Goal: Communication & Community: Answer question/provide support

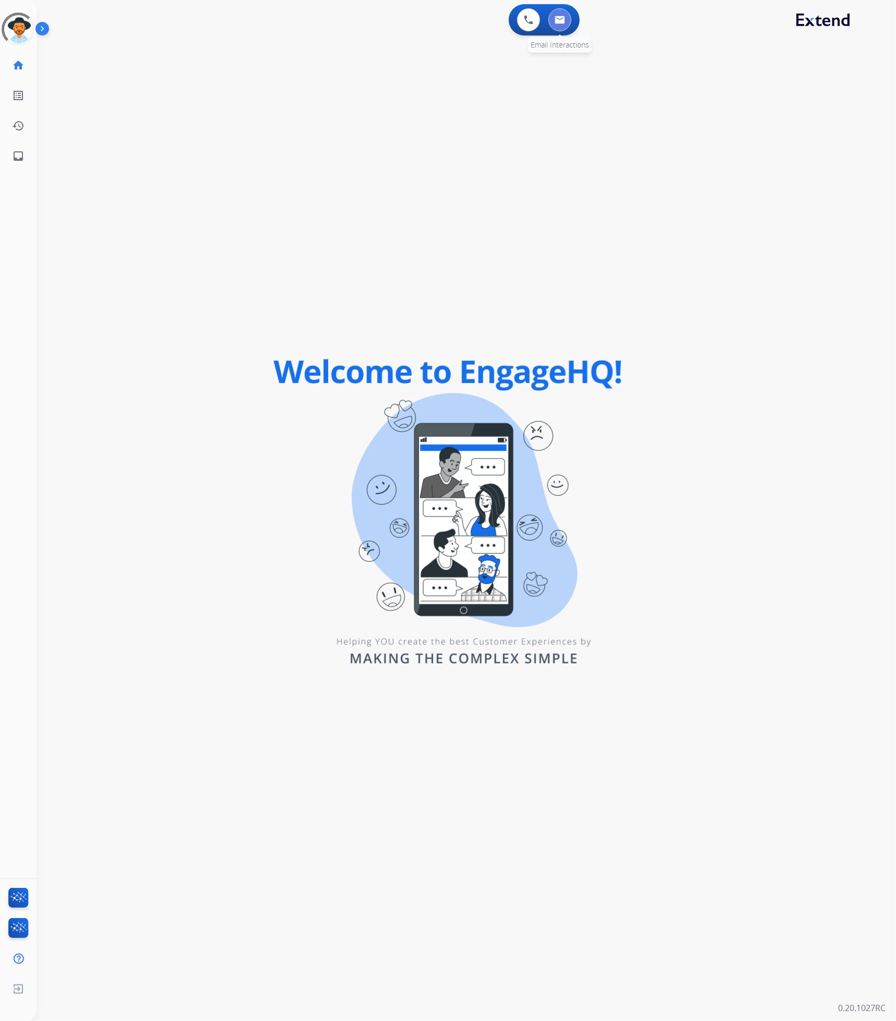
click at [566, 19] on button at bounding box center [560, 19] width 23 height 23
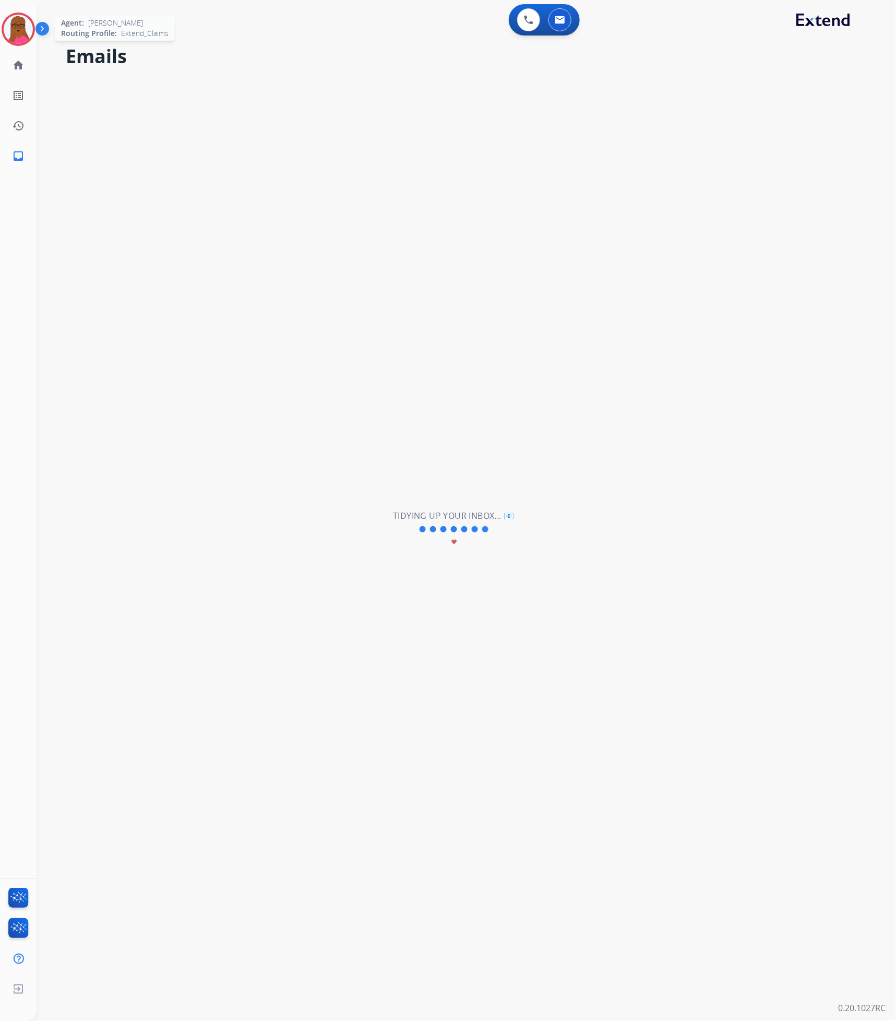
click at [16, 36] on img at bounding box center [18, 29] width 29 height 29
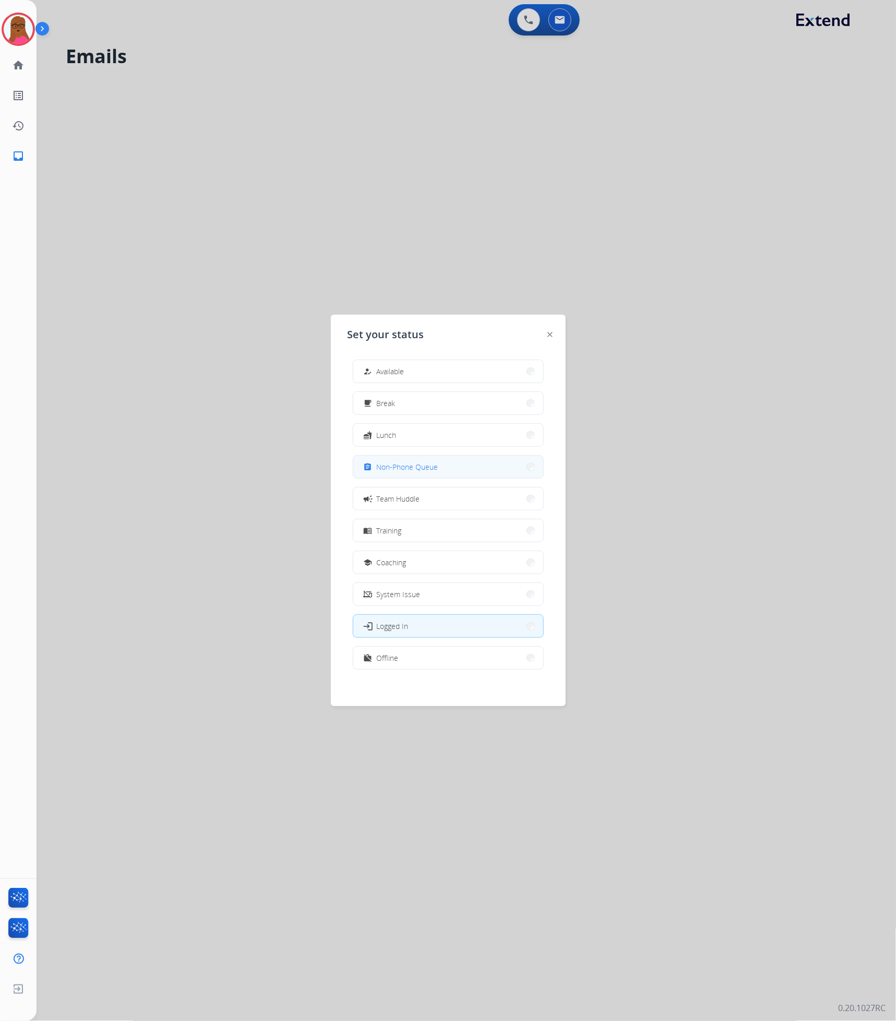
click at [500, 472] on button "assignment Non-Phone Queue" at bounding box center [448, 467] width 190 height 22
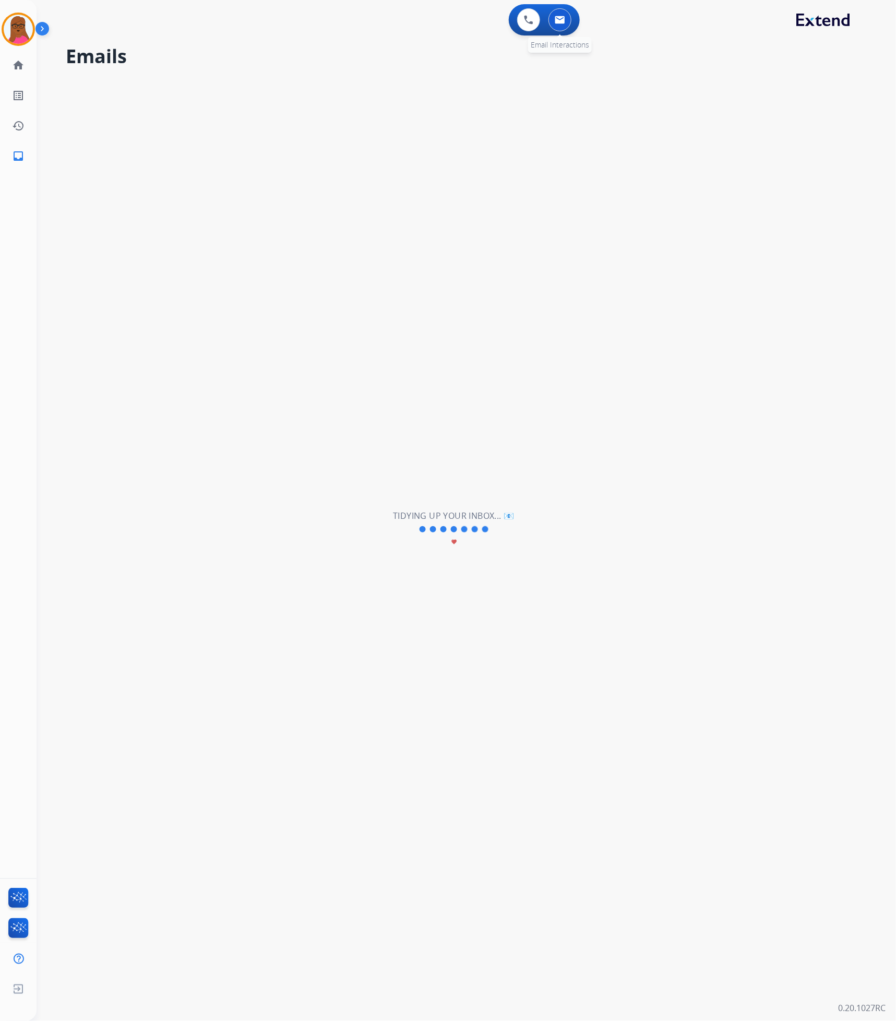
click at [562, 23] on img at bounding box center [560, 20] width 10 height 8
click at [566, 19] on button at bounding box center [560, 19] width 23 height 23
click at [27, 36] on img at bounding box center [18, 29] width 29 height 29
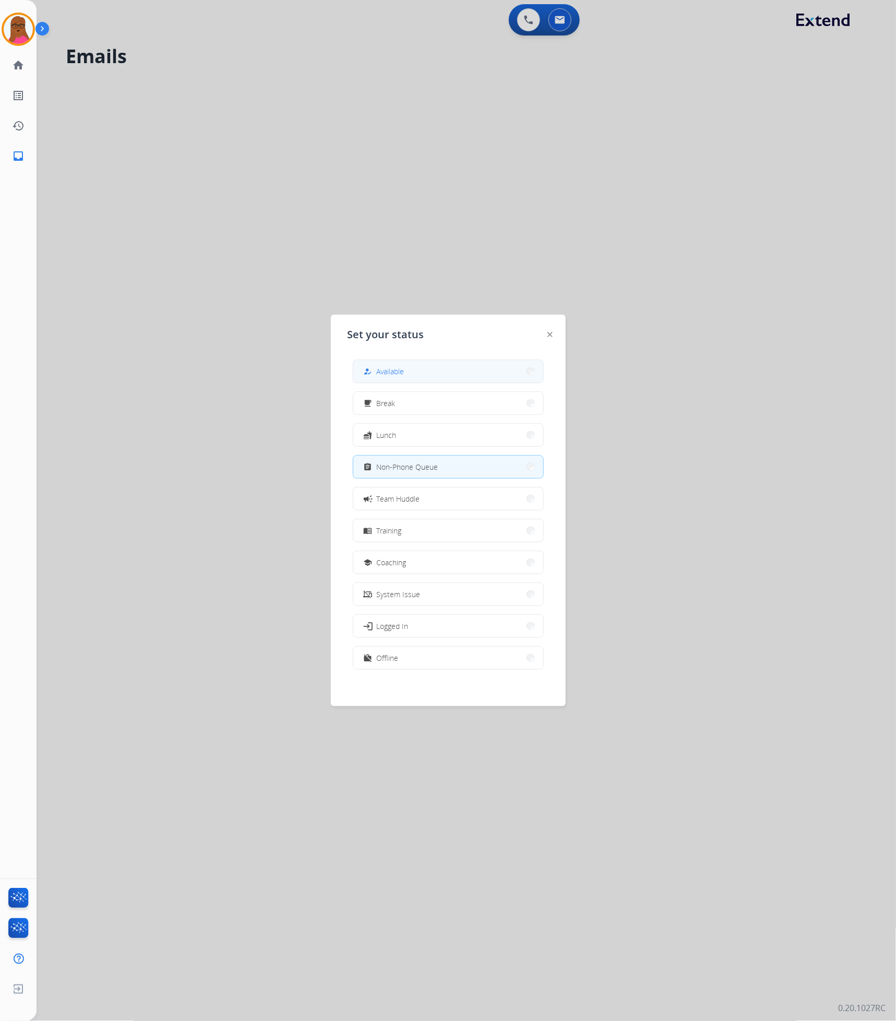
click at [419, 375] on button "how_to_reg Available" at bounding box center [448, 371] width 190 height 22
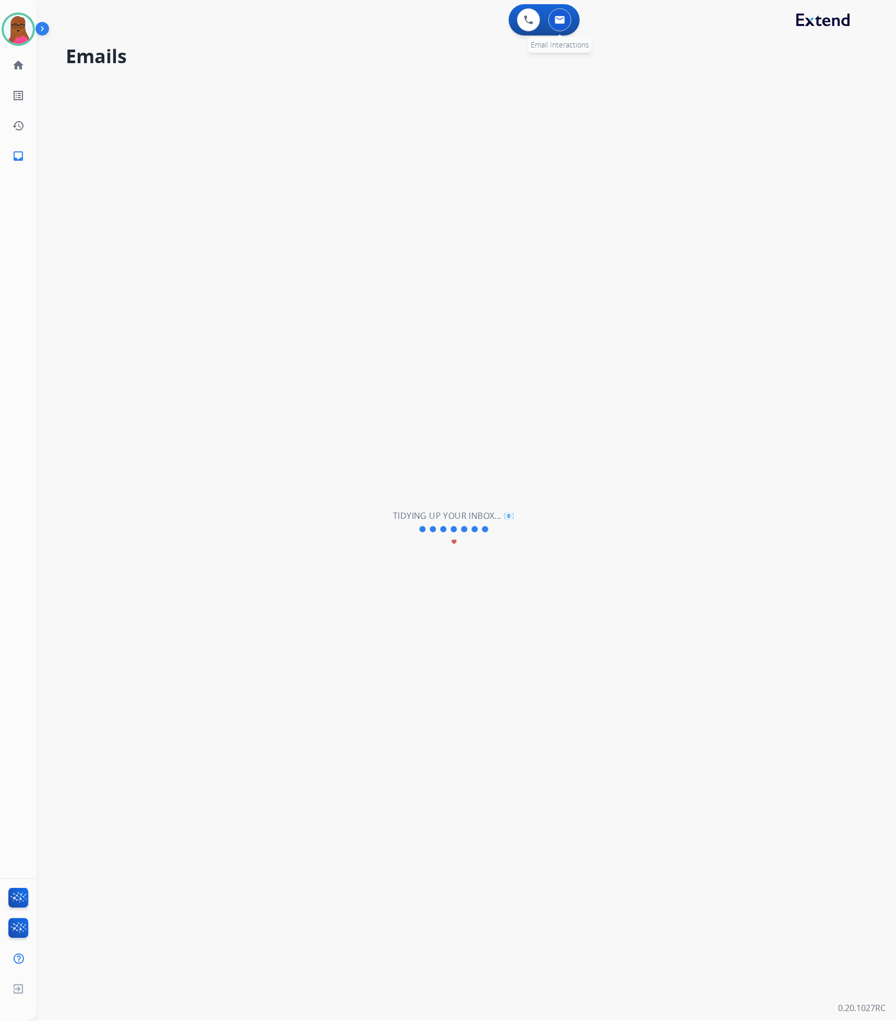
click at [556, 23] on img at bounding box center [560, 20] width 10 height 8
select select "**********"
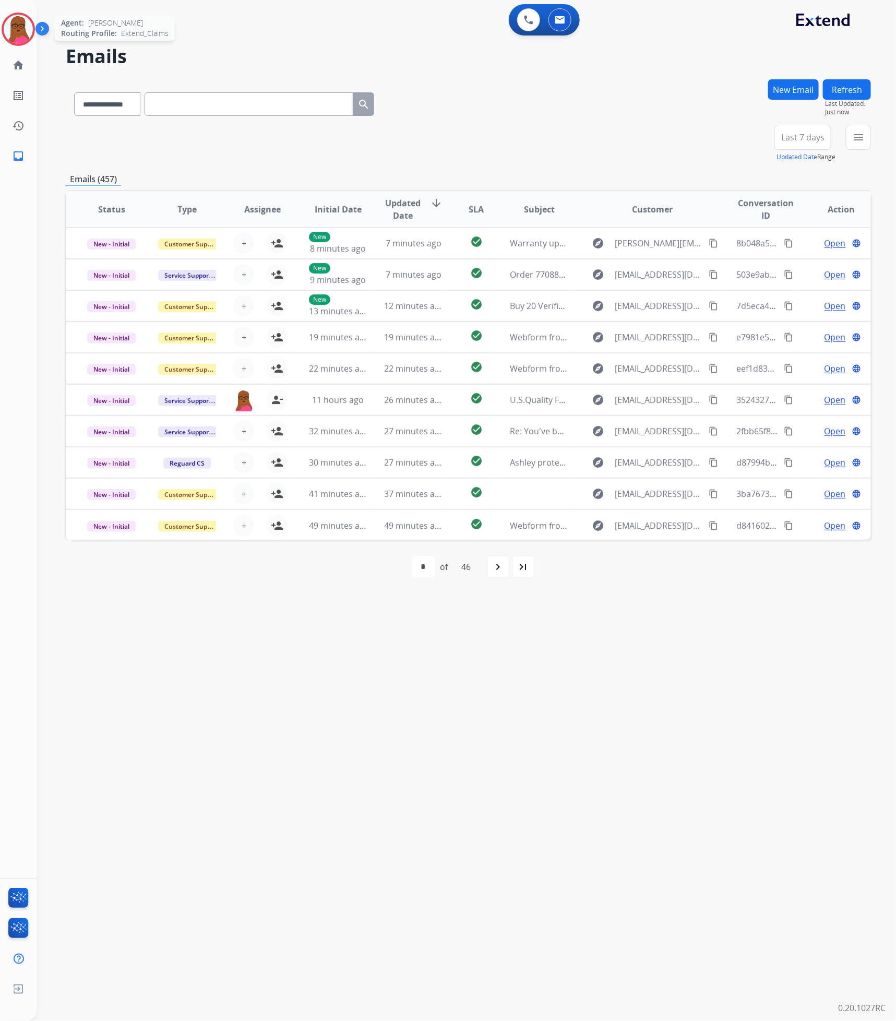
click at [17, 20] on img at bounding box center [18, 29] width 29 height 29
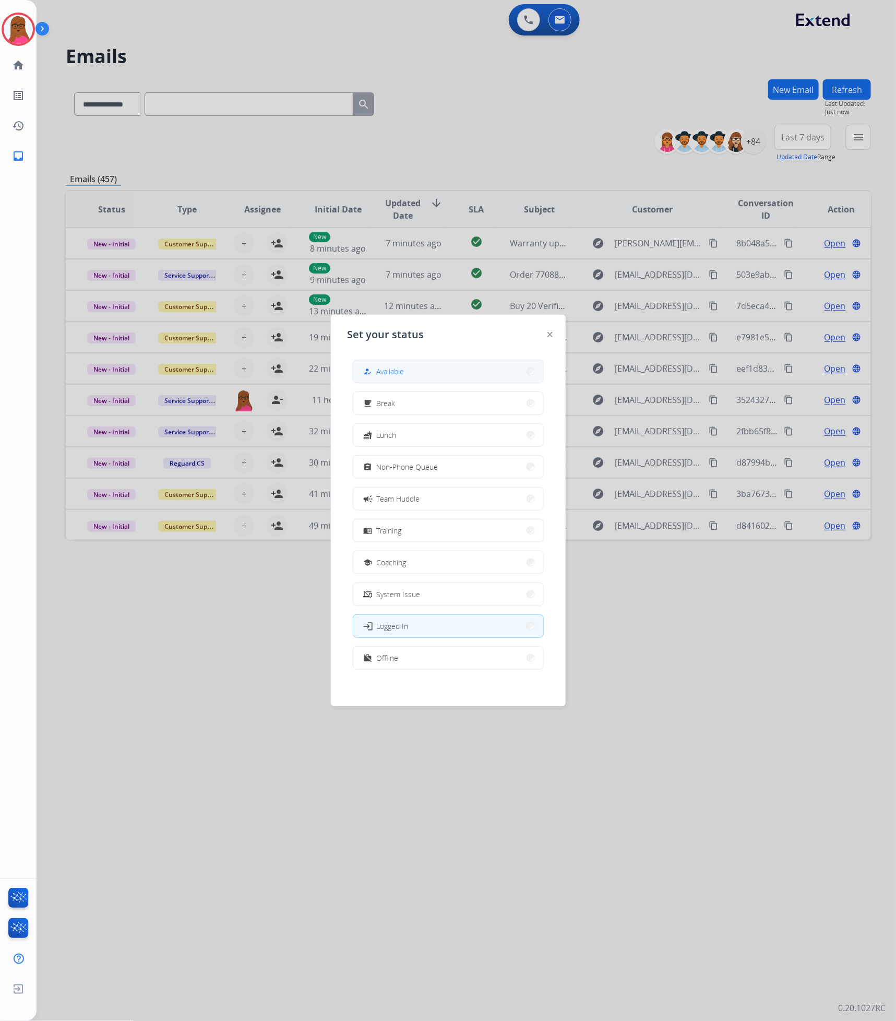
click at [381, 365] on div "how_to_reg Available" at bounding box center [383, 371] width 43 height 13
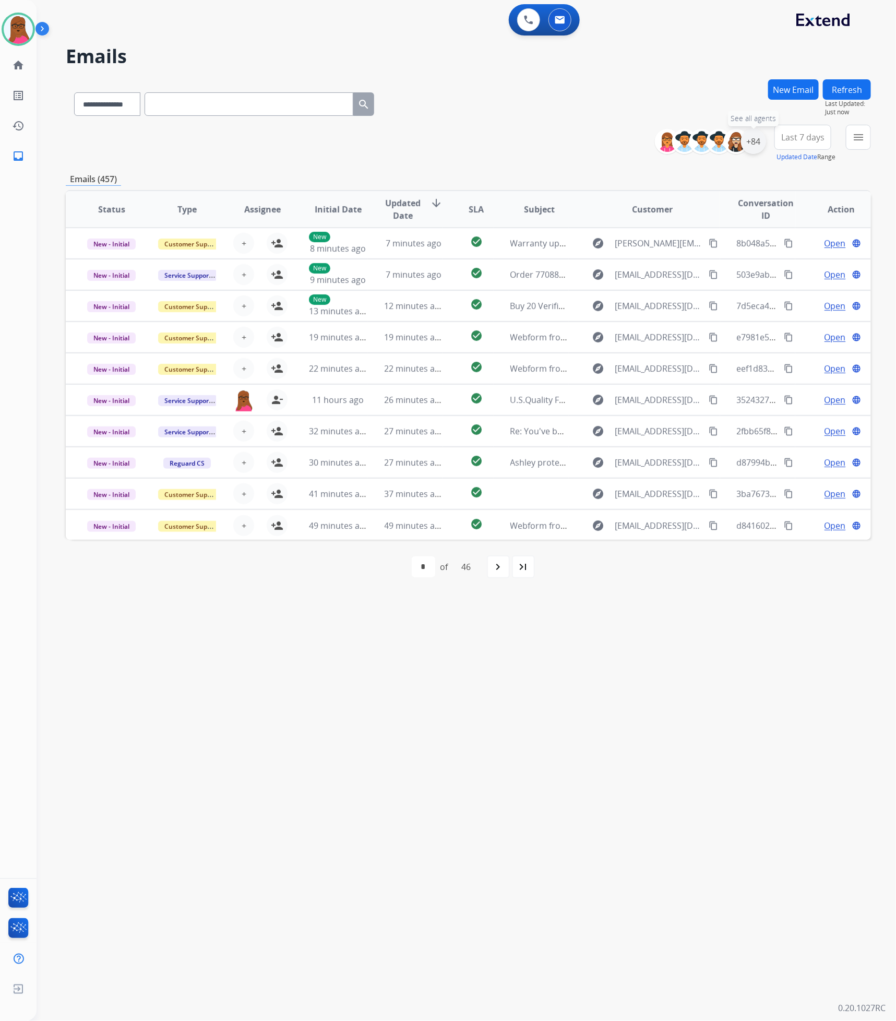
click at [753, 149] on div "+84" at bounding box center [753, 141] width 25 height 25
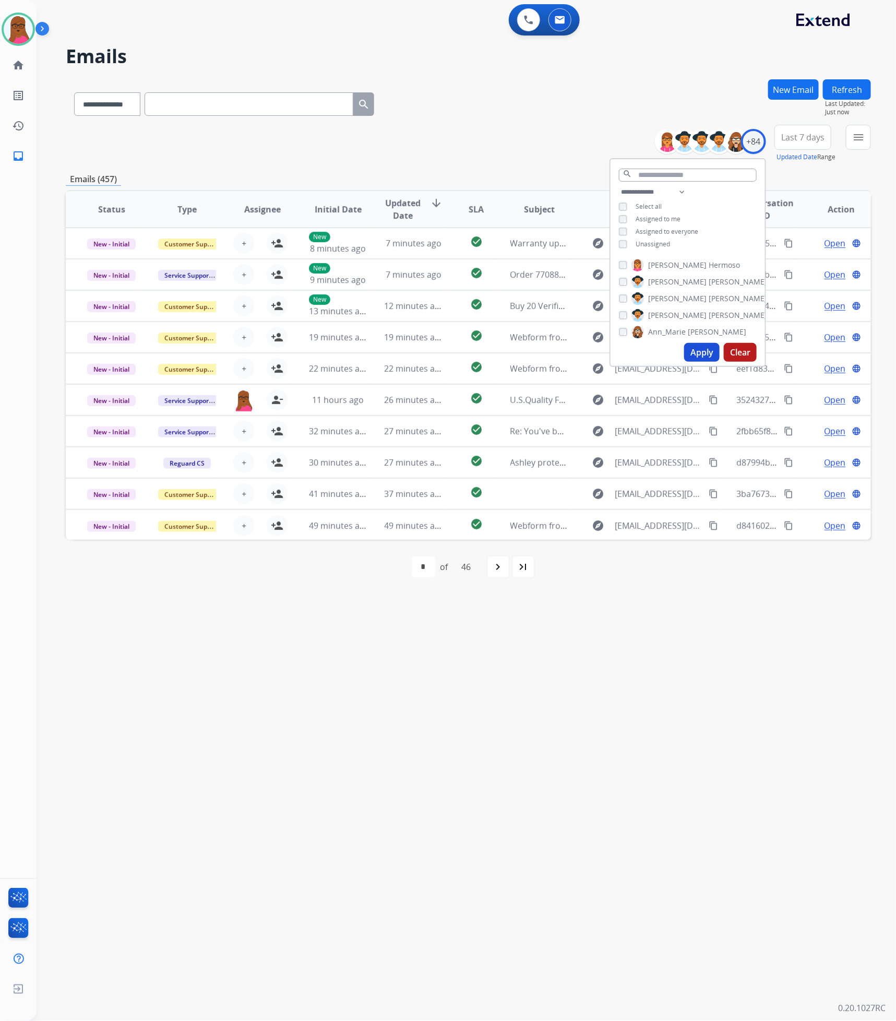
click at [696, 343] on button "Apply" at bounding box center [702, 352] width 36 height 19
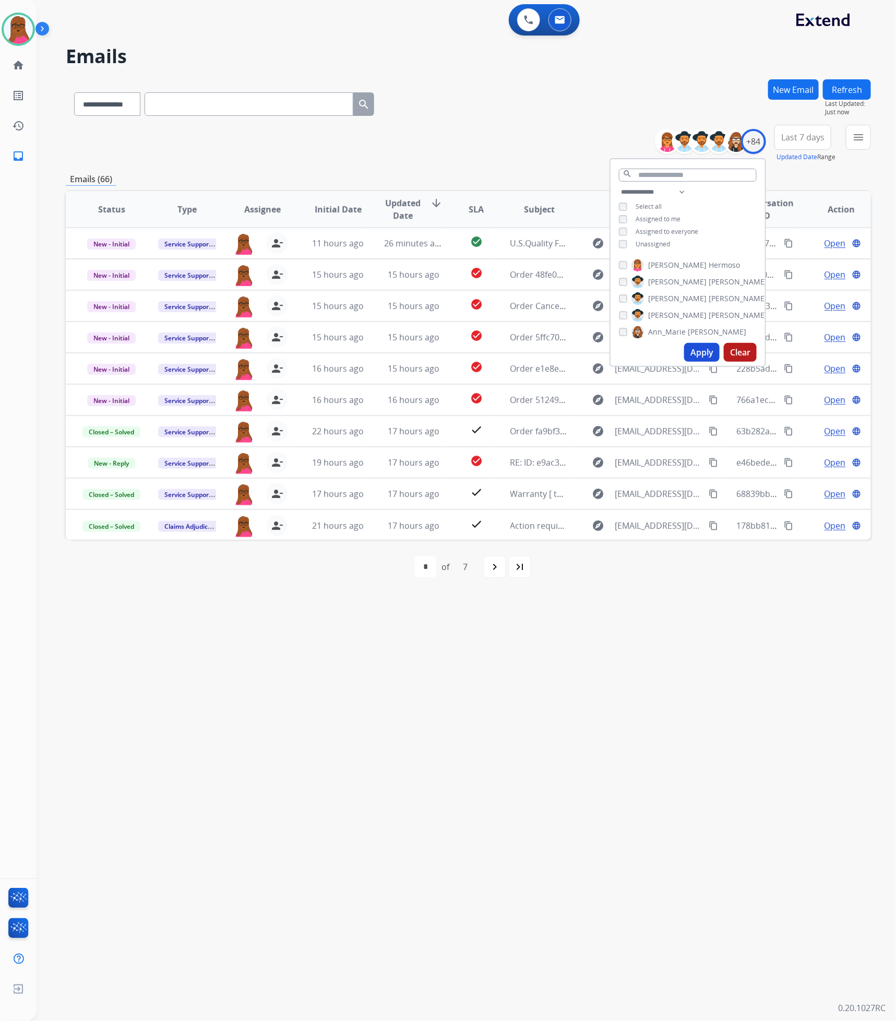
click at [811, 672] on div "**********" at bounding box center [454, 530] width 835 height 984
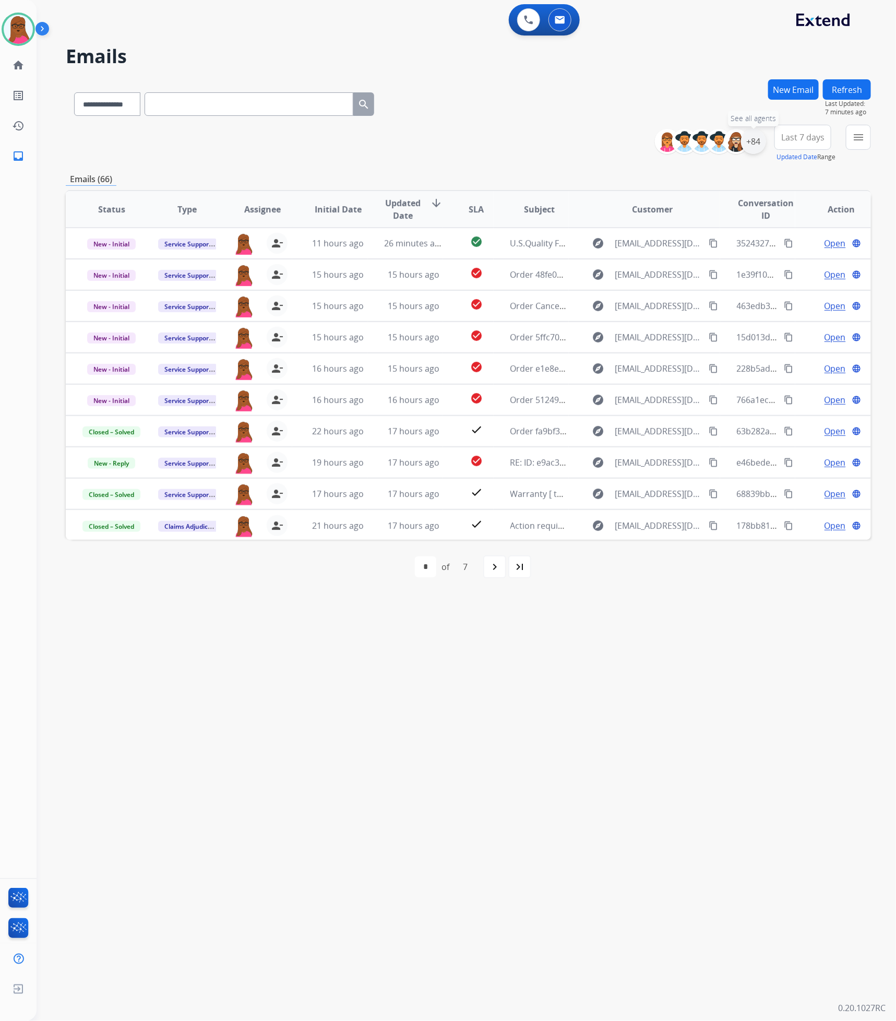
click at [762, 143] on div "+84" at bounding box center [753, 141] width 25 height 25
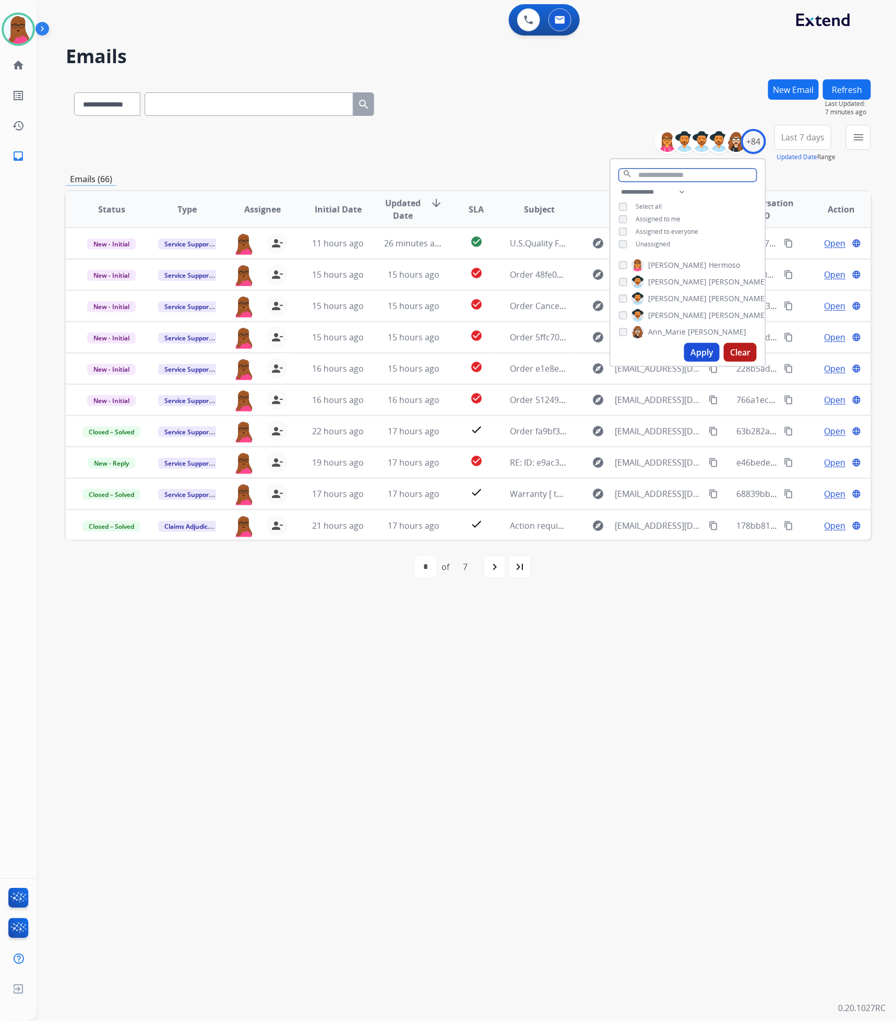
click at [647, 179] on input "text" at bounding box center [688, 175] width 138 height 13
type input "***"
click at [704, 352] on button "Apply" at bounding box center [702, 352] width 36 height 19
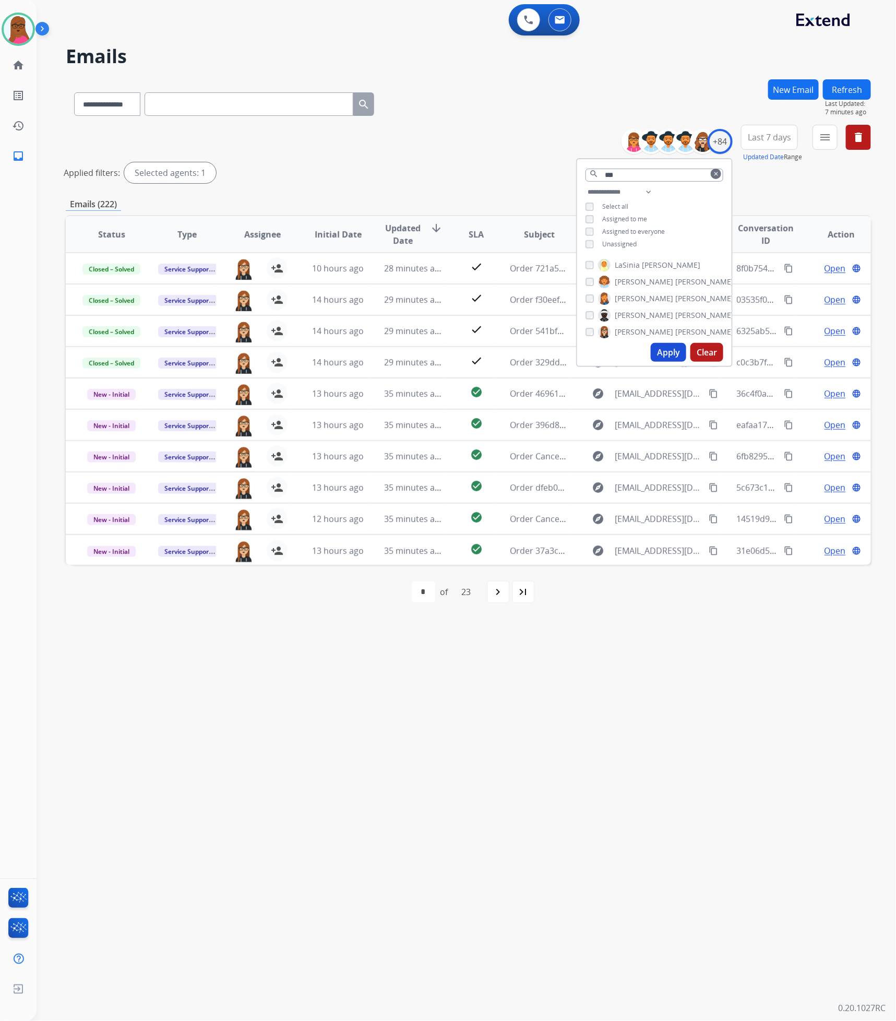
click at [683, 652] on div "**********" at bounding box center [454, 530] width 835 height 984
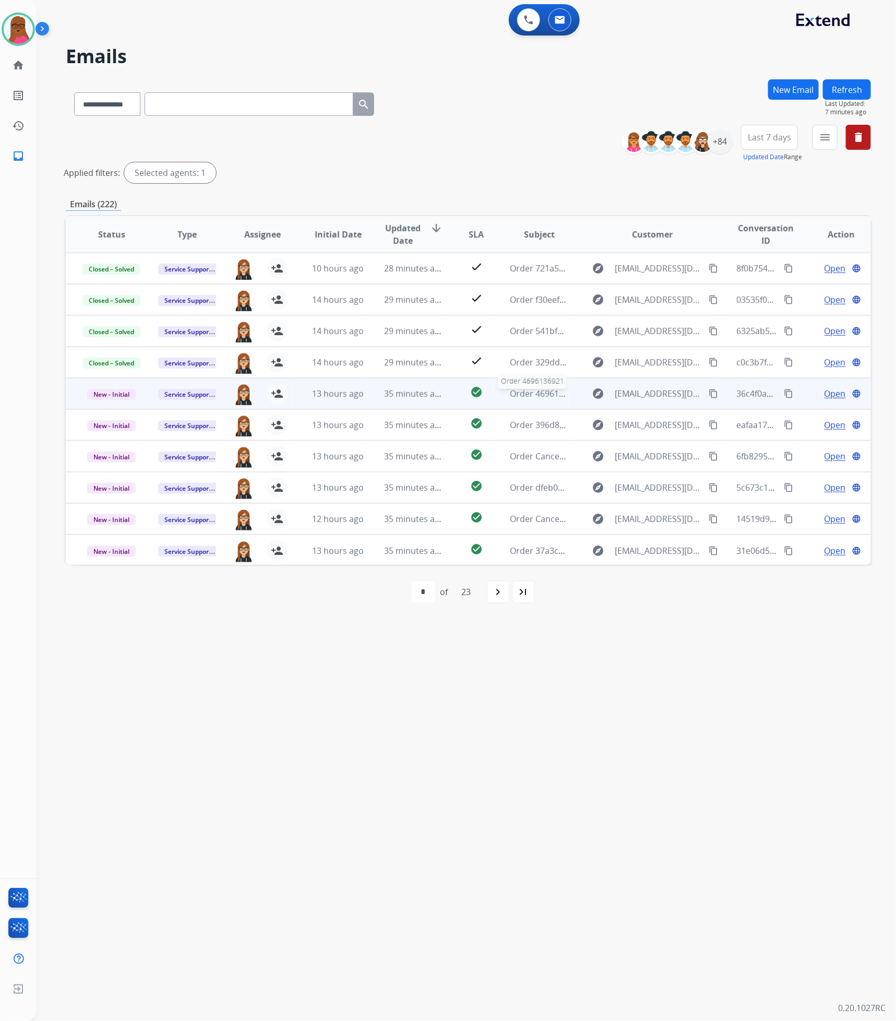
click at [536, 390] on span "Order 4696136921" at bounding box center [547, 393] width 73 height 11
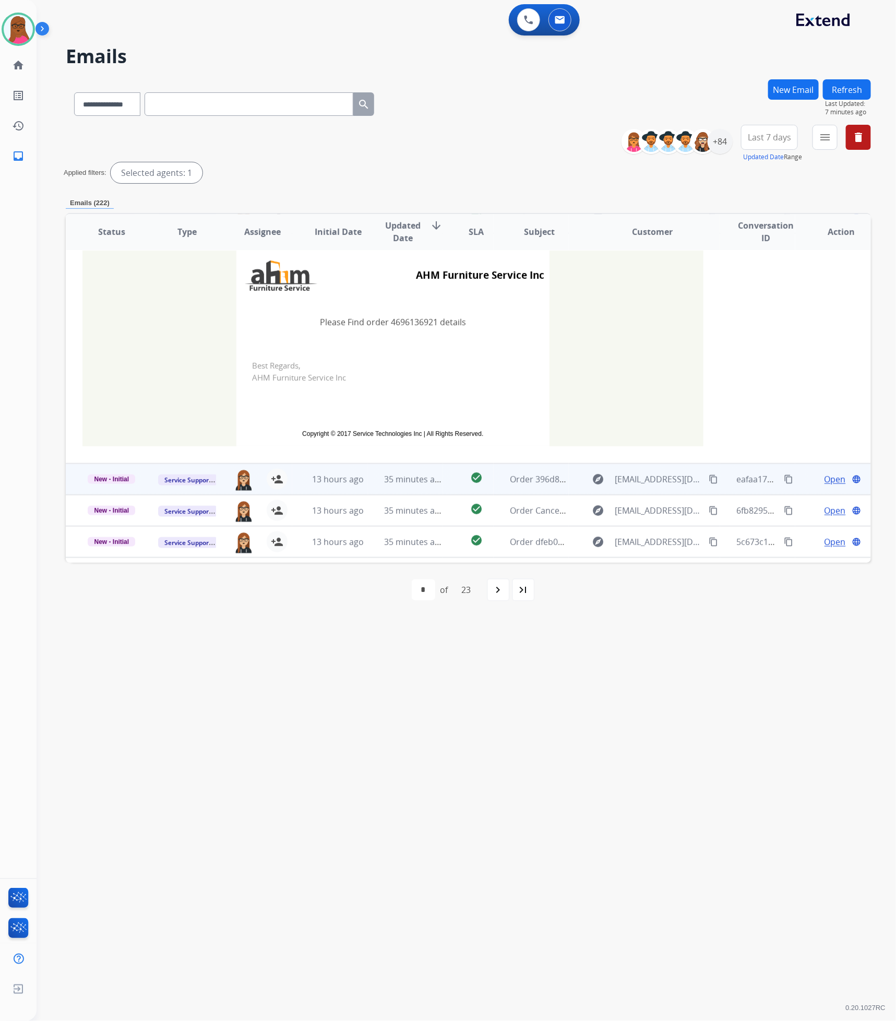
scroll to position [230, 0]
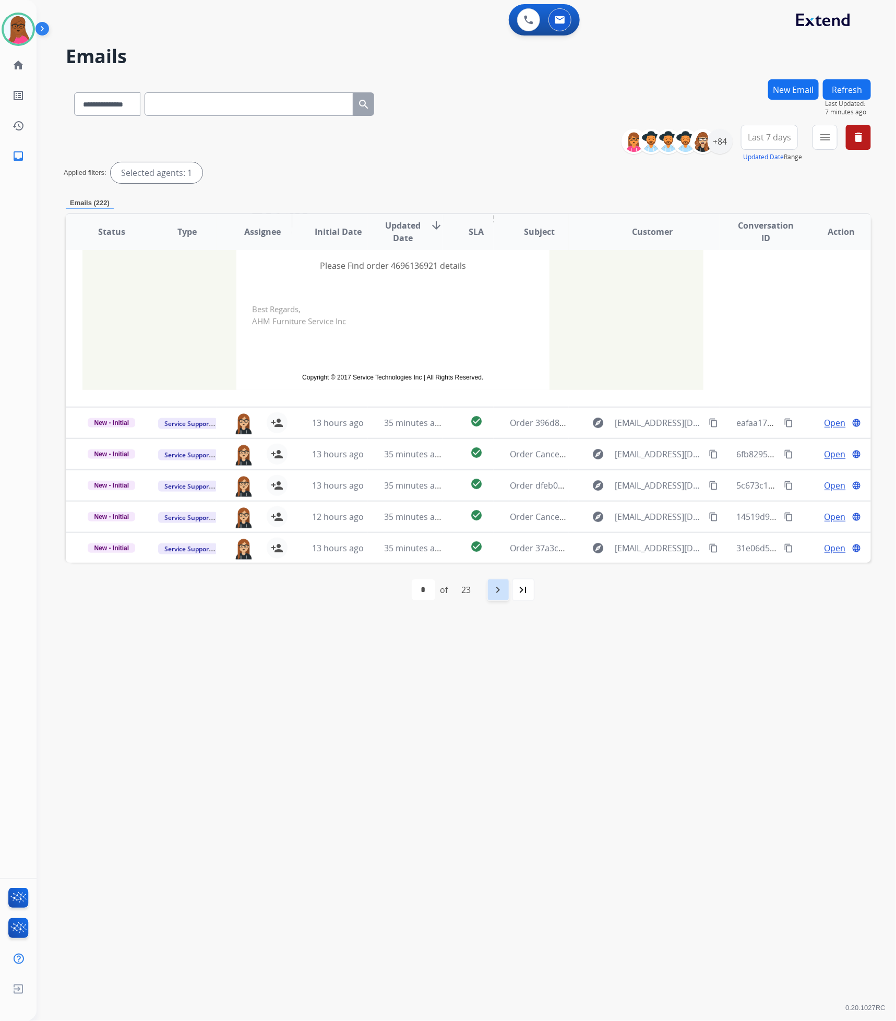
click at [503, 585] on mat-icon "navigate_next" at bounding box center [498, 590] width 13 height 13
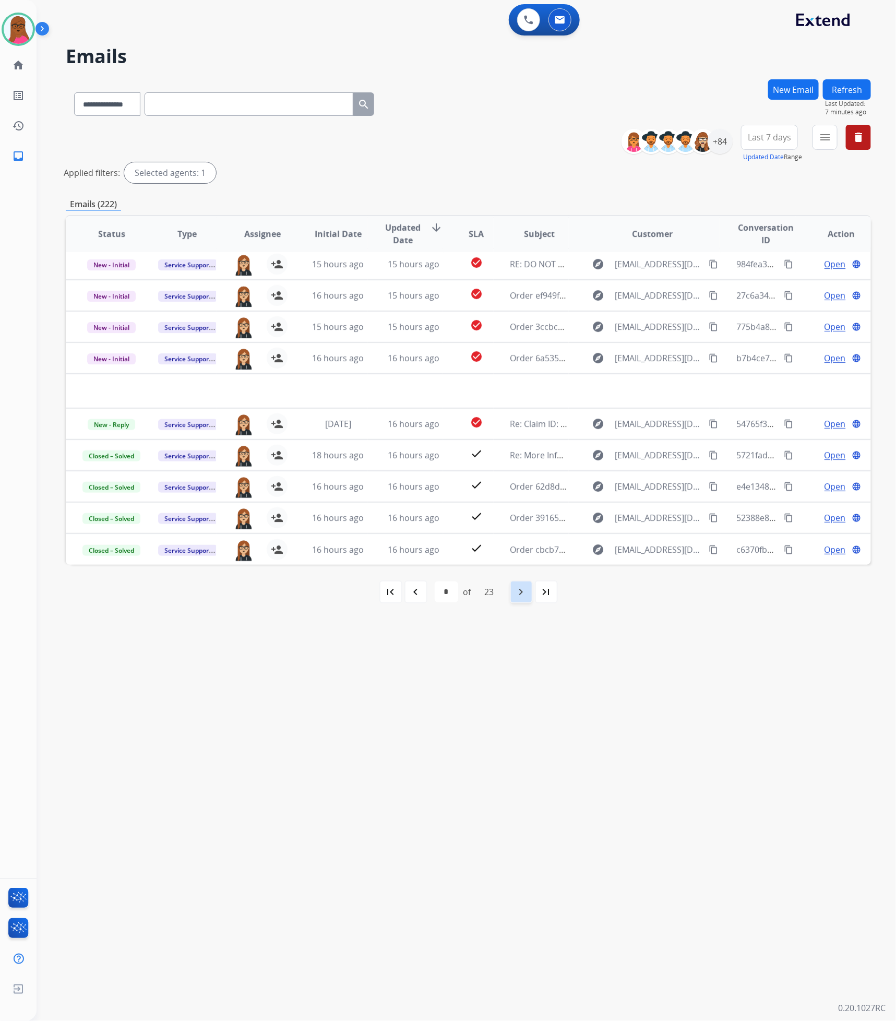
scroll to position [34, 0]
click at [713, 138] on div "+84" at bounding box center [720, 141] width 25 height 25
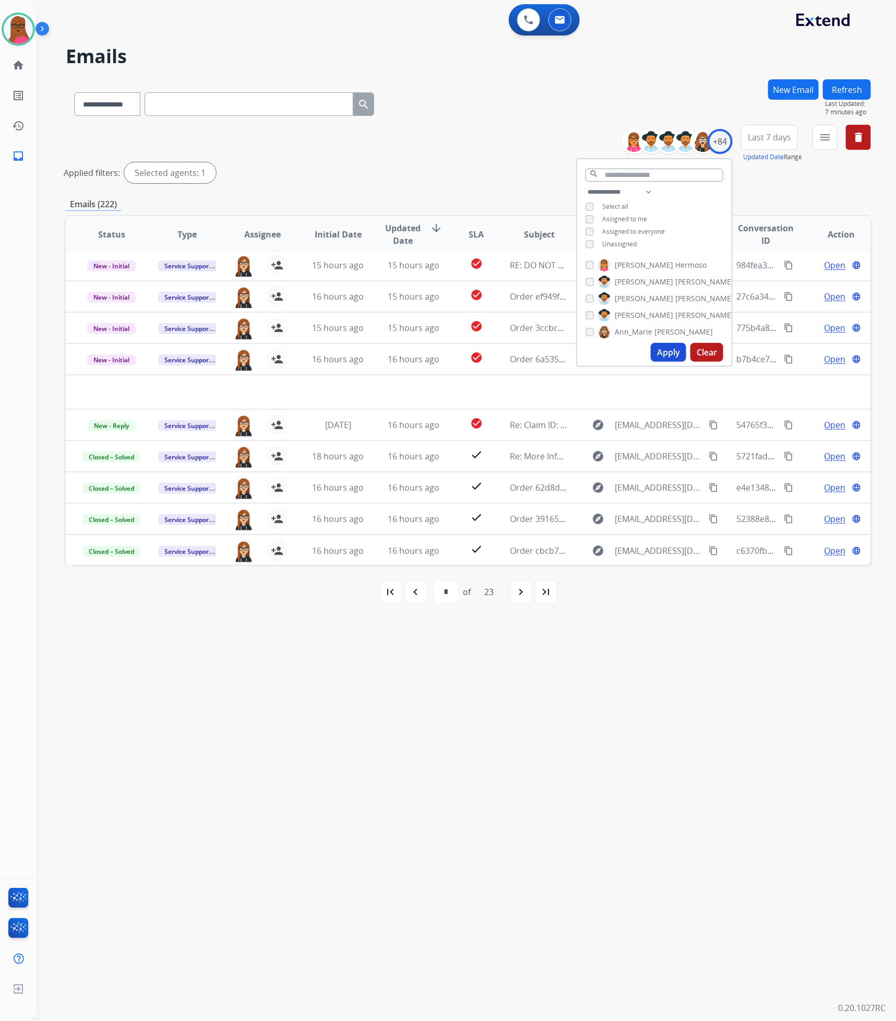
click at [604, 219] on span "Assigned to me" at bounding box center [625, 219] width 45 height 9
click at [672, 356] on button "Apply" at bounding box center [669, 352] width 36 height 19
select select "*"
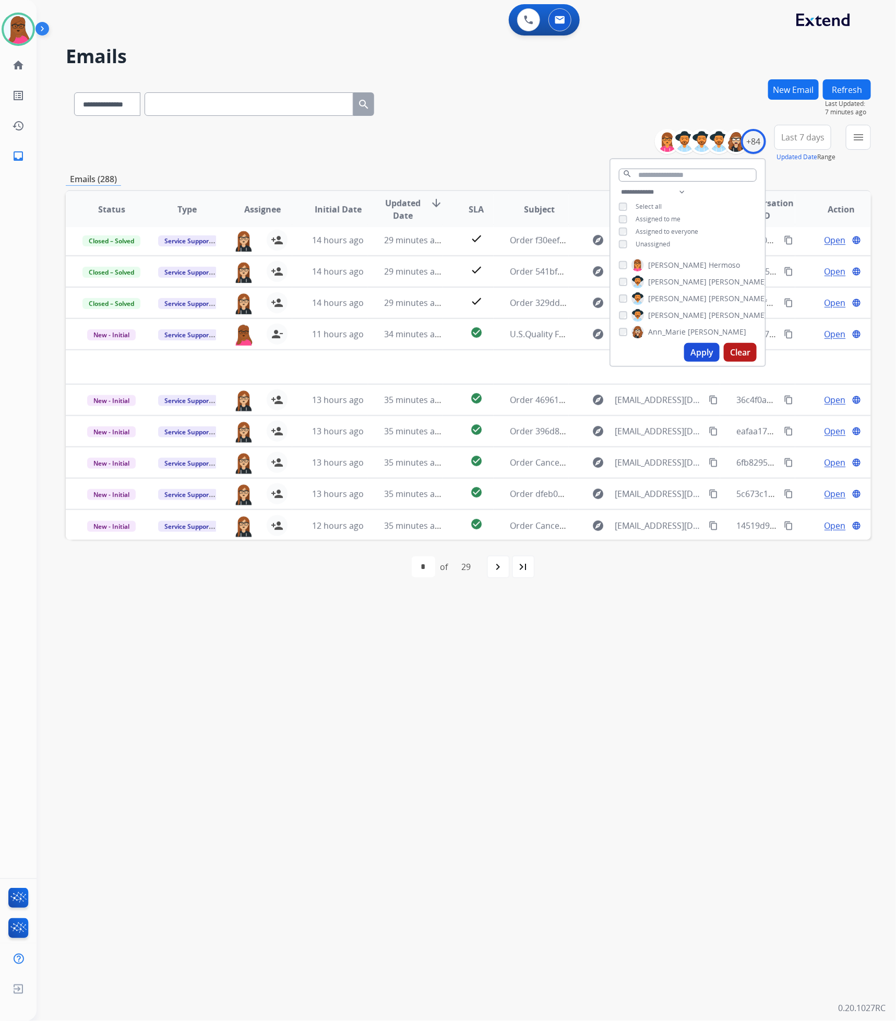
click at [745, 629] on div "**********" at bounding box center [454, 530] width 835 height 984
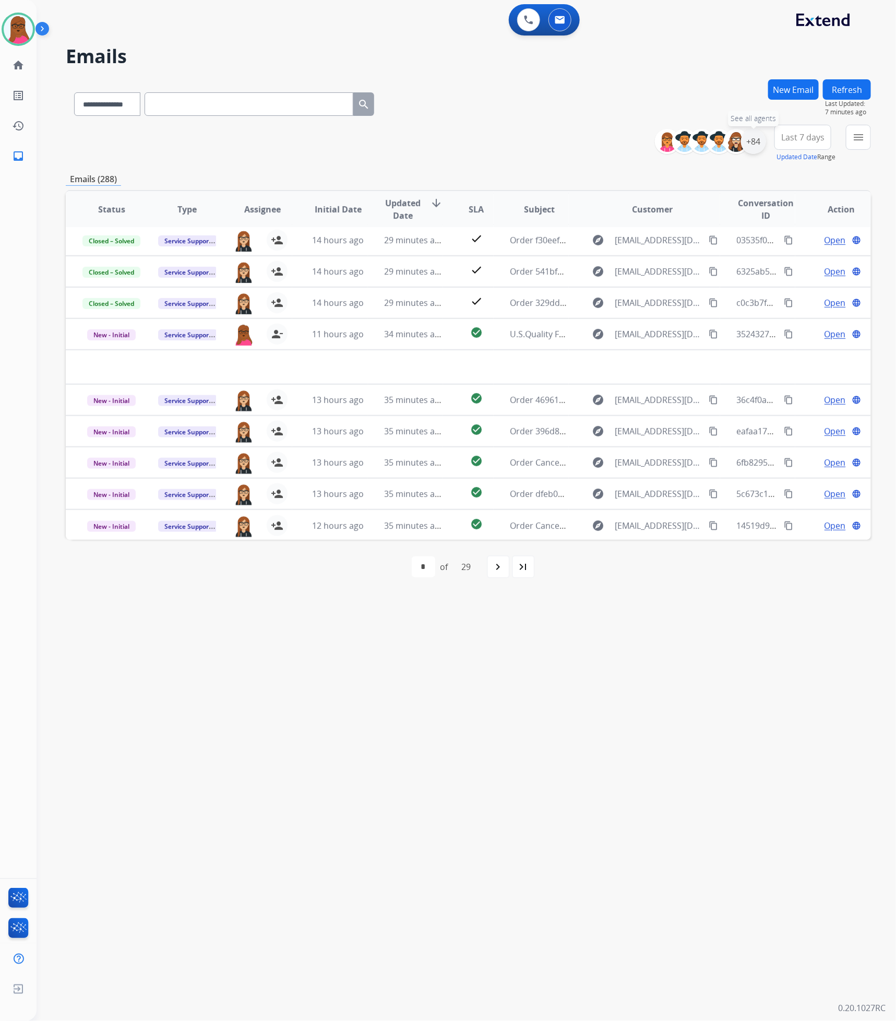
click at [750, 141] on div "+84" at bounding box center [753, 141] width 25 height 25
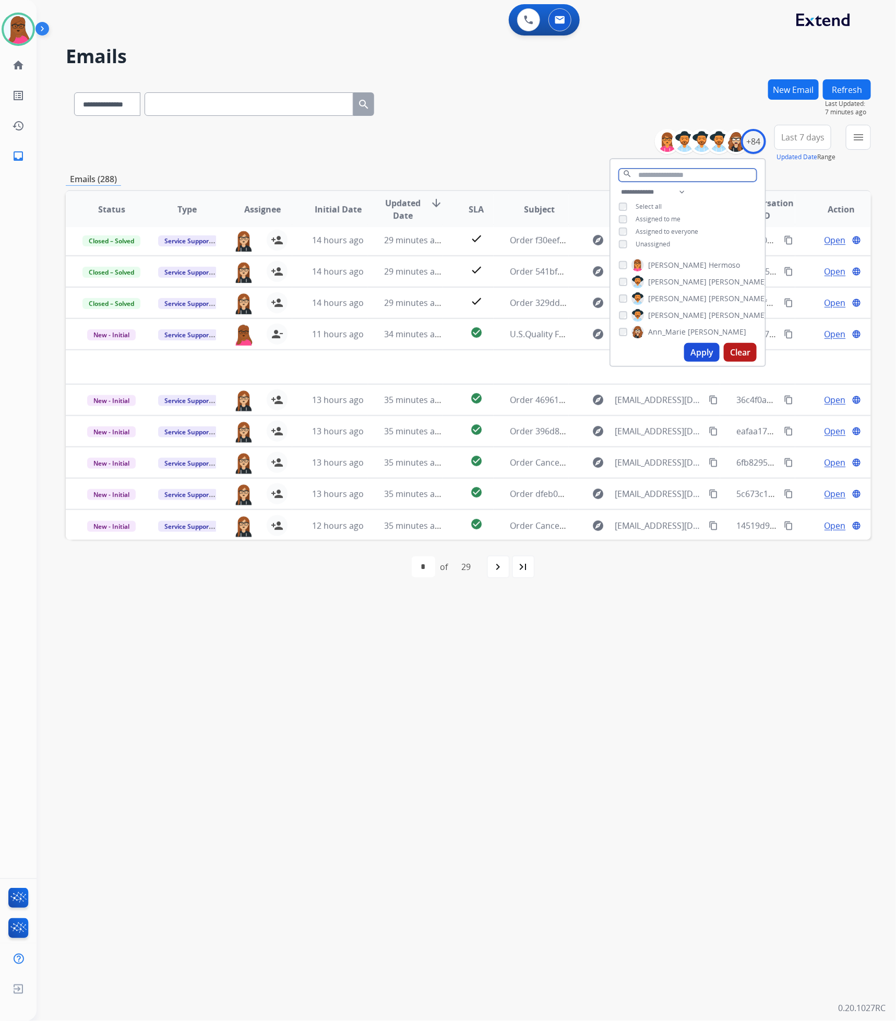
click at [685, 180] on input "text" at bounding box center [688, 175] width 138 height 13
type input "***"
click at [694, 349] on button "Apply" at bounding box center [702, 352] width 36 height 19
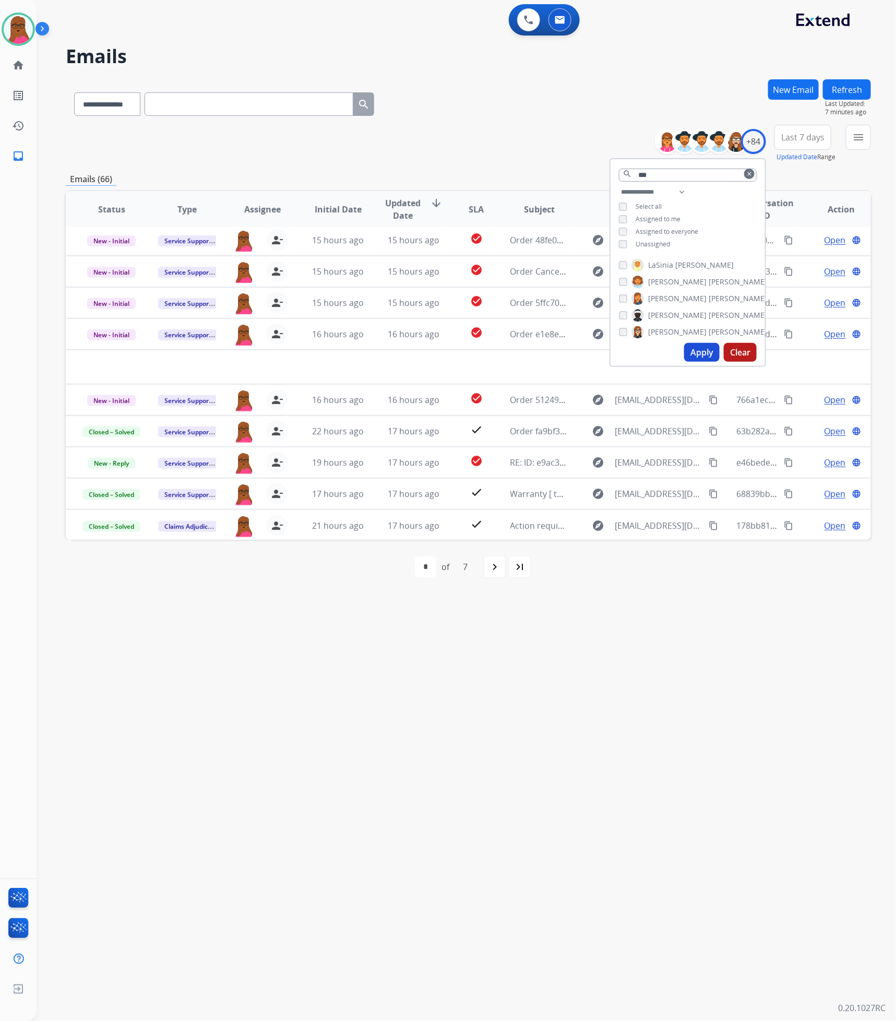
click at [662, 629] on div "**********" at bounding box center [454, 530] width 835 height 984
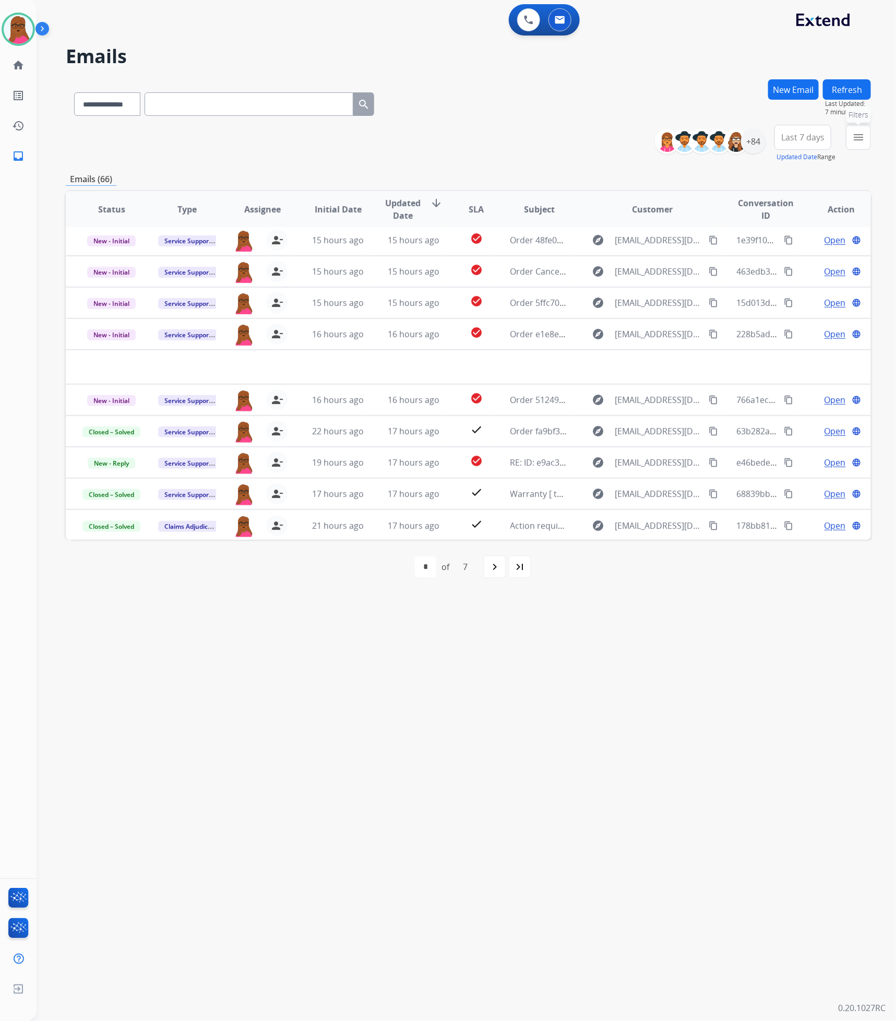
click at [860, 143] on mat-icon "menu" at bounding box center [859, 137] width 13 height 13
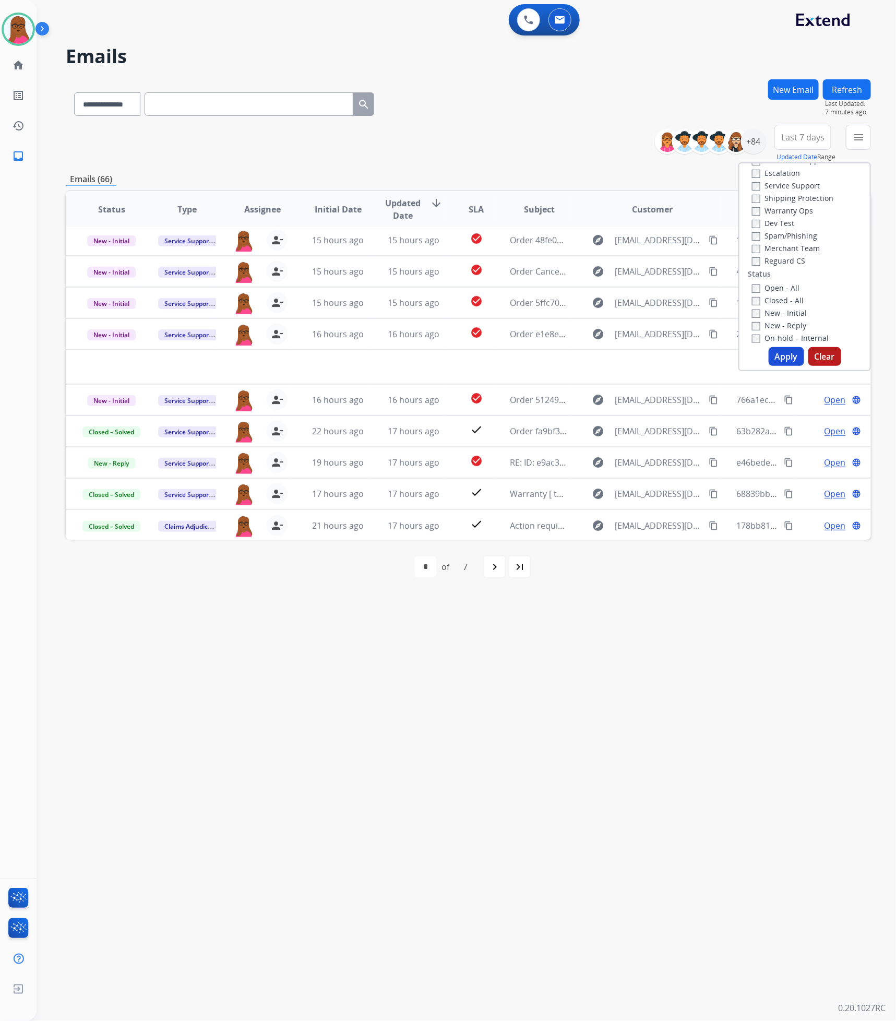
scroll to position [0, 0]
click at [779, 355] on button "Apply" at bounding box center [787, 356] width 36 height 19
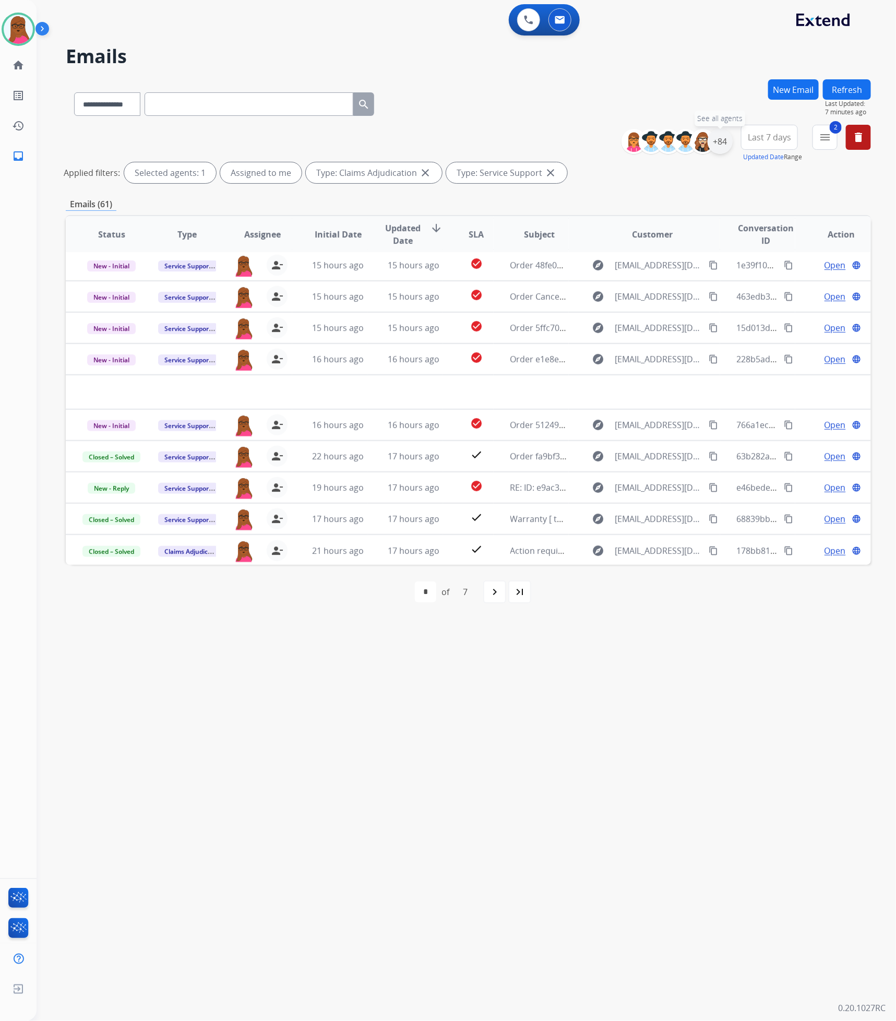
click at [724, 143] on div "+84" at bounding box center [720, 141] width 25 height 25
click at [660, 353] on button "Apply" at bounding box center [669, 352] width 36 height 19
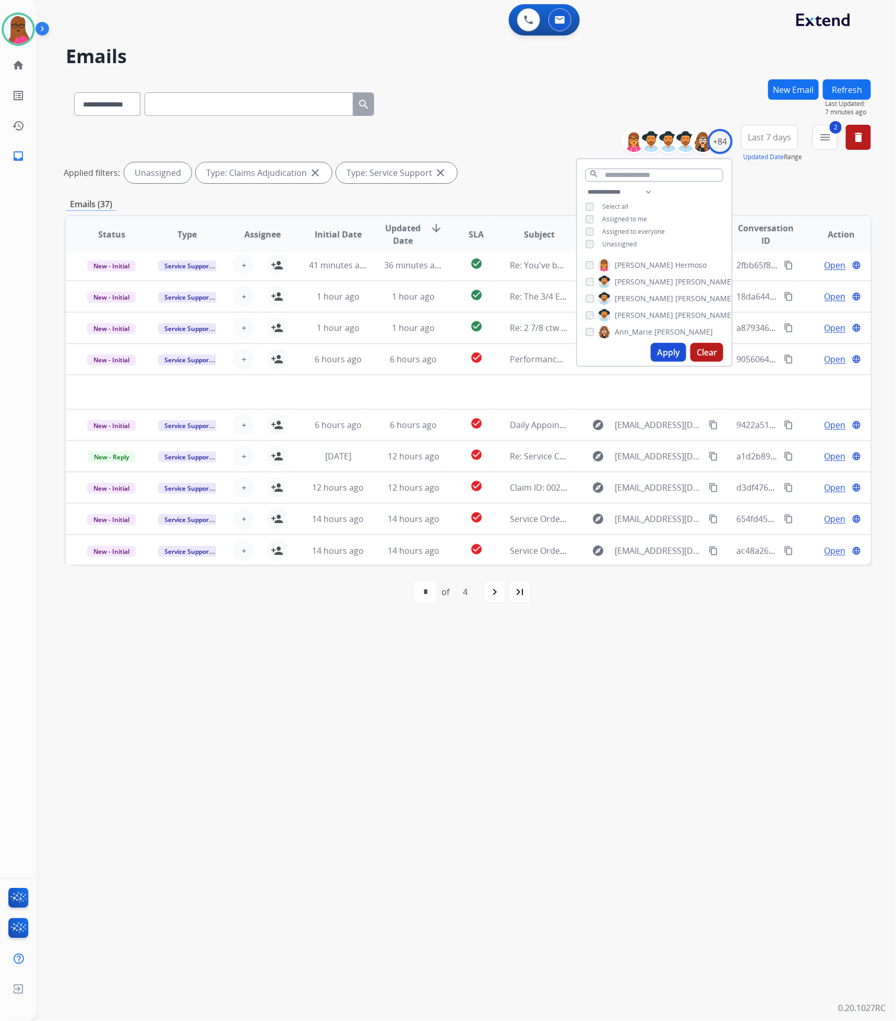
click at [650, 657] on div "**********" at bounding box center [454, 530] width 835 height 984
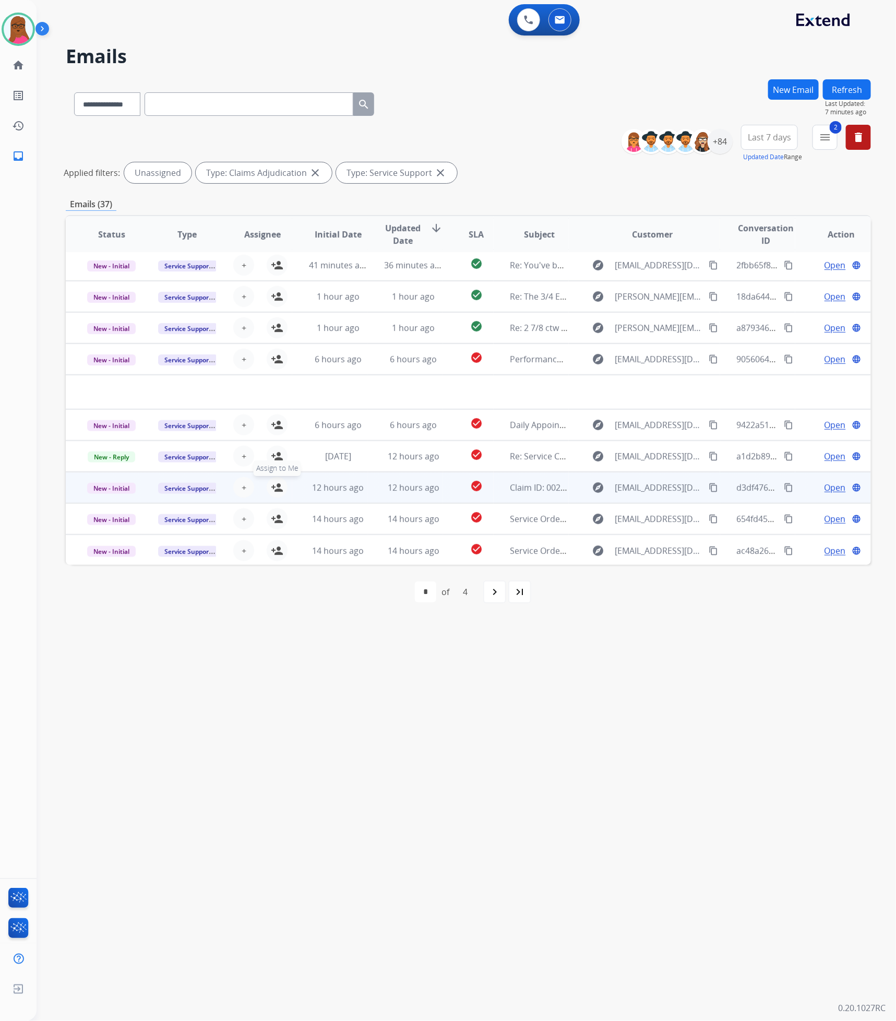
click at [277, 489] on mat-icon "person_add" at bounding box center [277, 487] width 13 height 13
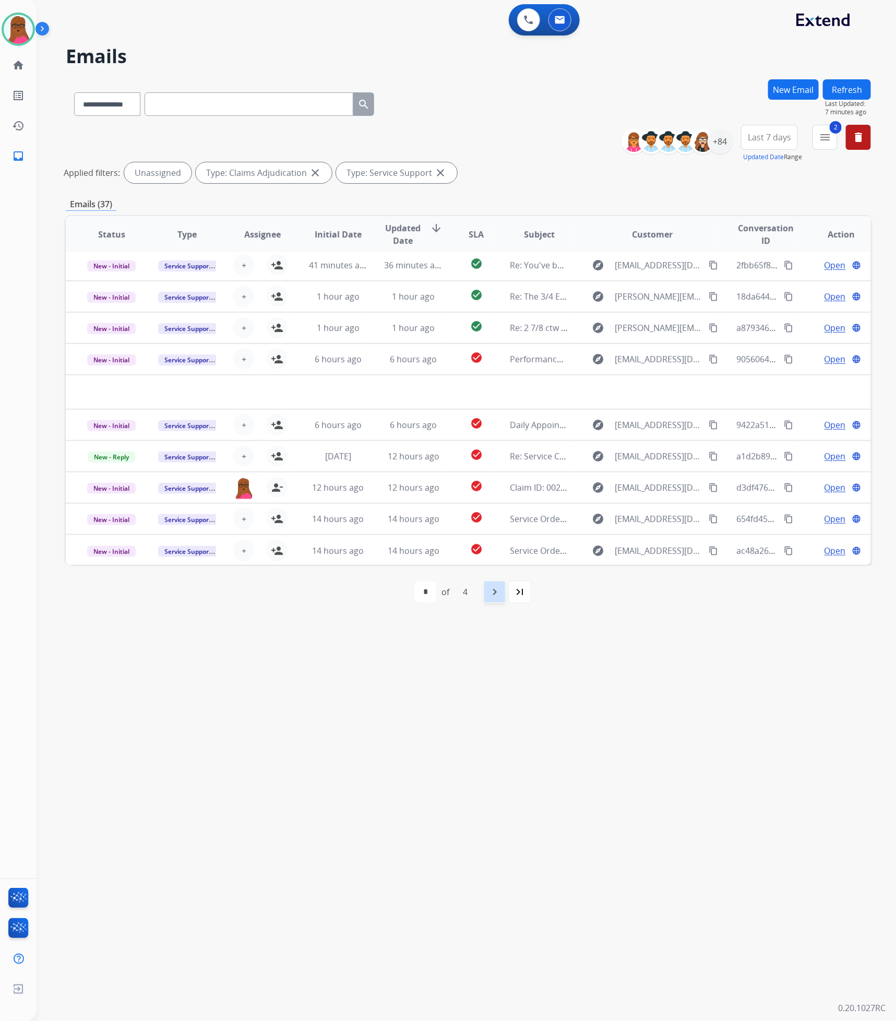
click at [487, 599] on div "navigate_next" at bounding box center [494, 592] width 23 height 23
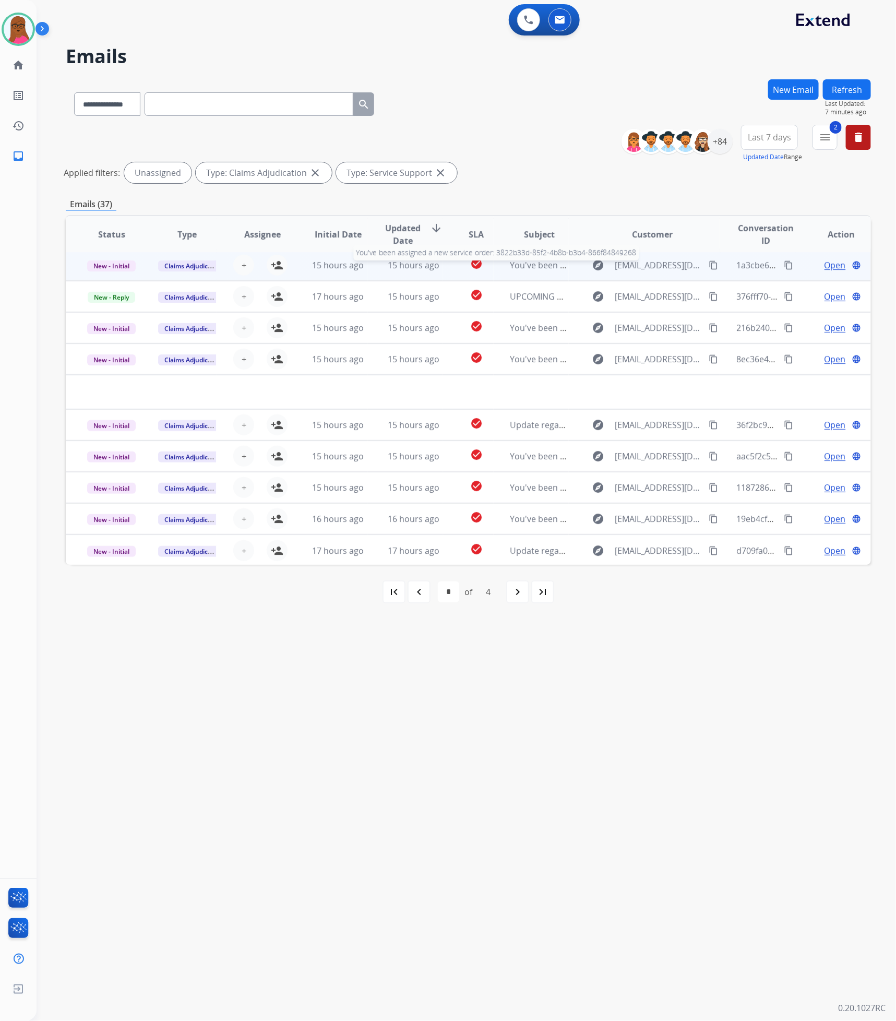
click at [532, 267] on span "You've been assigned a new service order: 3822b33d-85f2-4b8b-b3b4-866f84849268" at bounding box center [675, 264] width 328 height 11
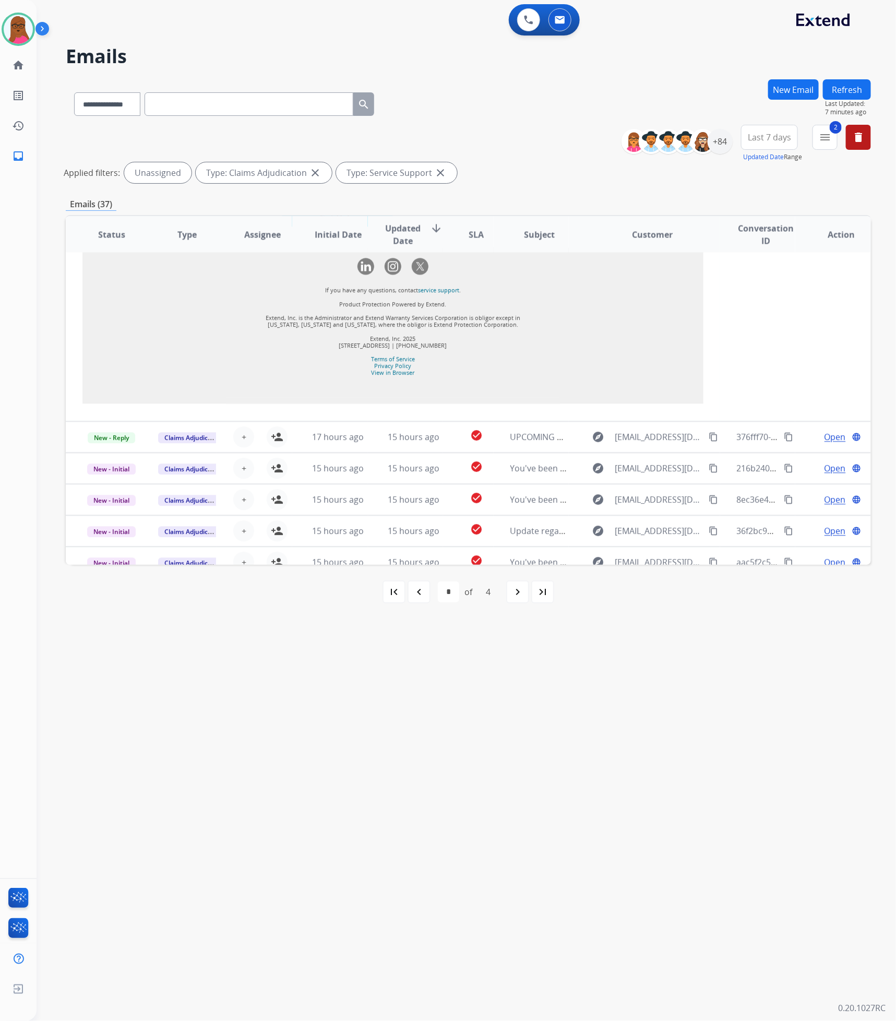
scroll to position [1222, 0]
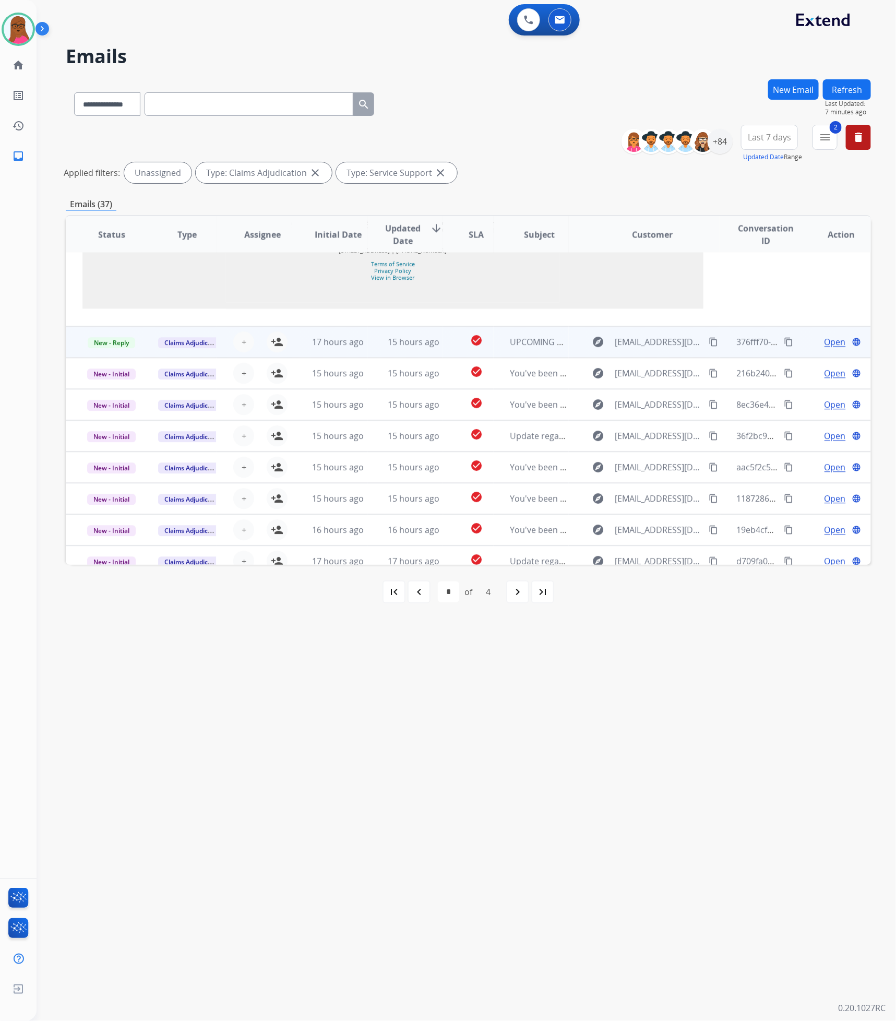
click at [525, 337] on td "UPCOMING REPAIR: Extend Customer" at bounding box center [532, 341] width 76 height 31
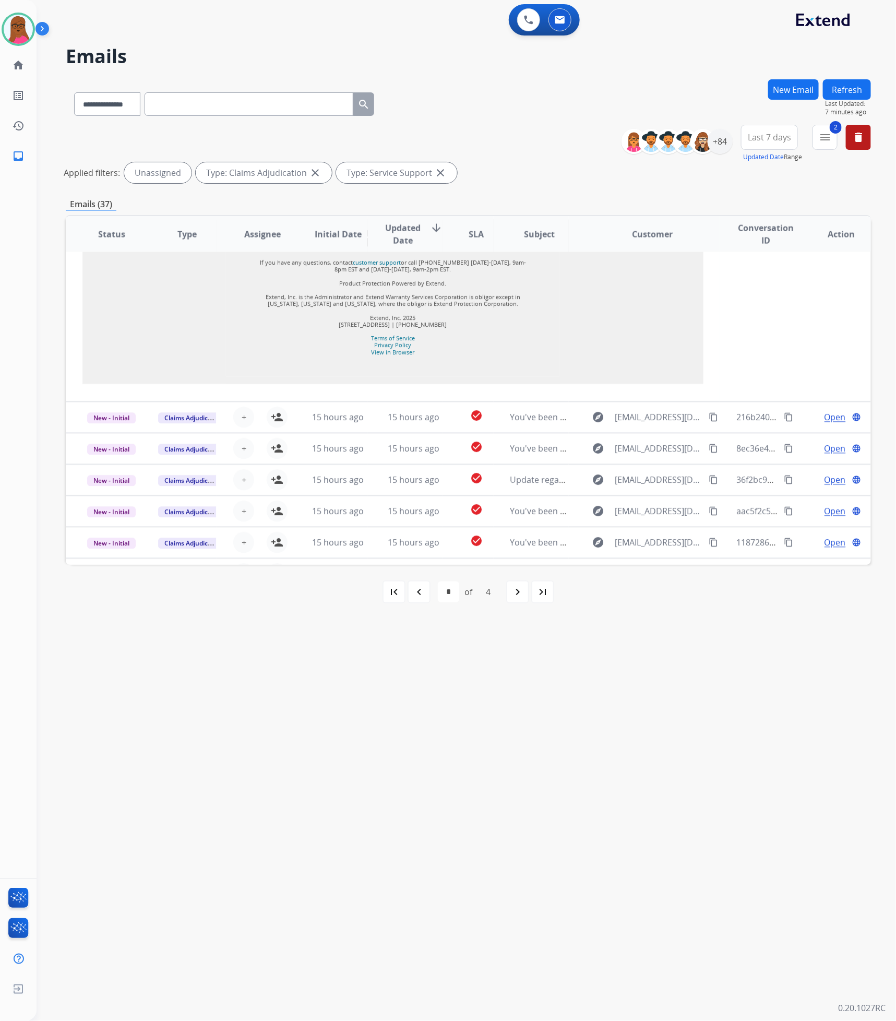
scroll to position [927, 0]
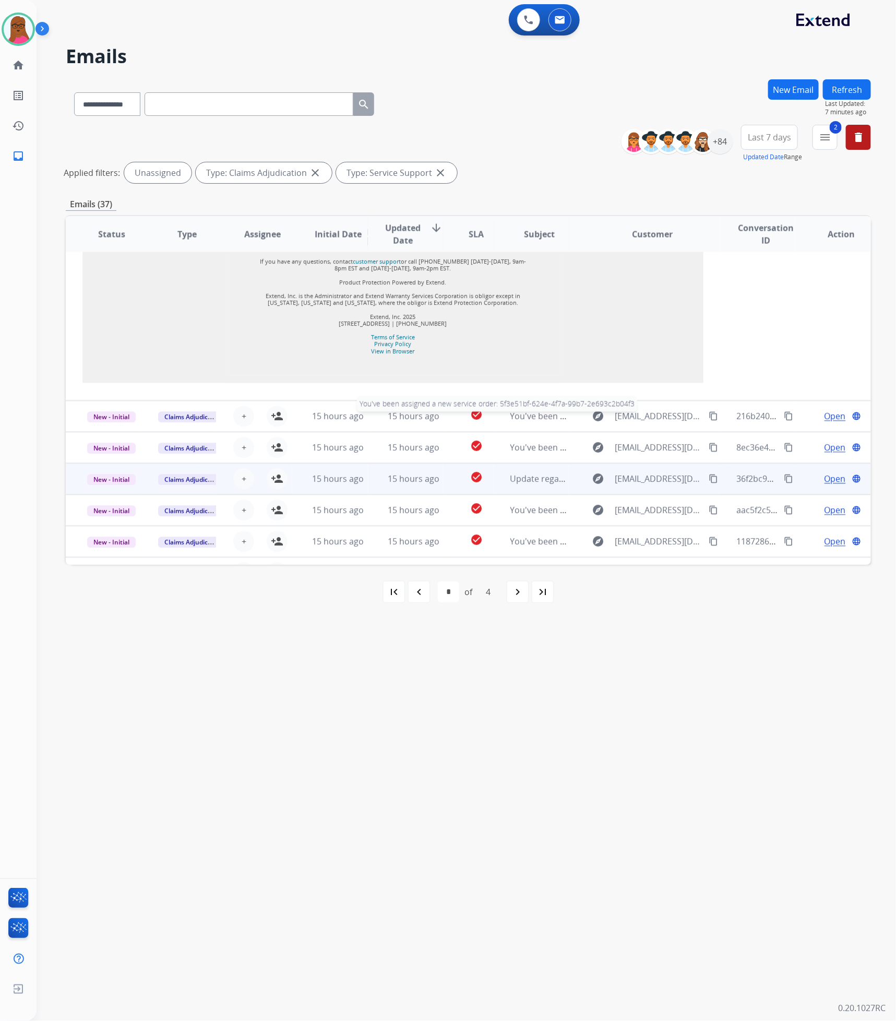
click at [524, 418] on span "You've been assigned a new service order: 5f3e51bf-624e-4f7a-99b7-2e693c2b04f3" at bounding box center [672, 416] width 322 height 11
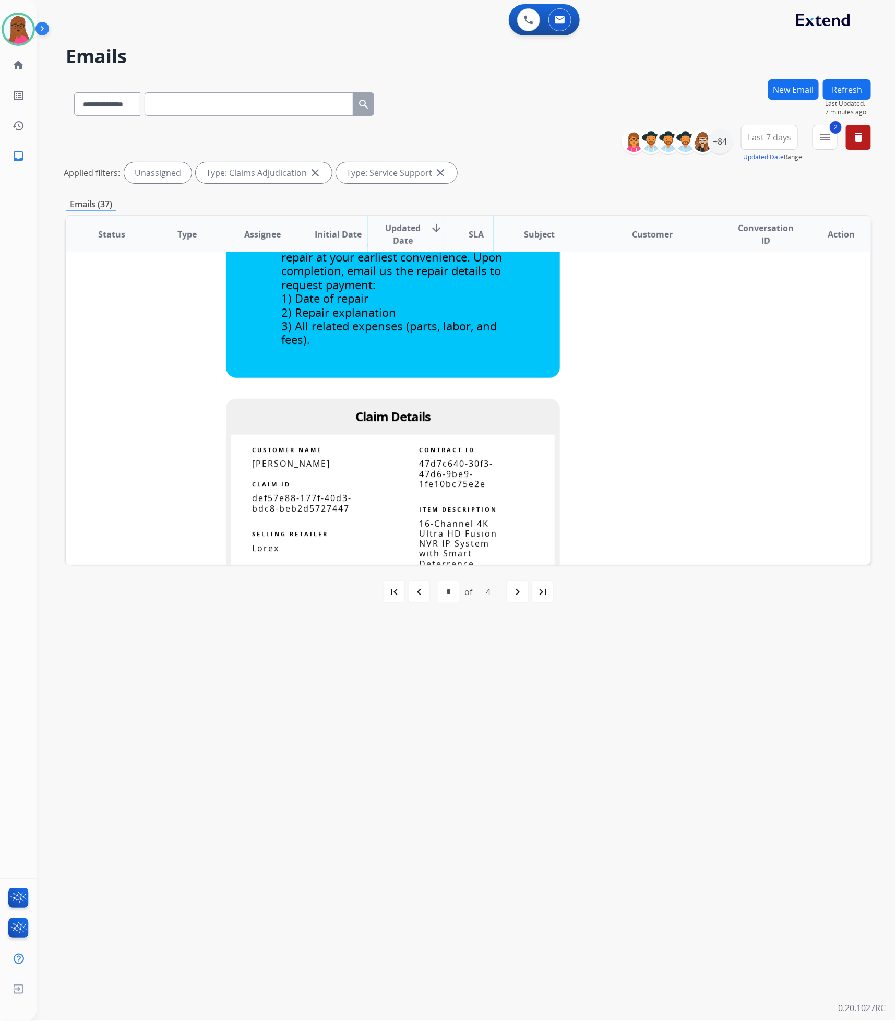
scroll to position [588, 0]
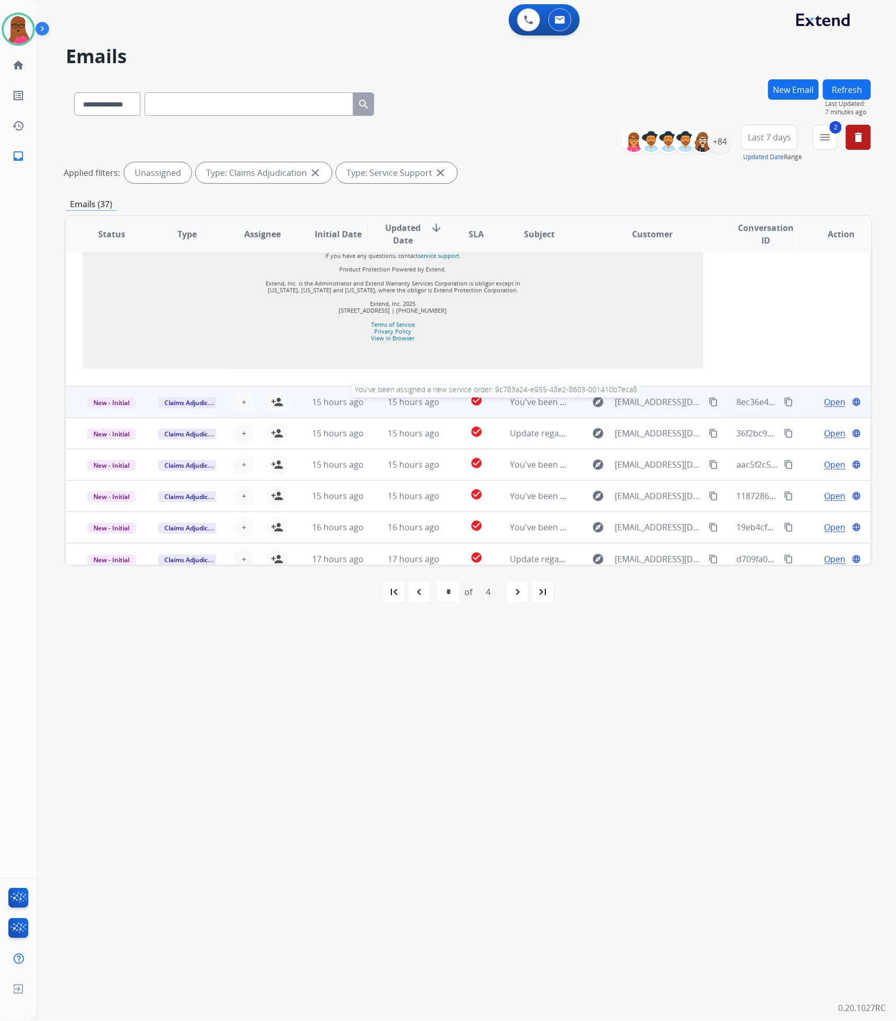
click at [531, 397] on span "You've been assigned a new service order: 9c783a24-e955-48e2-8603-001410b7eca8" at bounding box center [675, 402] width 329 height 11
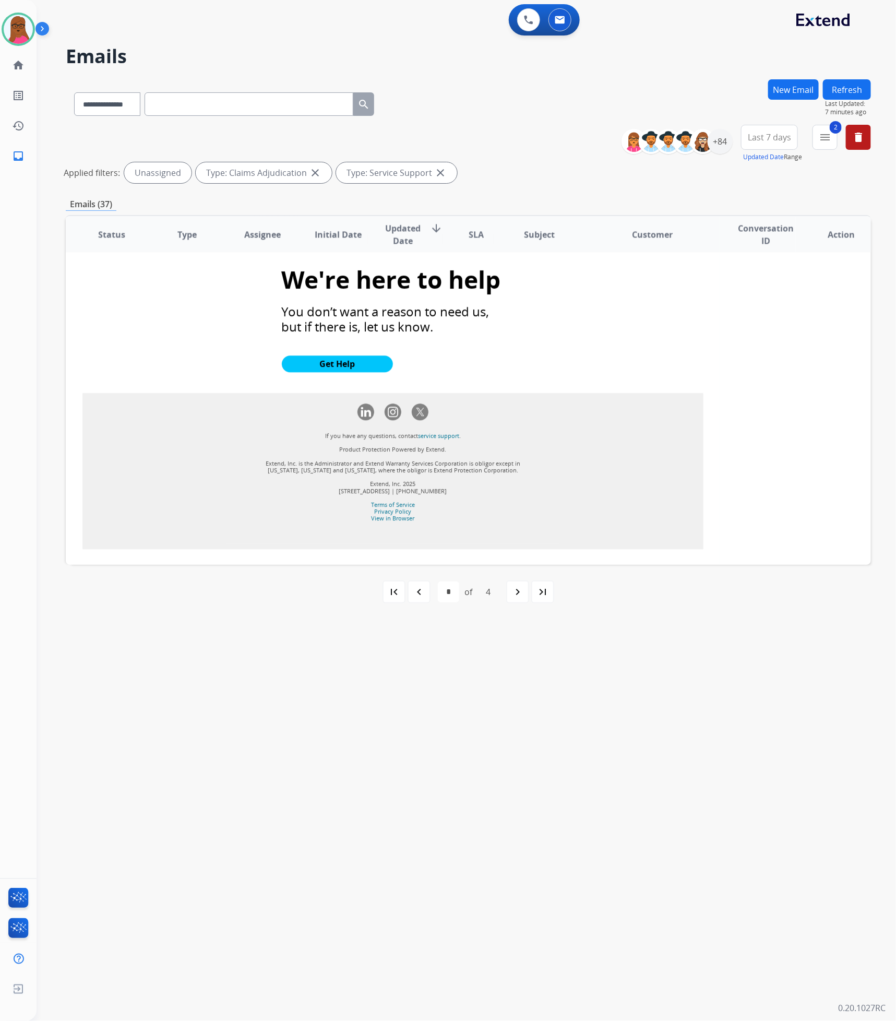
scroll to position [1312, 0]
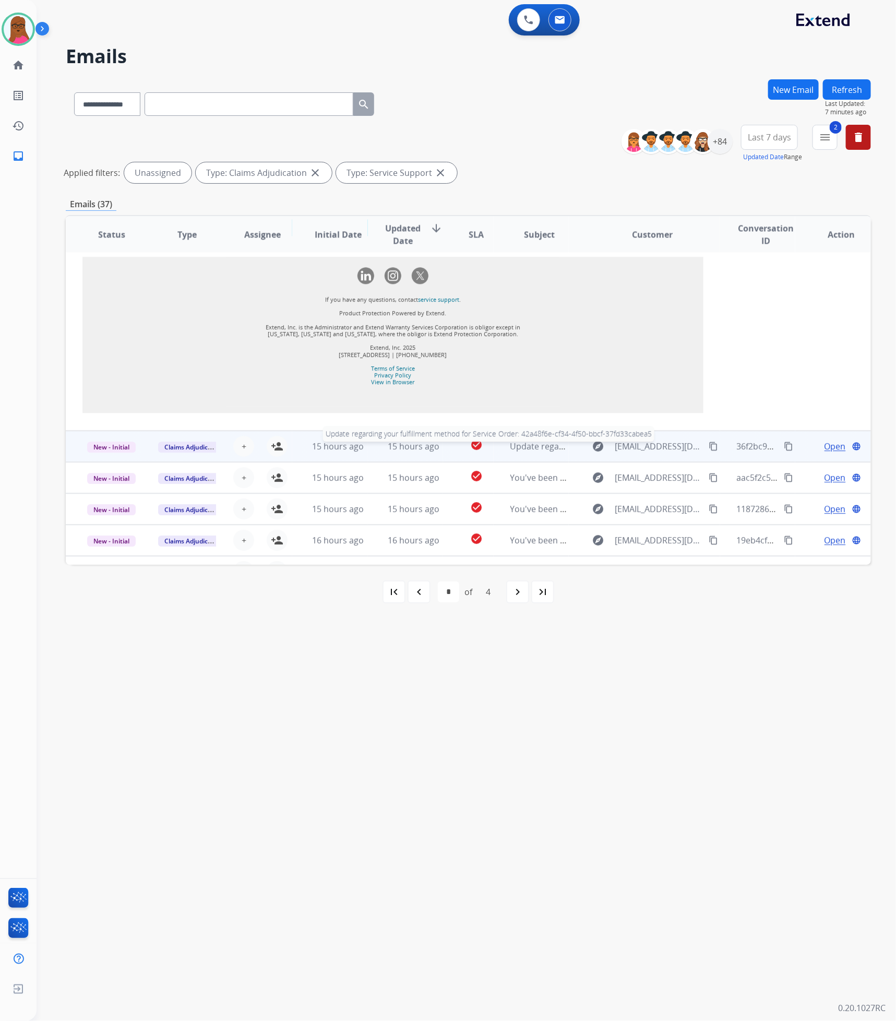
click at [536, 441] on span "Update regarding your fulfillment method for Service Order: 42a48f6e-cf34-4f50-…" at bounding box center [706, 446] width 390 height 11
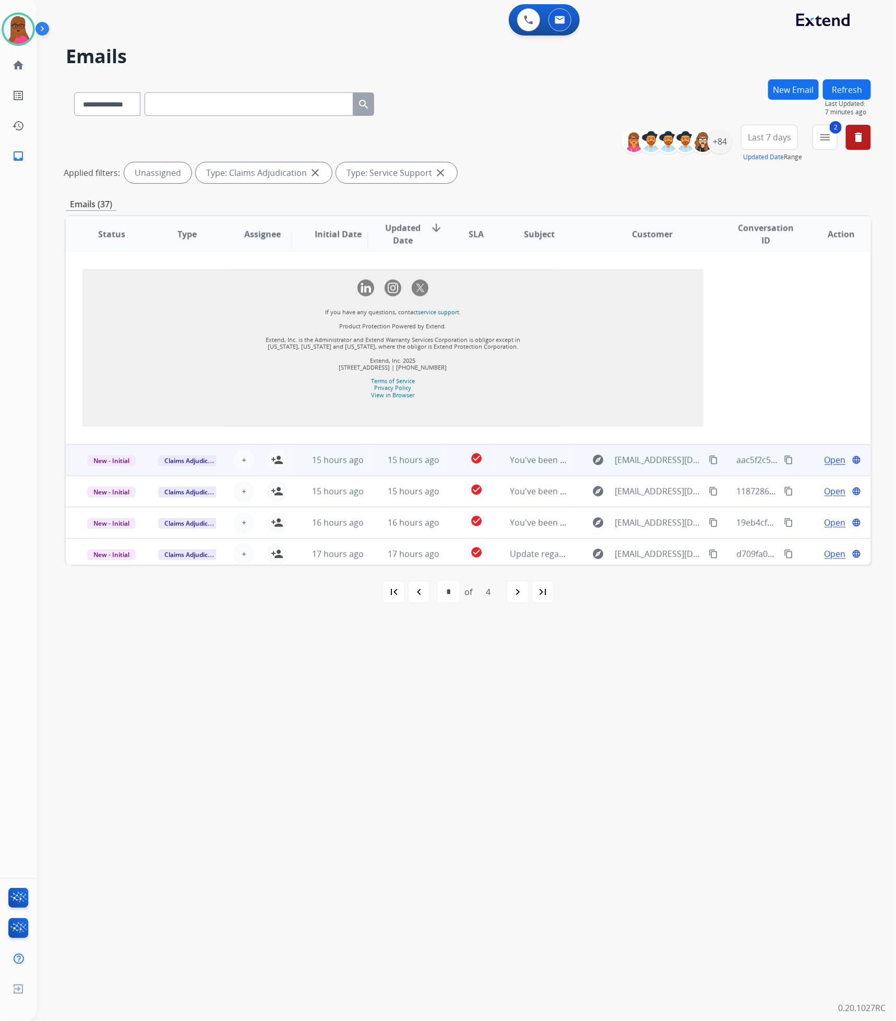
scroll to position [959, 0]
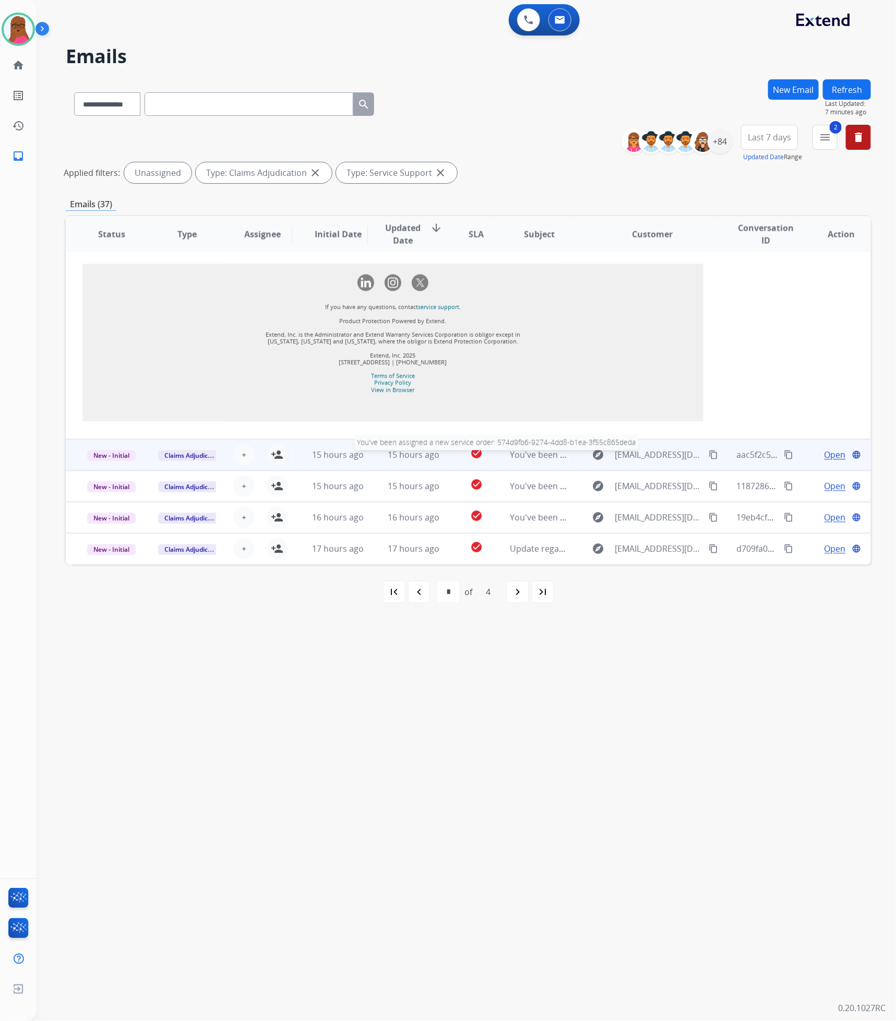
click at [533, 459] on span "You've been assigned a new service order: 574d9fb6-9274-4dd8-b1ea-3f55c865deda" at bounding box center [675, 455] width 328 height 11
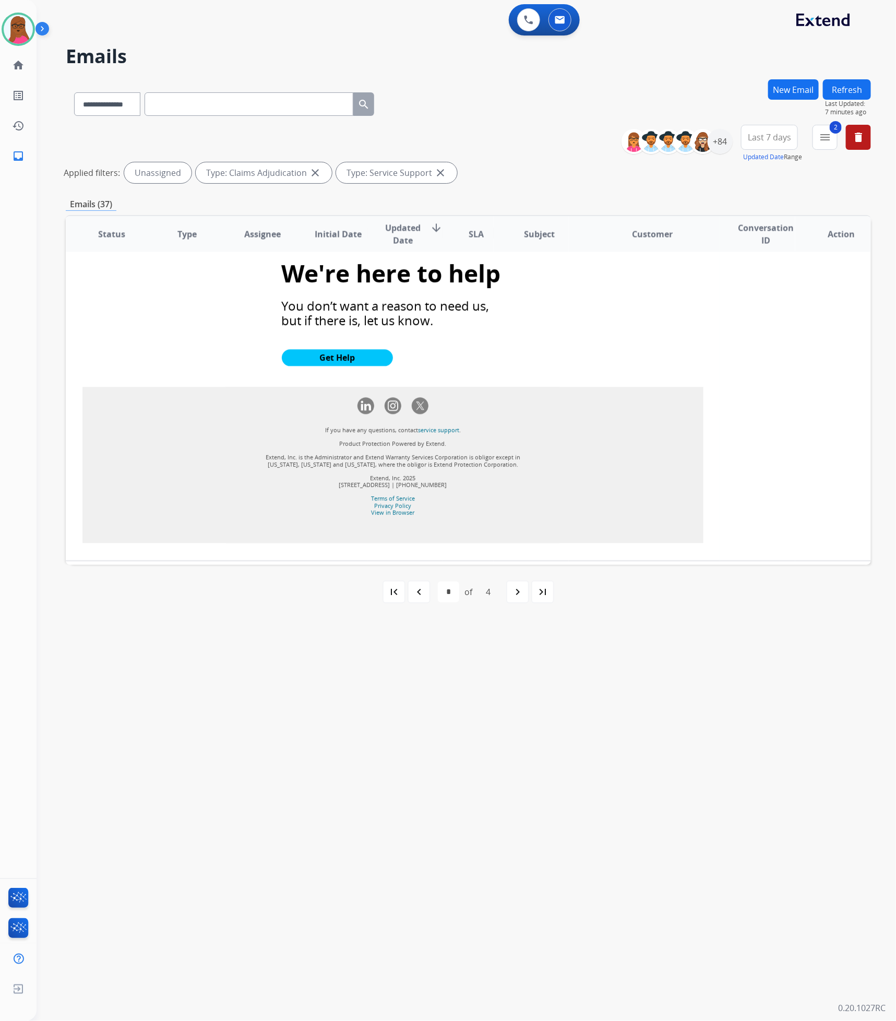
scroll to position [1092, 0]
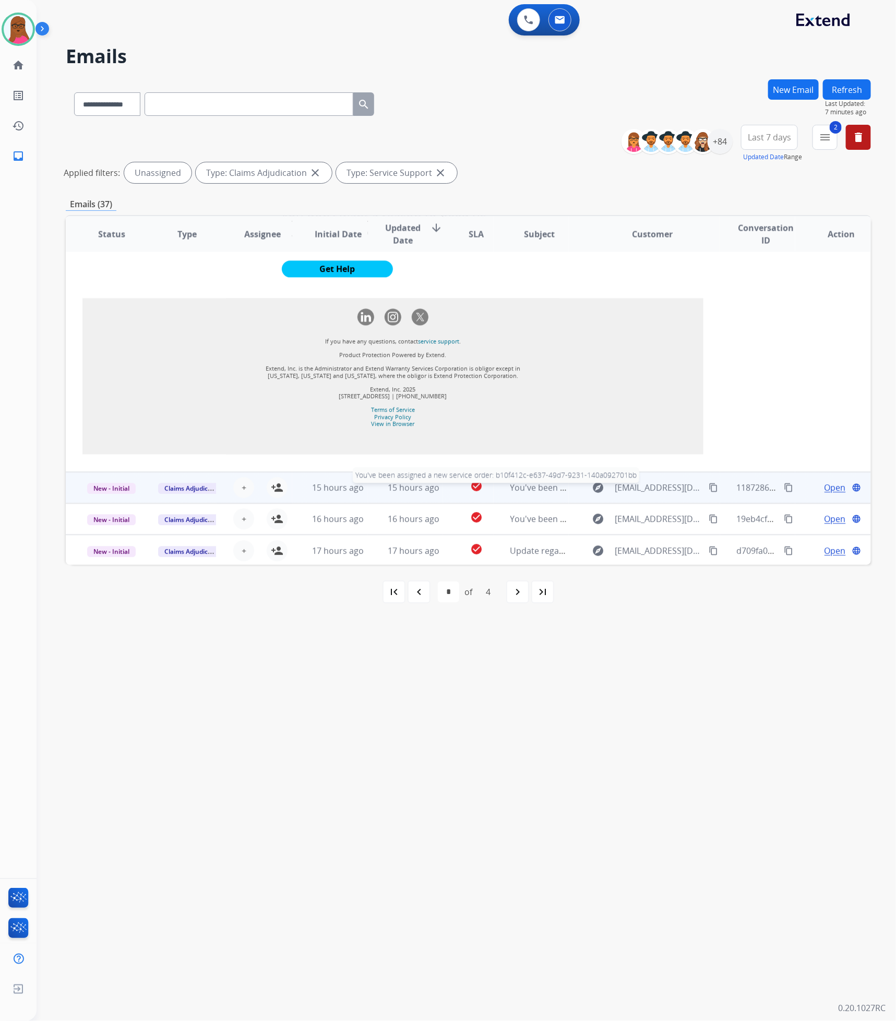
click at [522, 489] on span "You've been assigned a new service order: b10f412c-e637-49d7-9231-140a092701bb" at bounding box center [675, 487] width 329 height 11
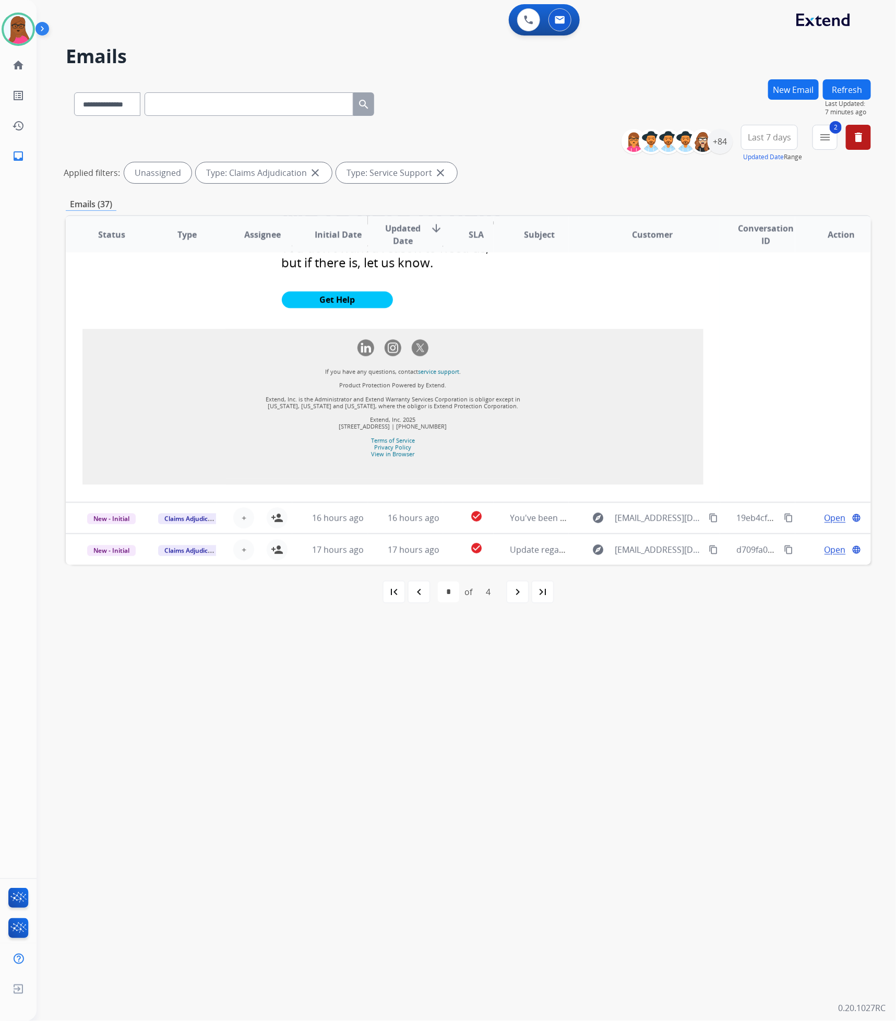
scroll to position [1172, 0]
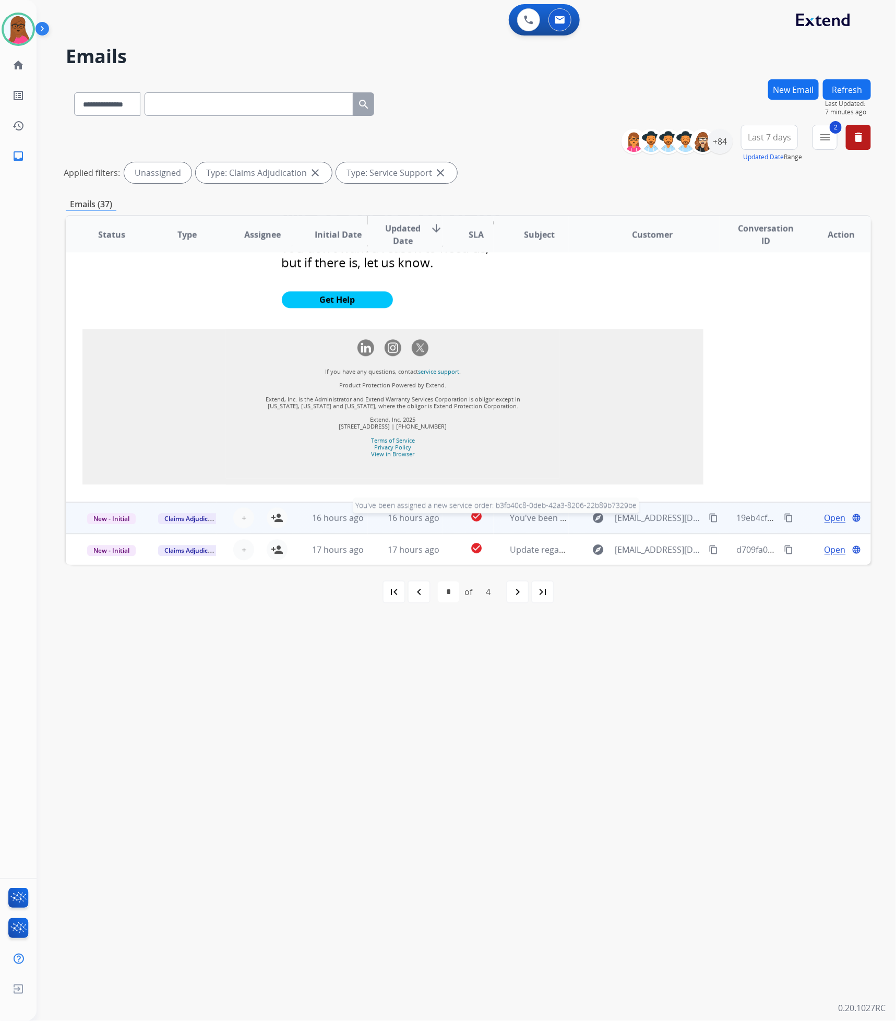
click at [513, 521] on span "You've been assigned a new service order: b3fb40c8-0deb-42a3-8206-22b89b7329be" at bounding box center [676, 517] width 330 height 11
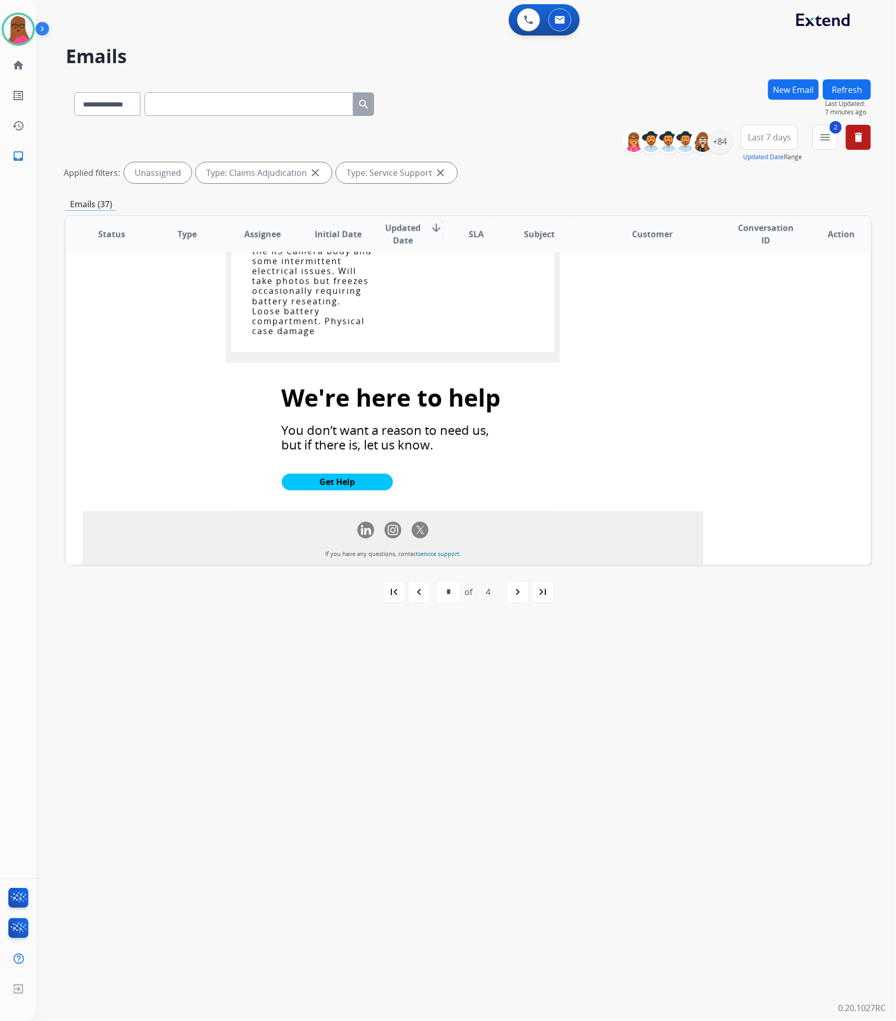
scroll to position [1049, 0]
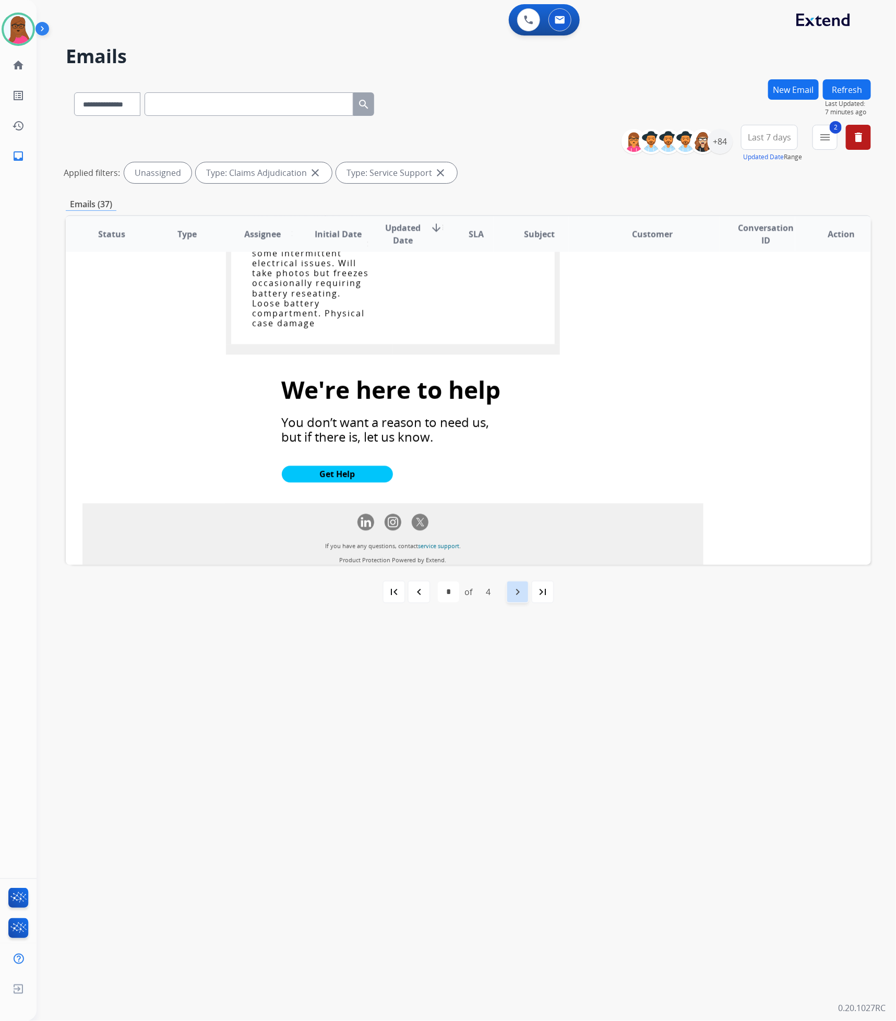
click at [516, 596] on mat-icon "navigate_next" at bounding box center [518, 592] width 13 height 13
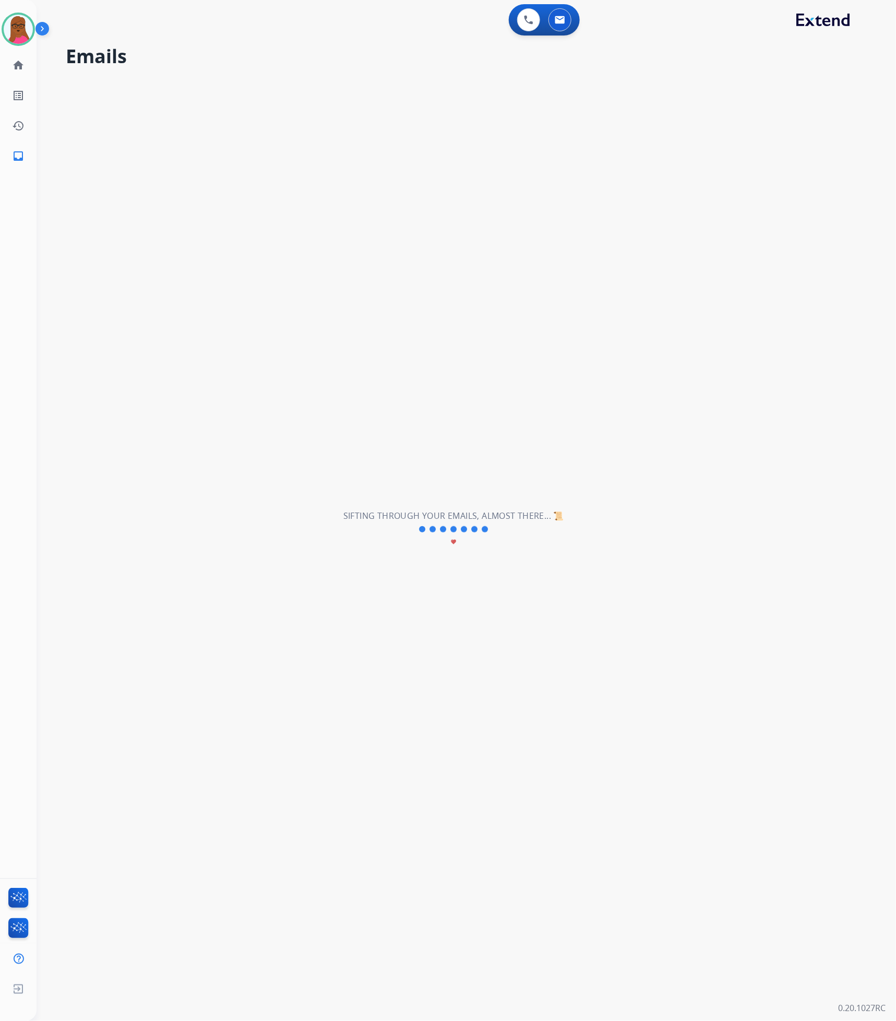
scroll to position [34, 0]
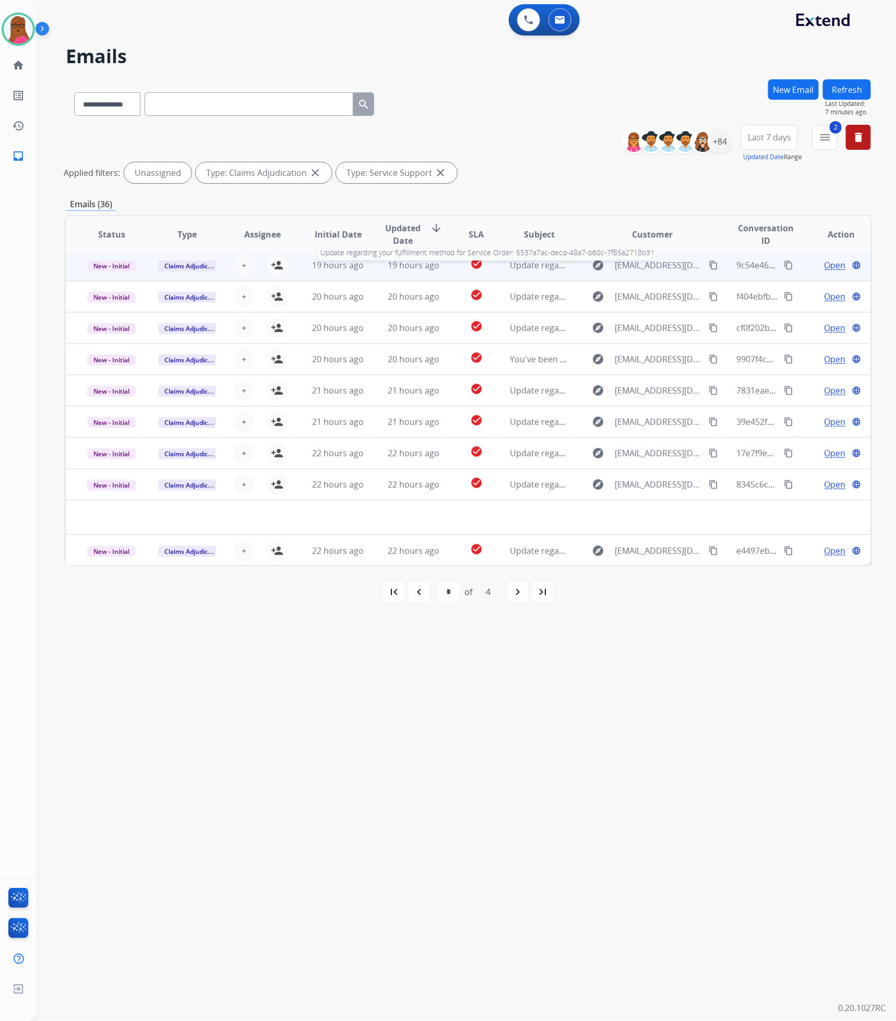
click at [541, 265] on span "Update regarding your fulfillment method for Service Order: 5537a7ac-decd-48a7-…" at bounding box center [710, 264] width 398 height 11
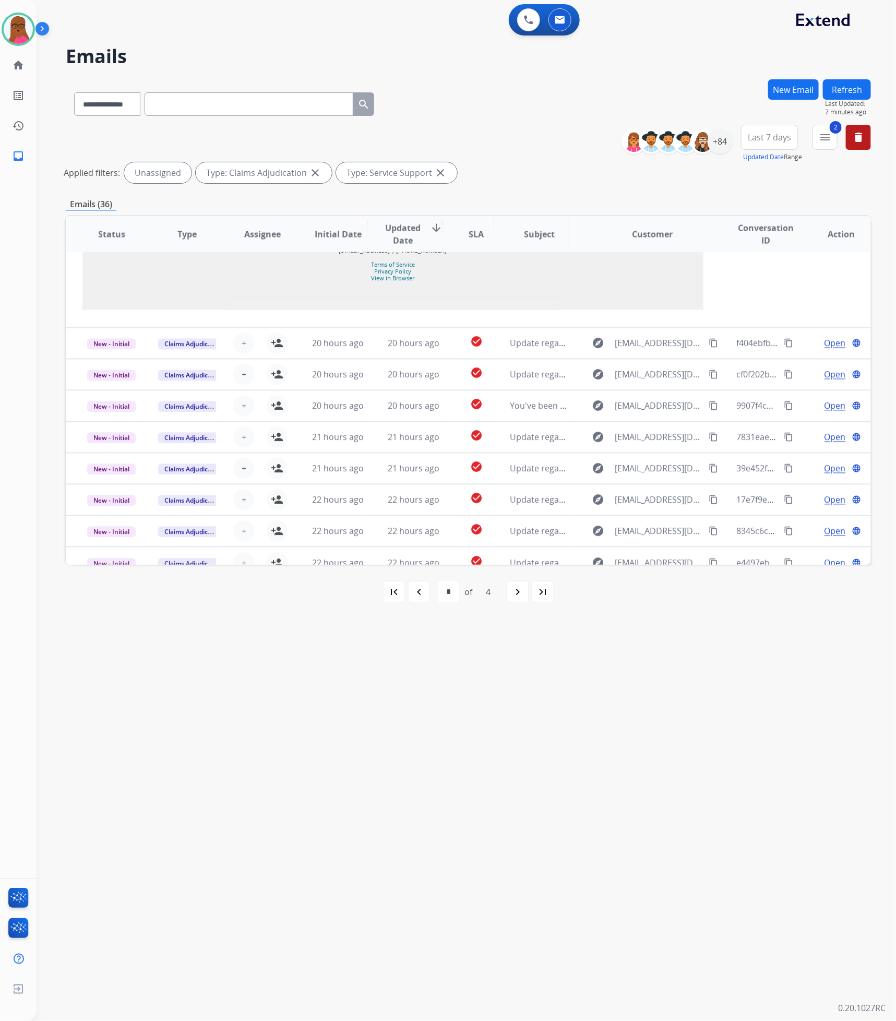
scroll to position [929, 0]
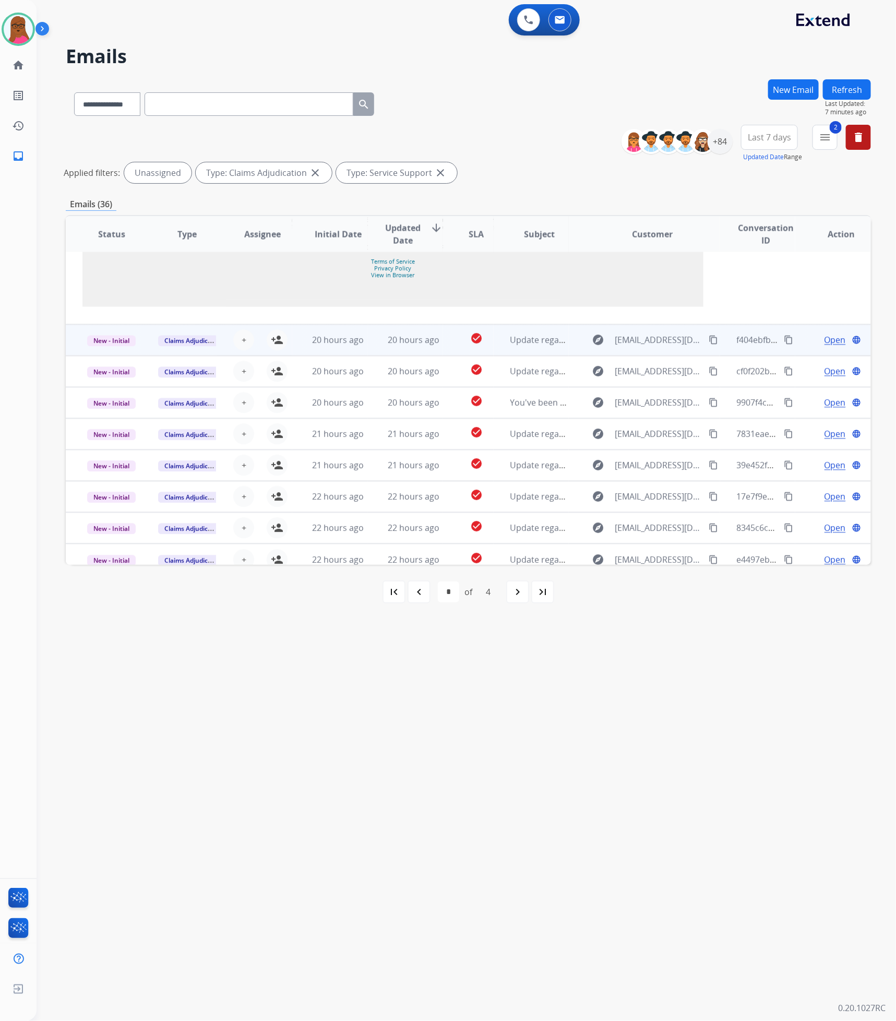
click at [534, 337] on td "Update regarding your fulfillment method for Service Order: b29cd044-c678-4734-…" at bounding box center [532, 340] width 76 height 31
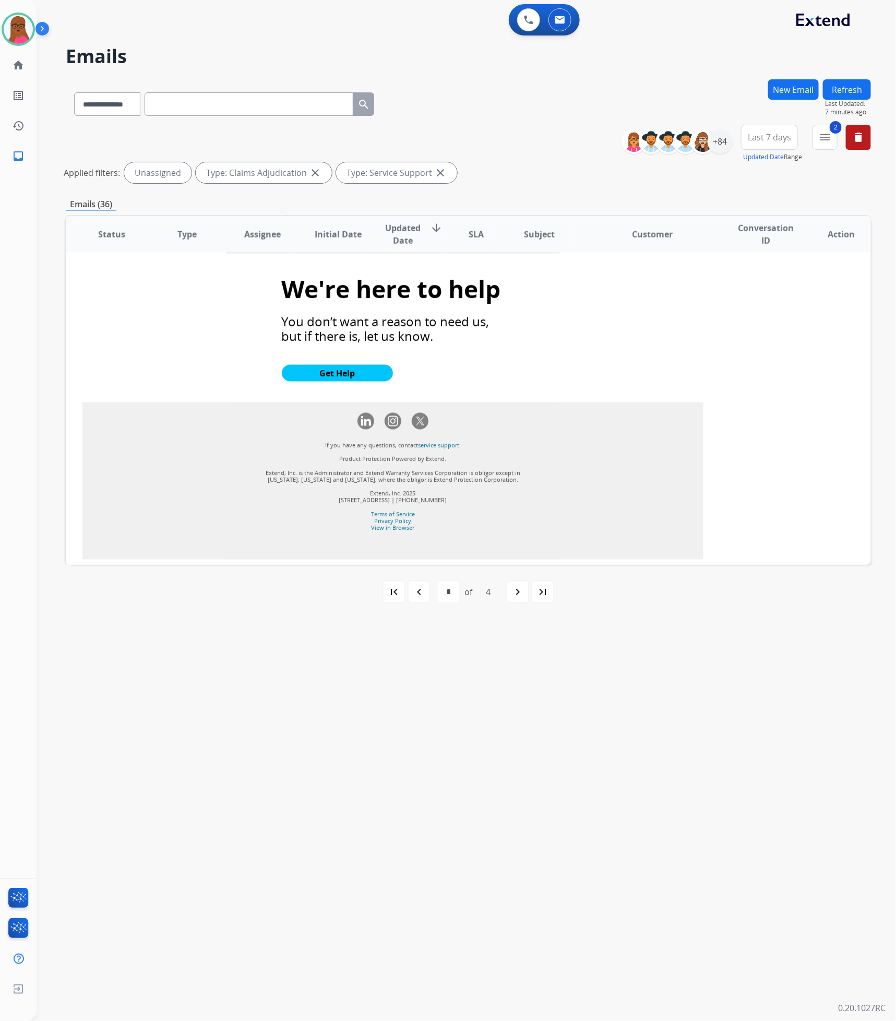
scroll to position [851, 0]
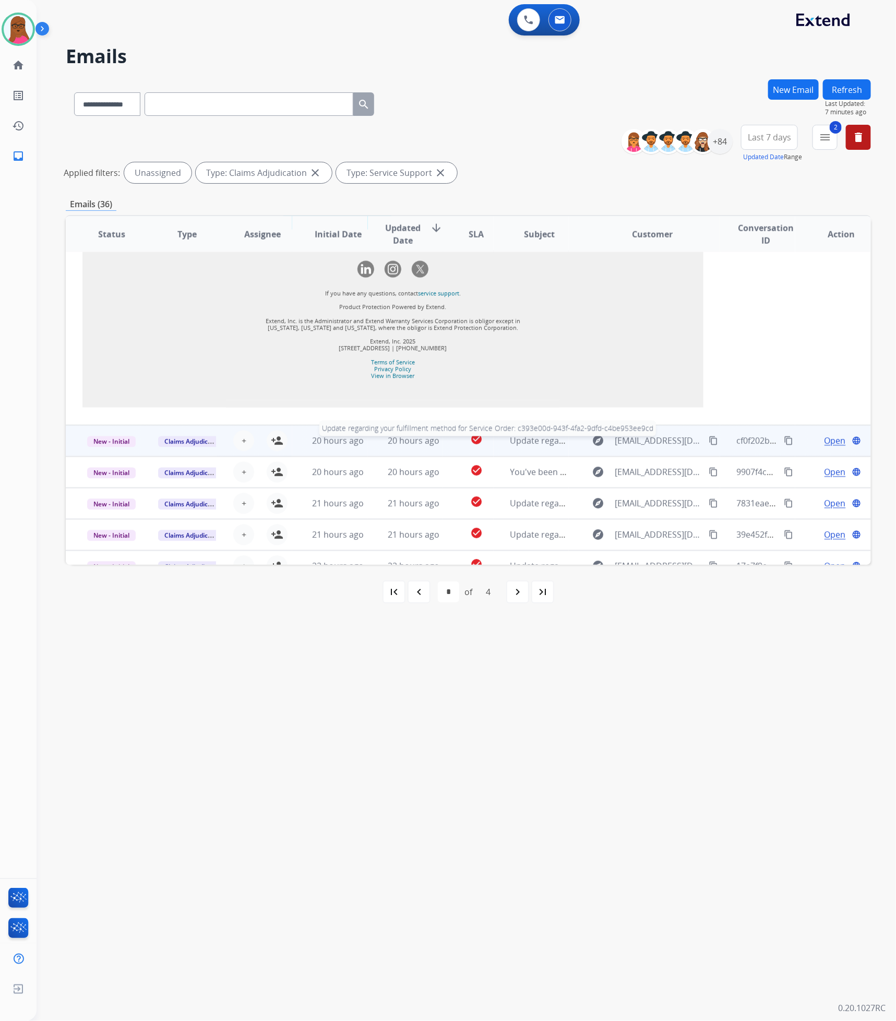
click at [519, 445] on span "Update regarding your fulfillment method for Service Order: c393e00d-943f-4fa2-…" at bounding box center [708, 440] width 395 height 11
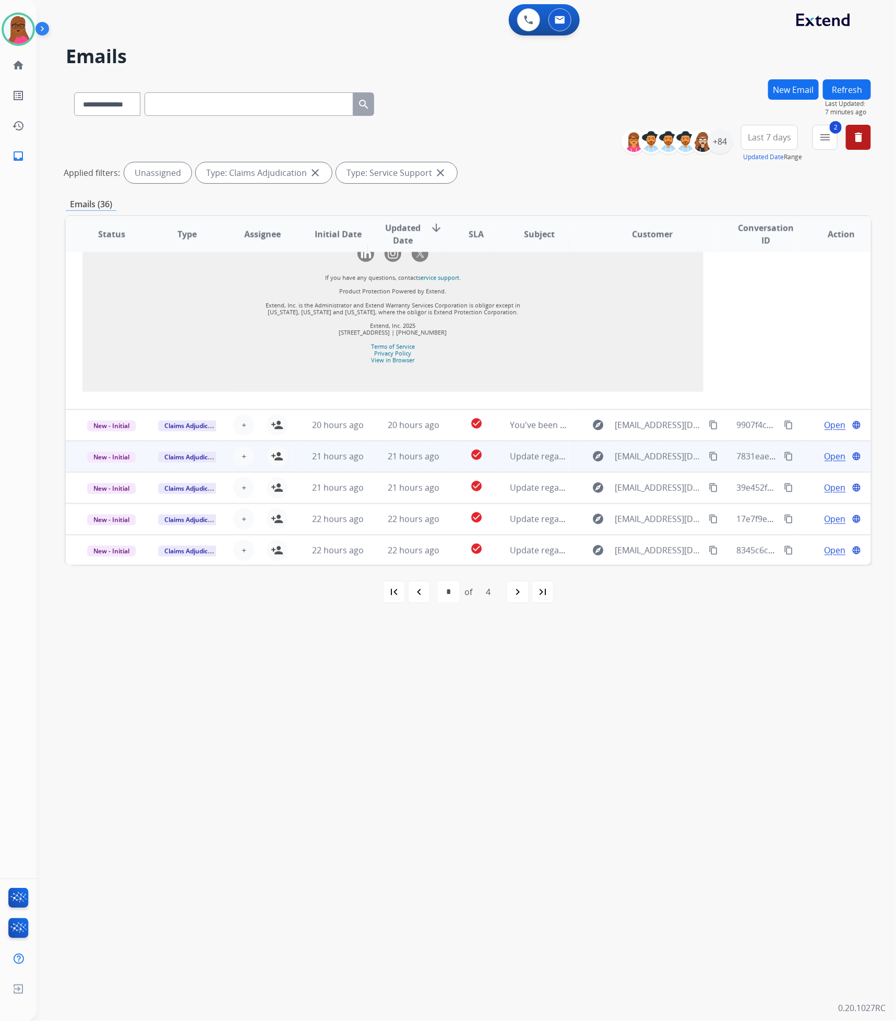
scroll to position [929, 0]
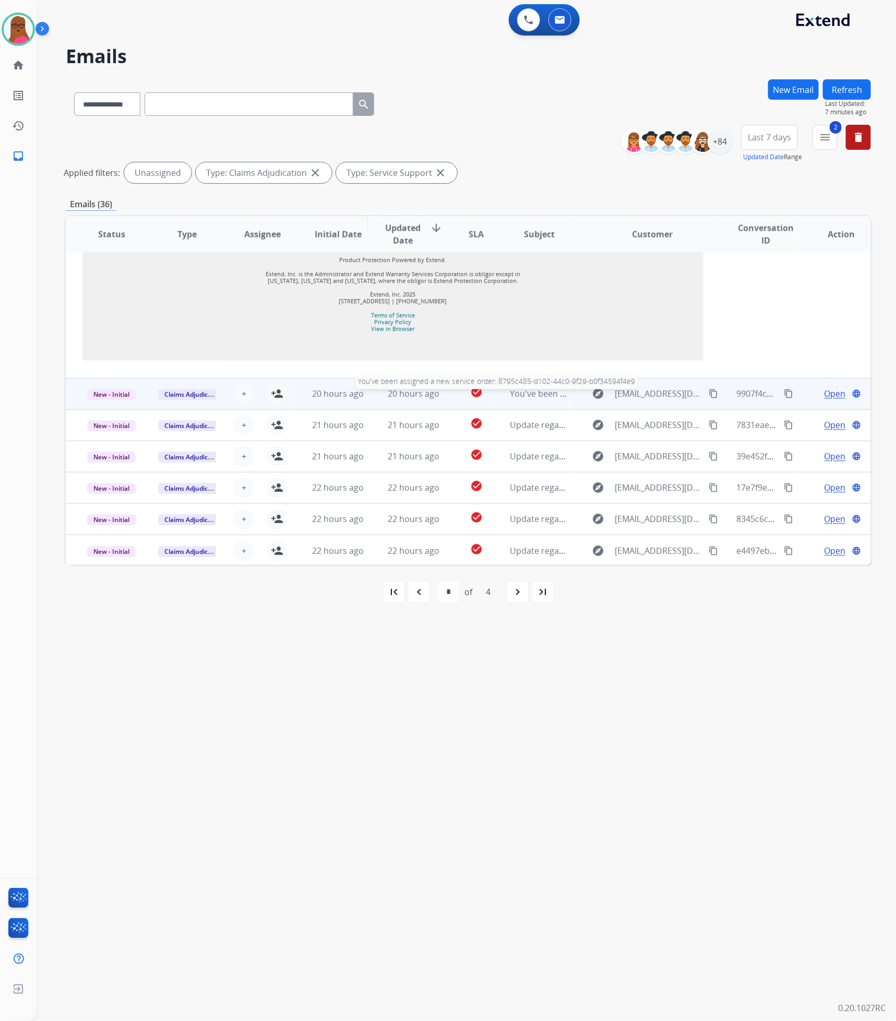
click at [521, 397] on span "You've been assigned a new service order: 8795c485-d102-44c0-9f29-b0f34594f4e9" at bounding box center [672, 393] width 323 height 11
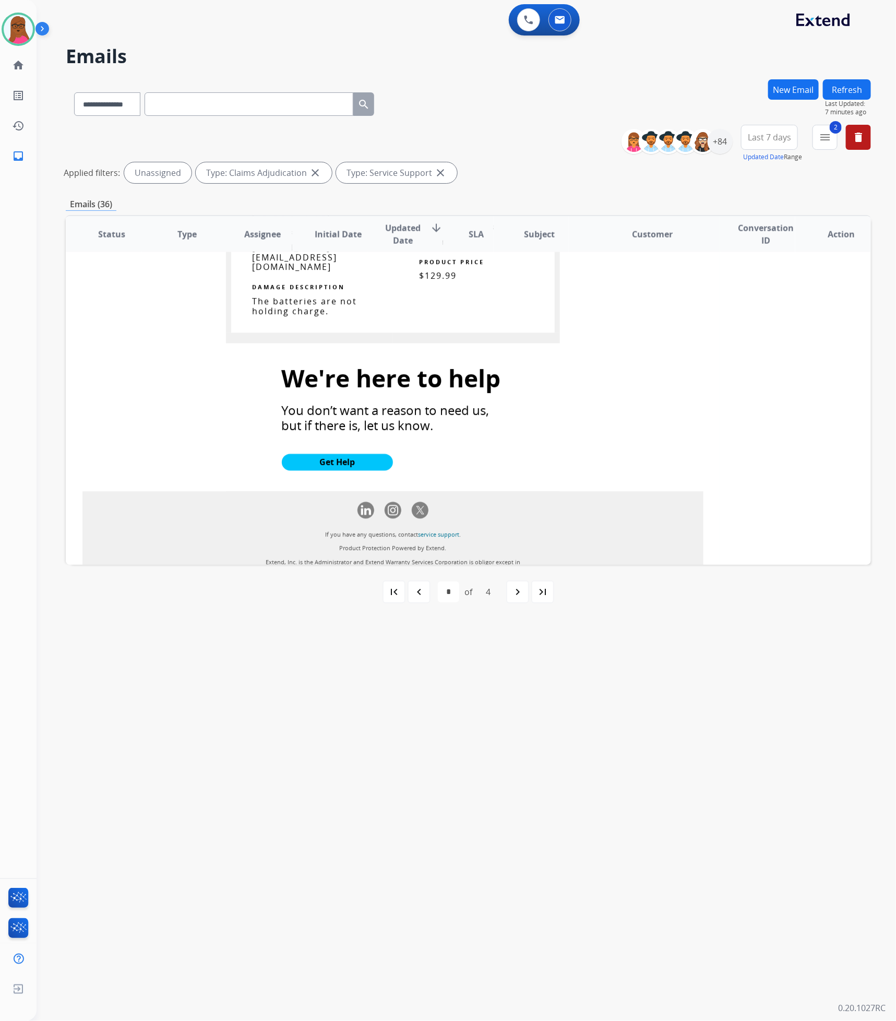
scroll to position [1067, 0]
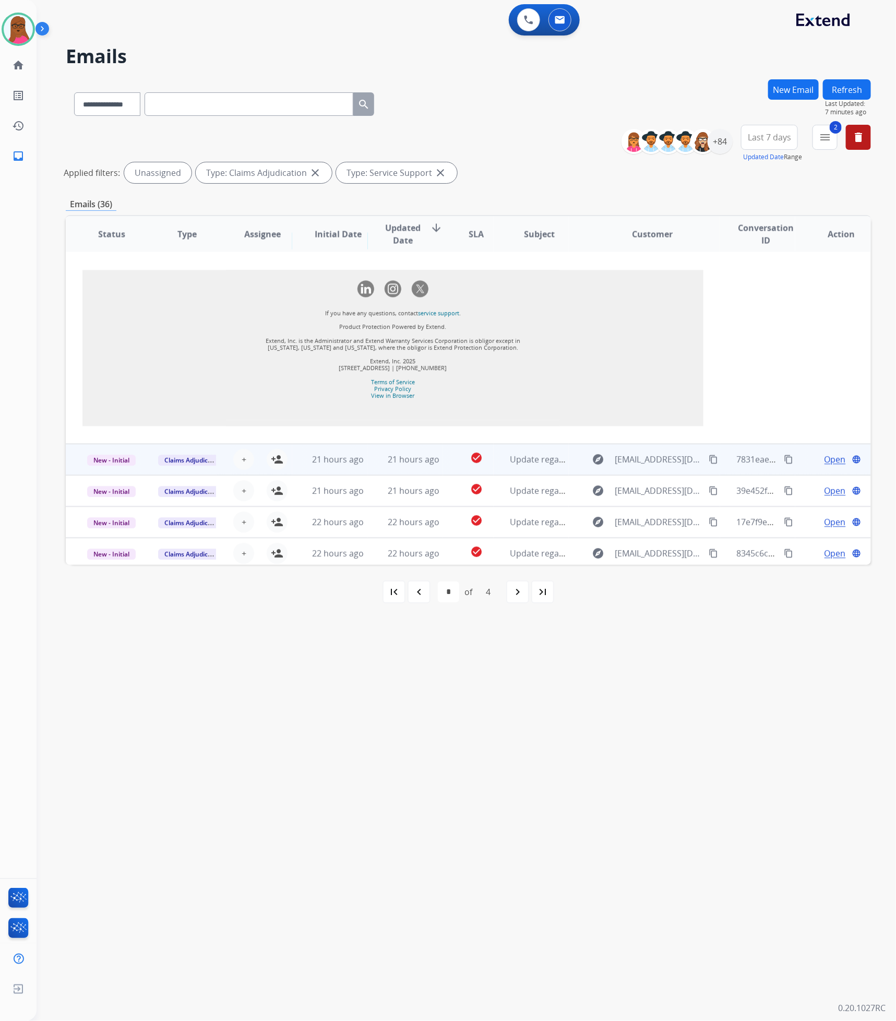
click at [528, 454] on div "Update regarding your fulfillment method for Service Order: 2c730ad0-49c5-461f-…" at bounding box center [540, 460] width 58 height 13
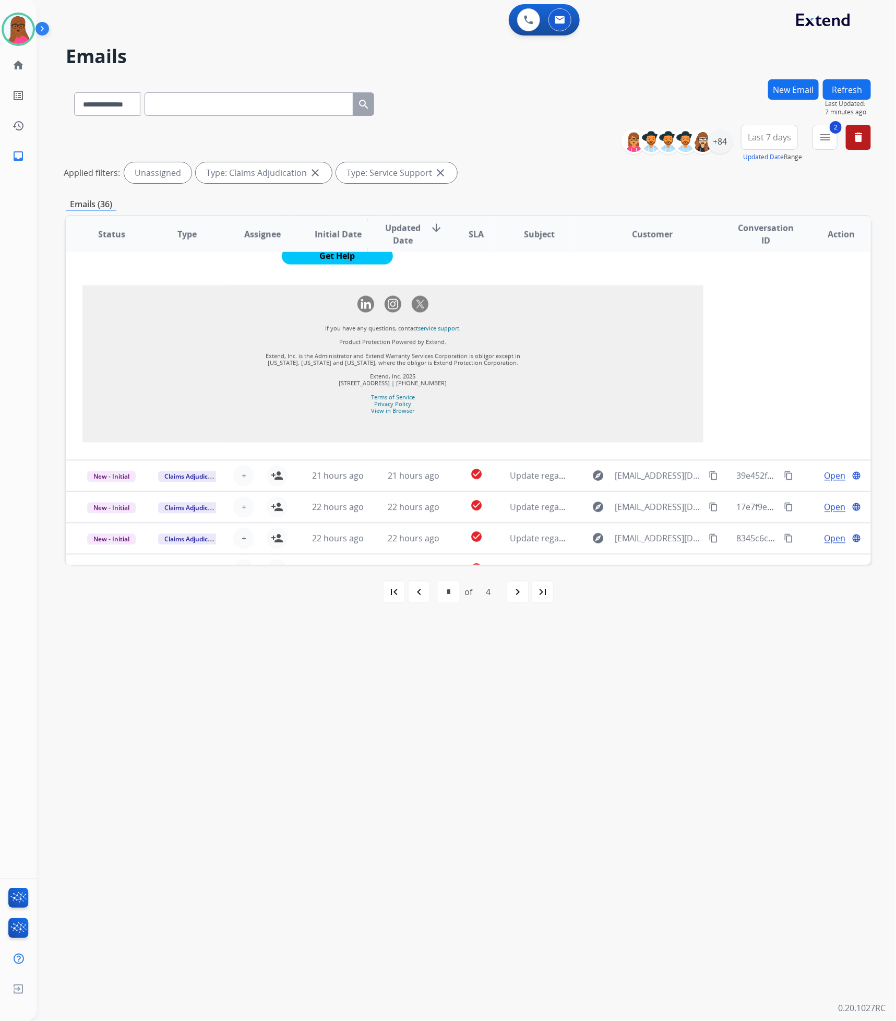
scroll to position [911, 0]
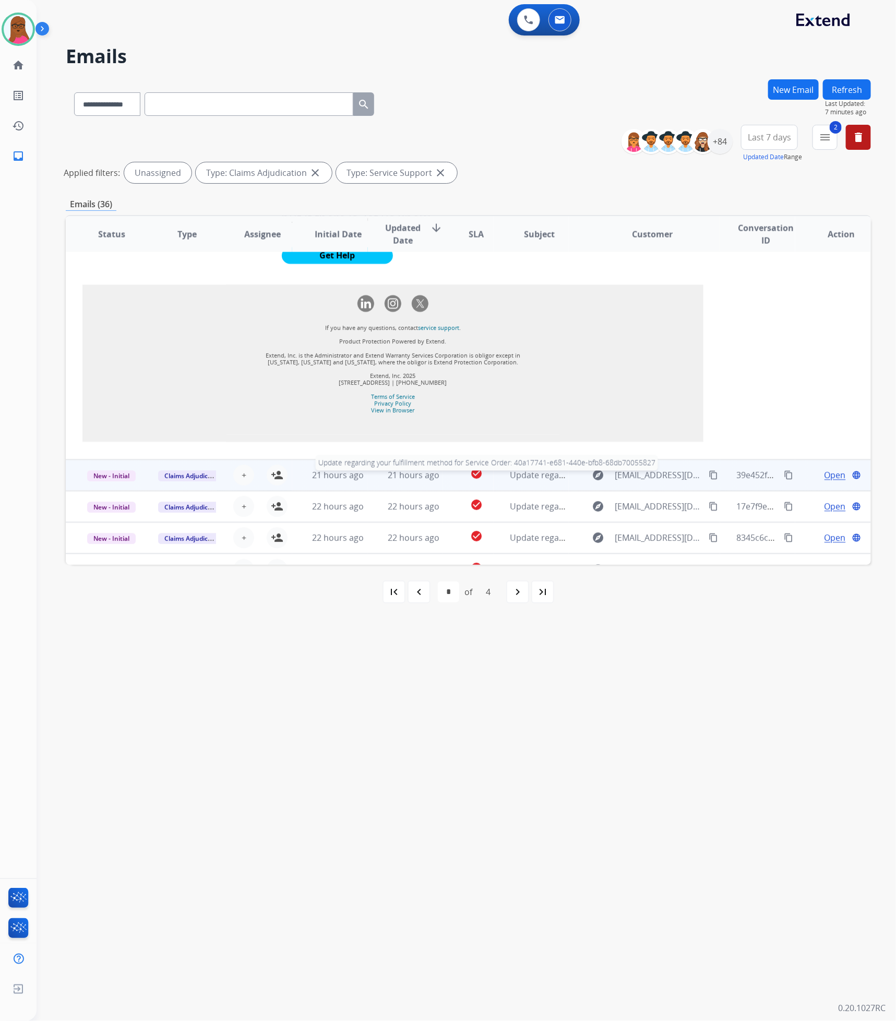
click at [527, 481] on span "Update regarding your fulfillment method for Service Order: 40a17741-e681-440e-…" at bounding box center [711, 475] width 400 height 11
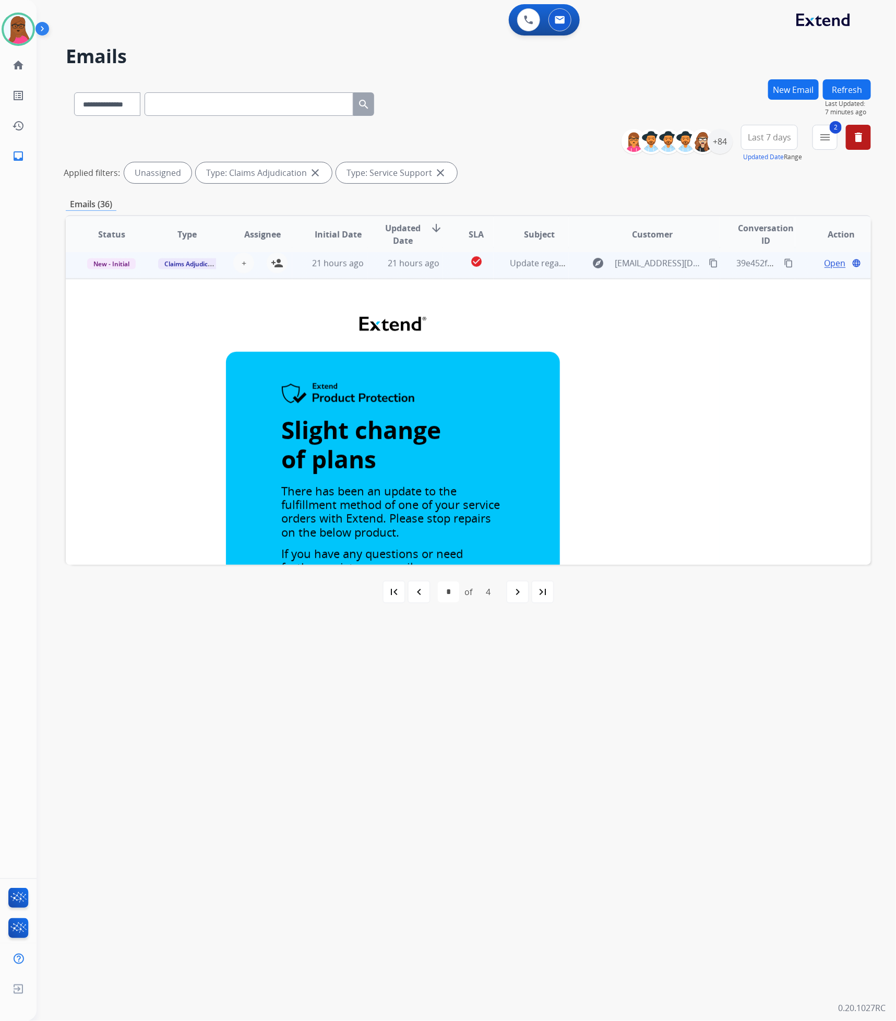
scroll to position [560, 0]
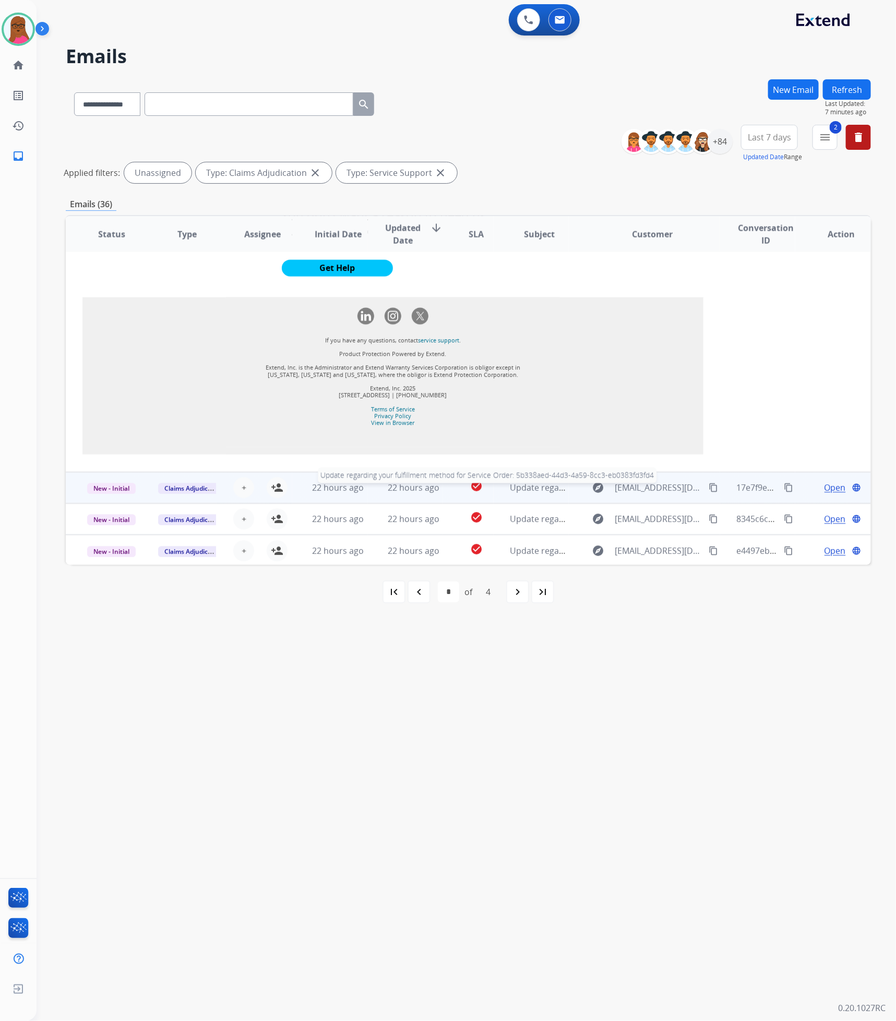
click at [520, 485] on span "Update regarding your fulfillment method for Service Order: 5b338aed-44d3-4a59-…" at bounding box center [710, 487] width 398 height 11
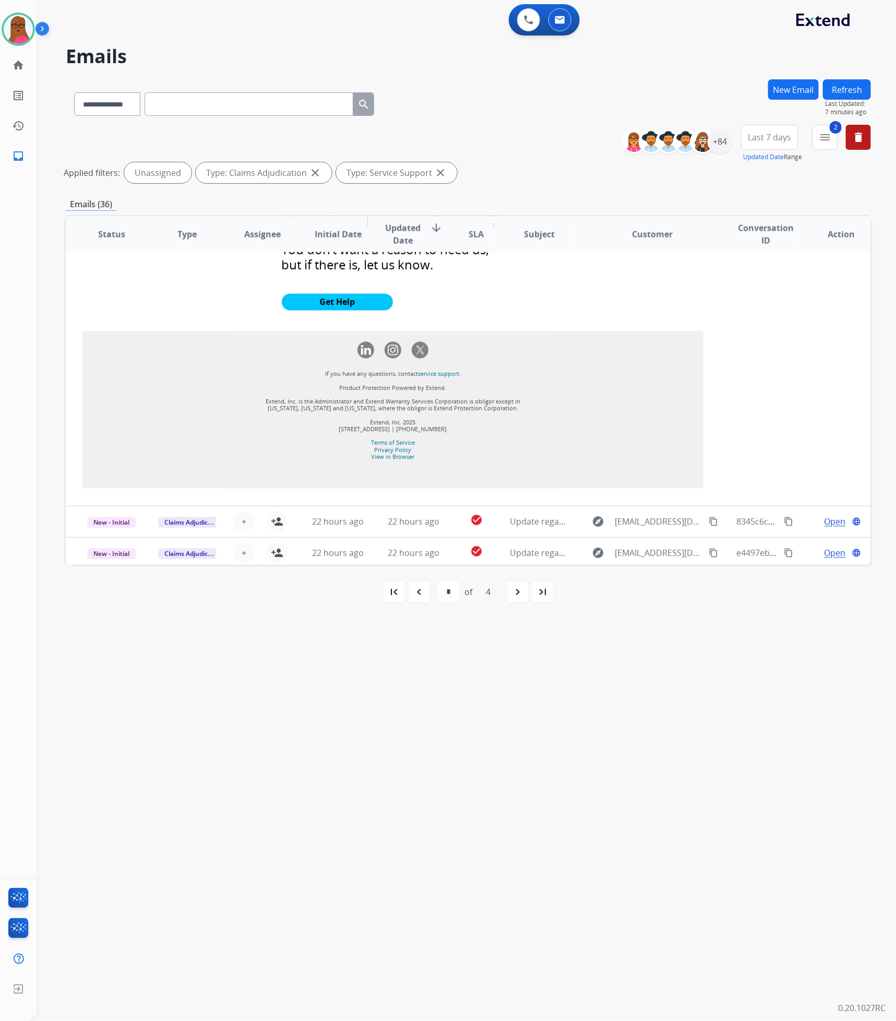
scroll to position [970, 0]
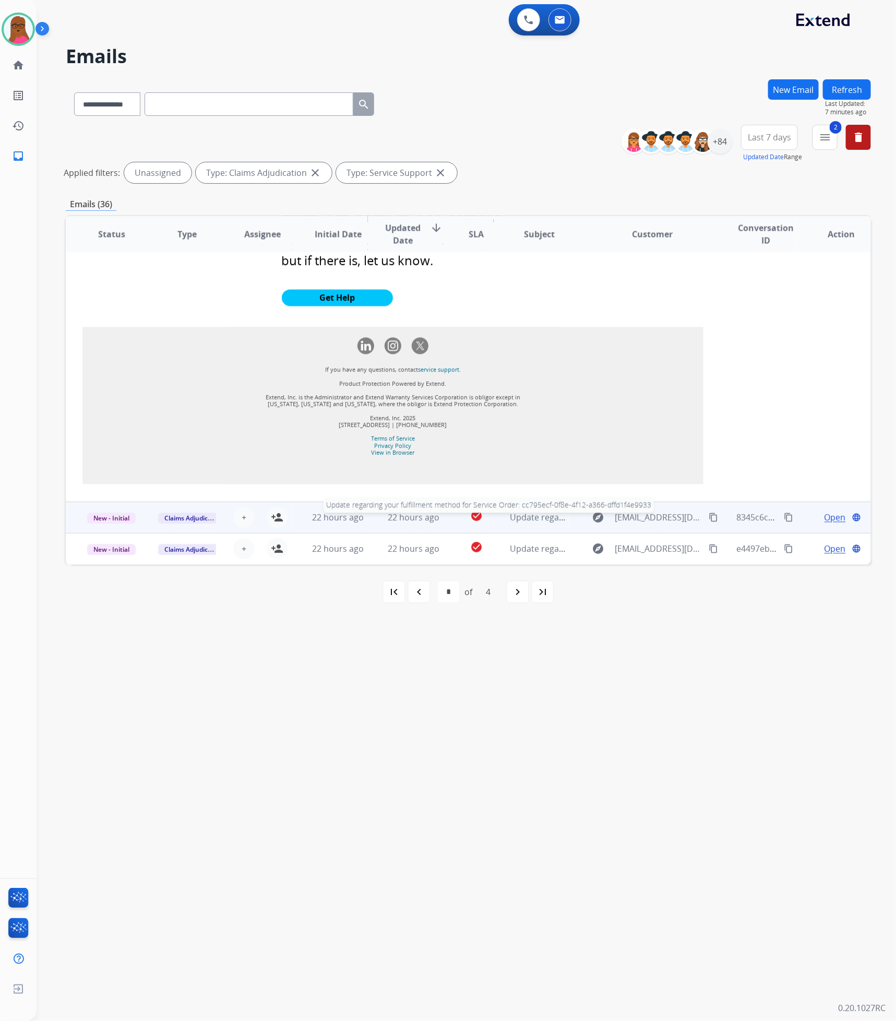
click at [513, 523] on span "Update regarding your fulfillment method for Service Order: cc795ecf-0f8e-4f12-…" at bounding box center [704, 517] width 387 height 11
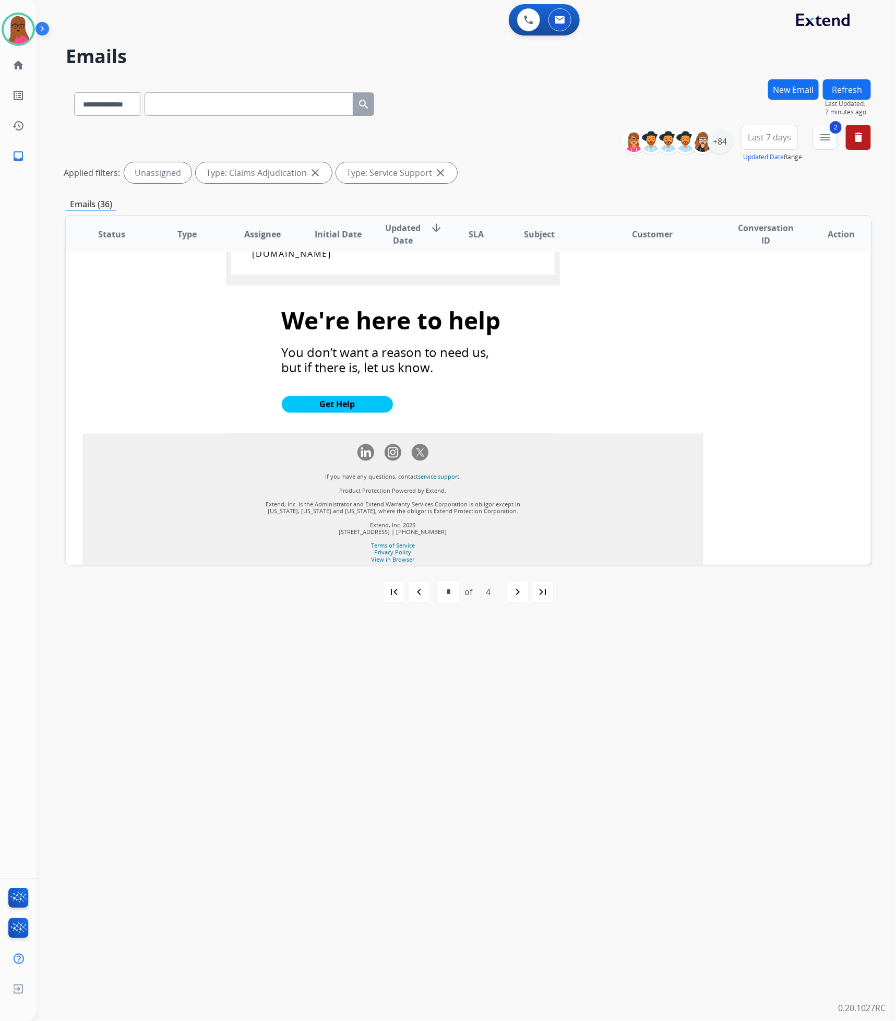
scroll to position [949, 0]
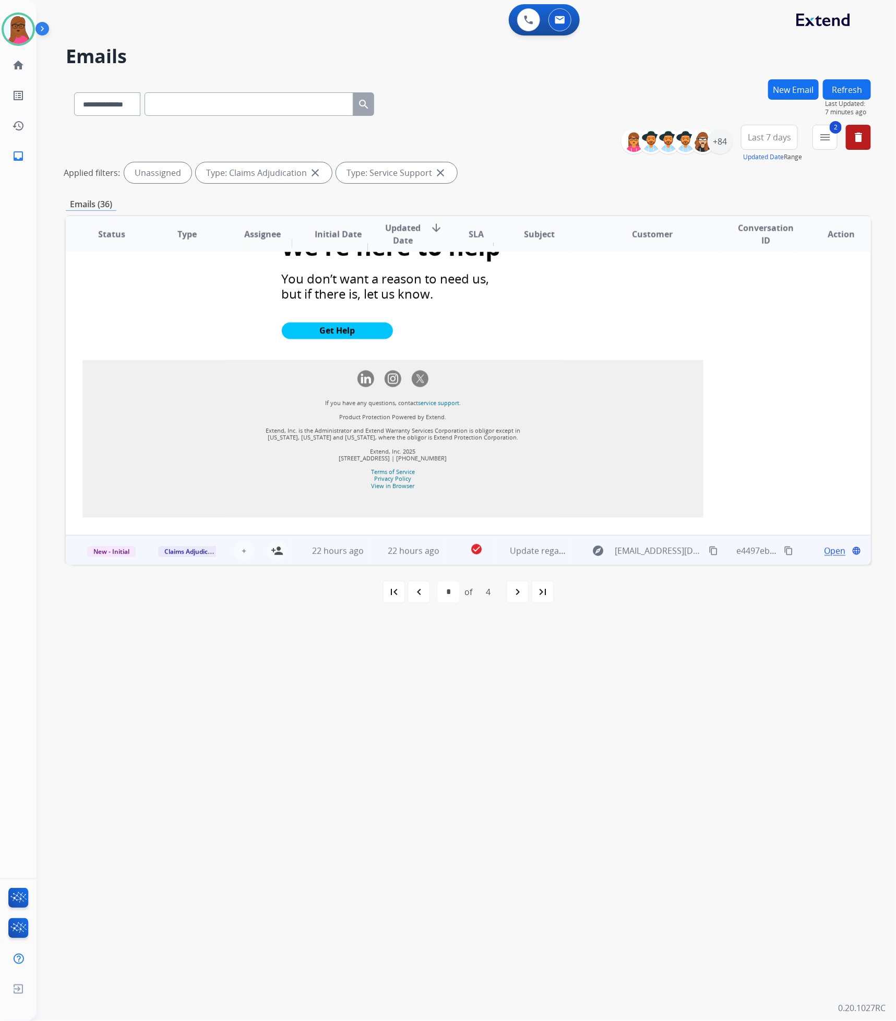
click at [515, 557] on td "Update regarding your fulfillment method for Service Order: 690ea66b-4ea1-47b5-…" at bounding box center [532, 551] width 76 height 31
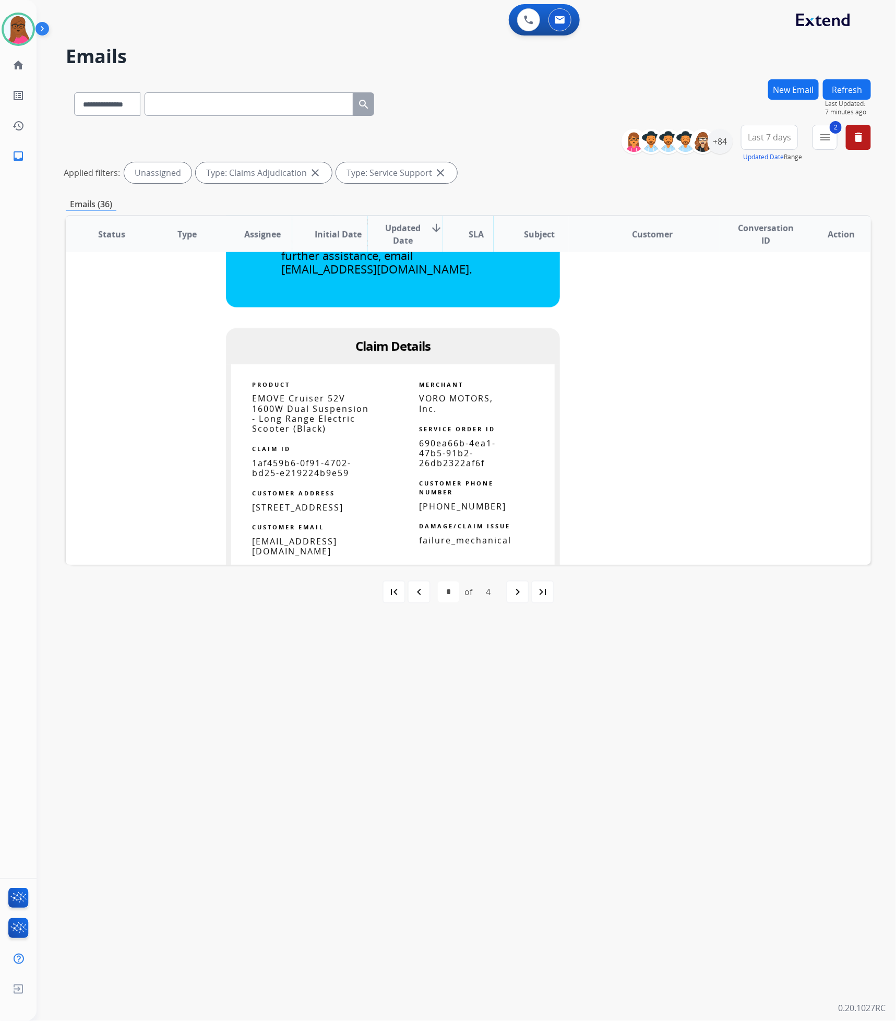
scroll to position [676, 0]
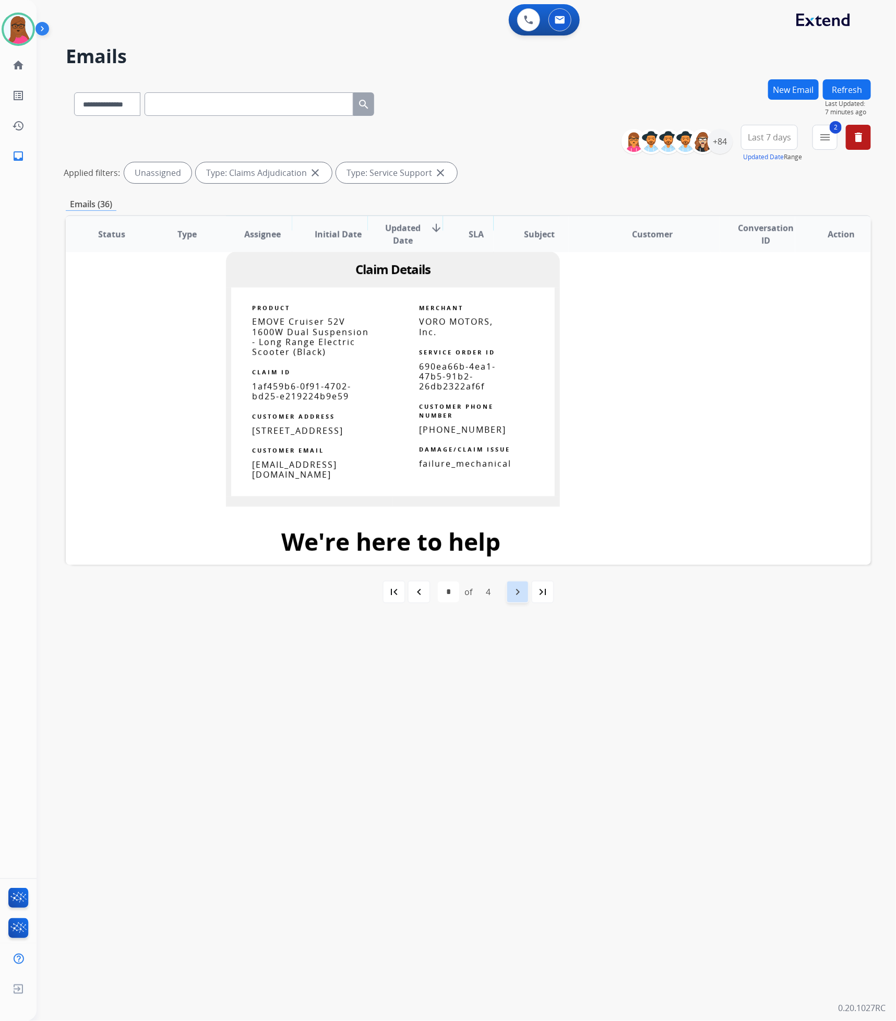
click at [515, 599] on div "navigate_next" at bounding box center [517, 592] width 23 height 23
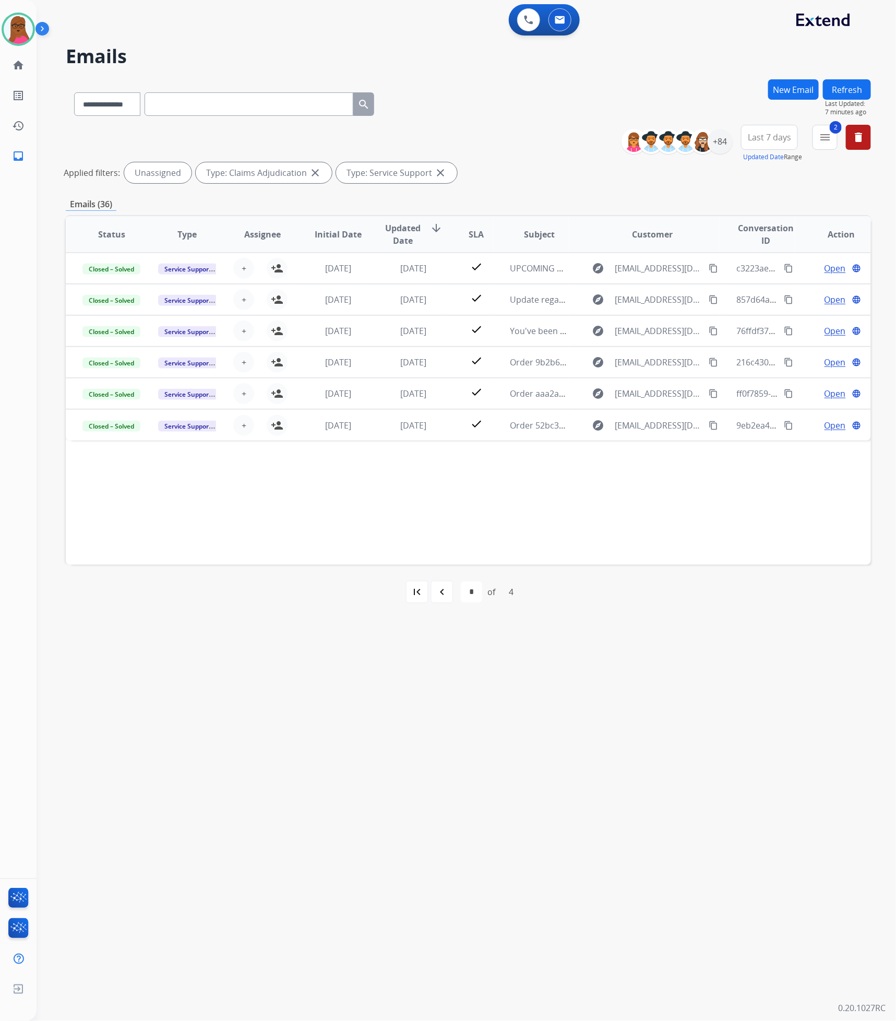
scroll to position [0, 0]
click at [715, 146] on div "+84" at bounding box center [720, 141] width 25 height 25
click at [822, 146] on button "2 menu Filters" at bounding box center [825, 137] width 25 height 25
click at [787, 361] on button "Clear" at bounding box center [791, 356] width 33 height 19
select select "*"
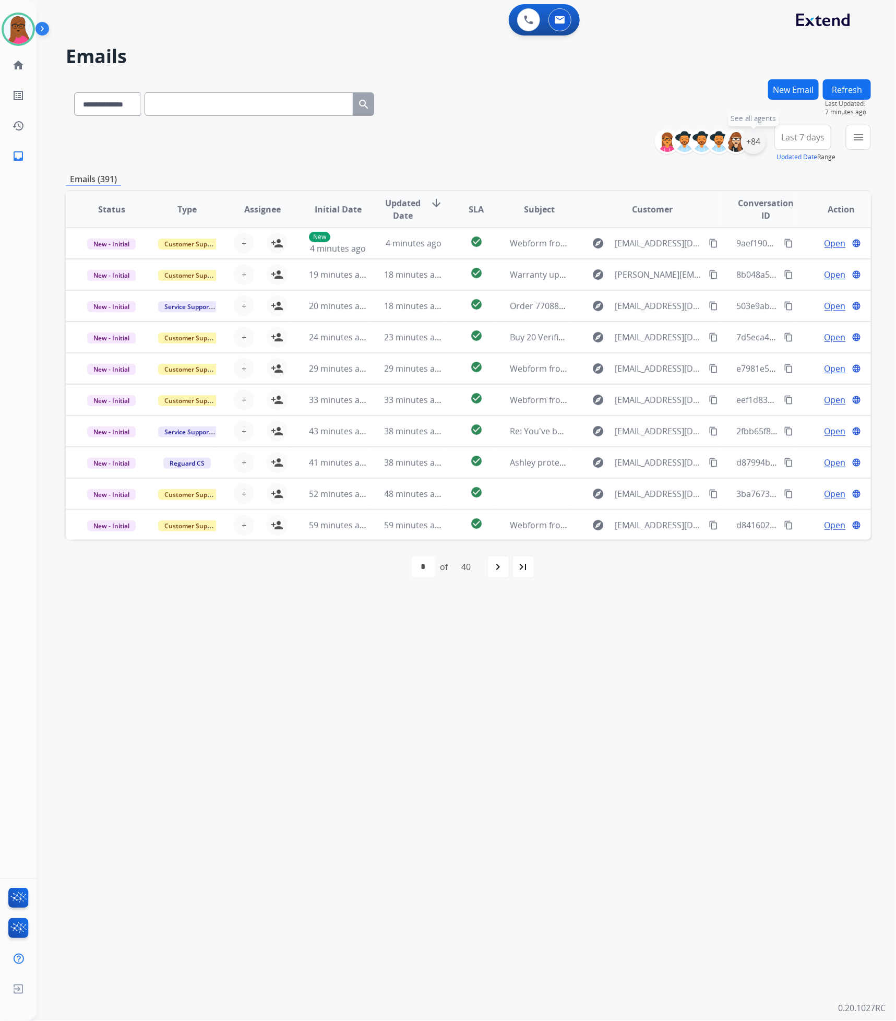
click at [744, 137] on div "+84" at bounding box center [753, 141] width 25 height 25
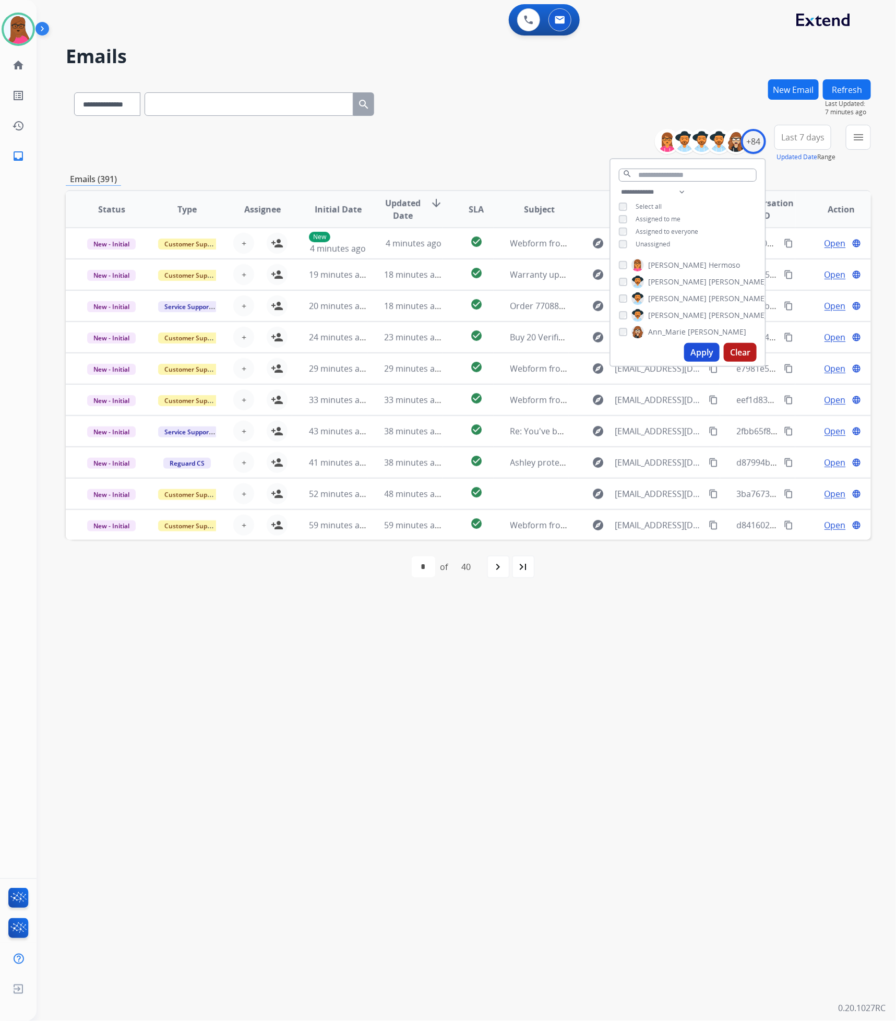
click at [693, 353] on button "Apply" at bounding box center [702, 352] width 36 height 19
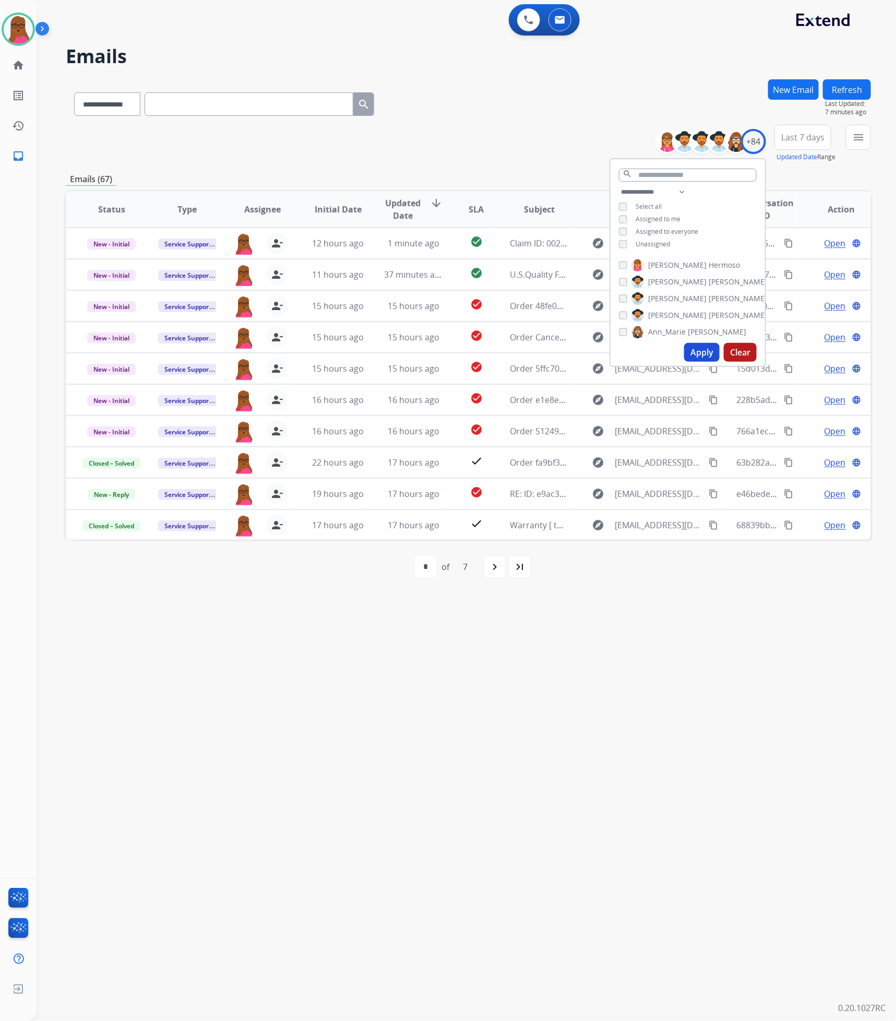
click at [617, 636] on div "**********" at bounding box center [454, 530] width 835 height 984
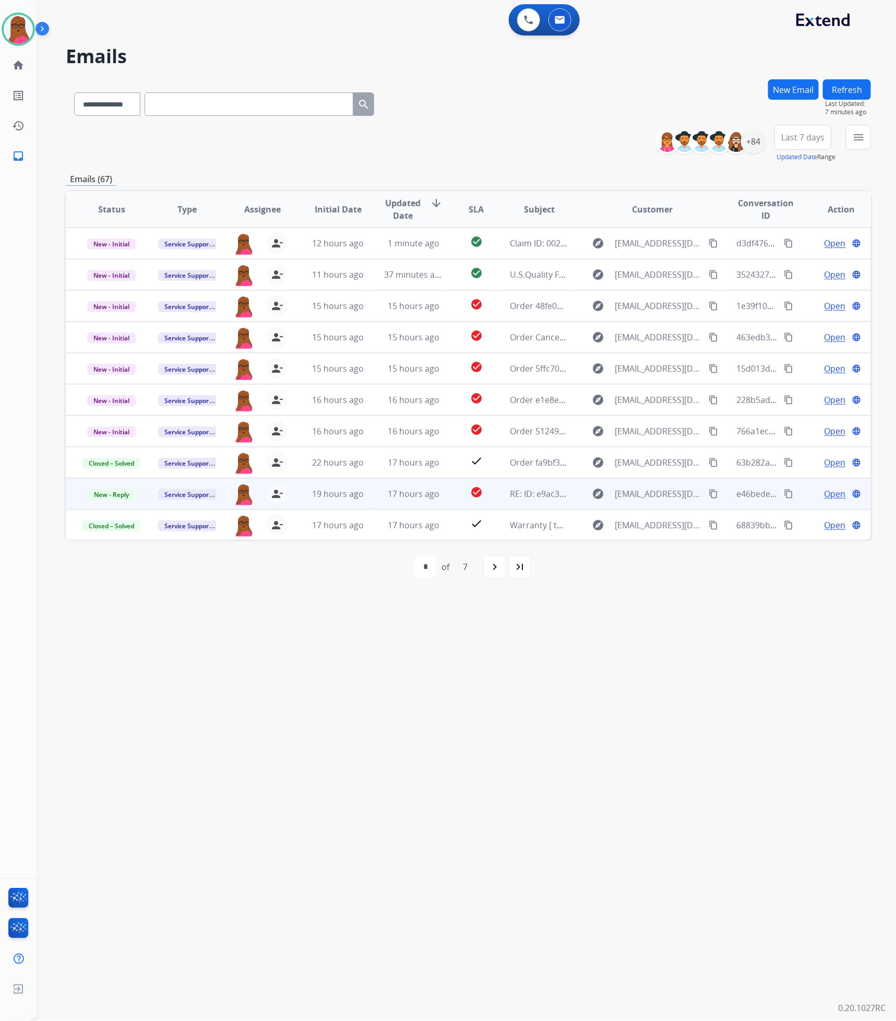
click at [825, 497] on span "Open" at bounding box center [835, 494] width 21 height 13
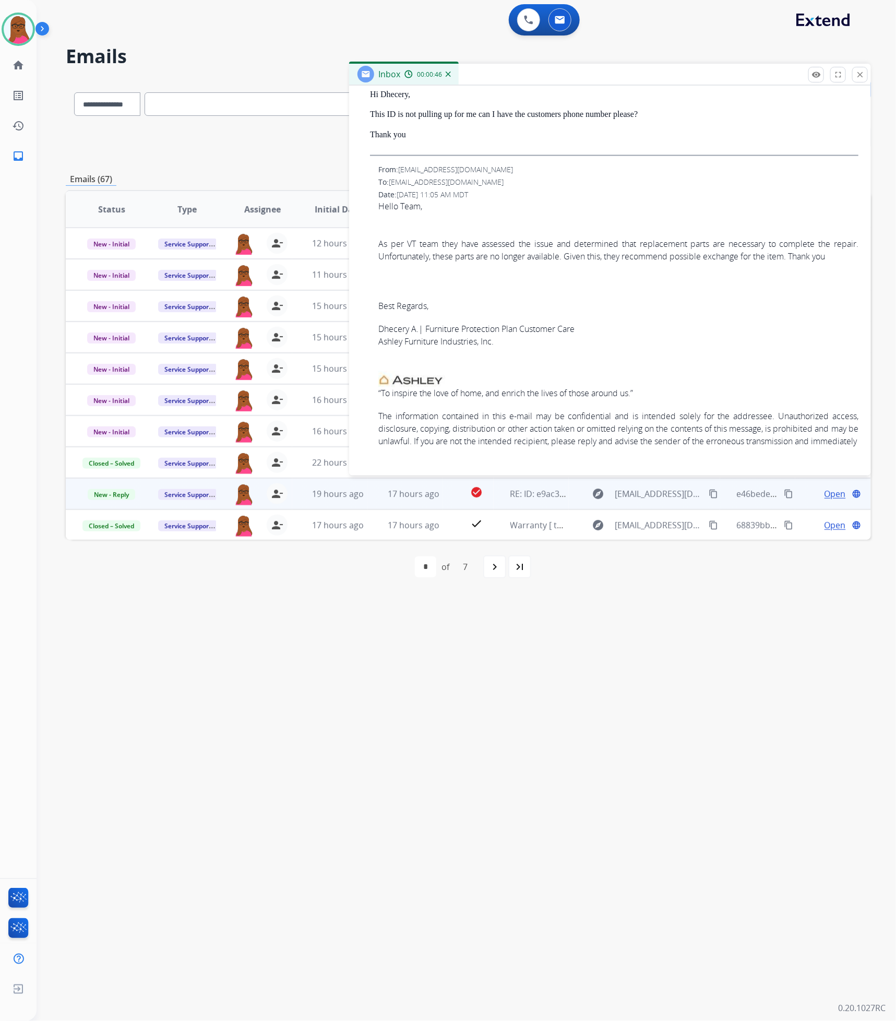
scroll to position [675, 0]
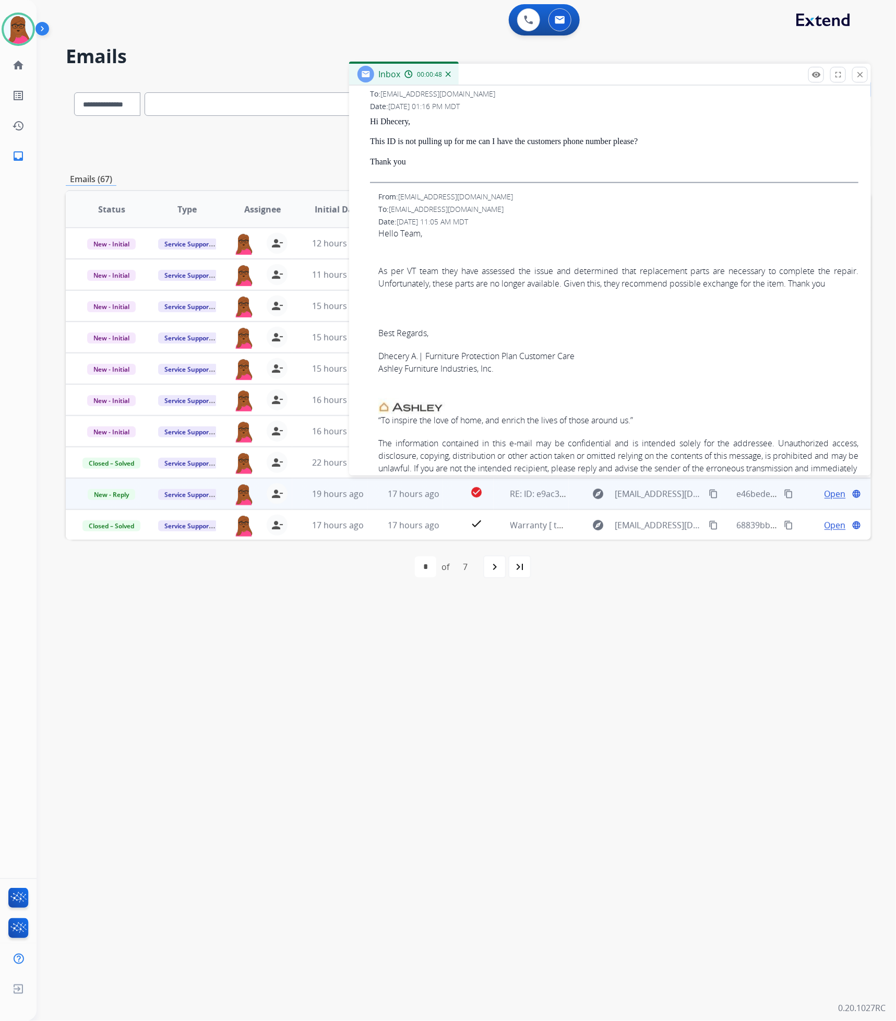
click at [537, 276] on span "Hello Team, As per VT team they have assessed the issue and determined that rep…" at bounding box center [619, 375] width 480 height 297
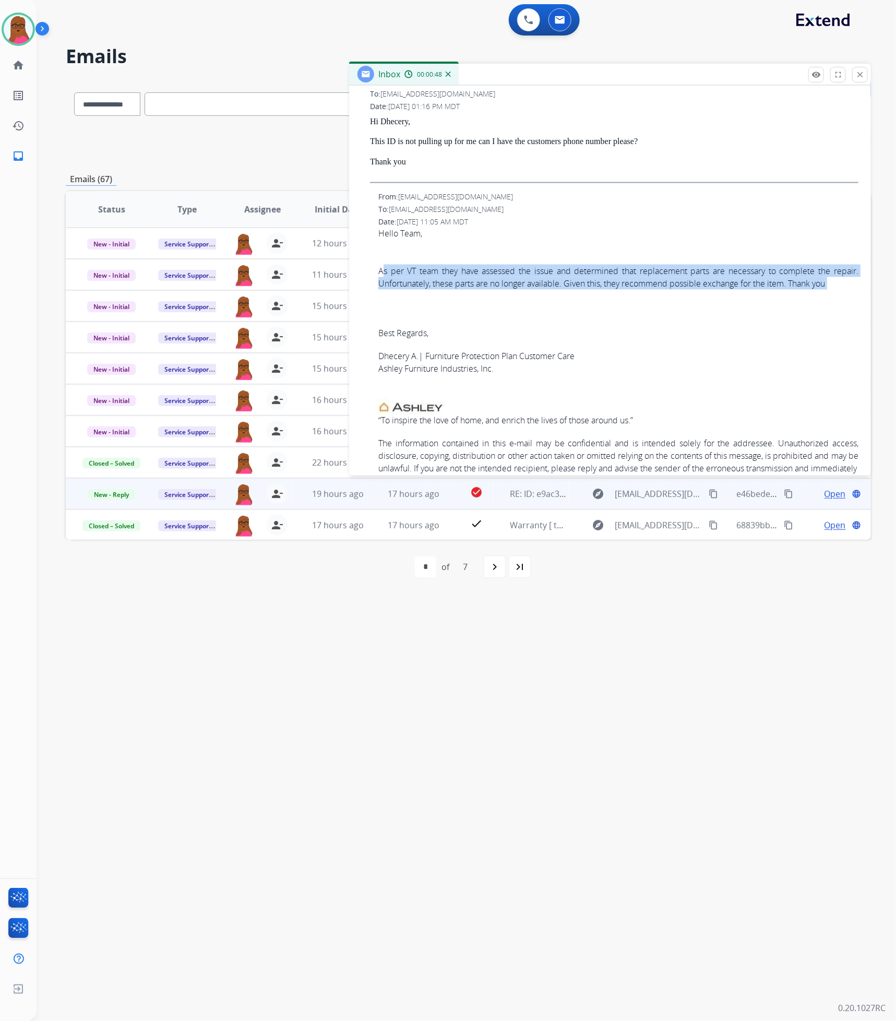
click at [536, 276] on span "Hello Team, As per VT team they have assessed the issue and determined that rep…" at bounding box center [619, 375] width 480 height 297
copy span "As per VT team they have assessed the issue and determined that replacement par…"
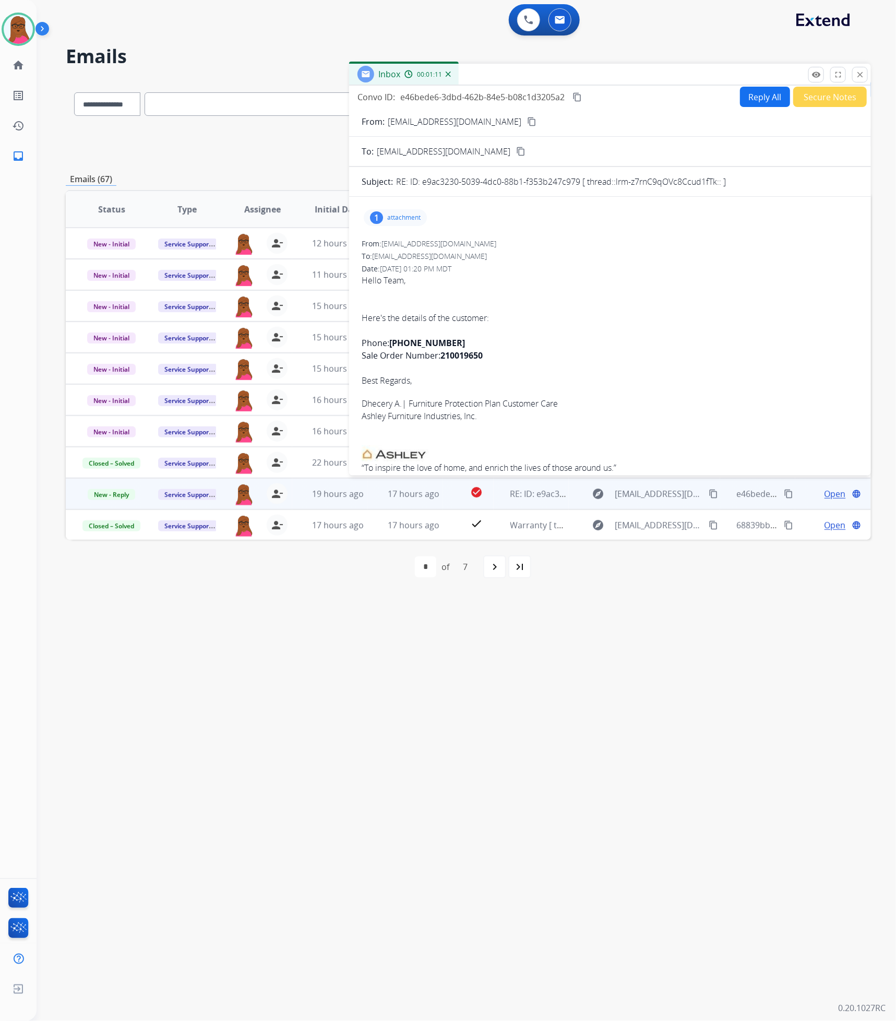
scroll to position [0, 0]
click at [578, 96] on mat-icon "content_copy" at bounding box center [577, 99] width 9 height 9
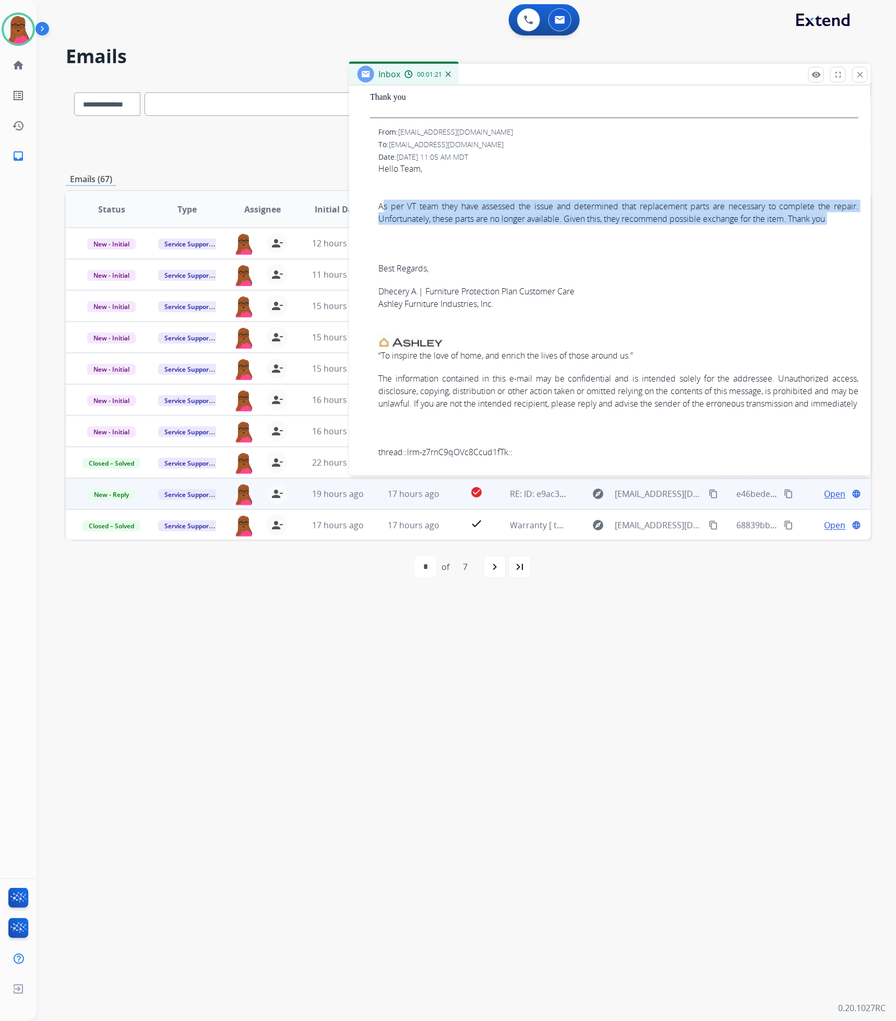
copy span "As per VT team they have assessed the issue and determined that replacement par…"
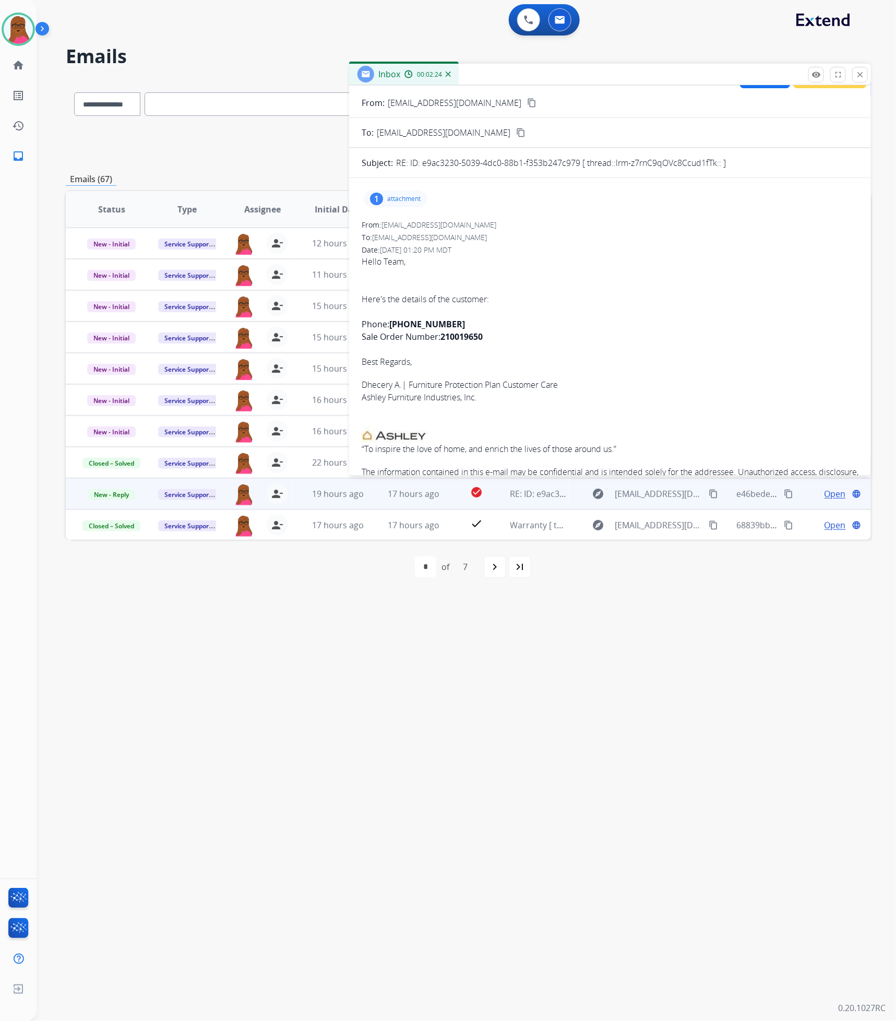
scroll to position [0, 0]
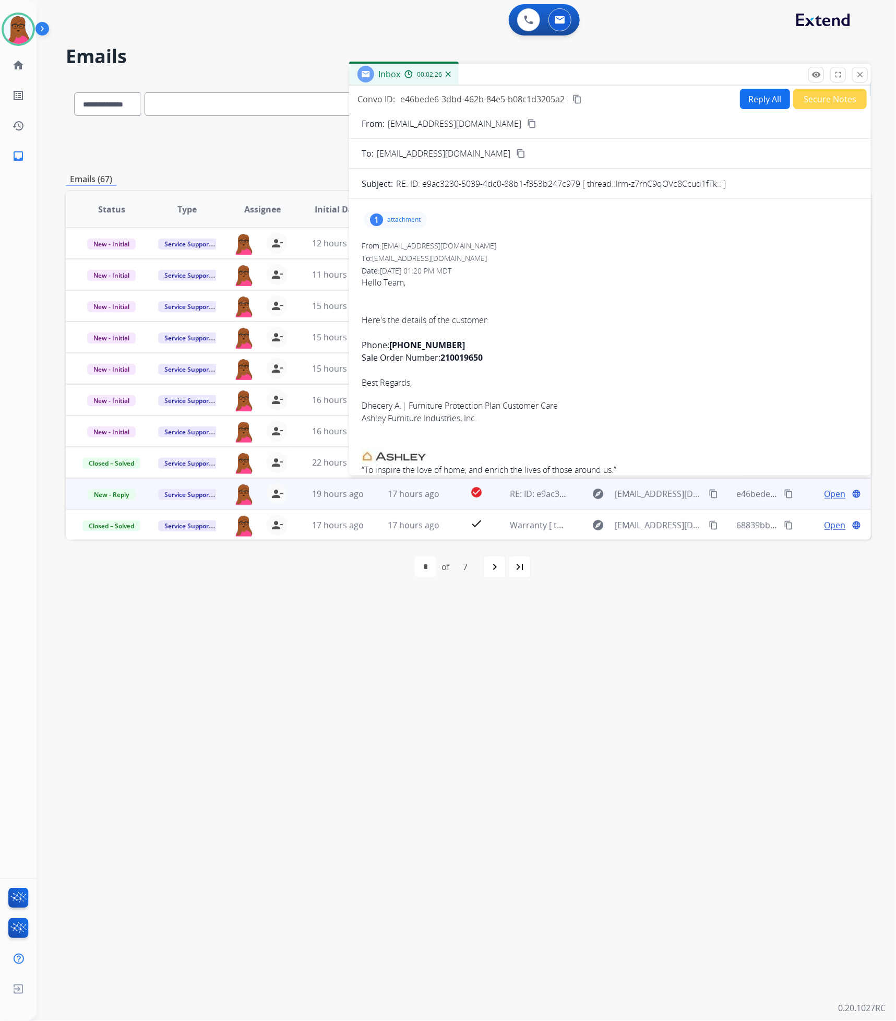
click at [770, 101] on button "Reply All" at bounding box center [765, 99] width 50 height 20
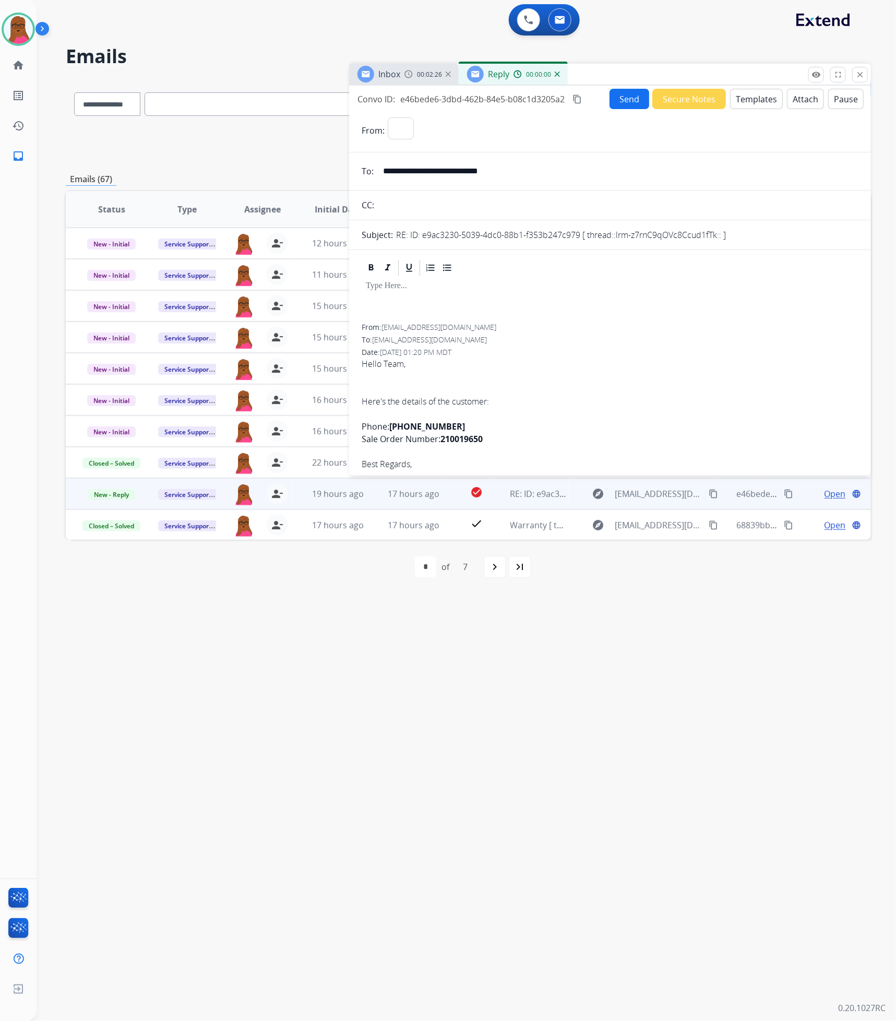
select select "**********"
click at [372, 293] on div at bounding box center [610, 300] width 497 height 47
click at [600, 287] on p "**********" at bounding box center [606, 285] width 481 height 9
click at [619, 107] on button "Send" at bounding box center [630, 99] width 40 height 20
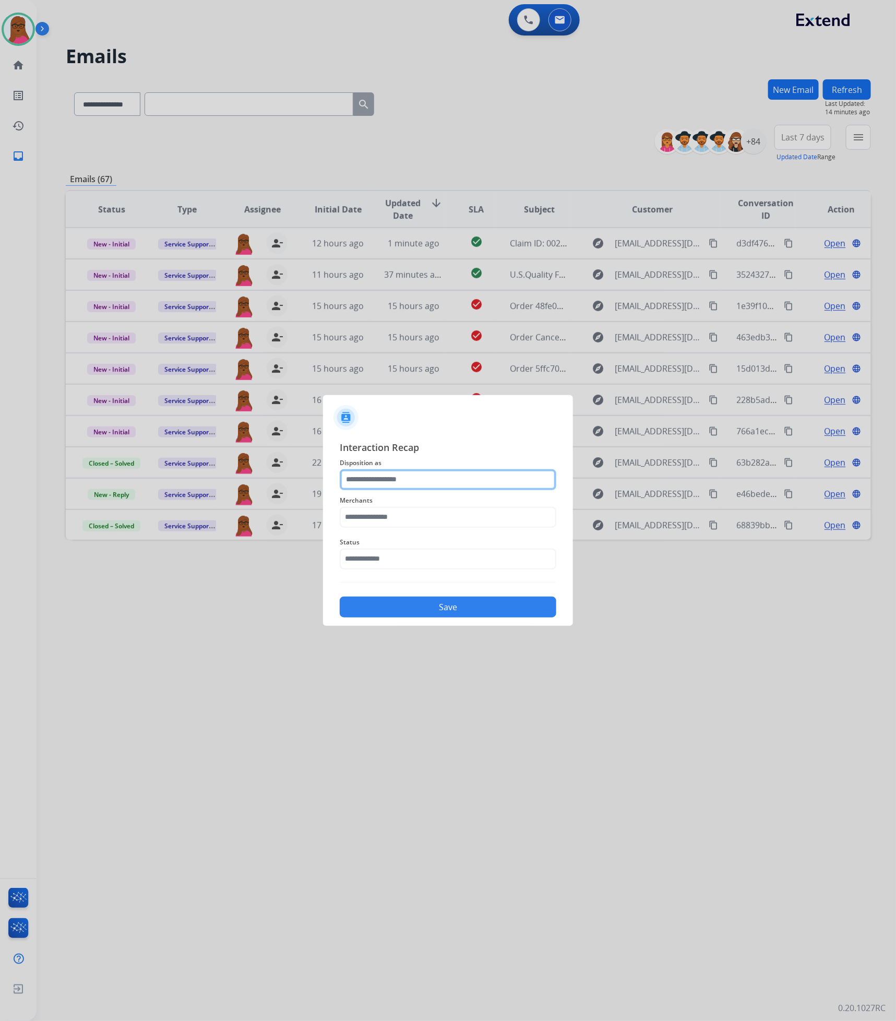
click at [440, 473] on input "text" at bounding box center [448, 479] width 217 height 21
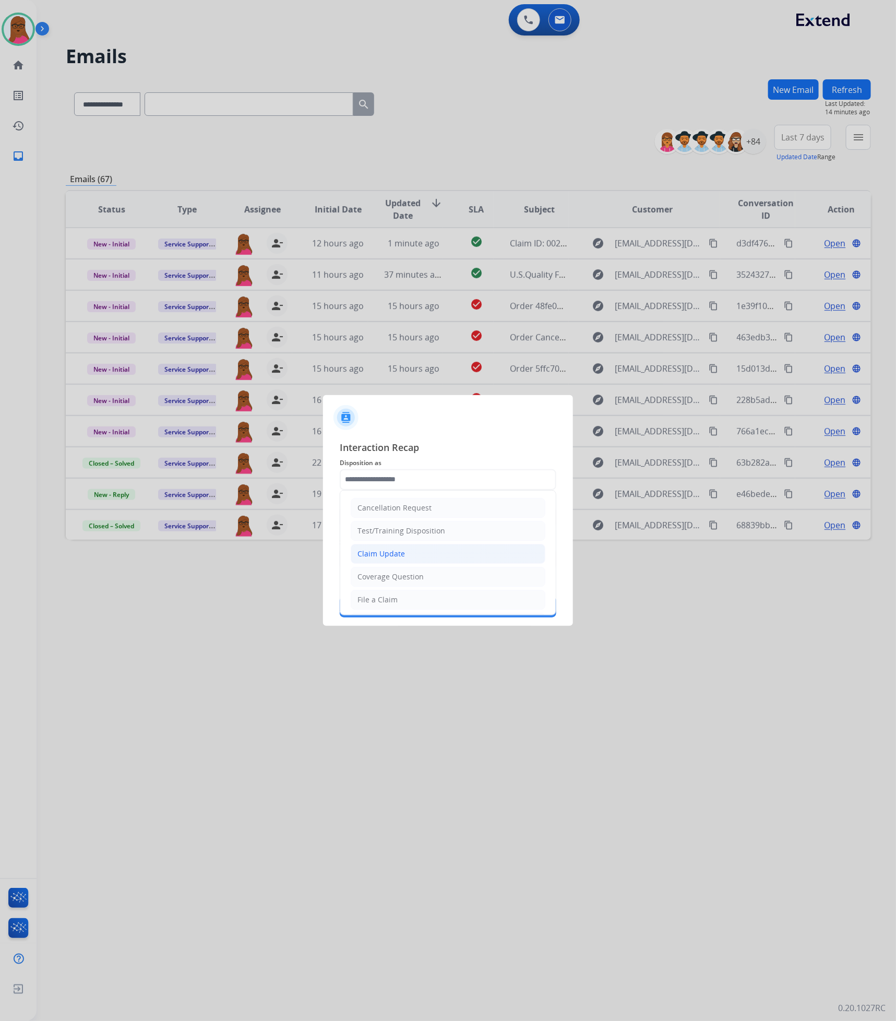
click at [416, 561] on li "Claim Update" at bounding box center [448, 554] width 195 height 20
type input "**********"
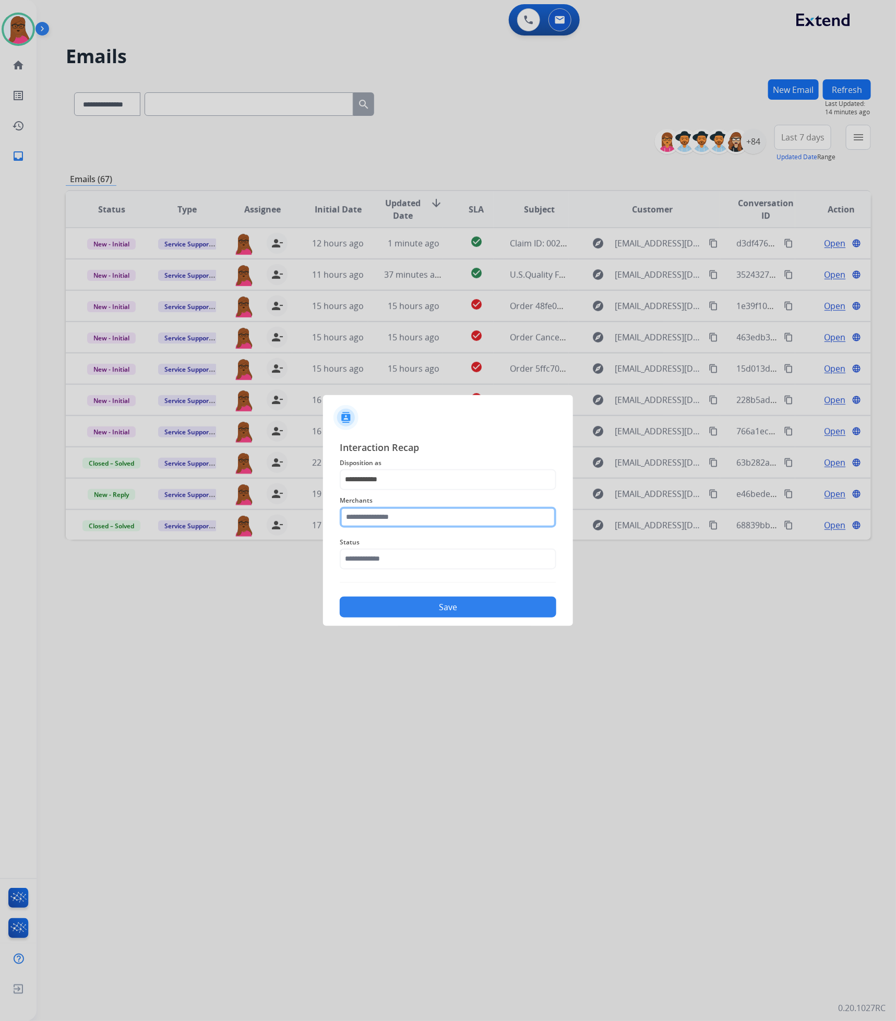
click at [423, 514] on input "text" at bounding box center [448, 517] width 217 height 21
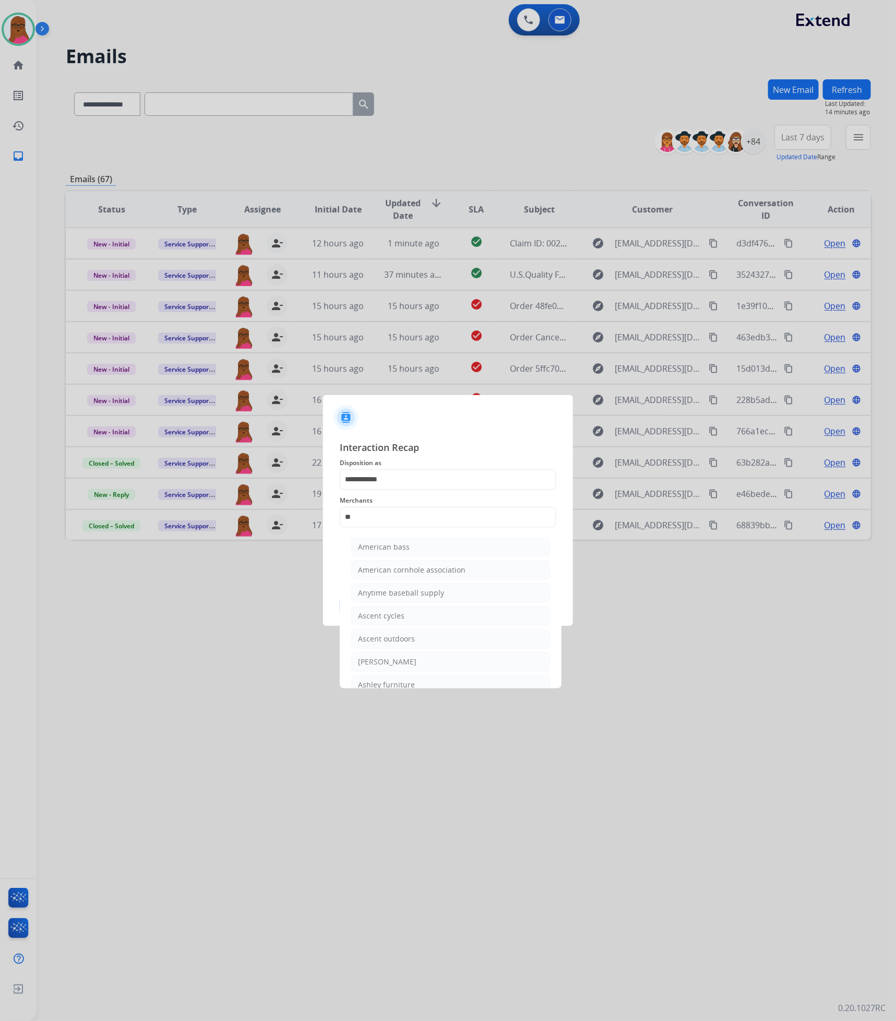
click at [395, 660] on div "[PERSON_NAME]" at bounding box center [387, 662] width 58 height 10
type input "**********"
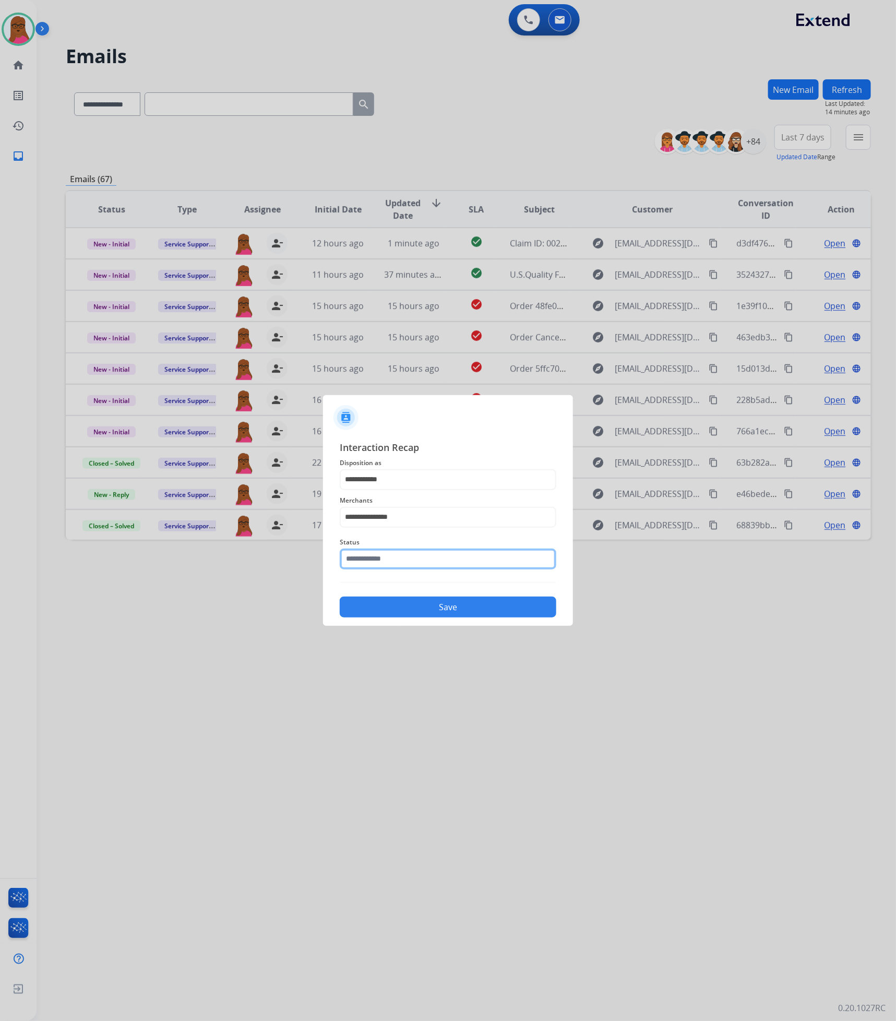
drag, startPoint x: 406, startPoint y: 559, endPoint x: 417, endPoint y: 562, distance: 10.9
click at [406, 558] on input "text" at bounding box center [448, 559] width 217 height 21
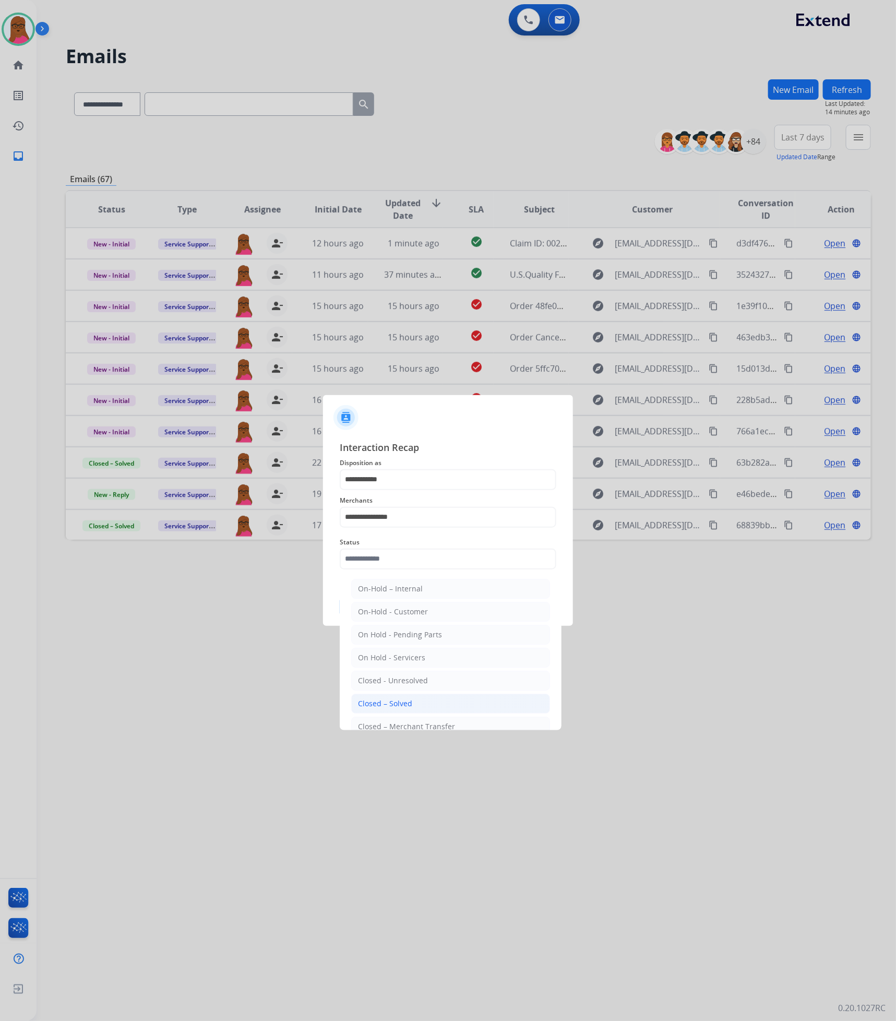
click at [417, 707] on li "Closed – Solved" at bounding box center [450, 704] width 199 height 20
type input "**********"
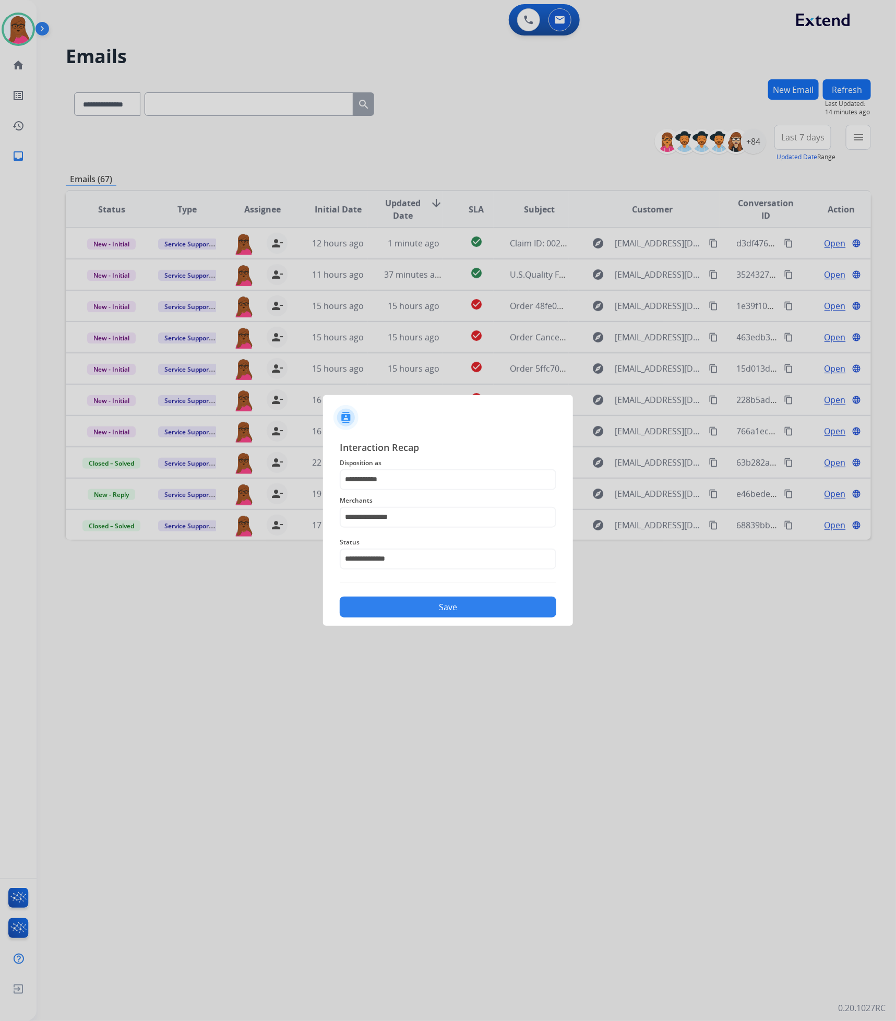
click at [419, 597] on button "Save" at bounding box center [448, 607] width 217 height 21
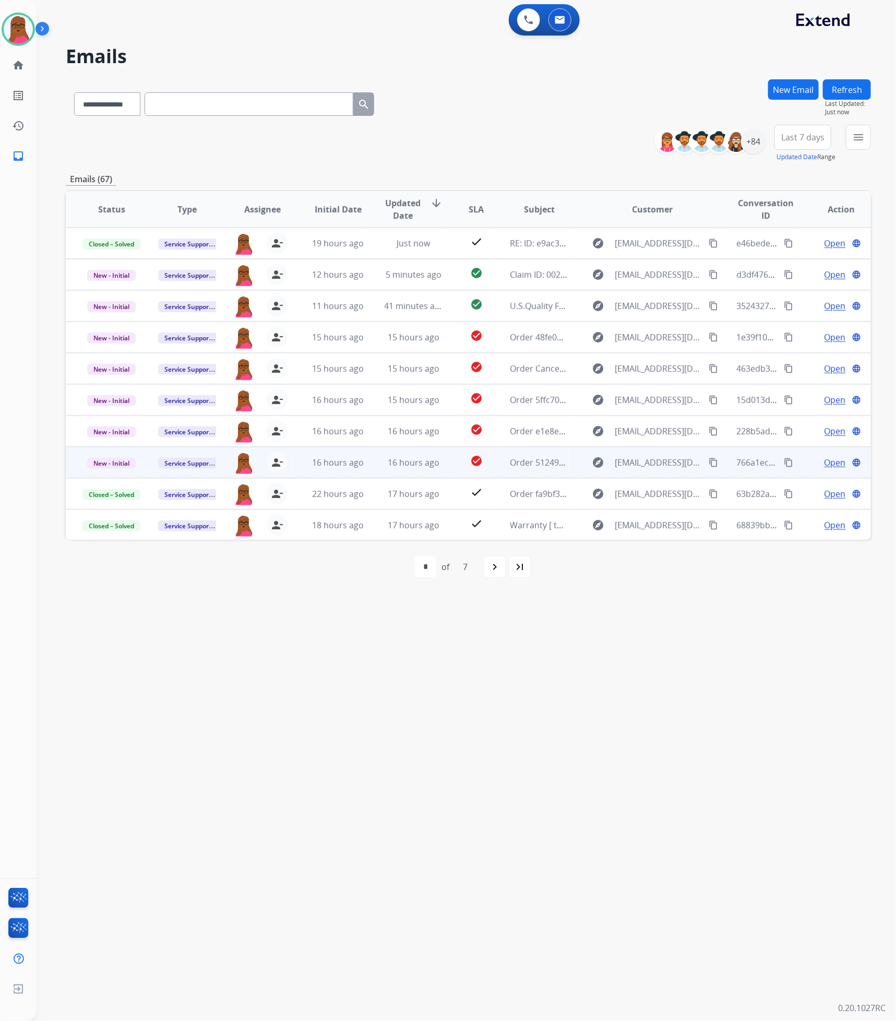
click at [825, 464] on span "Open" at bounding box center [835, 462] width 21 height 13
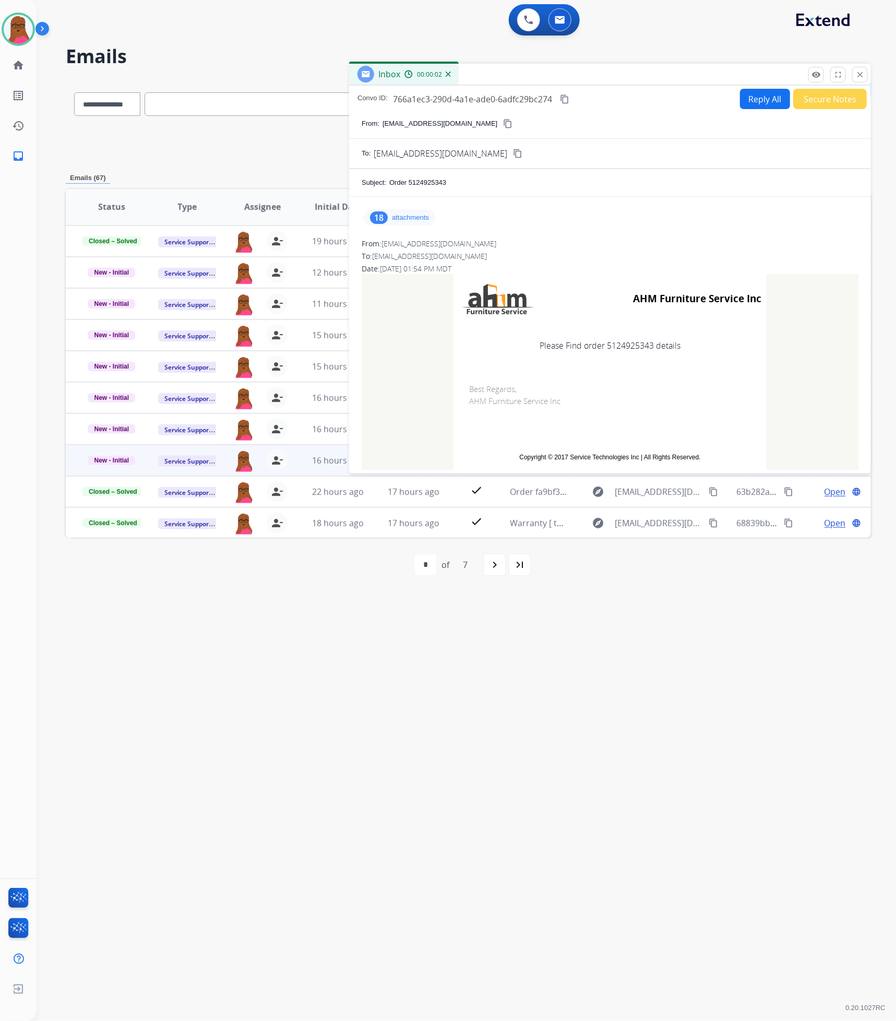
click at [630, 341] on td "Please Find order 5124925343 details" at bounding box center [610, 346] width 313 height 44
drag, startPoint x: 630, startPoint y: 341, endPoint x: 860, endPoint y: 80, distance: 348.5
click at [860, 80] on button "close Close" at bounding box center [861, 75] width 16 height 16
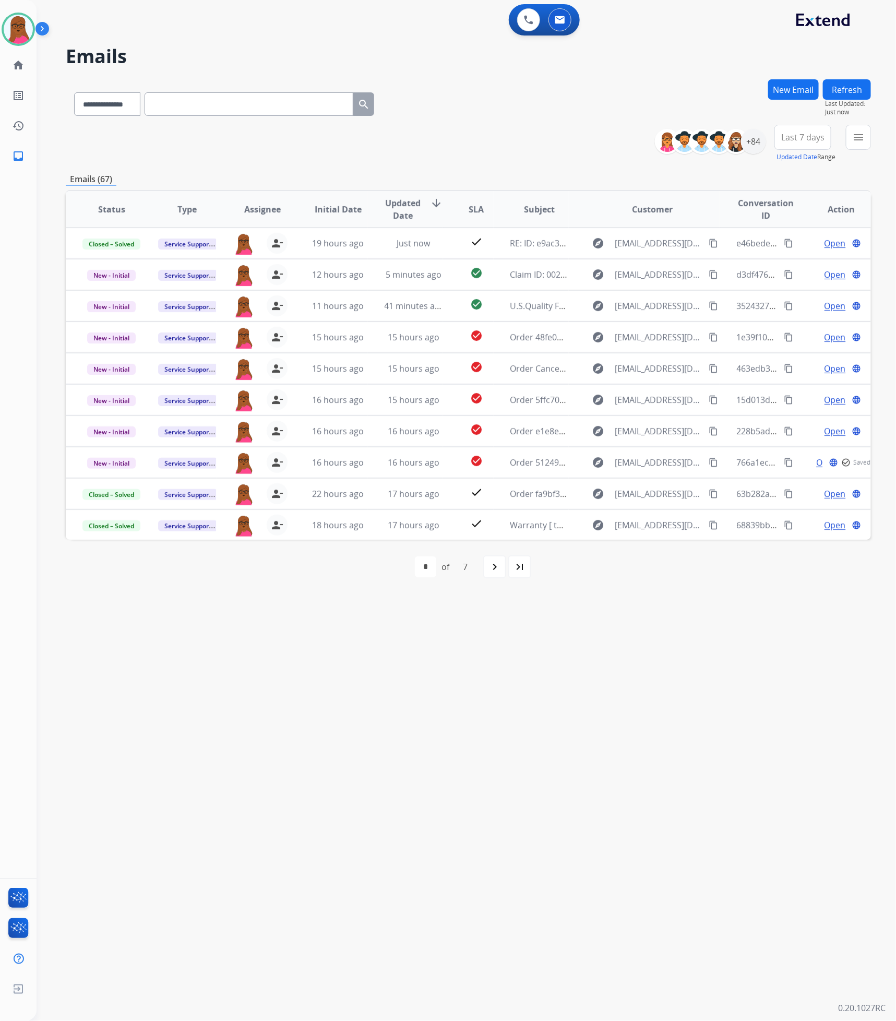
click at [806, 87] on button "New Email" at bounding box center [794, 89] width 51 height 20
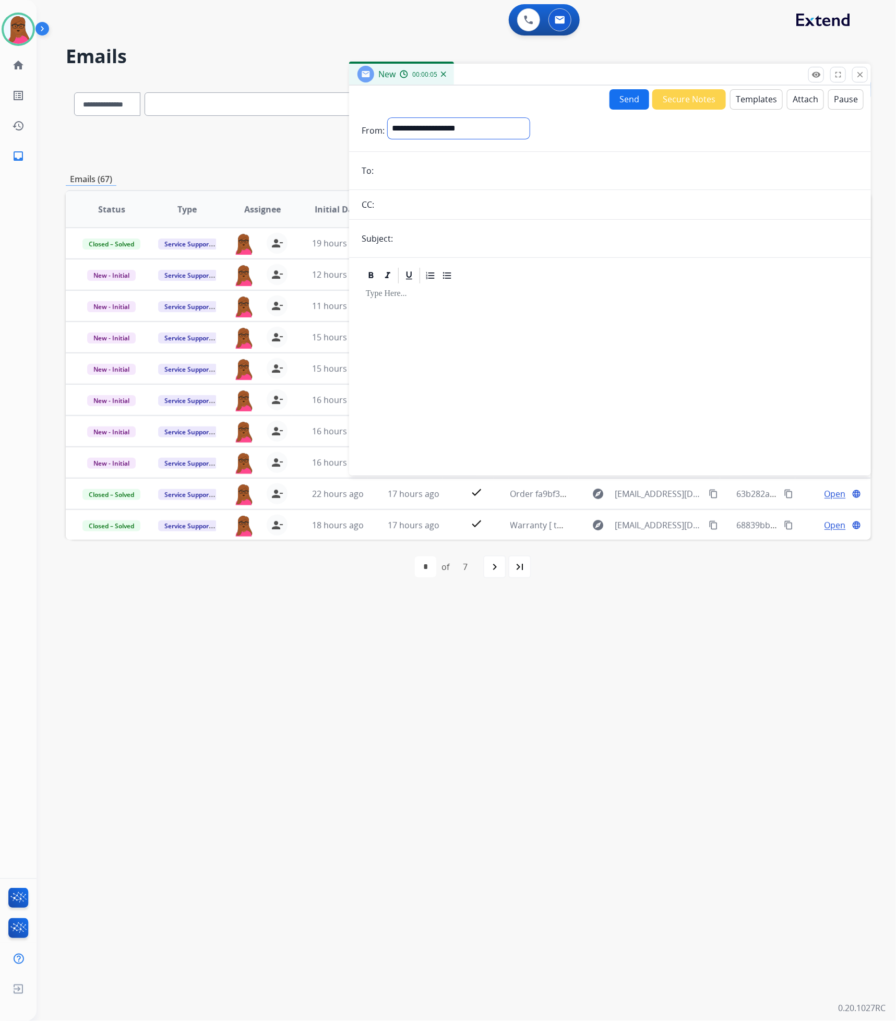
click at [525, 126] on select "**********" at bounding box center [459, 128] width 142 height 21
select select "**********"
click at [388, 118] on select "**********" at bounding box center [459, 128] width 142 height 21
click at [421, 176] on input "email" at bounding box center [618, 171] width 482 height 21
paste input "**********"
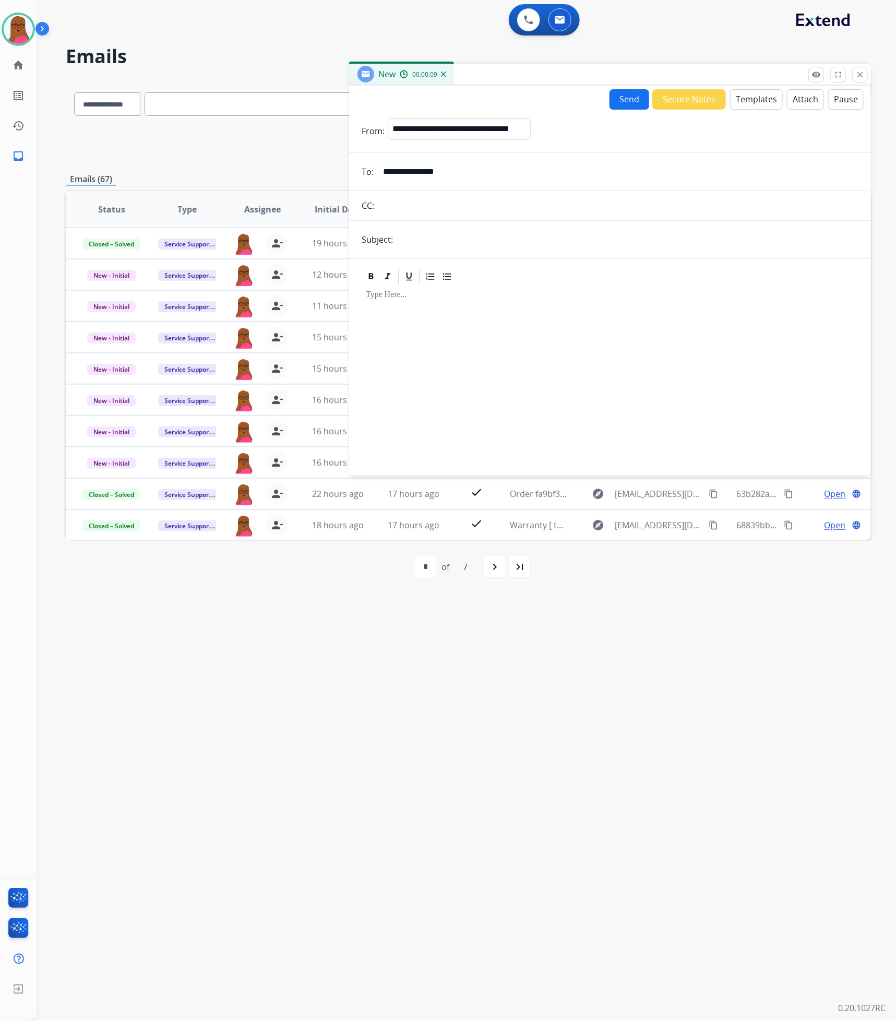
type input "**********"
click at [453, 232] on input "text" at bounding box center [627, 239] width 463 height 21
type input "**********"
click at [503, 307] on div at bounding box center [610, 375] width 497 height 179
click at [743, 99] on button "Templates" at bounding box center [756, 99] width 53 height 20
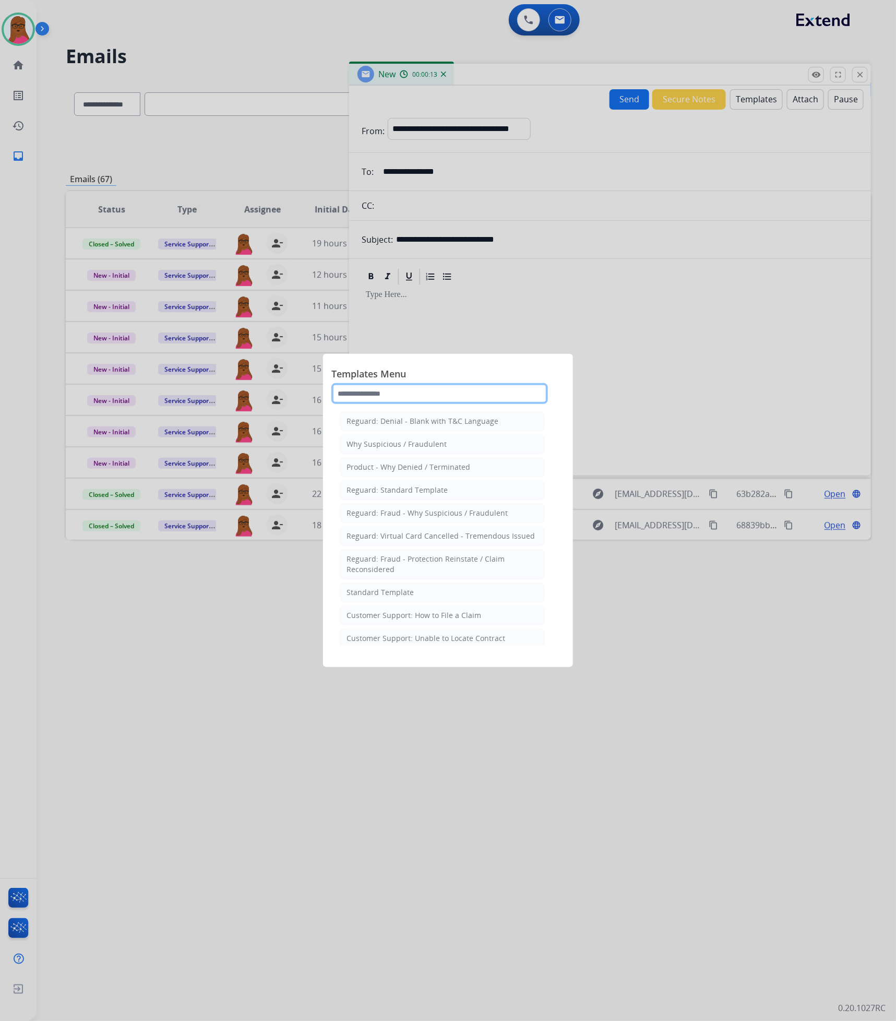
click at [446, 394] on input "text" at bounding box center [440, 393] width 217 height 21
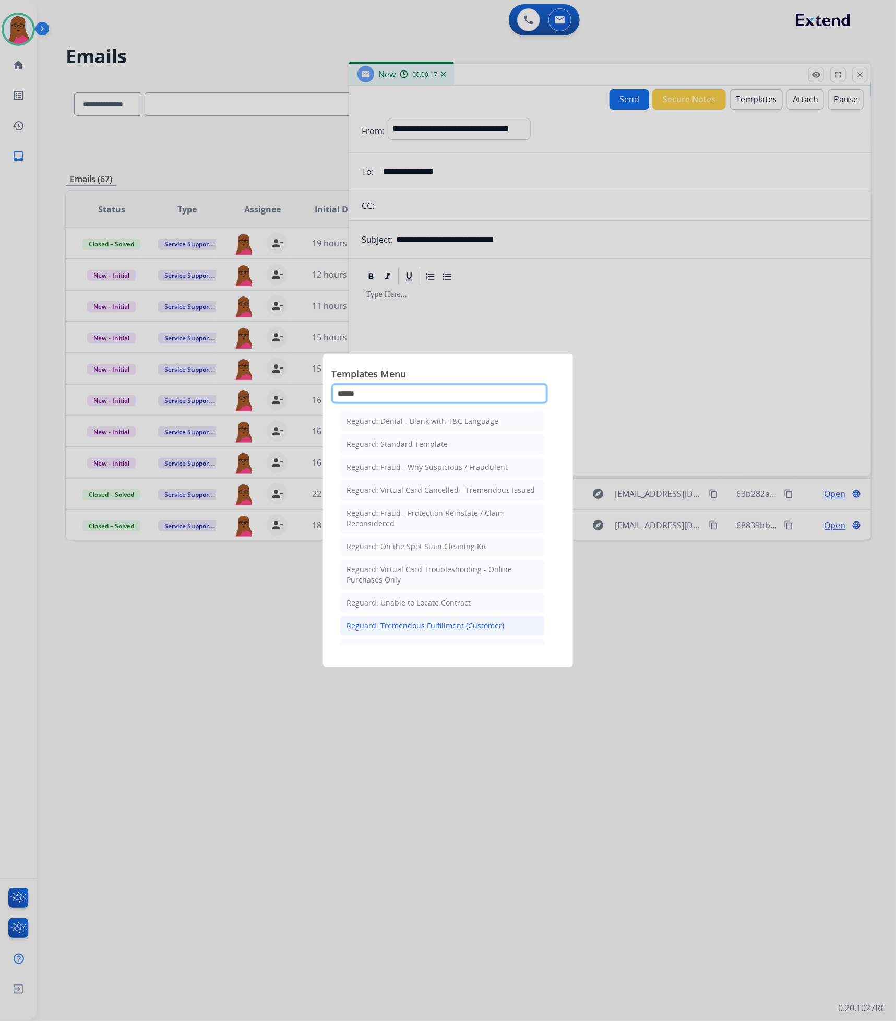
type input "******"
click at [492, 625] on div "Reguard: Tremendous Fulfillment (Customer)" at bounding box center [426, 626] width 158 height 10
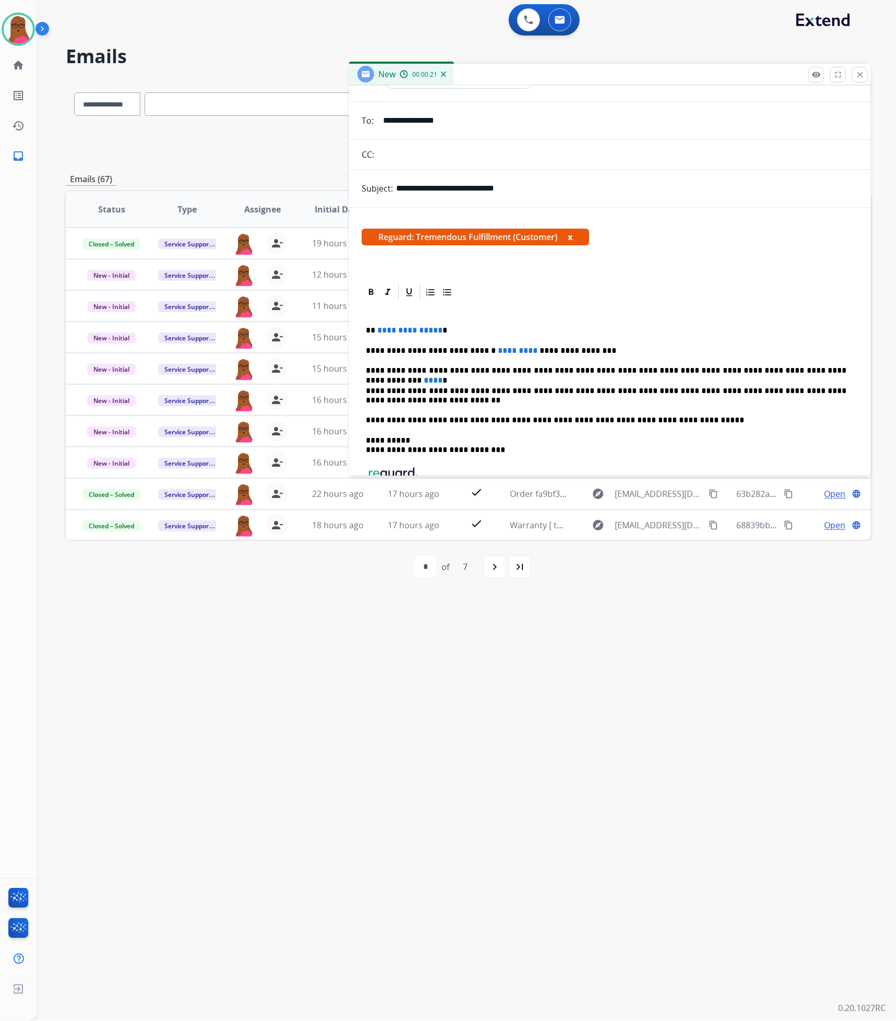
scroll to position [78, 0]
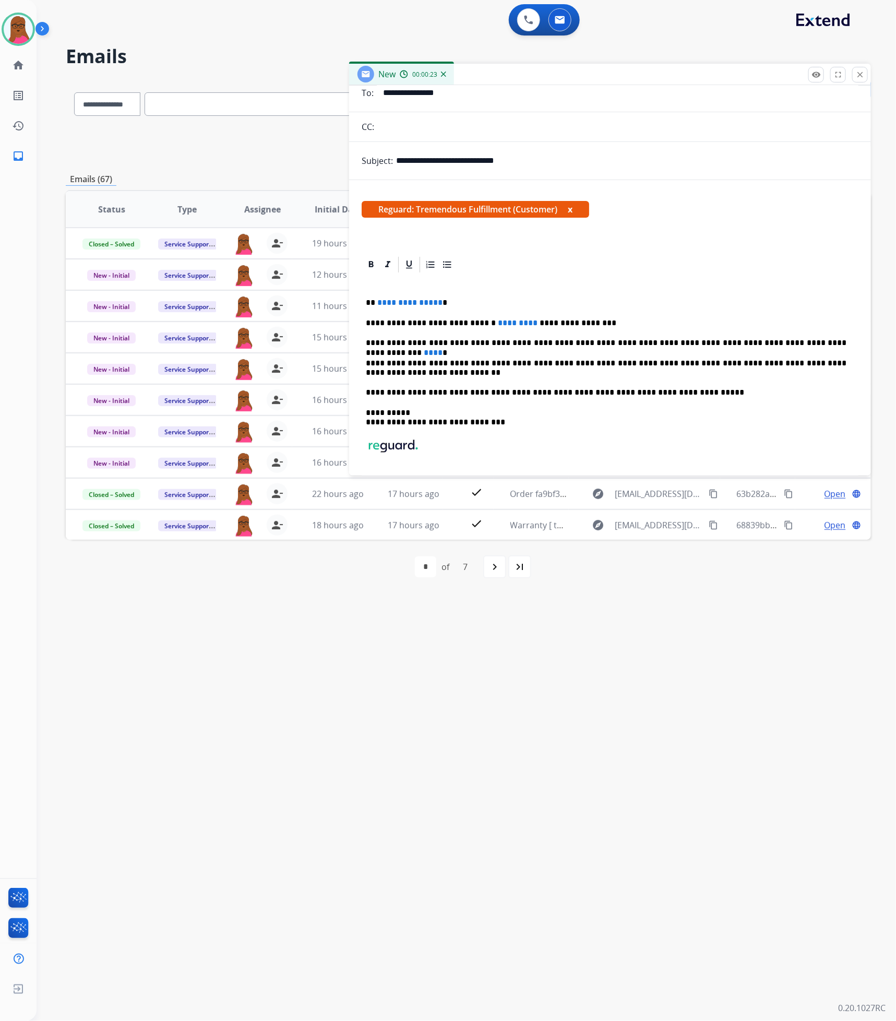
click at [435, 296] on div "**********" at bounding box center [610, 402] width 497 height 256
click at [506, 323] on span "*********" at bounding box center [518, 323] width 40 height 8
click at [443, 349] on span "****" at bounding box center [433, 353] width 19 height 8
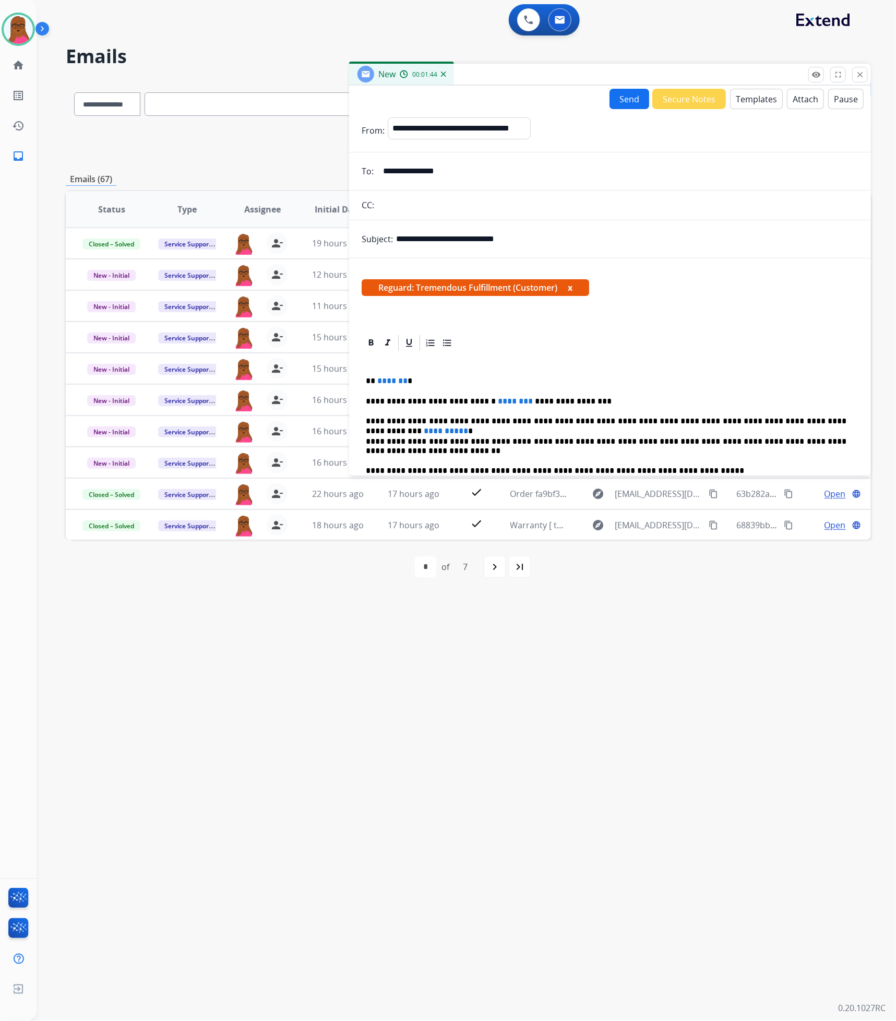
click at [610, 96] on button "Send" at bounding box center [630, 99] width 40 height 20
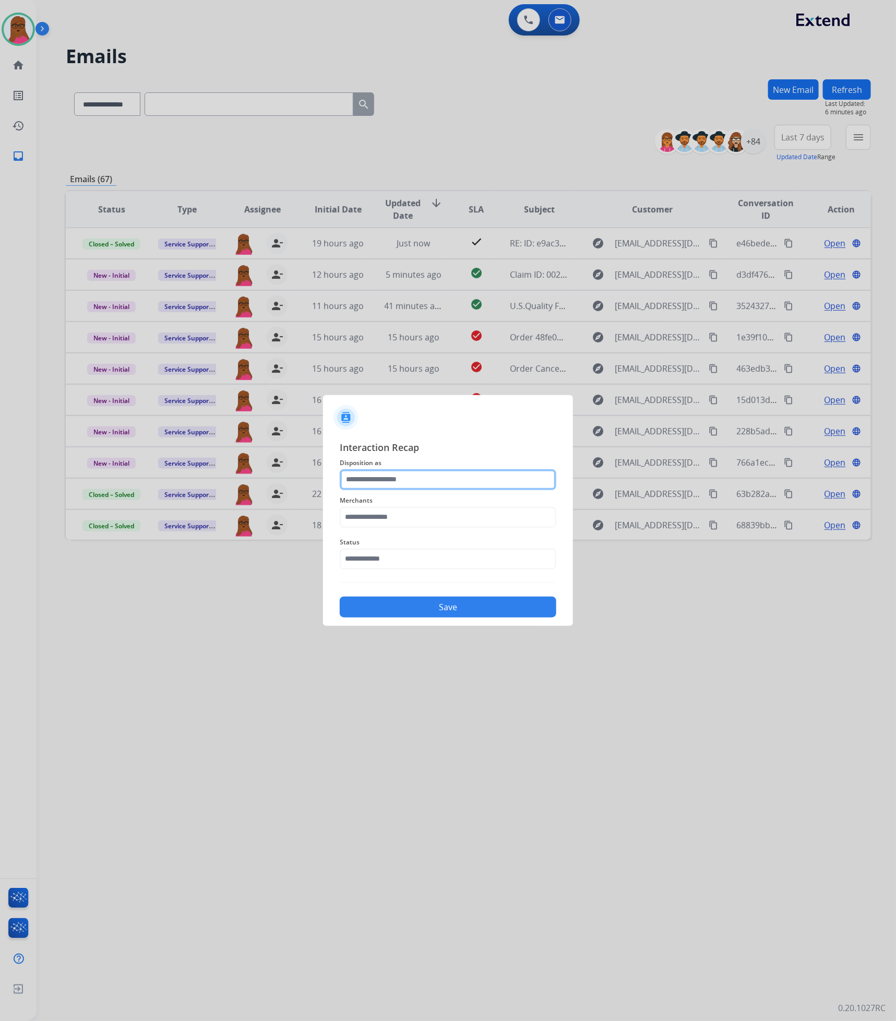
click at [369, 477] on input "text" at bounding box center [448, 479] width 217 height 21
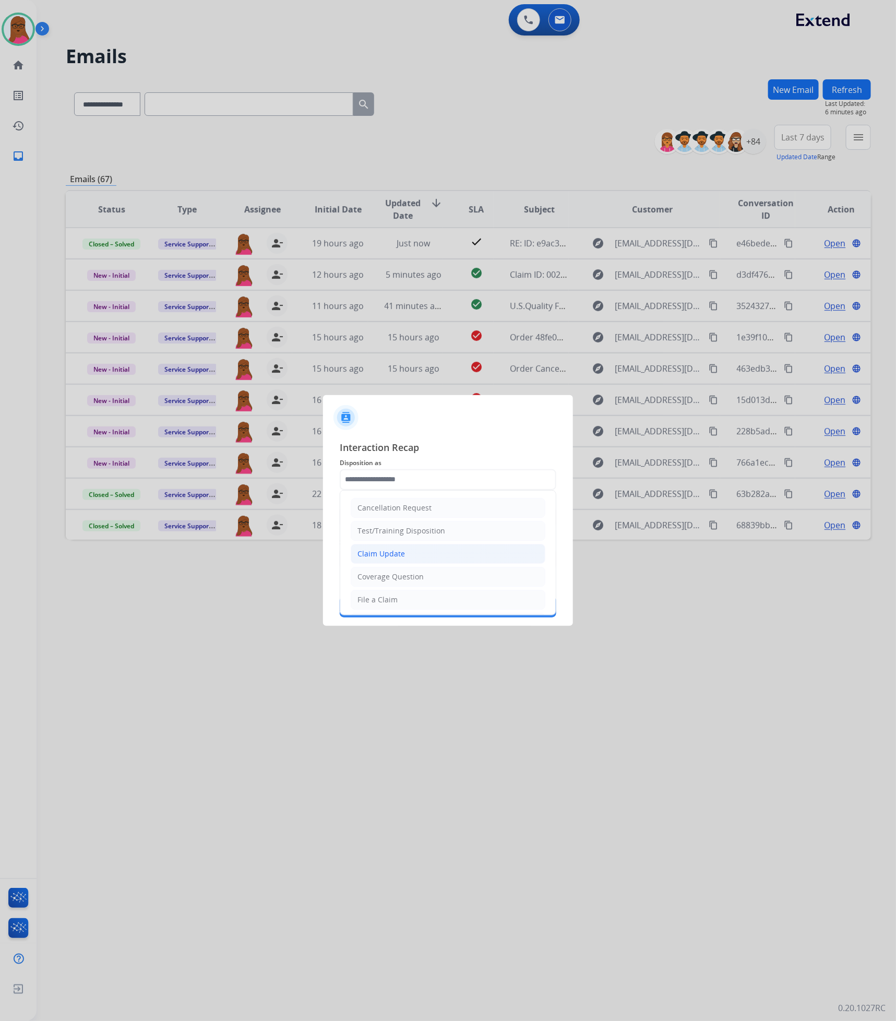
click at [383, 553] on div "Claim Update" at bounding box center [382, 554] width 48 height 10
type input "**********"
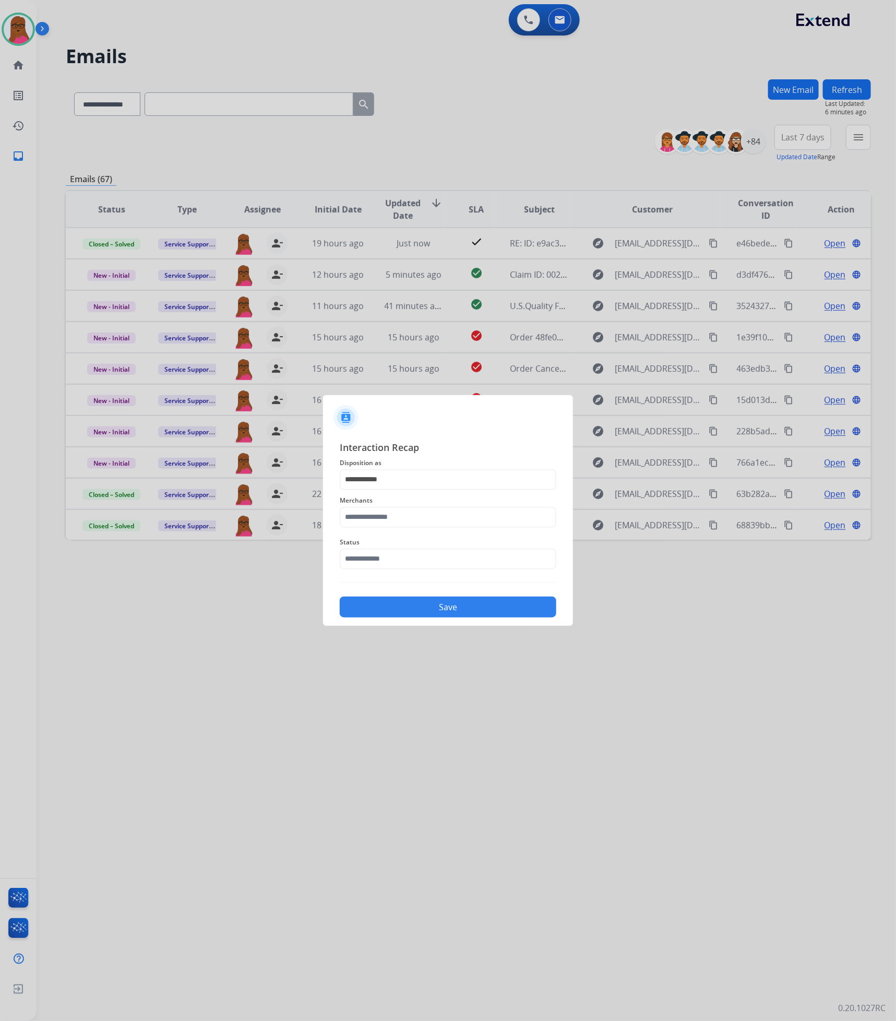
click at [404, 498] on span "Merchants" at bounding box center [448, 500] width 217 height 13
click at [403, 517] on input "text" at bounding box center [448, 517] width 217 height 21
click at [401, 517] on input "text" at bounding box center [448, 517] width 217 height 21
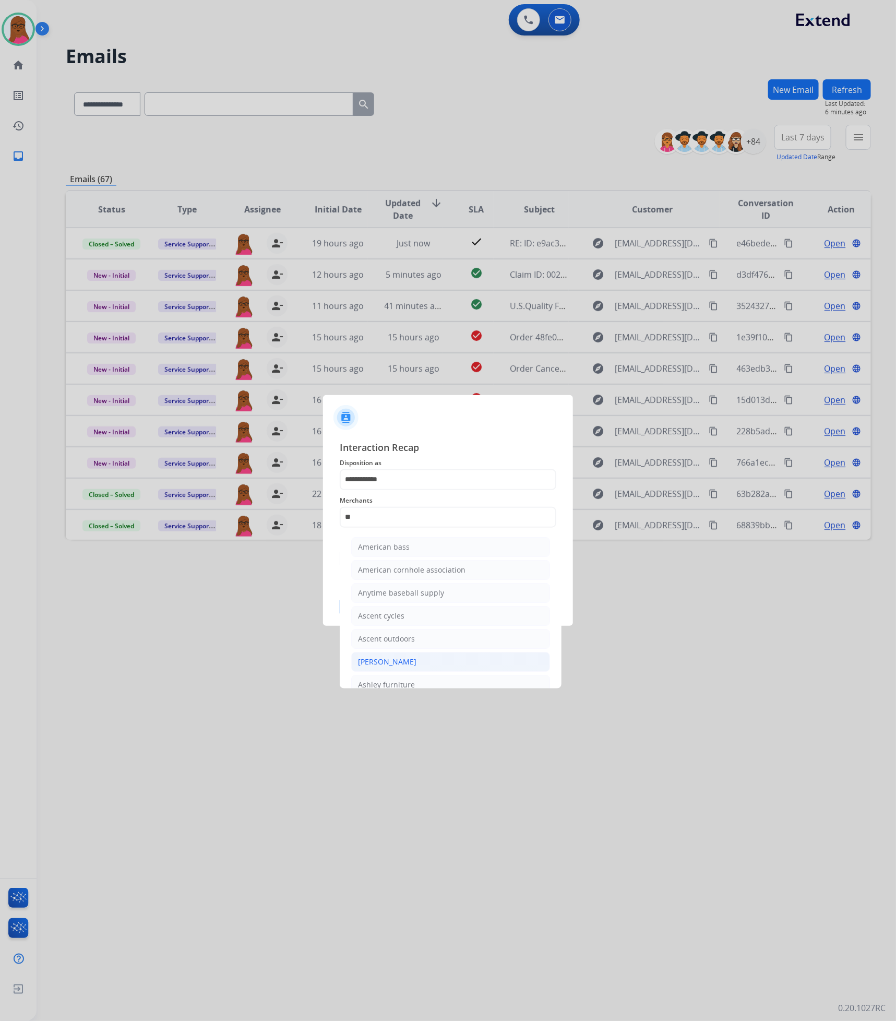
click at [418, 664] on li "[PERSON_NAME]" at bounding box center [450, 662] width 199 height 20
type input "**********"
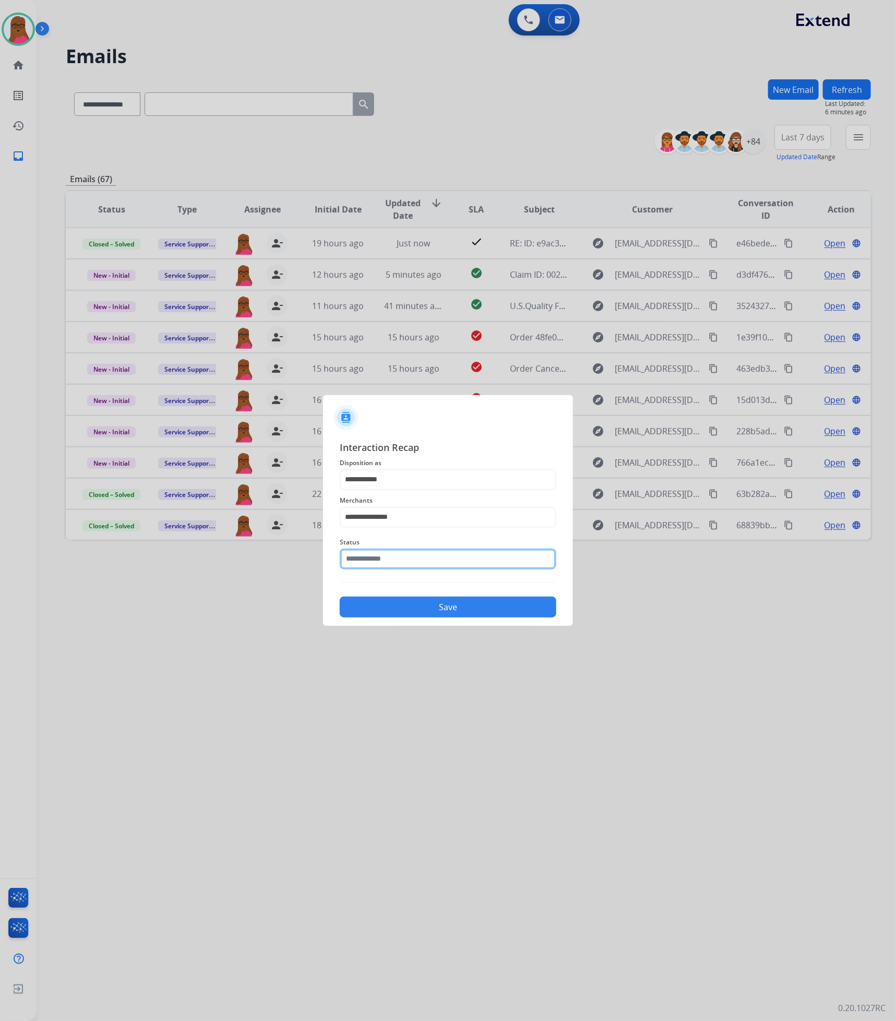
click at [467, 561] on input "text" at bounding box center [448, 559] width 217 height 21
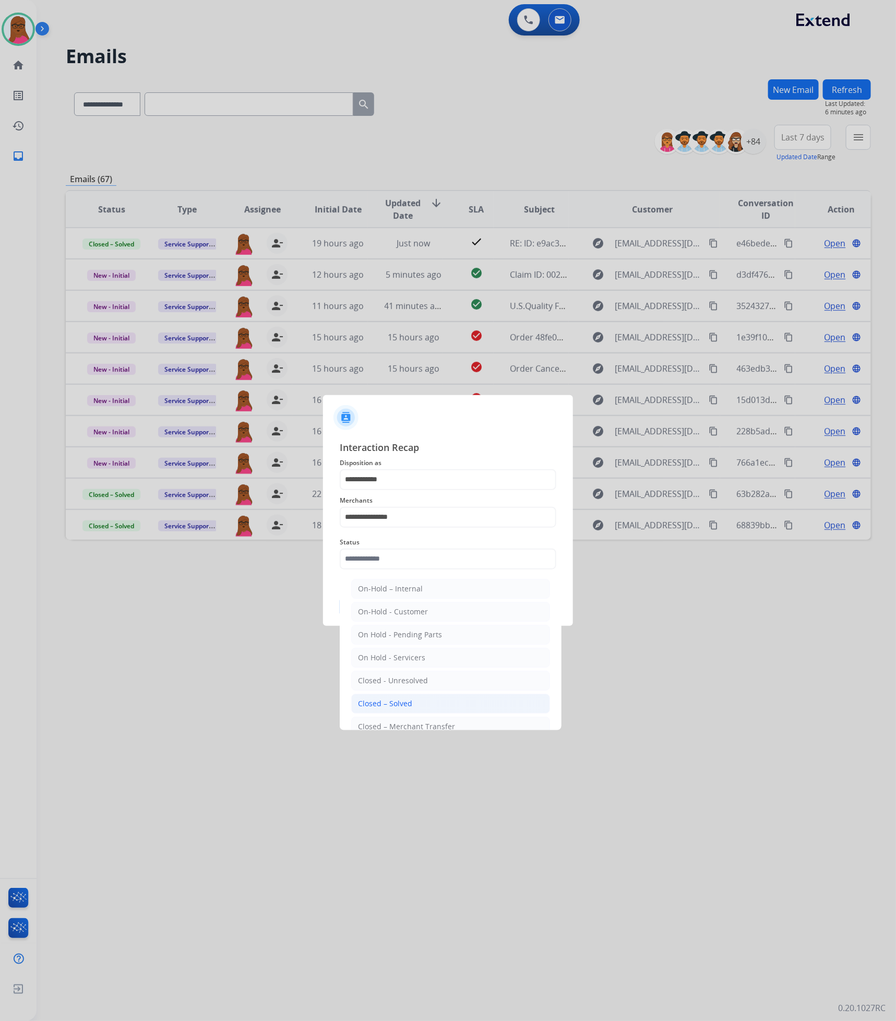
click at [414, 704] on li "Closed – Solved" at bounding box center [450, 704] width 199 height 20
type input "**********"
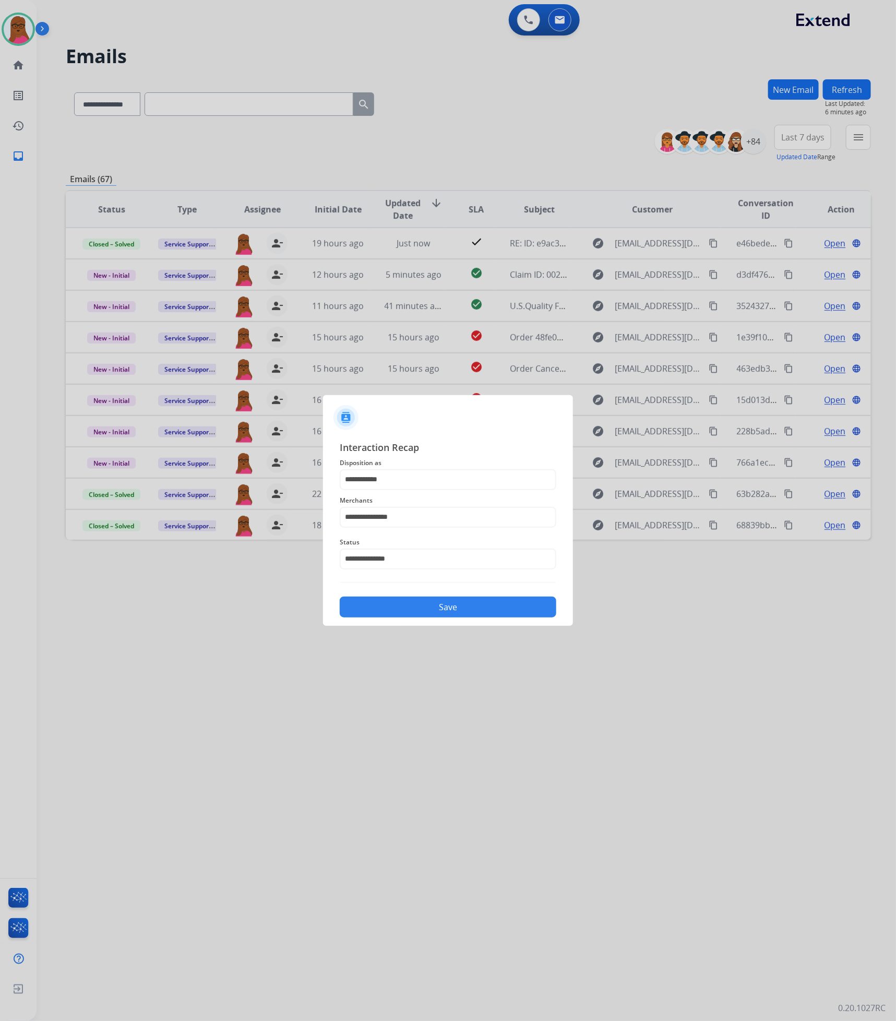
click at [467, 609] on button "Save" at bounding box center [448, 607] width 217 height 21
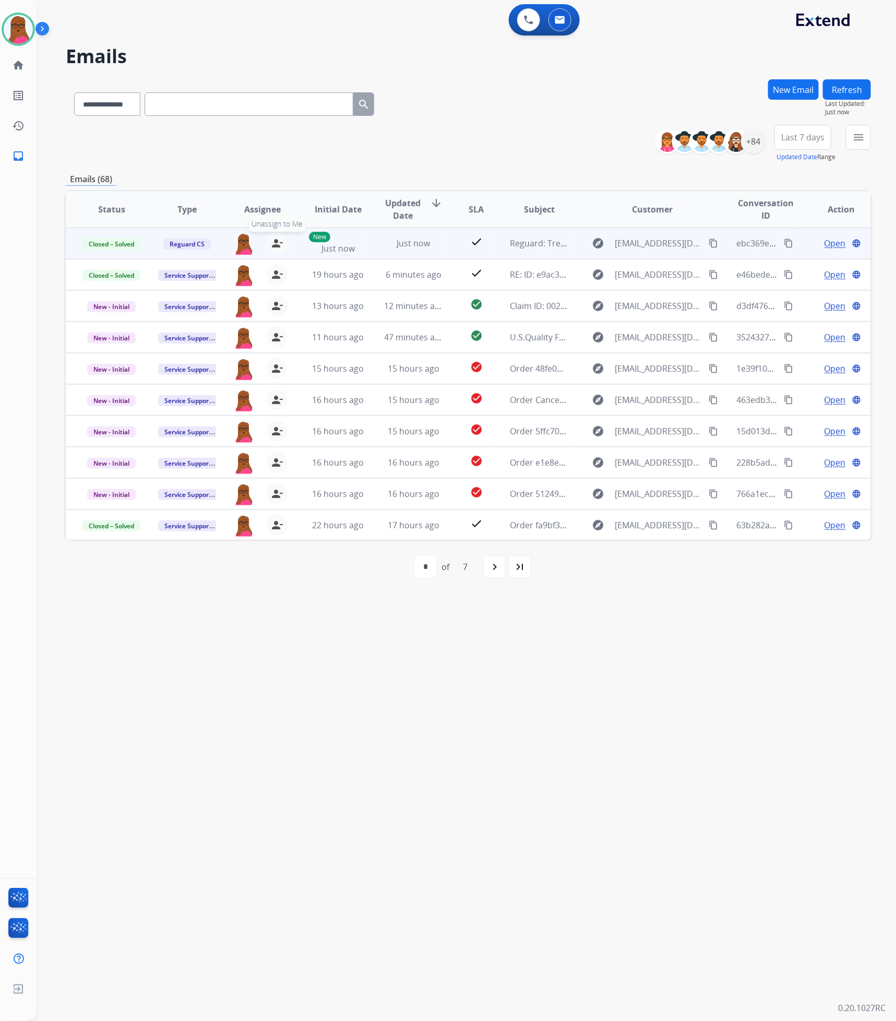
click at [273, 245] on mat-icon "person_remove" at bounding box center [277, 243] width 13 height 13
click at [230, 247] on div "+ Select agent person_add Assign to Me" at bounding box center [254, 243] width 67 height 21
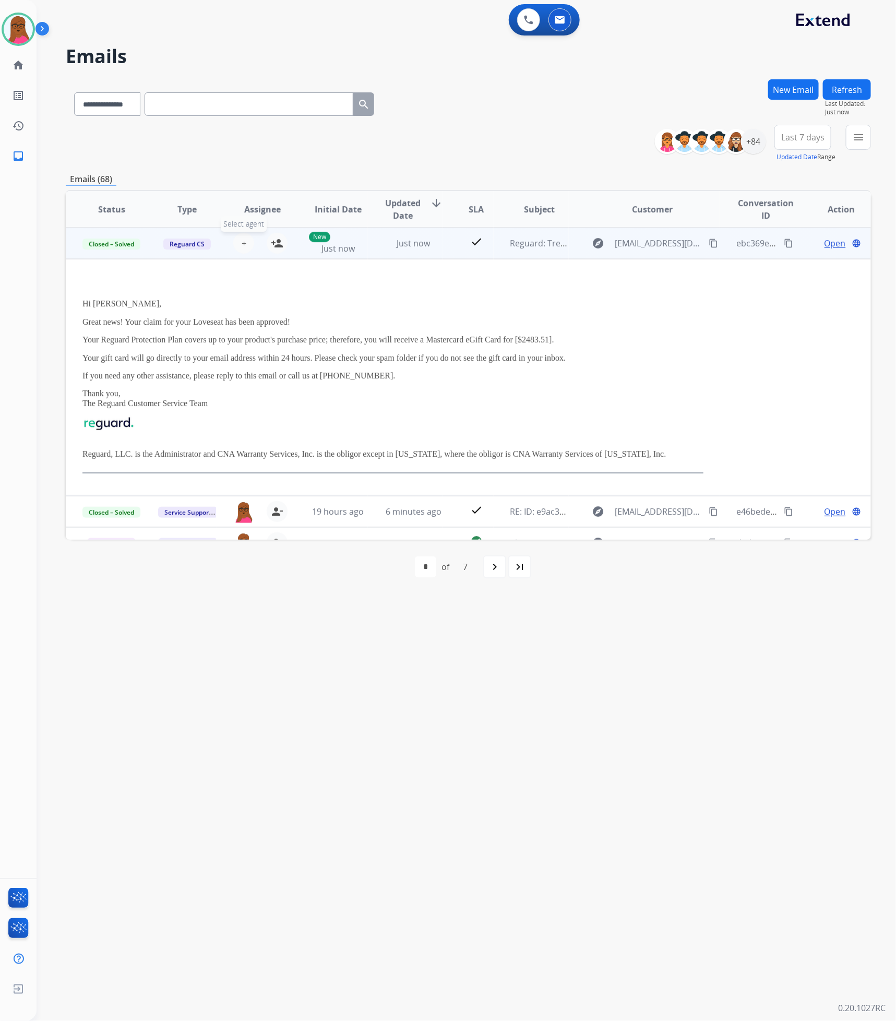
click at [239, 250] on button "+ Select agent" at bounding box center [243, 243] width 21 height 21
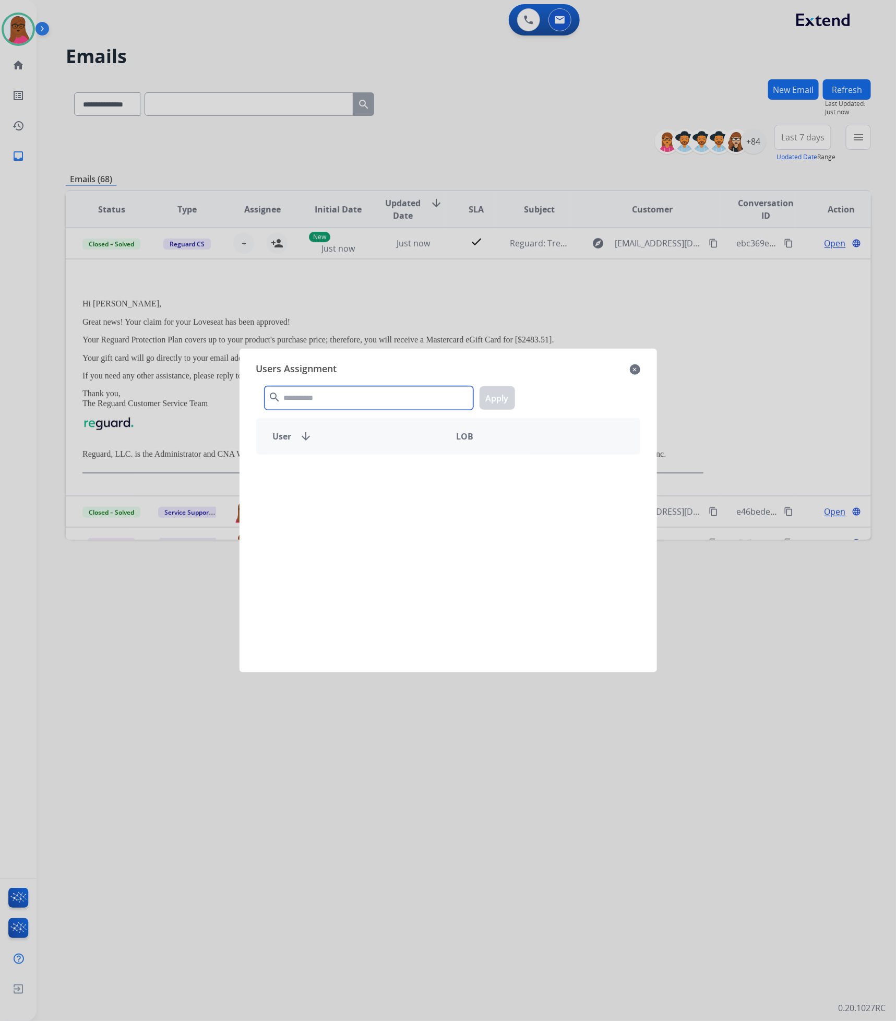
click at [317, 396] on input "text" at bounding box center [369, 397] width 209 height 23
type input "****"
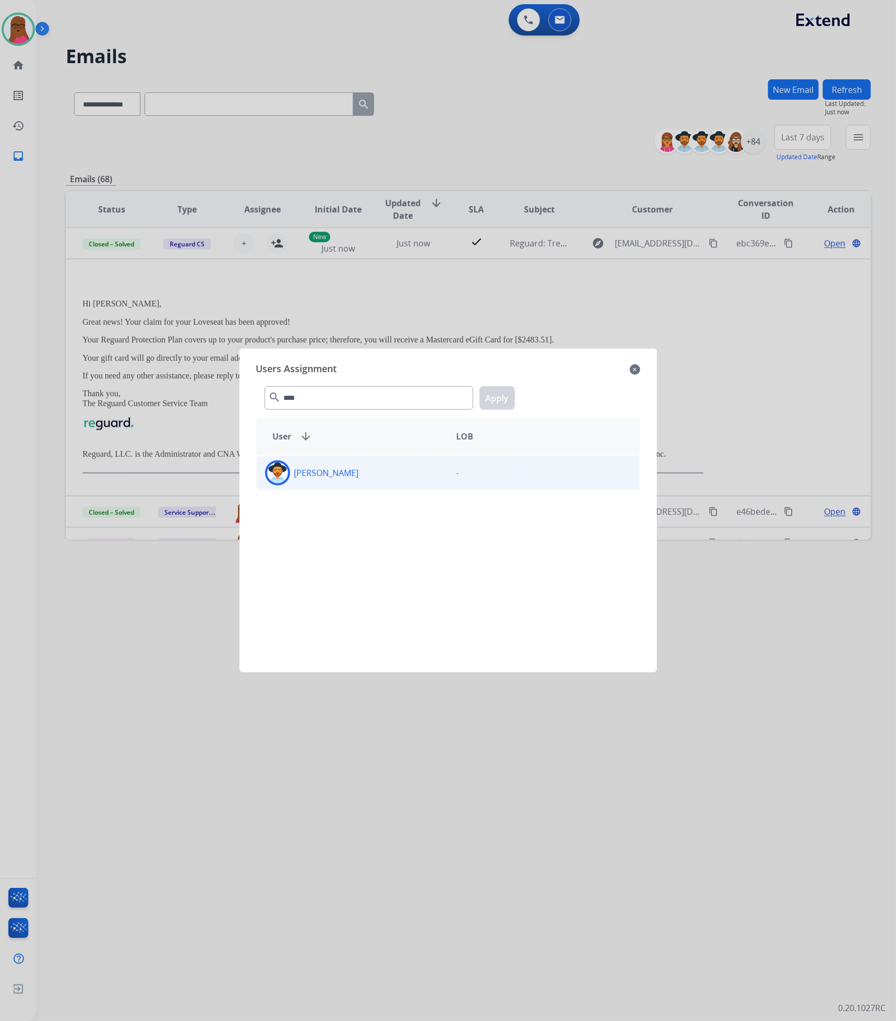
click at [362, 480] on div "[PERSON_NAME]" at bounding box center [353, 472] width 192 height 25
click at [501, 398] on button "Apply" at bounding box center [498, 397] width 36 height 23
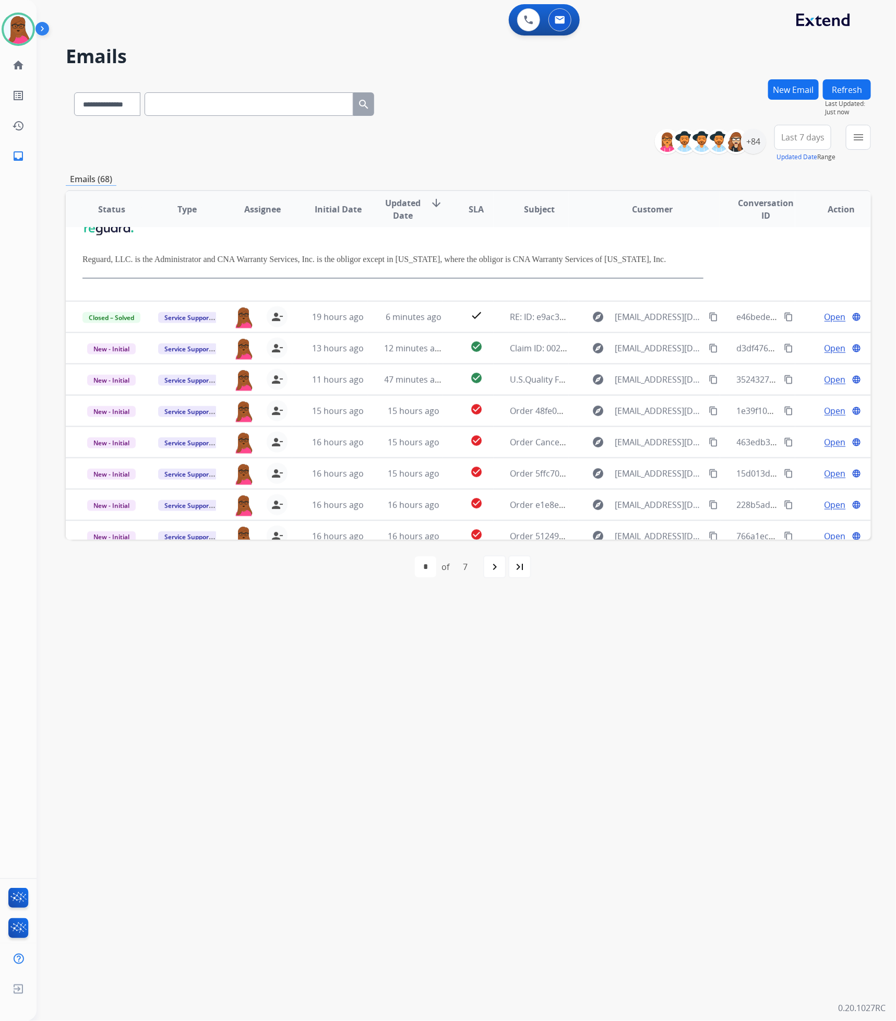
scroll to position [237, 0]
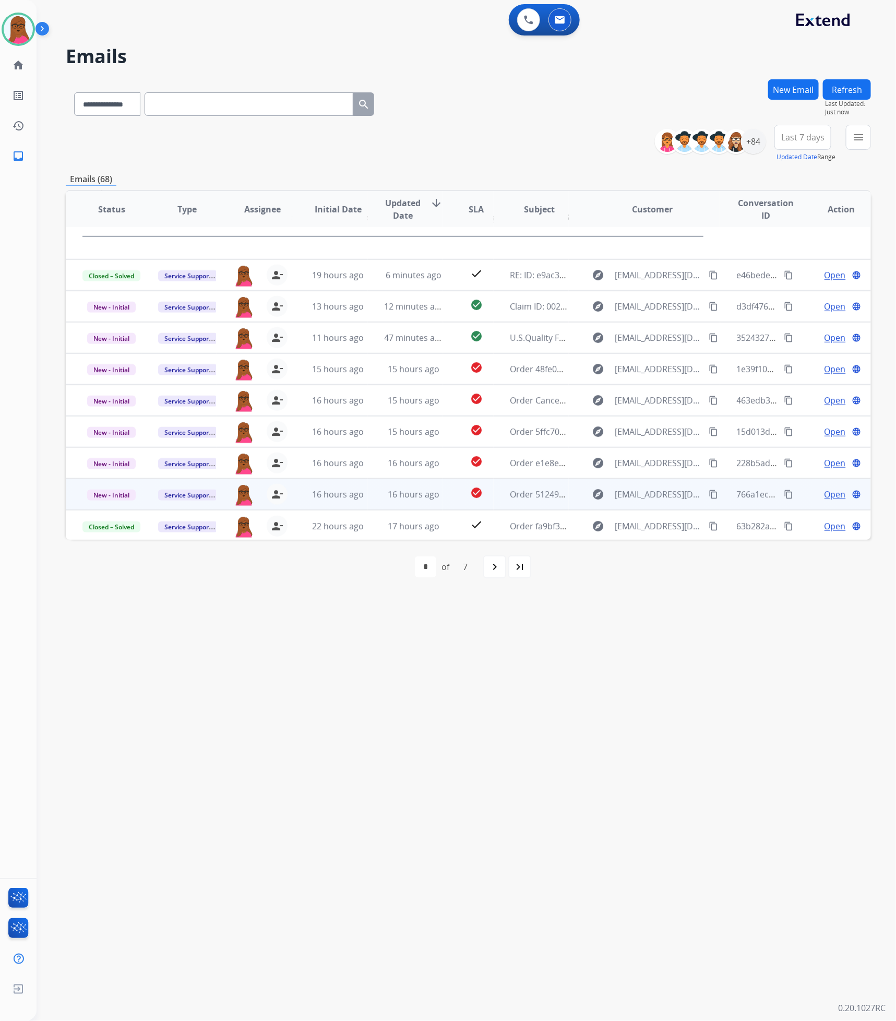
click at [830, 497] on span "Open" at bounding box center [835, 494] width 21 height 13
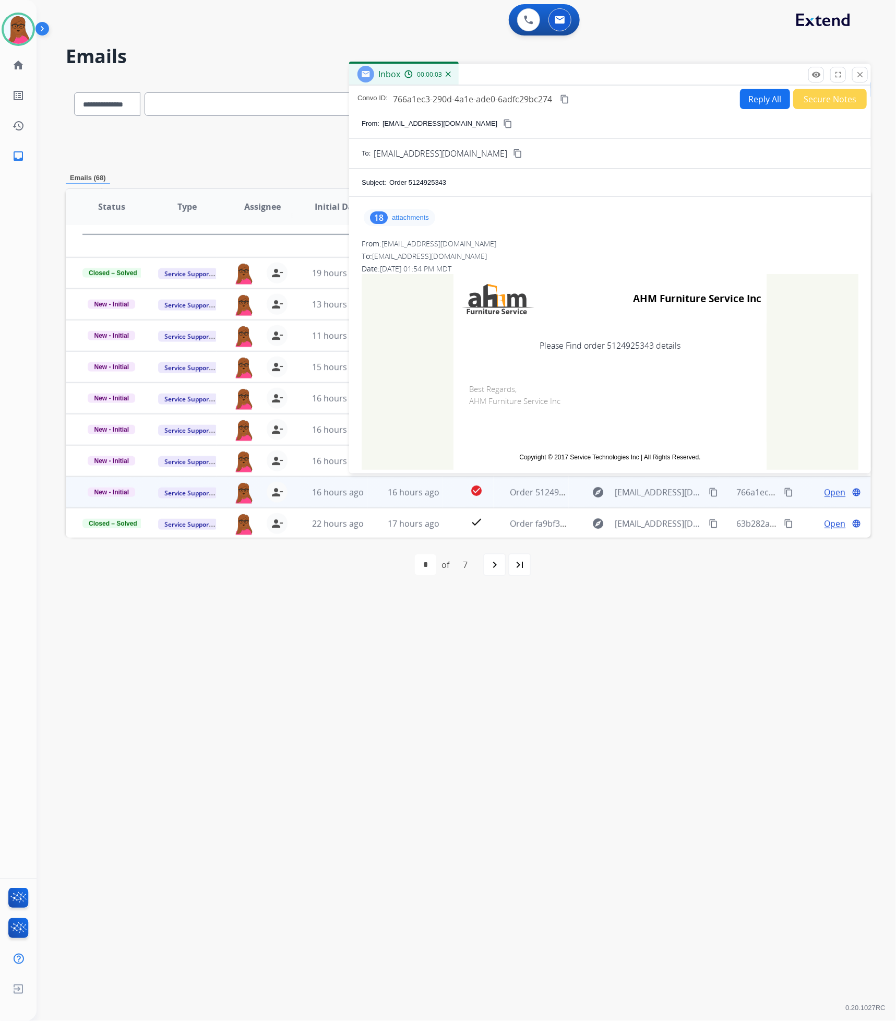
click at [622, 348] on td "Please Find order 5124925343 details" at bounding box center [610, 346] width 313 height 44
copy td "5124925343"
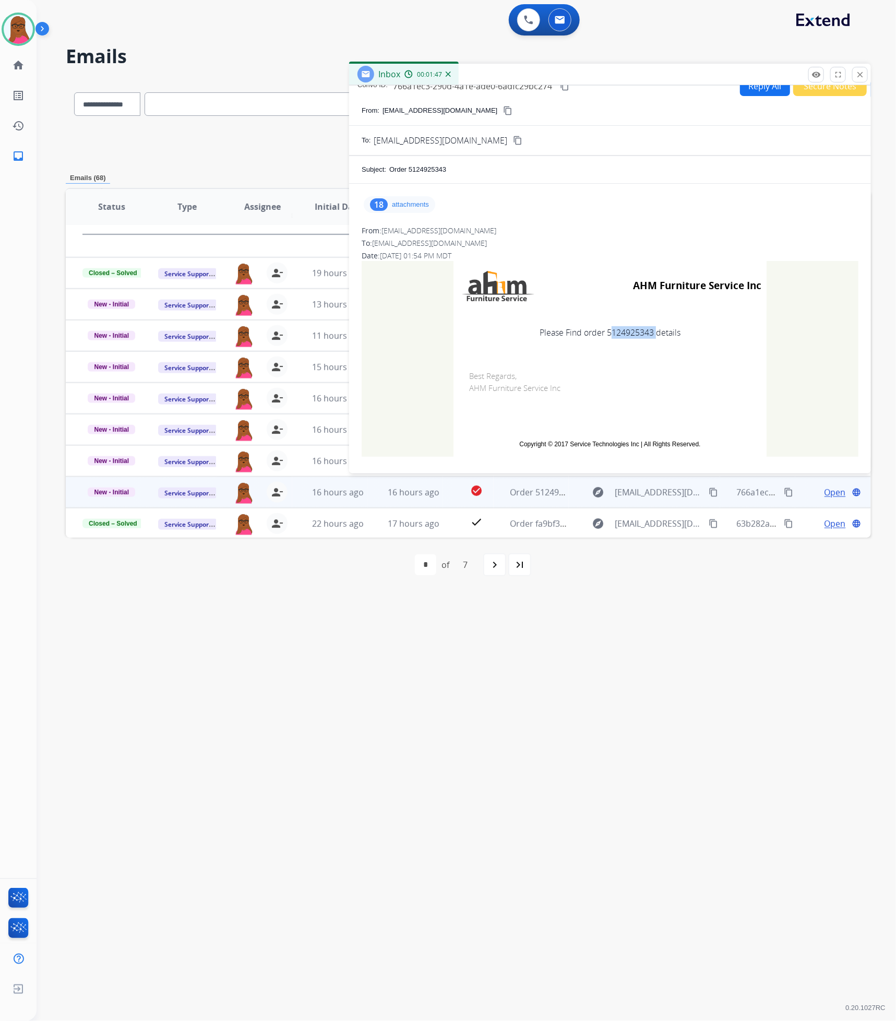
click at [867, 69] on button "close Close" at bounding box center [861, 75] width 16 height 16
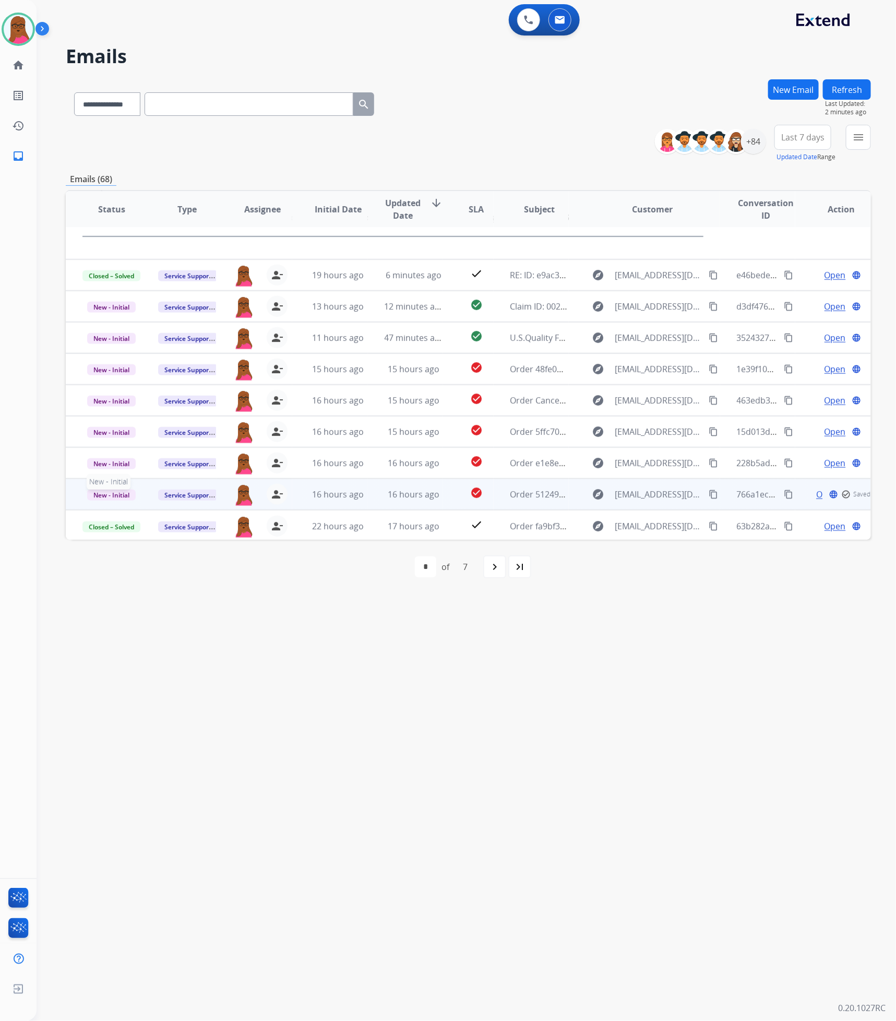
click at [115, 491] on span "New - Initial" at bounding box center [111, 495] width 49 height 11
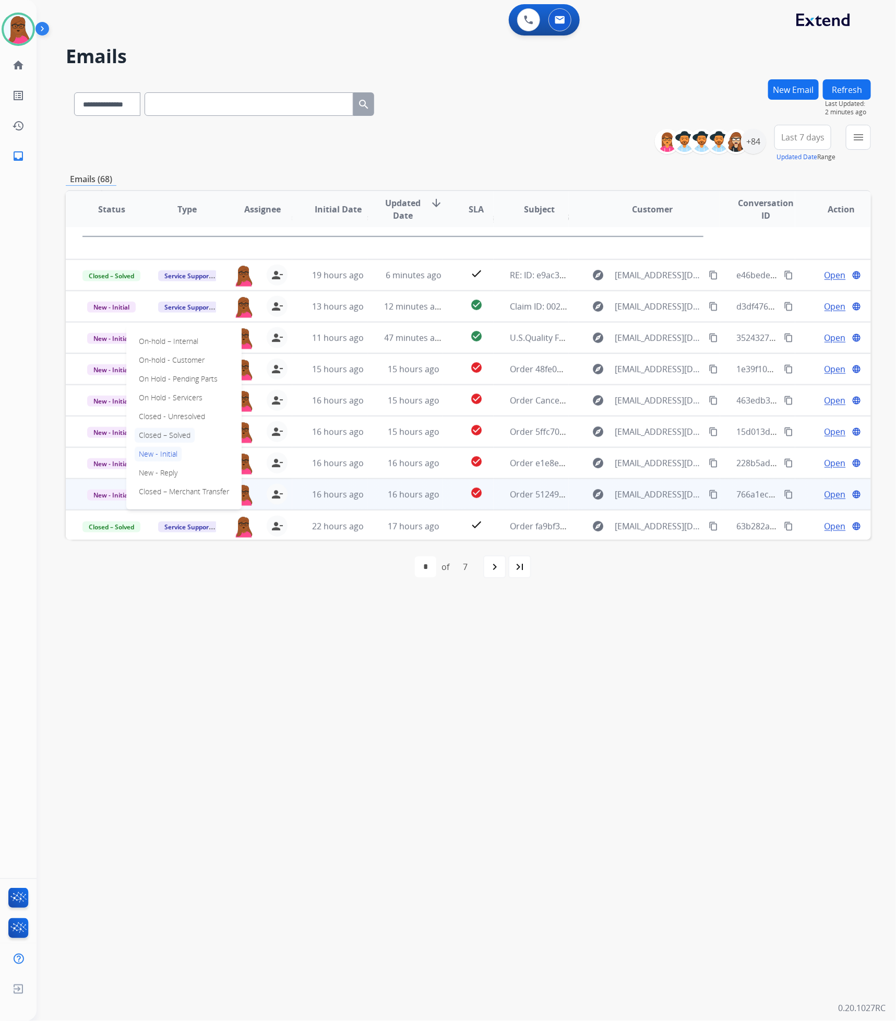
click at [157, 437] on p "Closed – Solved" at bounding box center [165, 435] width 60 height 15
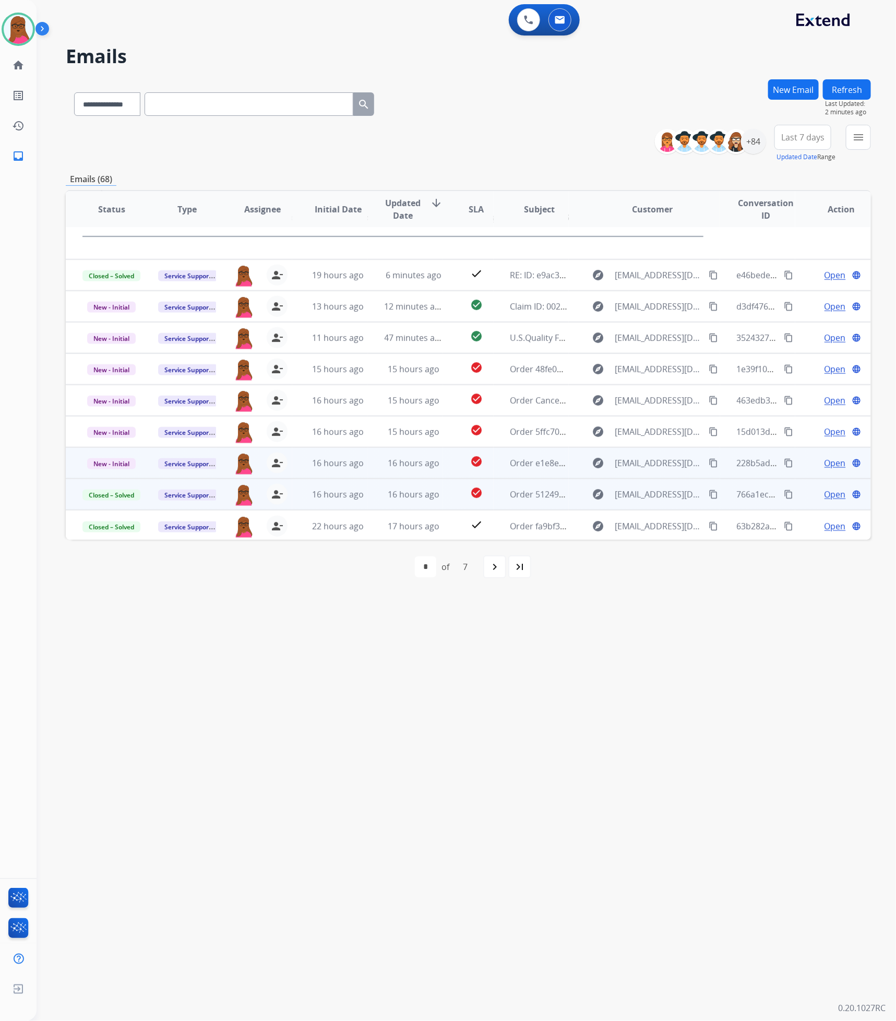
click at [825, 464] on span "Open" at bounding box center [835, 463] width 21 height 13
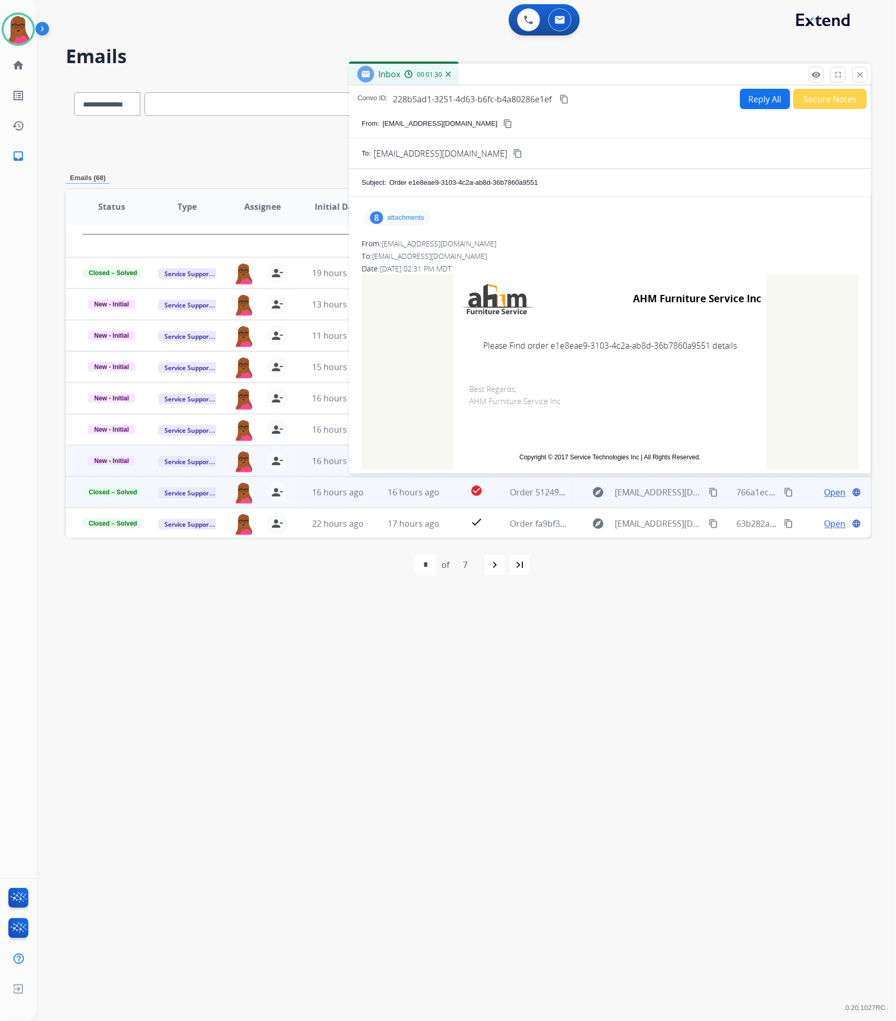
click at [636, 345] on td "Please Find order e1e8eae9-3103-4c2a-ab8d-36b7860a9551 details" at bounding box center [610, 346] width 313 height 44
drag, startPoint x: 696, startPoint y: 367, endPoint x: 711, endPoint y: 340, distance: 30.6
click at [696, 367] on td "Please Find order e1e8eae9-3103-4c2a-ab8d-36b7860a9551 details" at bounding box center [610, 346] width 313 height 44
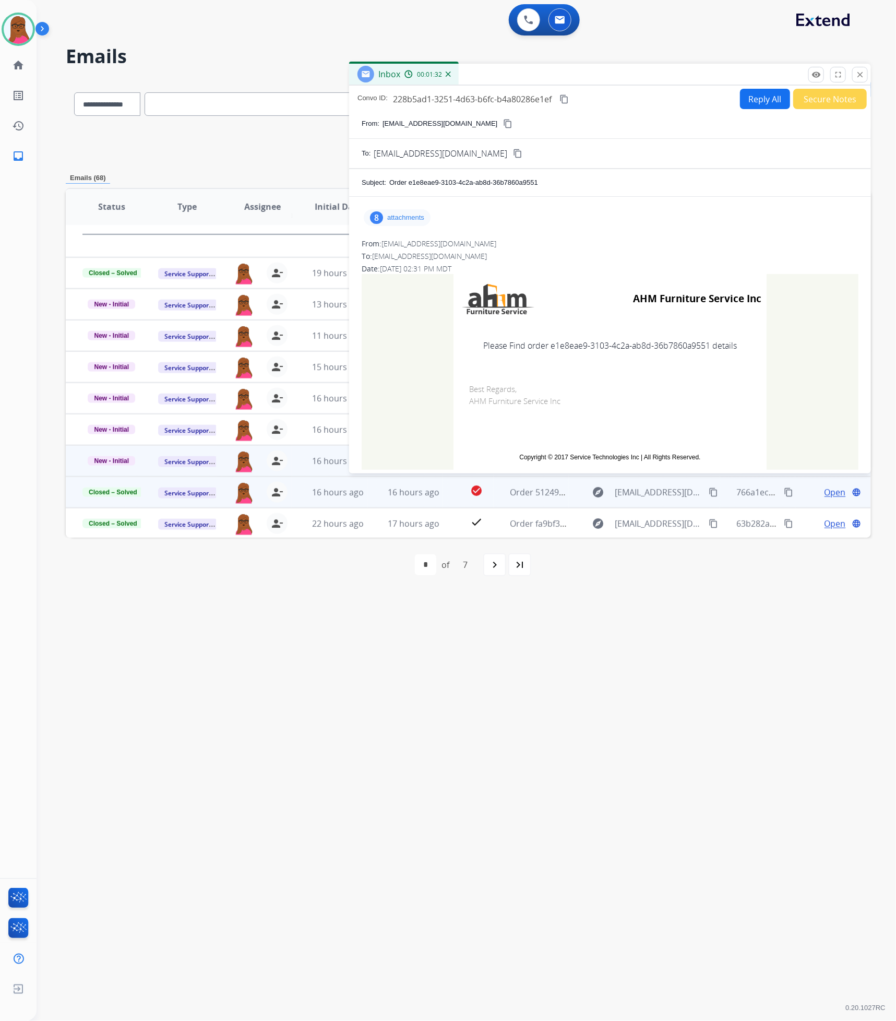
click at [722, 385] on td "Best Regards, AHM Furniture Service Inc" at bounding box center [610, 405] width 313 height 75
drag, startPoint x: 706, startPoint y: 347, endPoint x: 548, endPoint y: 351, distance: 158.3
click at [548, 351] on td "Please Find order e1e8eae9-3103-4c2a-ab8d-36b7860a9551 details" at bounding box center [610, 346] width 313 height 44
copy td "e1e8eae9-3103-4c2a-ab8d-36b7860a9551"
click at [857, 70] on mat-icon "close" at bounding box center [860, 74] width 9 height 9
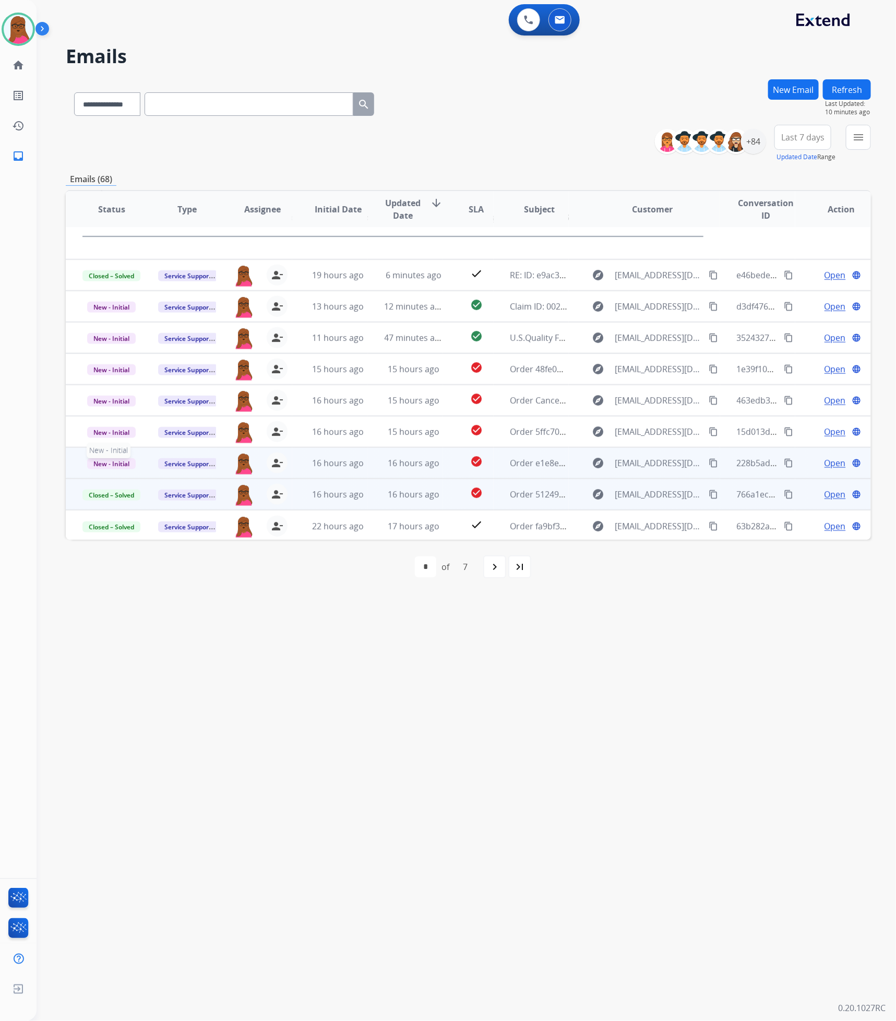
click at [121, 466] on span "New - Initial" at bounding box center [111, 463] width 49 height 11
click at [171, 406] on p "Closed – Solved" at bounding box center [165, 404] width 60 height 15
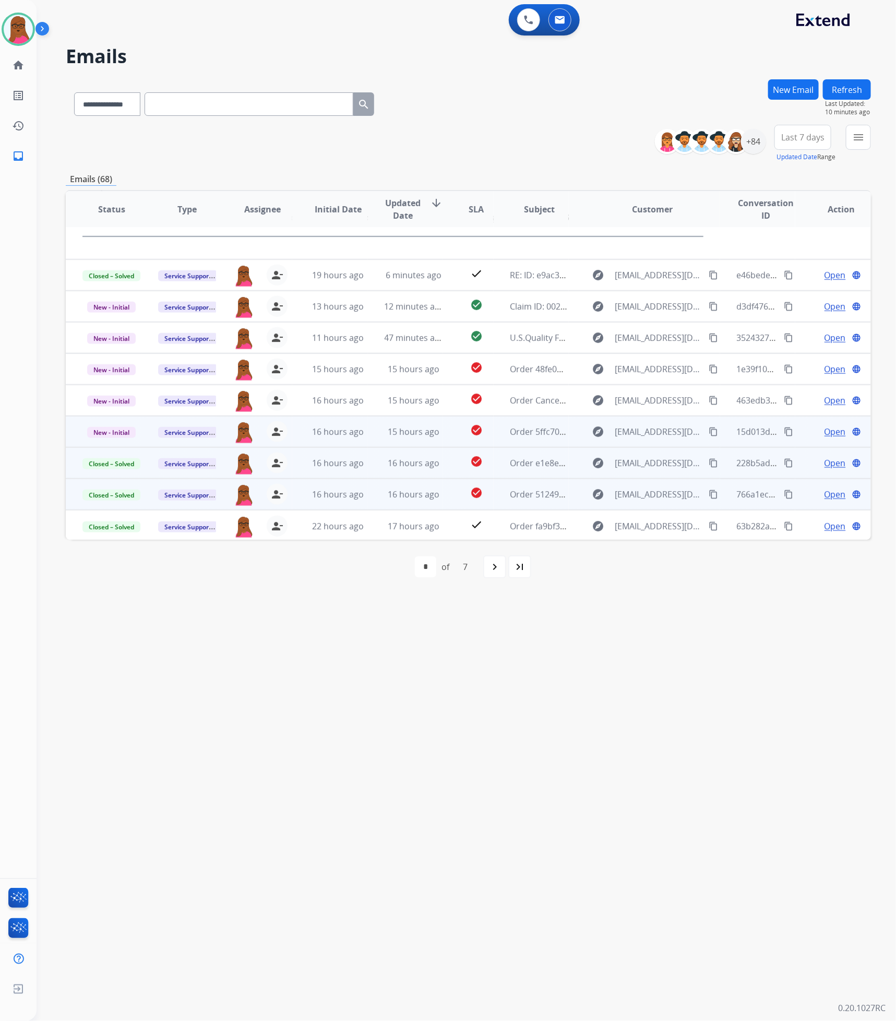
click at [825, 433] on span "Open" at bounding box center [835, 432] width 21 height 13
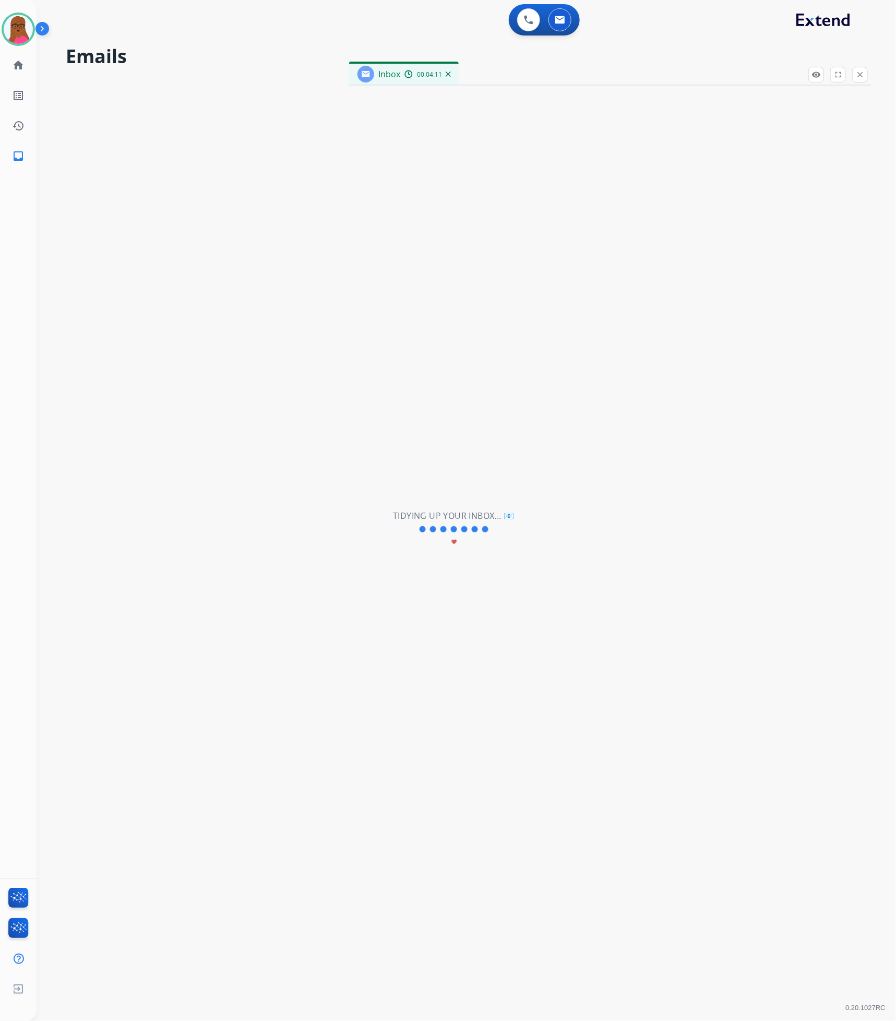
scroll to position [34, 0]
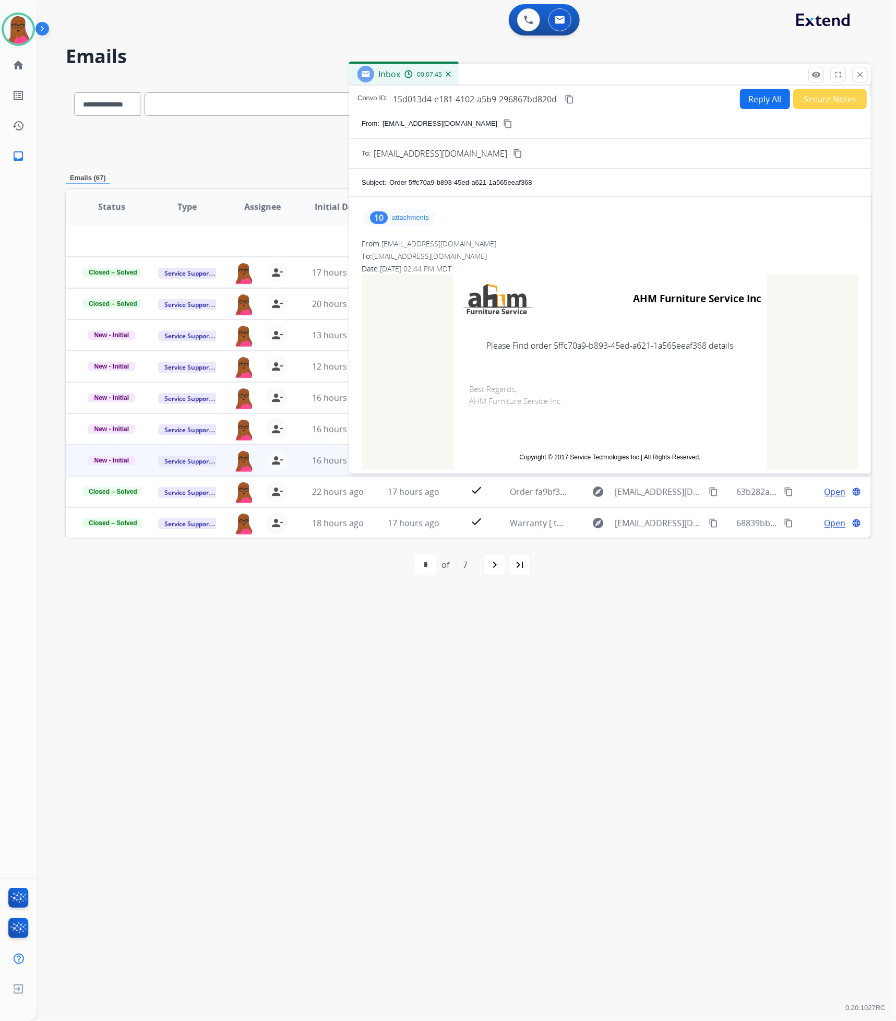
click at [593, 343] on td "Please Find order 5ffc70a9-b893-45ed-a621-1a565eeaf368 details" at bounding box center [610, 346] width 313 height 44
click at [592, 341] on td "Please Find order 5ffc70a9-b893-45ed-a621-1a565eeaf368 details" at bounding box center [610, 346] width 313 height 44
click at [677, 363] on td "Please Find order 5ffc70a9-b893-45ed-a621-1a565eeaf368 details" at bounding box center [610, 346] width 313 height 44
drag, startPoint x: 705, startPoint y: 348, endPoint x: 550, endPoint y: 359, distance: 155.5
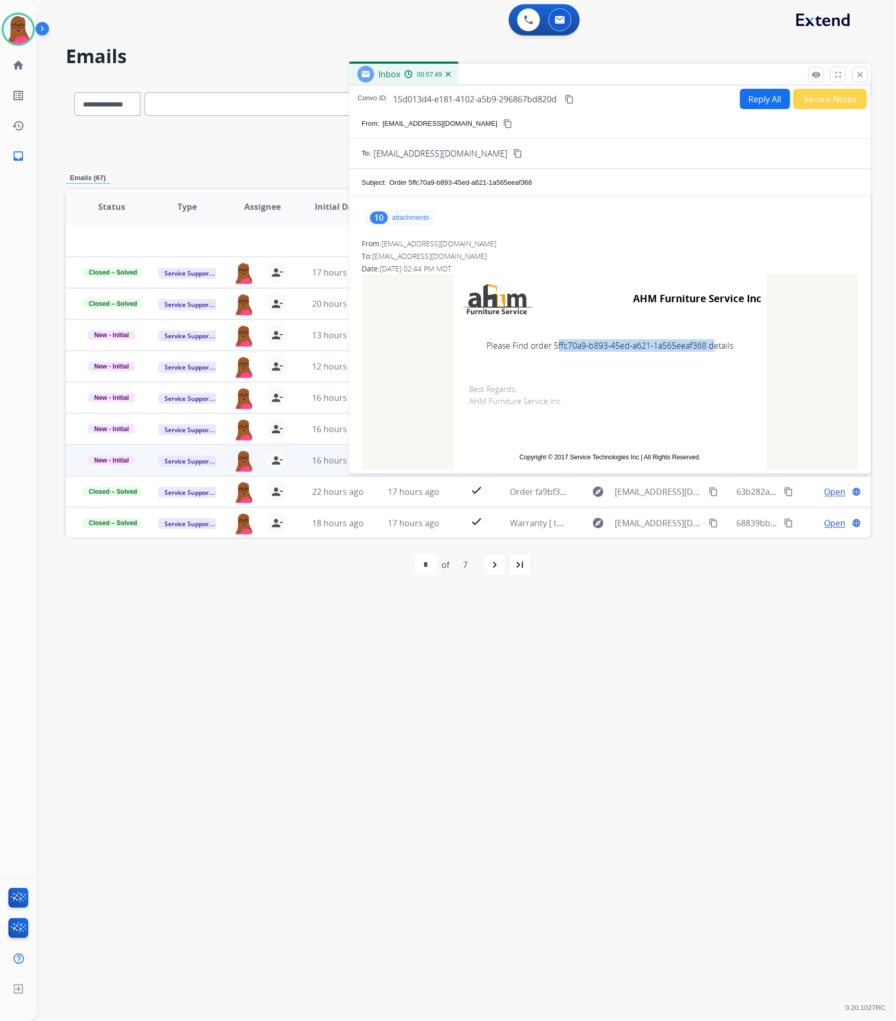
click at [550, 359] on td "Please Find order 5ffc70a9-b893-45ed-a621-1a565eeaf368 details" at bounding box center [610, 346] width 313 height 44
click at [860, 79] on button "close Close" at bounding box center [861, 75] width 16 height 16
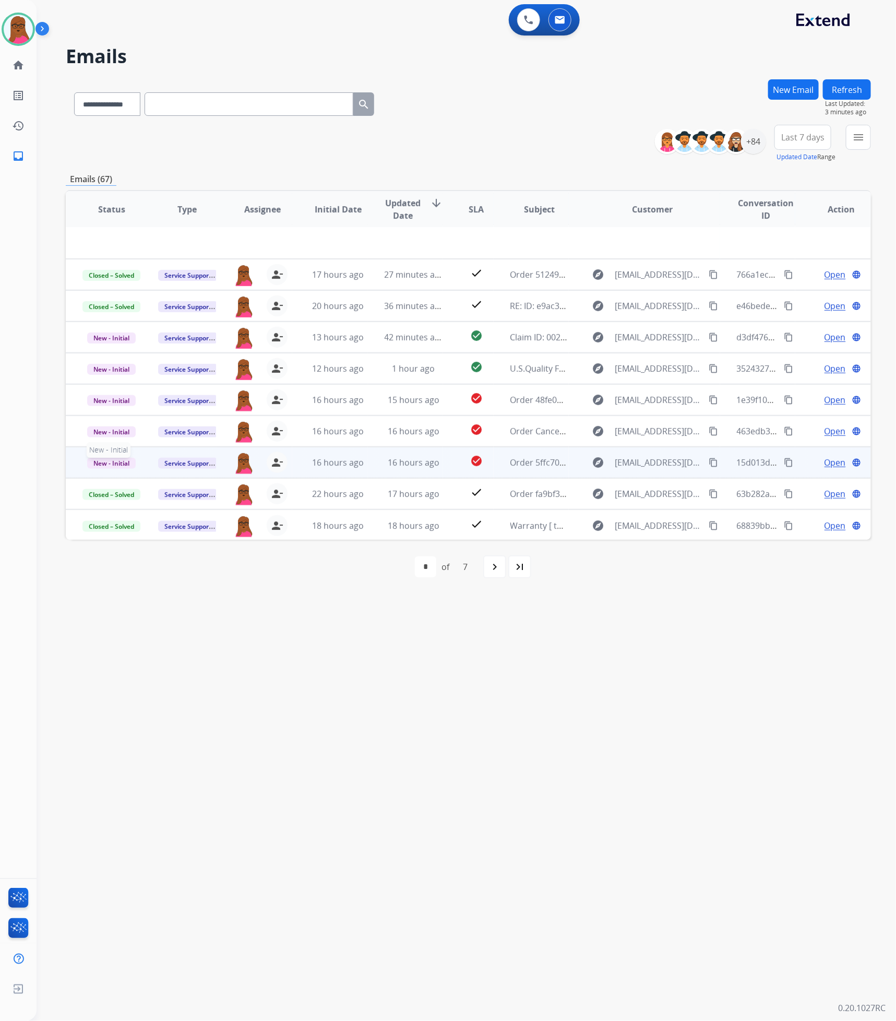
click at [121, 463] on span "New - Initial" at bounding box center [111, 463] width 49 height 11
click at [182, 405] on p "Closed – Solved" at bounding box center [165, 403] width 60 height 15
click at [804, 85] on button "New Email" at bounding box center [794, 89] width 51 height 20
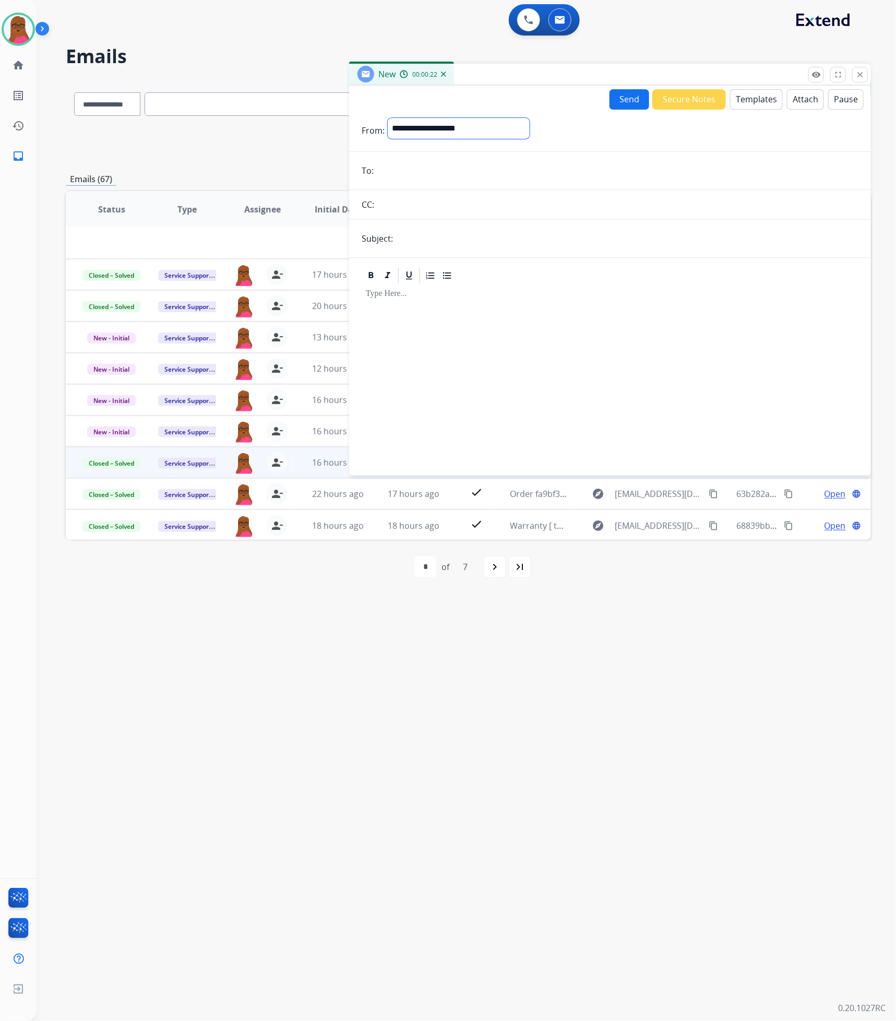
click at [530, 129] on select "**********" at bounding box center [459, 128] width 142 height 21
select select "**********"
click at [388, 118] on select "**********" at bounding box center [459, 128] width 142 height 21
click at [475, 182] on form "**********" at bounding box center [610, 291] width 522 height 362
click at [424, 181] on input "email" at bounding box center [618, 171] width 482 height 21
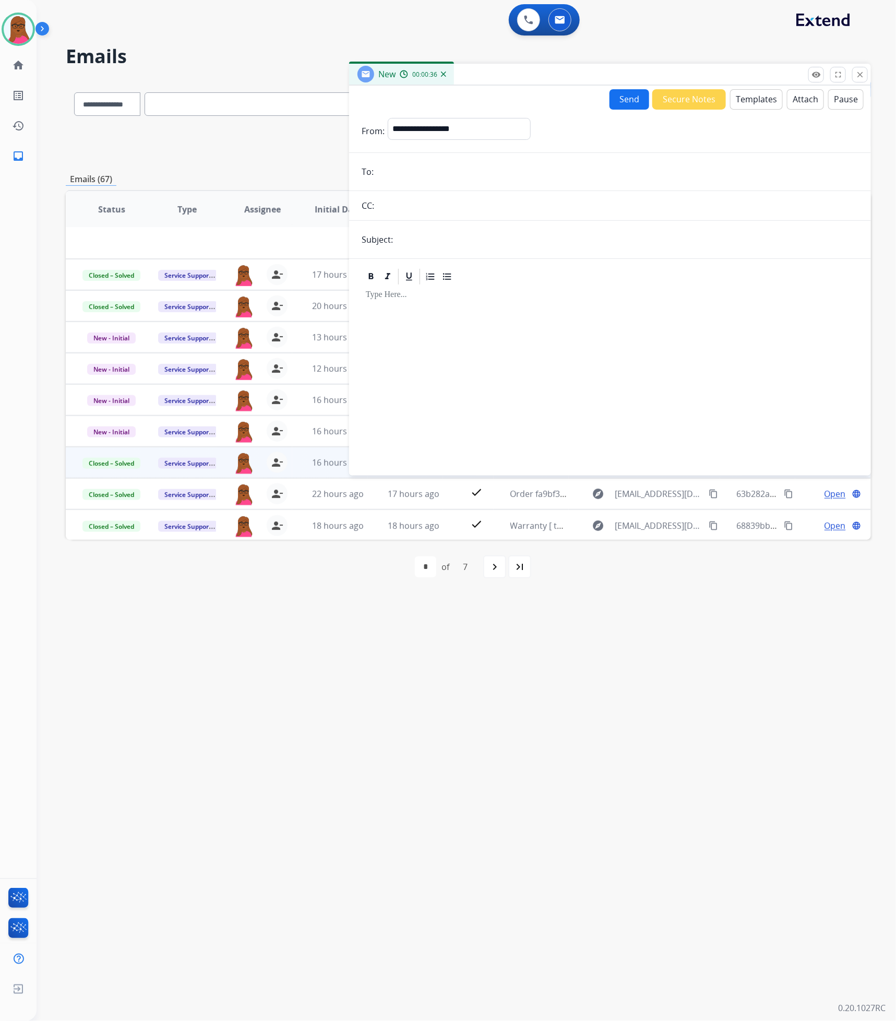
paste input "**********"
type input "**********"
click at [442, 240] on input "text" at bounding box center [627, 239] width 463 height 21
type input "**********"
click at [522, 251] on form "**********" at bounding box center [610, 291] width 522 height 362
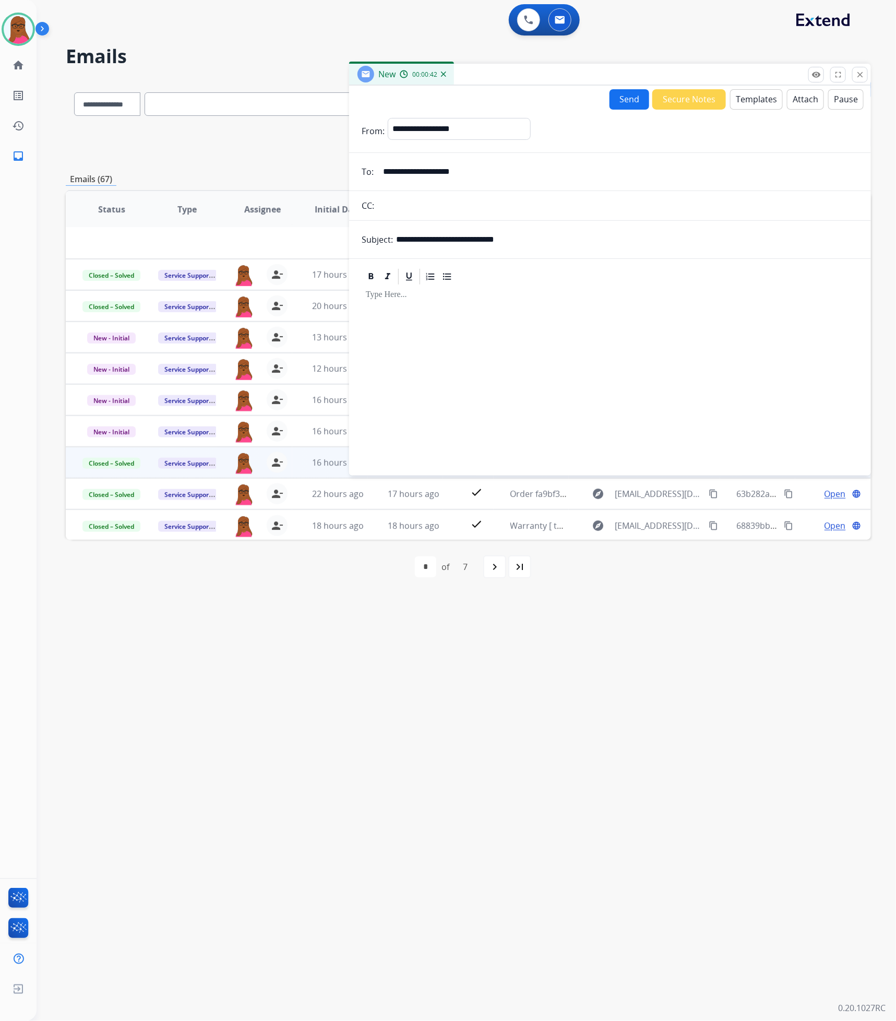
click at [528, 241] on input "**********" at bounding box center [627, 239] width 463 height 21
click at [528, 242] on input "**********" at bounding box center [627, 239] width 463 height 21
click at [526, 246] on input "**********" at bounding box center [627, 239] width 463 height 21
click at [534, 242] on input "**********" at bounding box center [627, 239] width 463 height 21
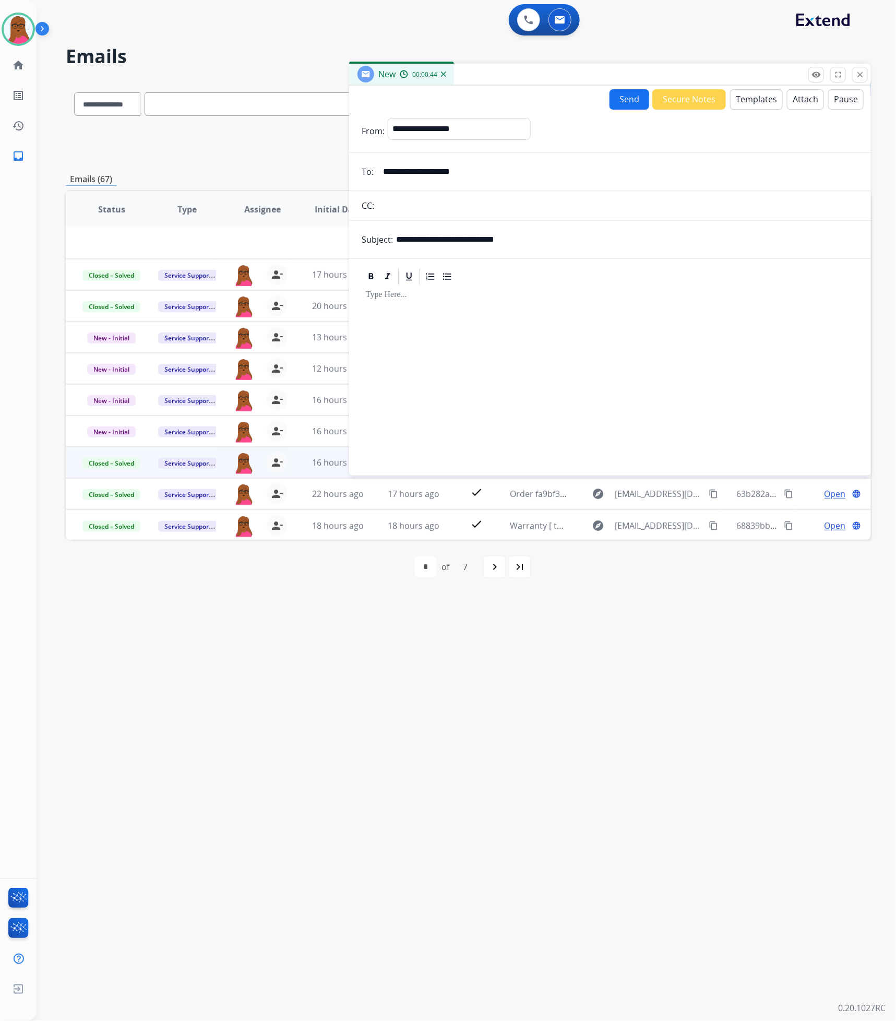
click at [534, 242] on input "**********" at bounding box center [627, 239] width 463 height 21
click at [534, 243] on input "**********" at bounding box center [627, 239] width 463 height 21
click at [535, 243] on input "text" at bounding box center [627, 239] width 463 height 21
type input "**********"
click at [420, 316] on div at bounding box center [610, 375] width 497 height 179
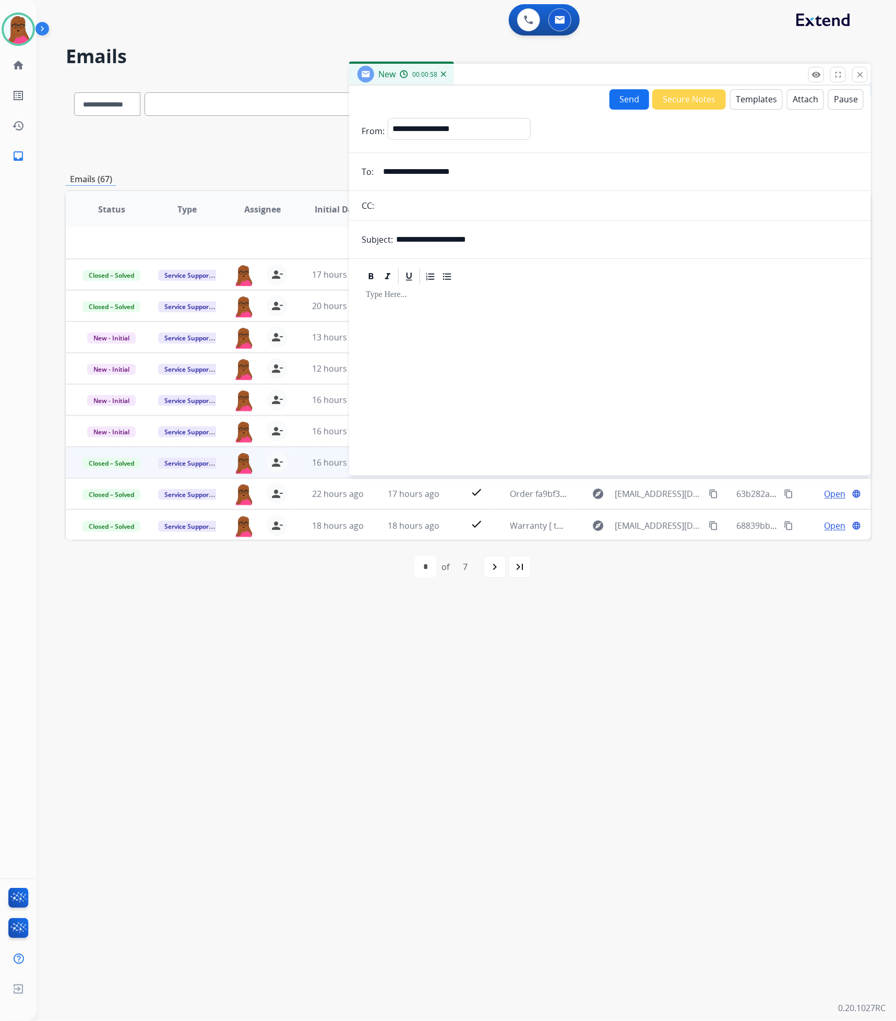
click at [620, 315] on div at bounding box center [610, 375] width 497 height 179
click at [444, 307] on div at bounding box center [610, 375] width 497 height 179
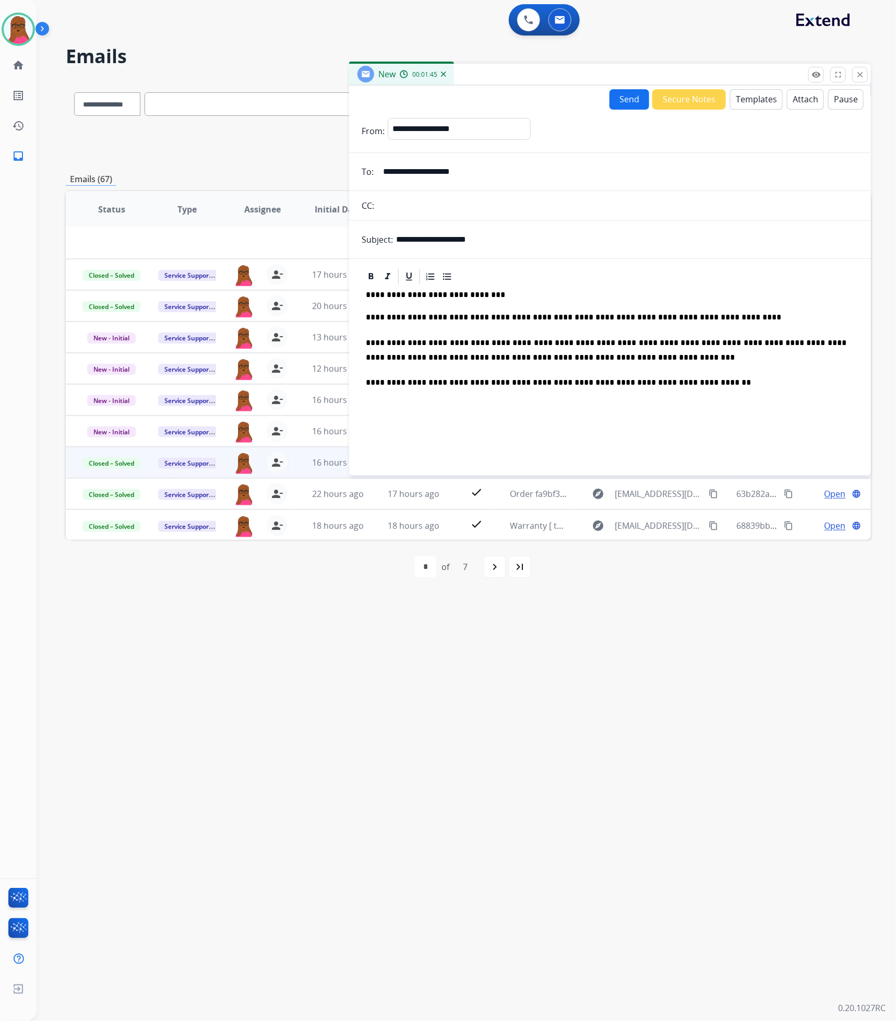
click at [622, 99] on button "Send" at bounding box center [630, 99] width 40 height 20
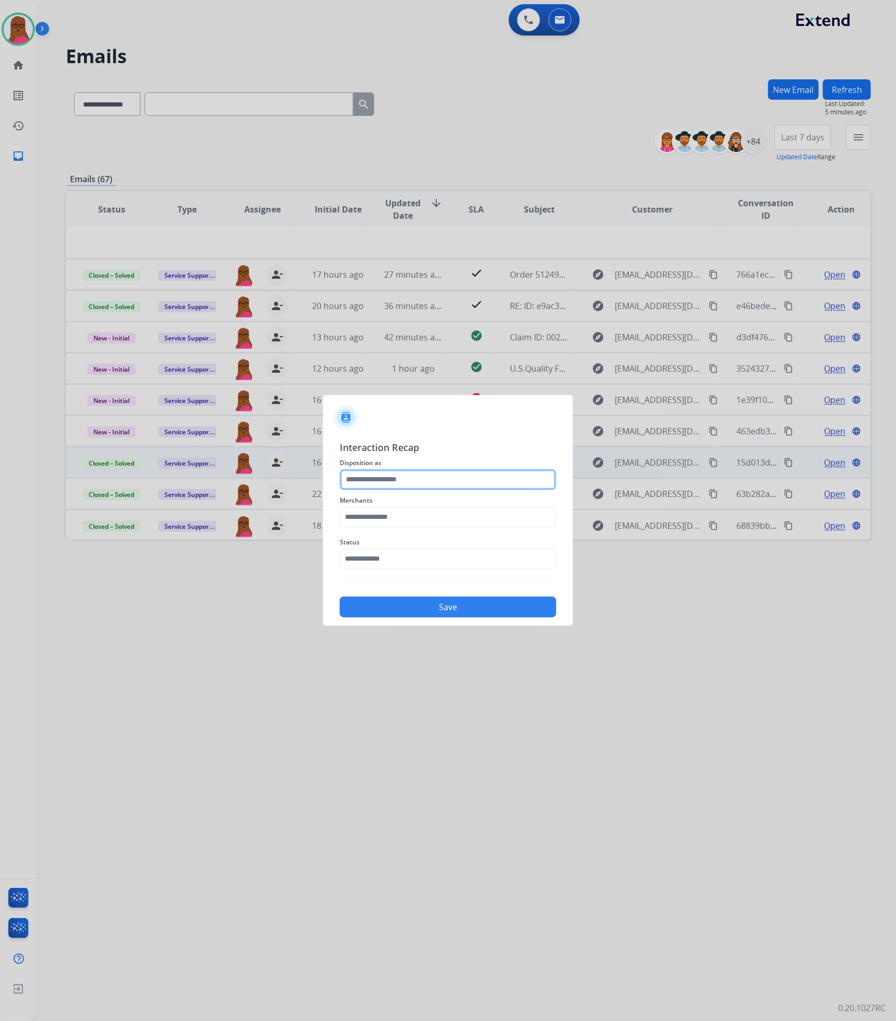
click at [395, 477] on input "text" at bounding box center [448, 479] width 217 height 21
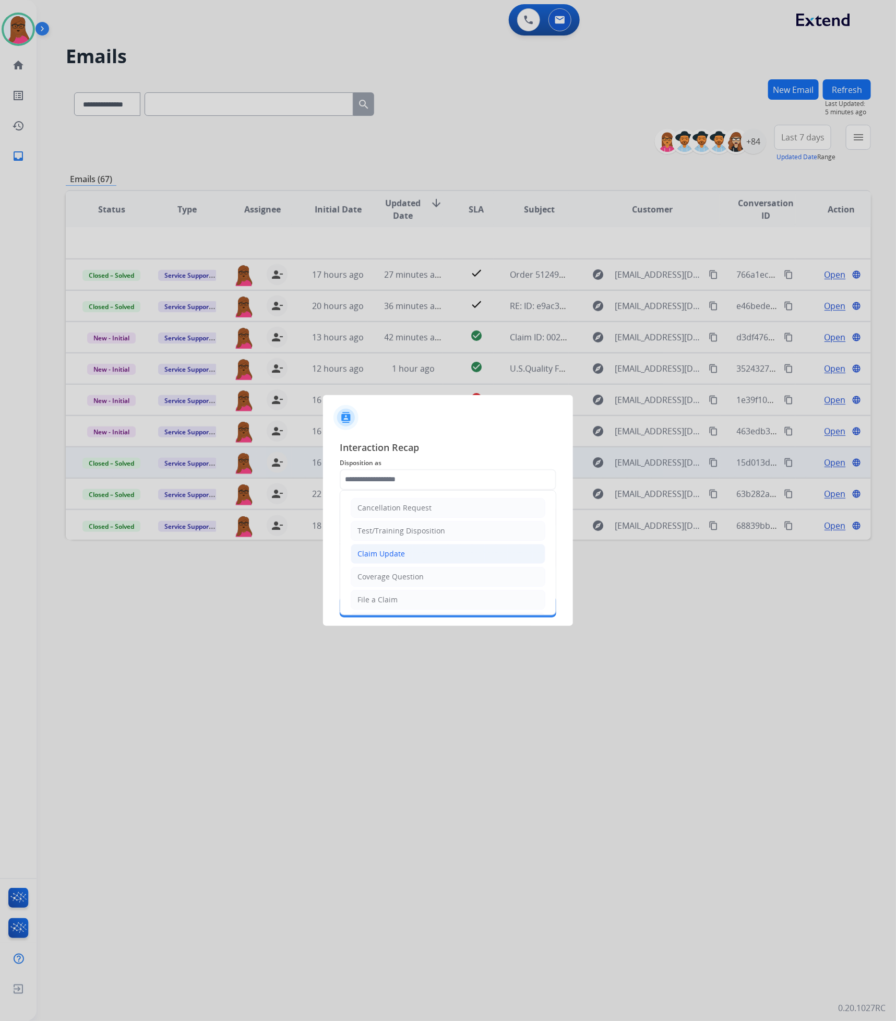
click at [416, 561] on li "Claim Update" at bounding box center [448, 554] width 195 height 20
type input "**********"
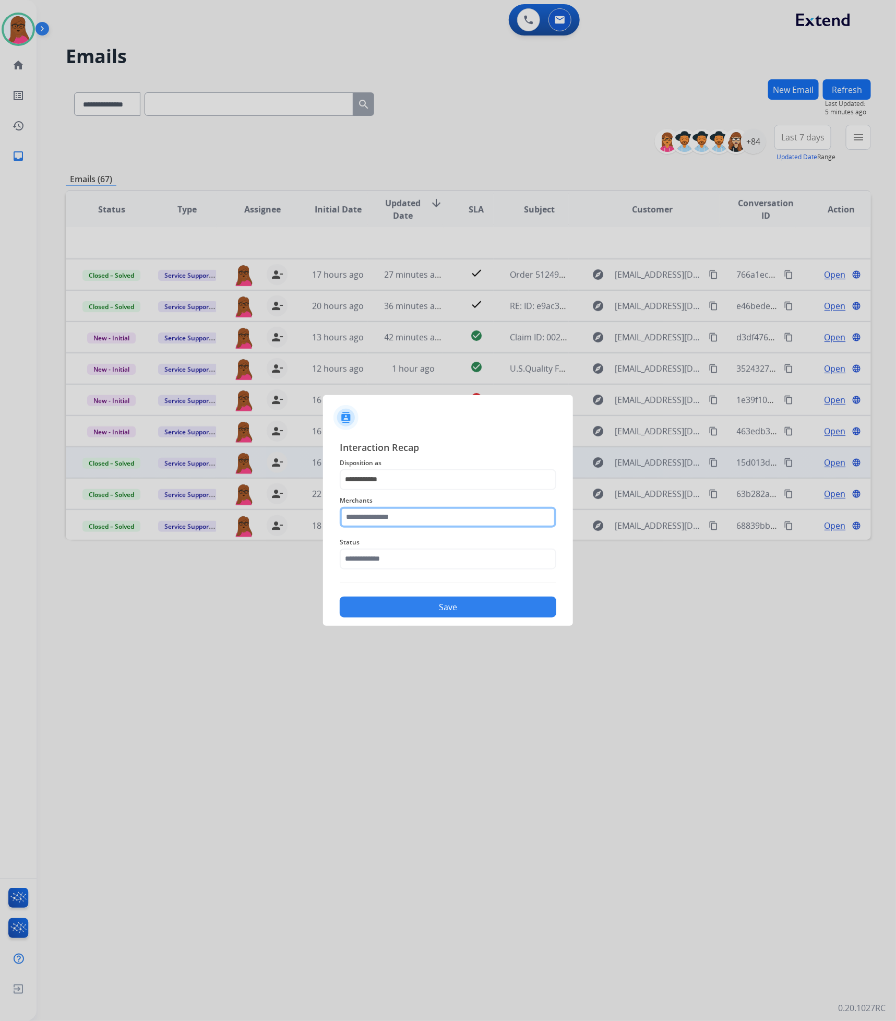
click at [419, 512] on input "text" at bounding box center [448, 517] width 217 height 21
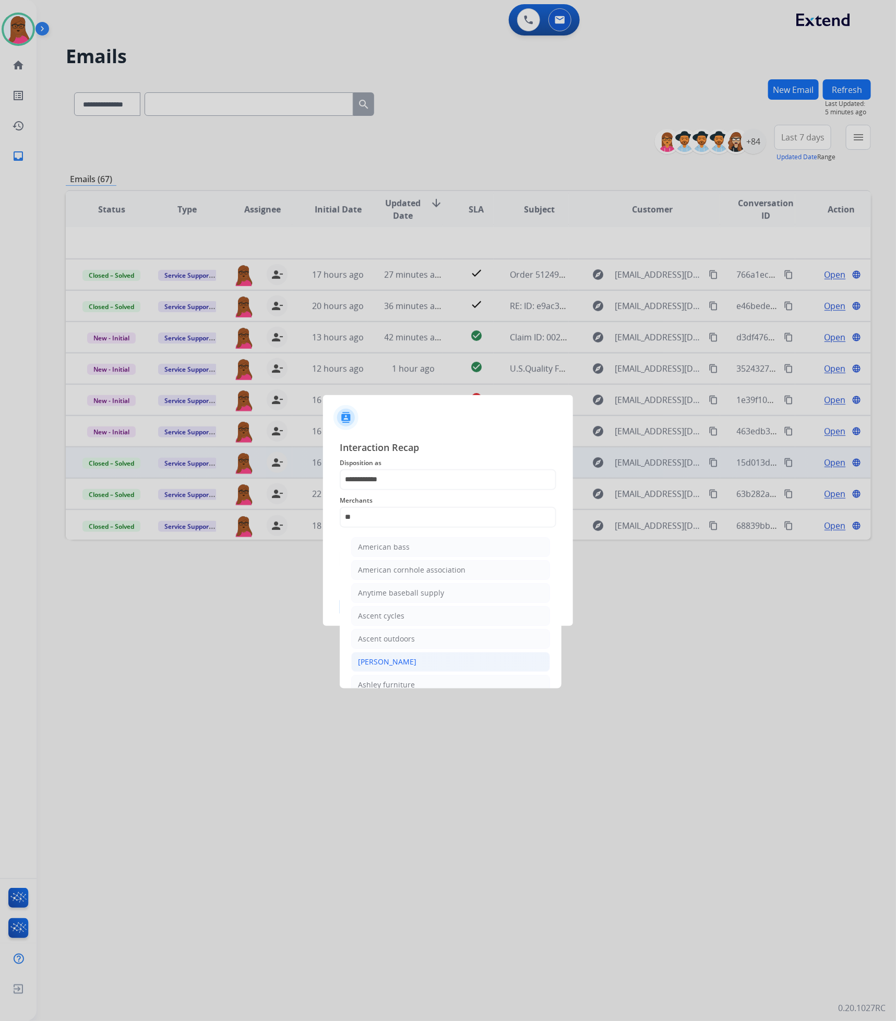
click at [412, 663] on div "[PERSON_NAME]" at bounding box center [387, 662] width 58 height 10
type input "**********"
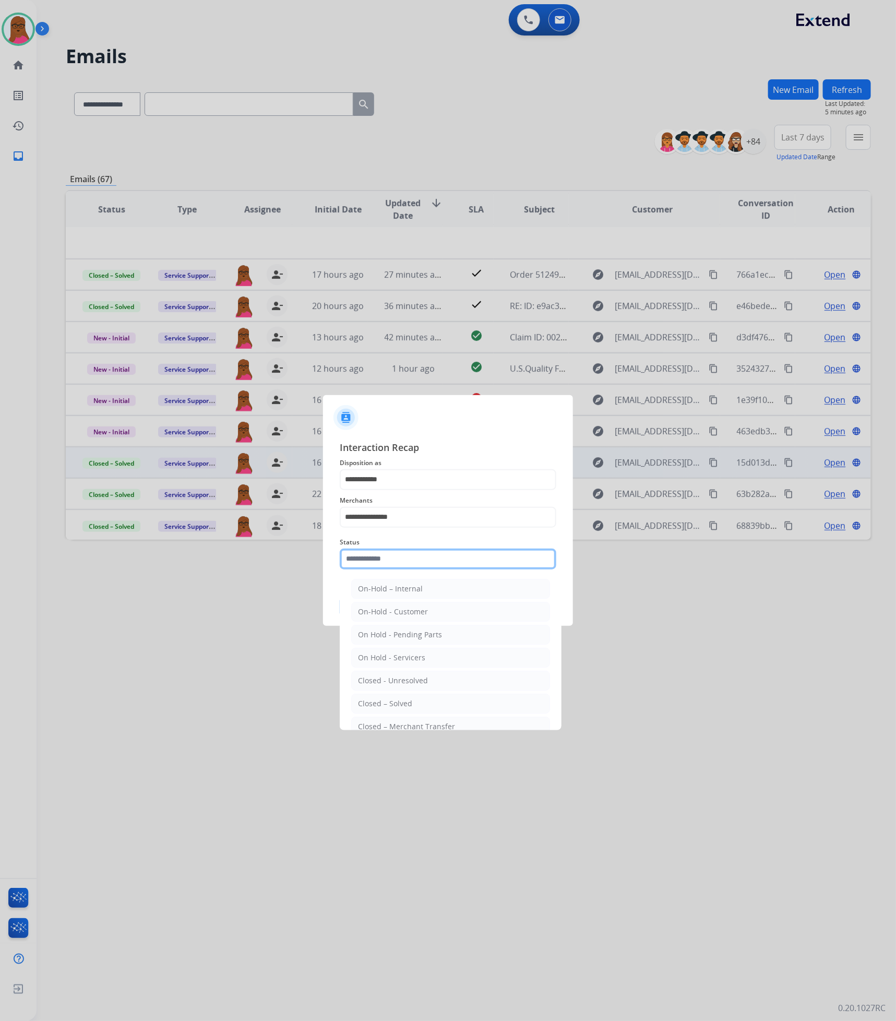
click at [442, 569] on input "text" at bounding box center [448, 559] width 217 height 21
click at [407, 706] on div "Closed – Solved" at bounding box center [385, 704] width 54 height 10
type input "**********"
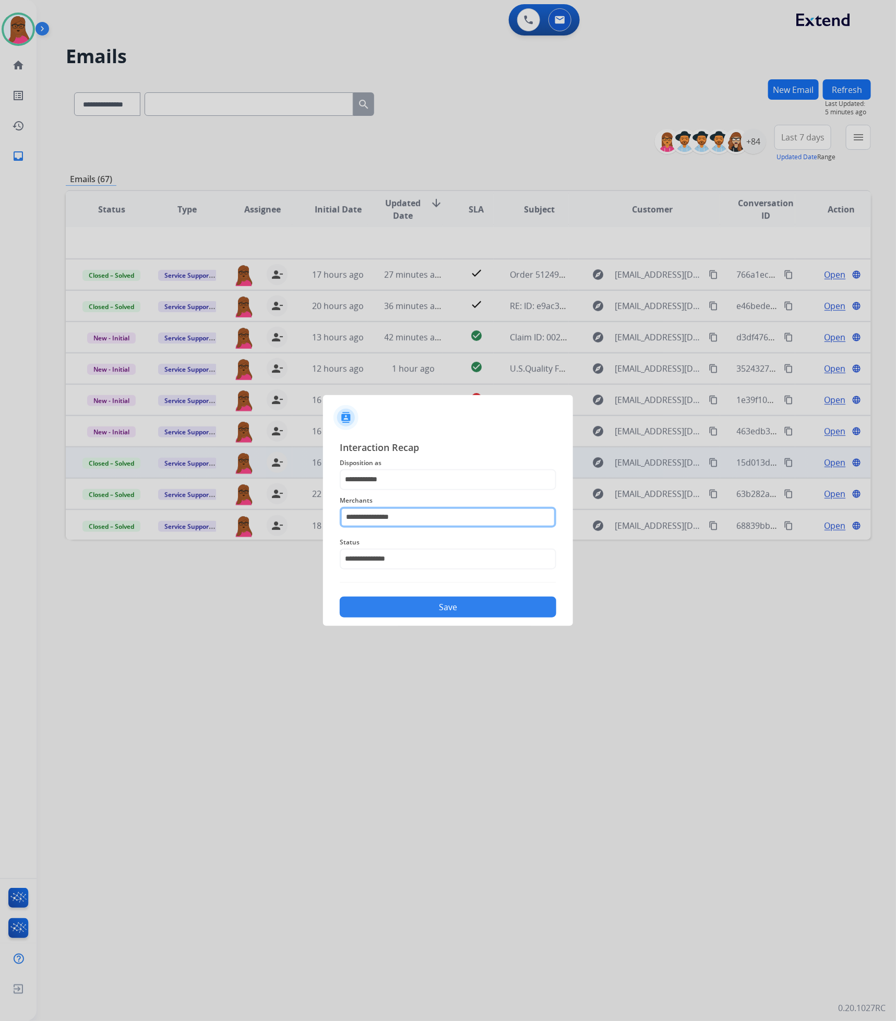
click at [434, 519] on input "**********" at bounding box center [448, 517] width 217 height 21
click at [442, 578] on li "Ashley furniture" at bounding box center [450, 570] width 199 height 20
type input "**********"
click at [453, 603] on button "Save" at bounding box center [448, 607] width 217 height 21
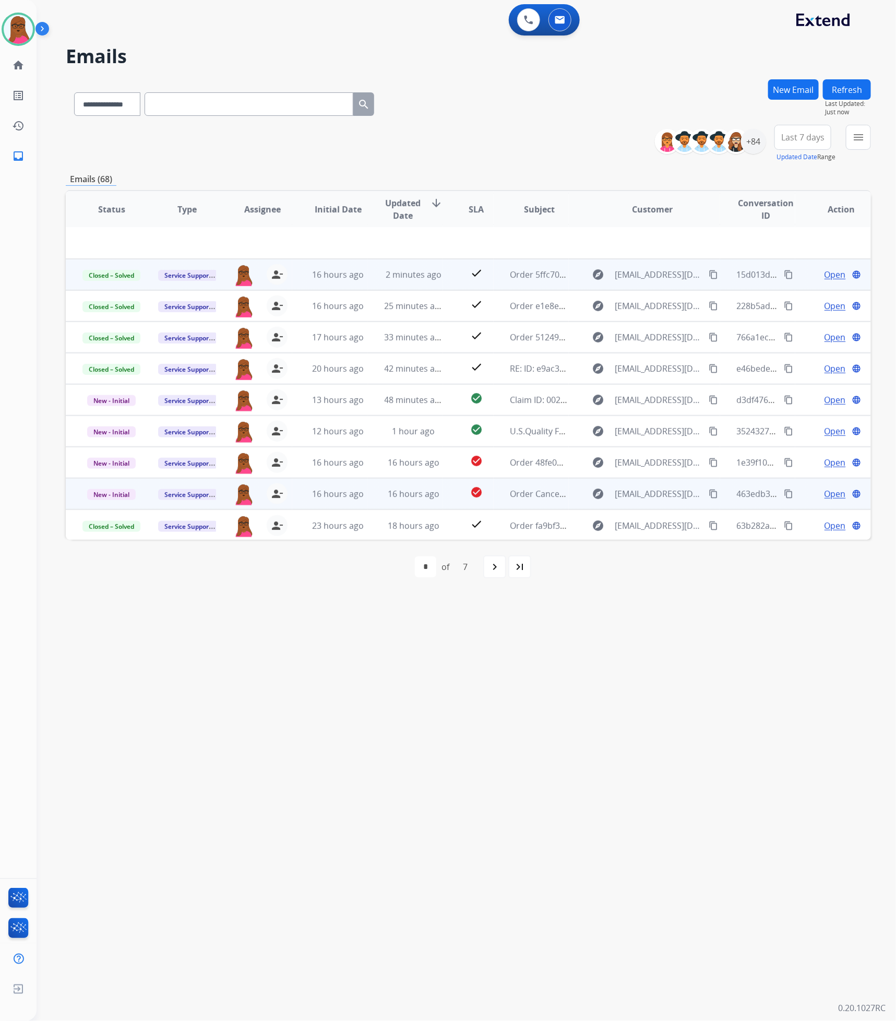
click at [826, 491] on span "Open" at bounding box center [835, 494] width 21 height 13
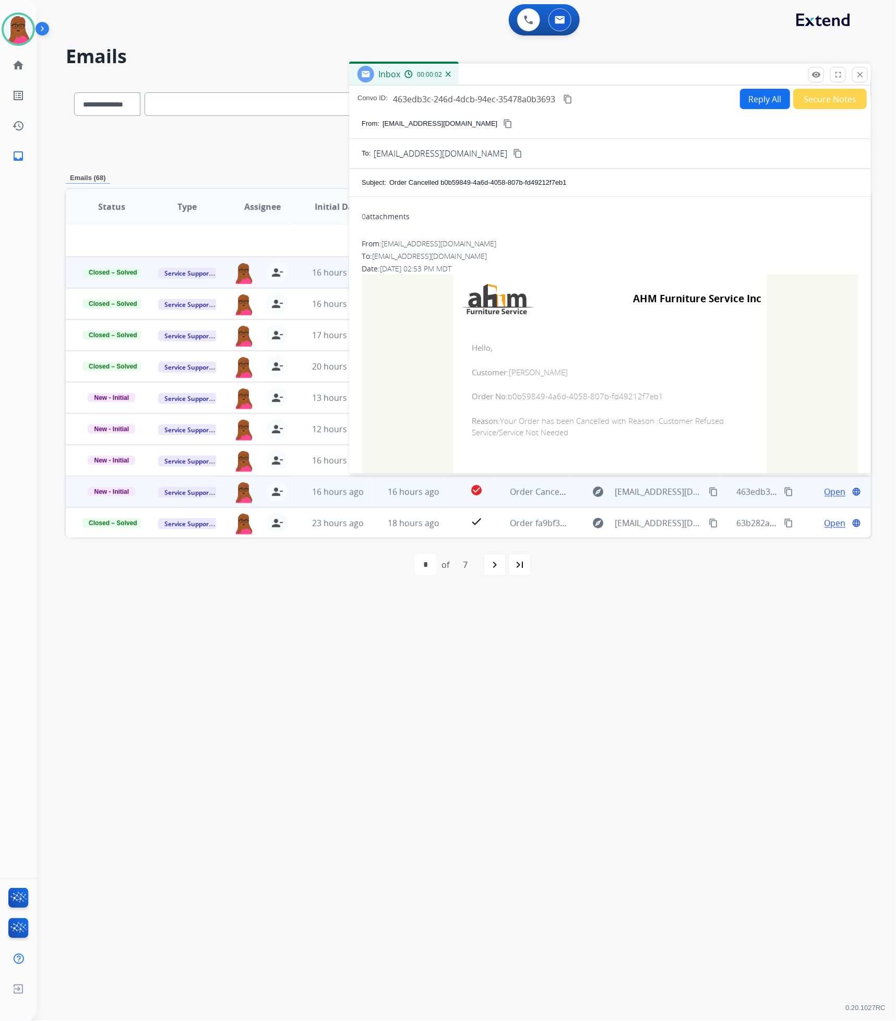
click at [561, 397] on span "Order No: b0b59849-4a6d-4058-807b-fd49212f7eb1" at bounding box center [610, 397] width 277 height 12
click at [662, 387] on td "Hello, Customer: [PERSON_NAME] Order No: b0b59849-4a6d-4058-807b-fd49212f7eb1 R…" at bounding box center [610, 390] width 313 height 133
drag, startPoint x: 660, startPoint y: 397, endPoint x: 504, endPoint y: 400, distance: 155.6
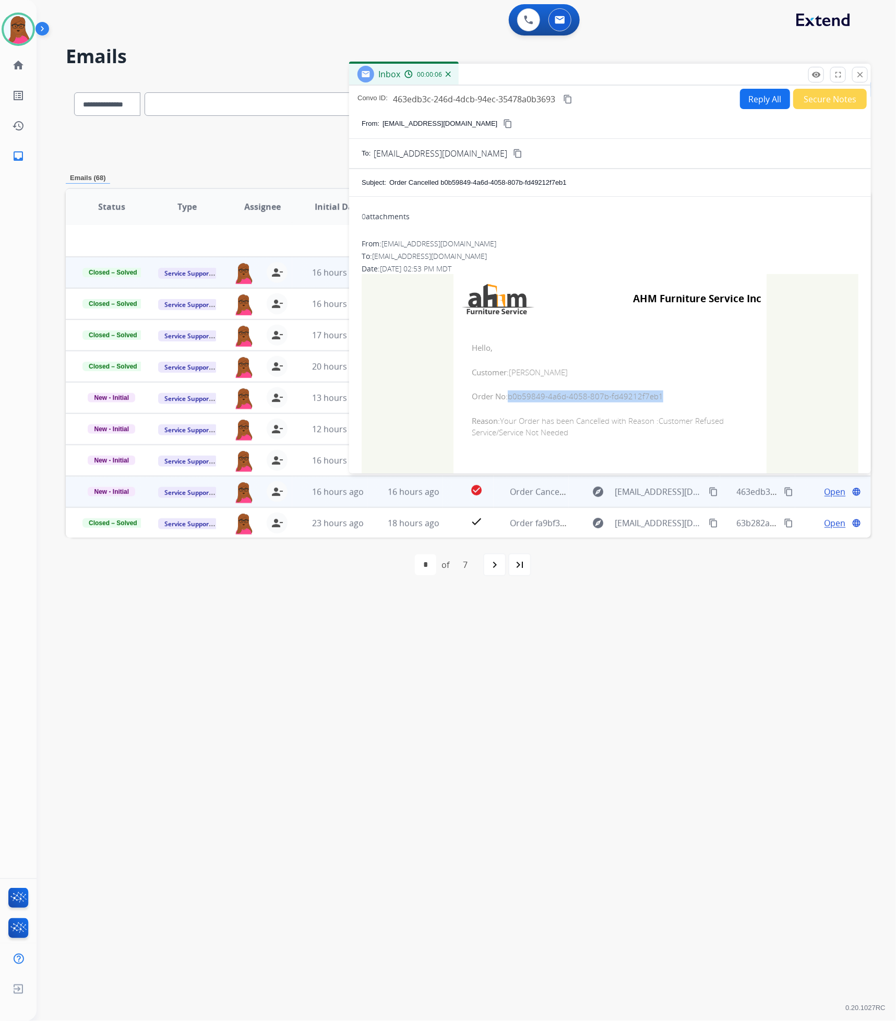
click at [504, 400] on span "Order No: b0b59849-4a6d-4058-807b-fd49212f7eb1" at bounding box center [610, 397] width 277 height 12
copy span "b0b59849-4a6d-4058-807b-fd49212f7eb1"
drag, startPoint x: 469, startPoint y: 348, endPoint x: 568, endPoint y: 435, distance: 131.7
click at [568, 435] on td "Hello, Customer: [PERSON_NAME] Order No: b0b59849-4a6d-4058-807b-fd49212f7eb1 R…" at bounding box center [610, 390] width 313 height 133
copy td "Hello, Customer: [PERSON_NAME] Order No: b0b59849-4a6d-4058-807b-fd49212f7eb1 R…"
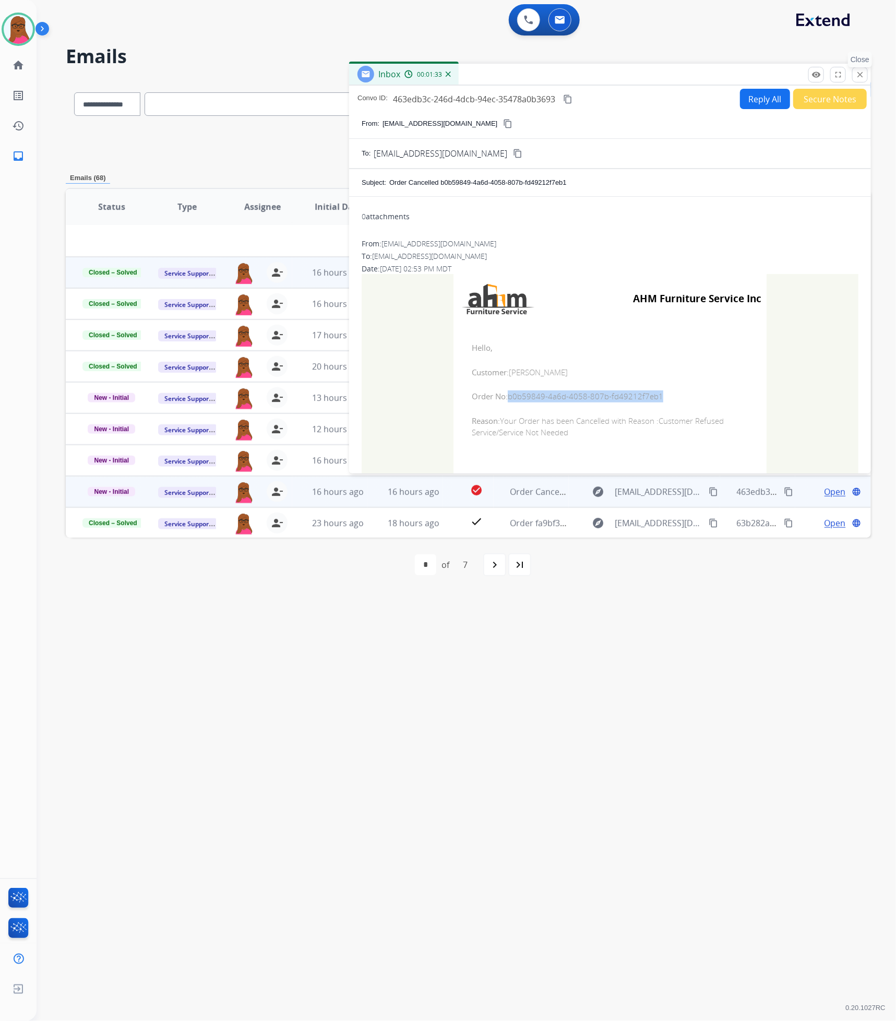
click at [853, 71] on button "close Close" at bounding box center [861, 75] width 16 height 16
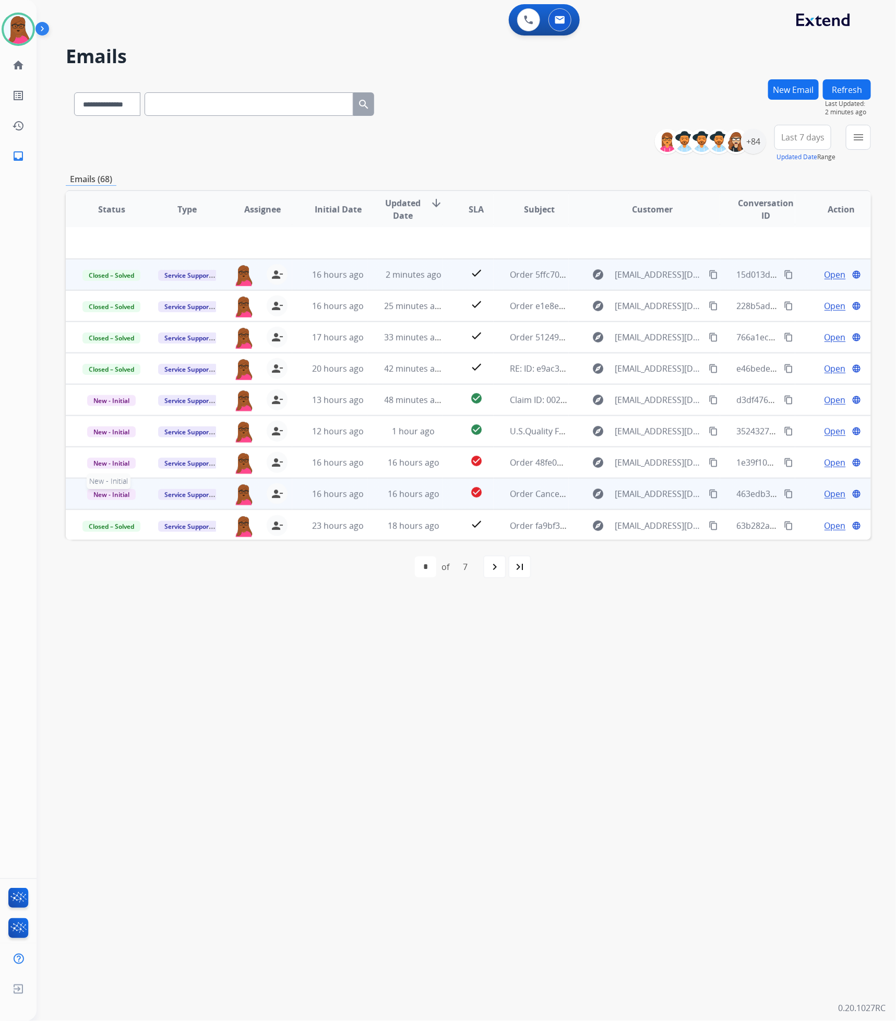
click at [124, 491] on span "New - Initial" at bounding box center [111, 494] width 49 height 11
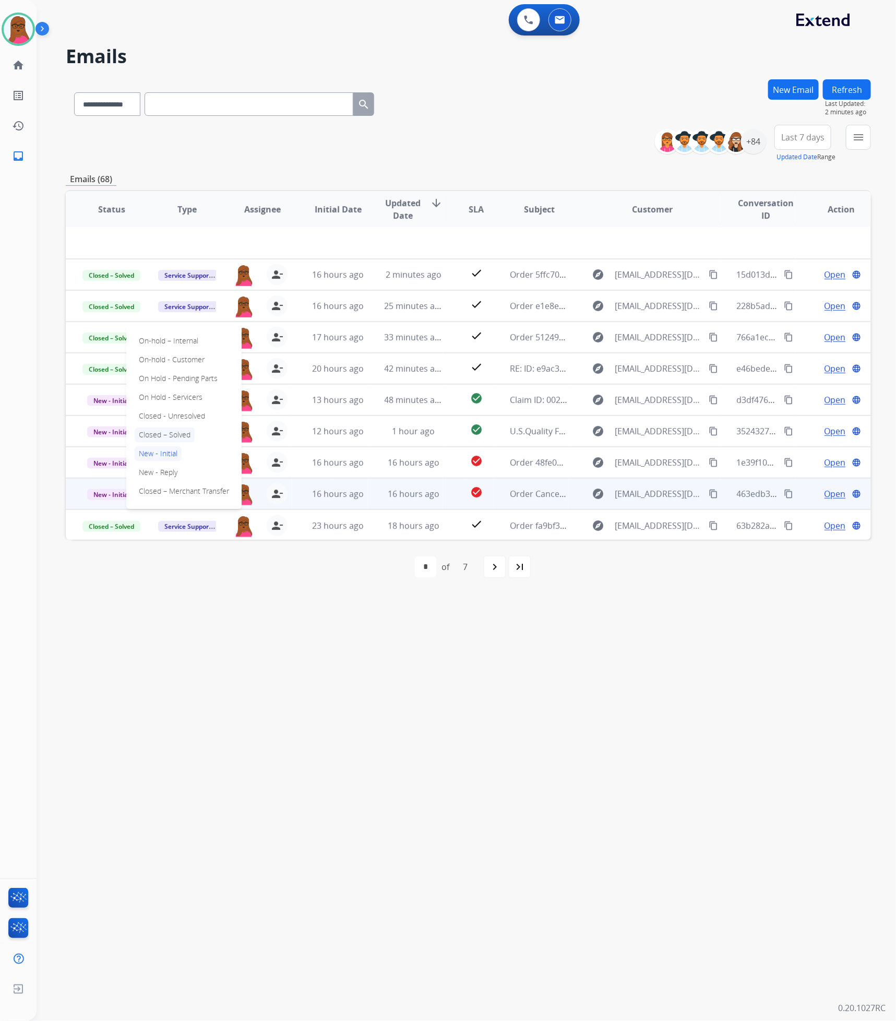
click at [185, 432] on p "Closed – Solved" at bounding box center [165, 435] width 60 height 15
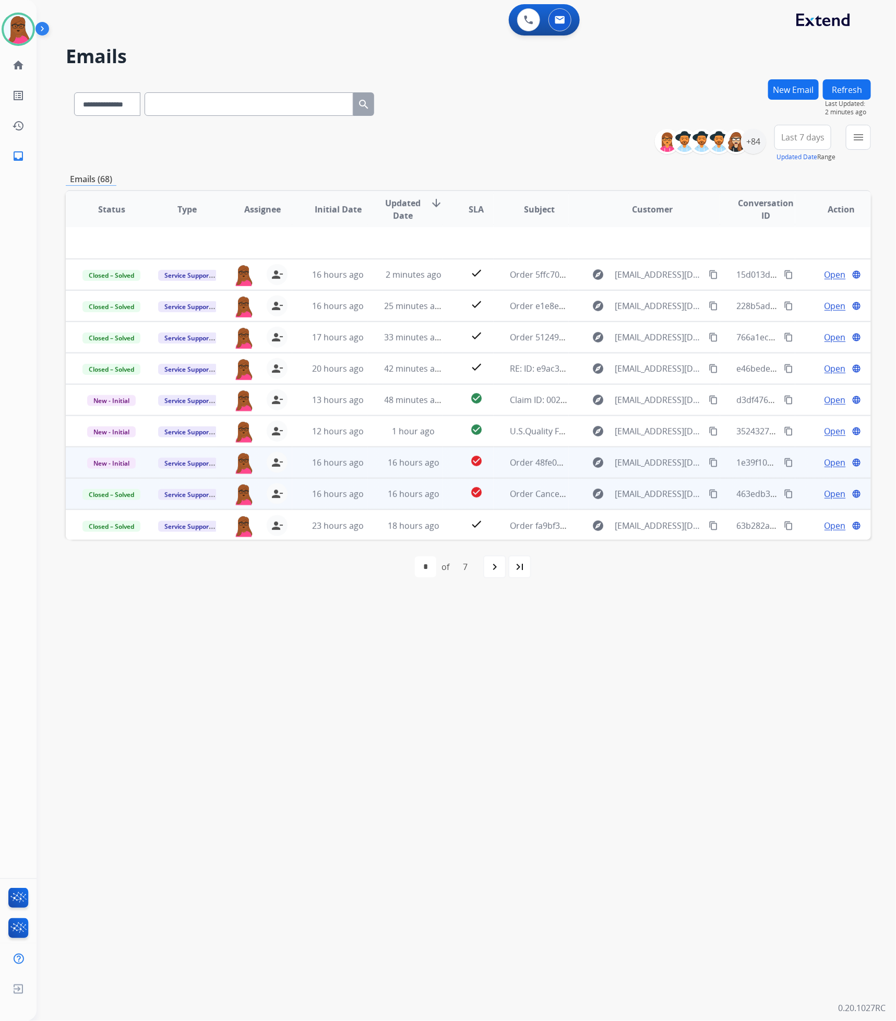
click at [835, 462] on span "Open" at bounding box center [835, 462] width 21 height 13
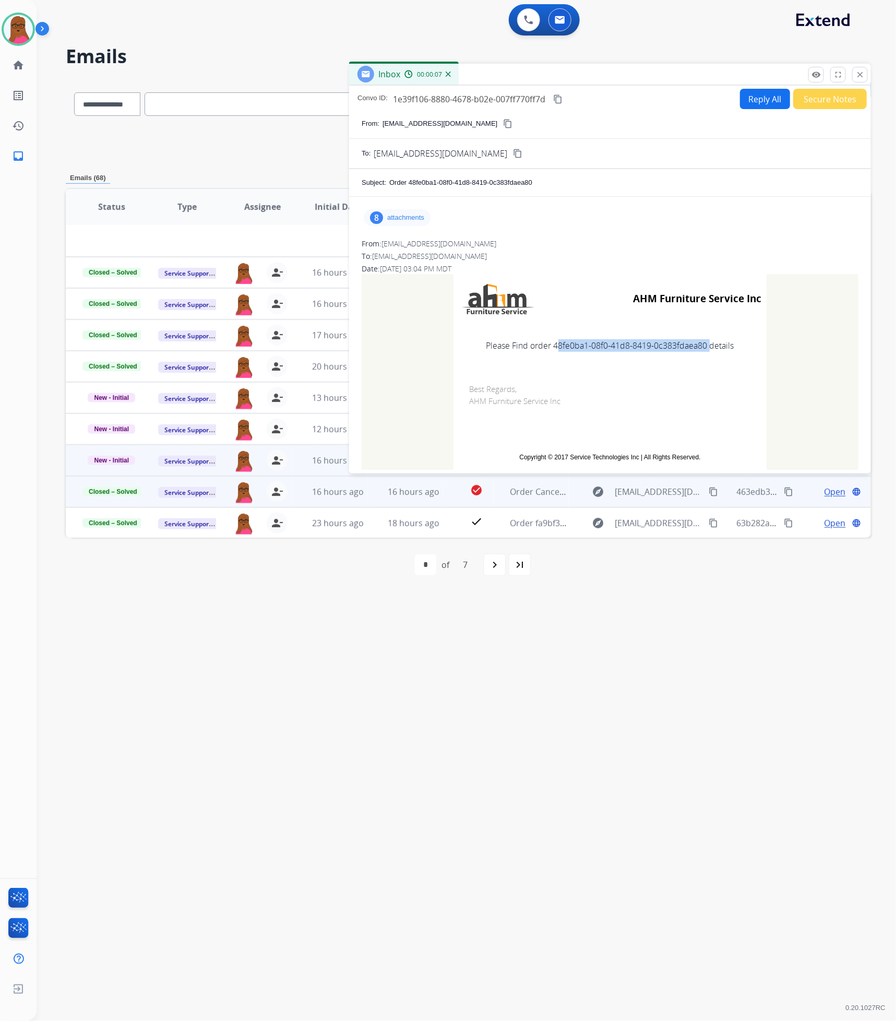
drag, startPoint x: 702, startPoint y: 346, endPoint x: 550, endPoint y: 348, distance: 152.5
click at [550, 348] on td "Please Find order 48fe0ba1-08f0-41d8-8419-0c383fdaea80 details" at bounding box center [610, 346] width 313 height 44
copy td "48fe0ba1-08f0-41d8-8419-0c383fdaea80"
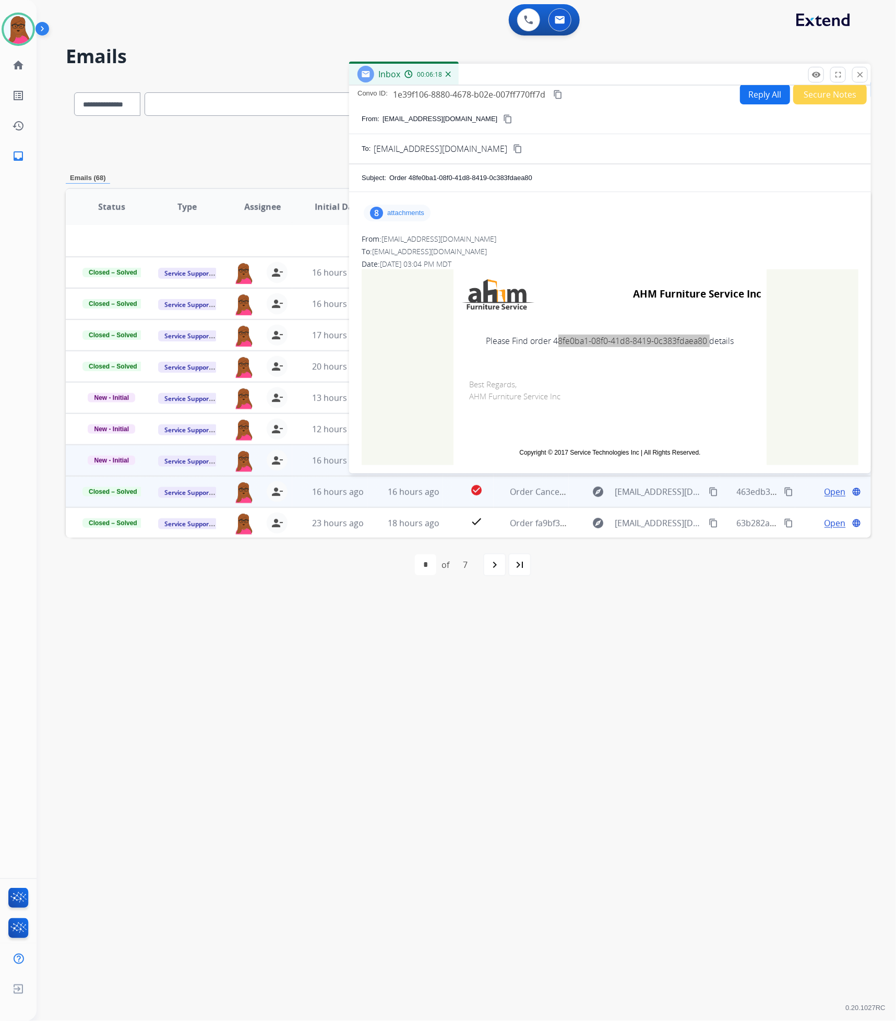
scroll to position [0, 0]
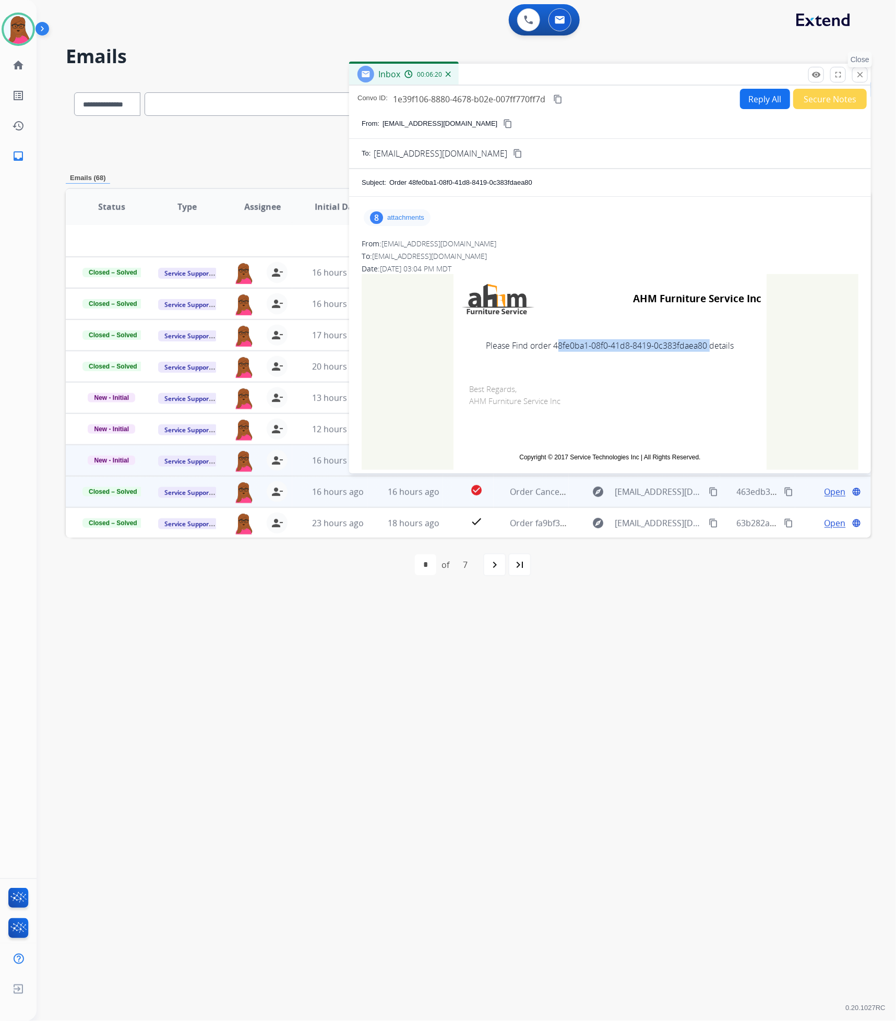
click at [857, 76] on mat-icon "close" at bounding box center [860, 74] width 9 height 9
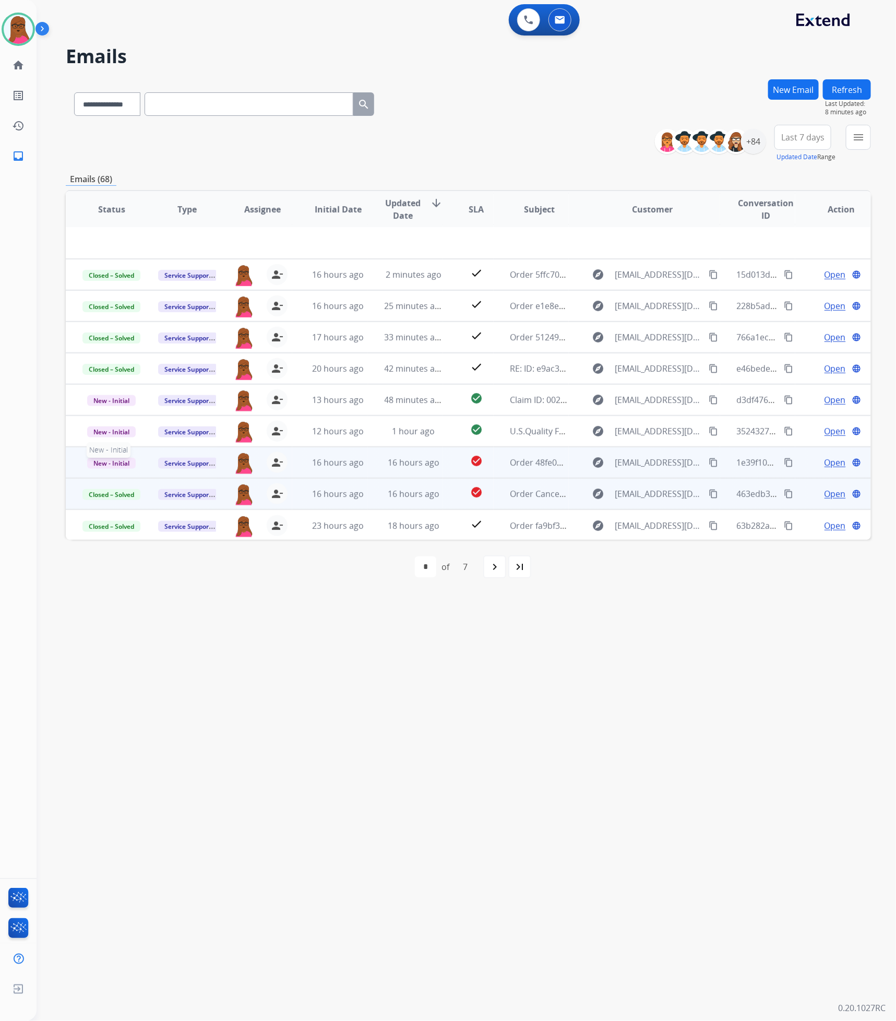
click at [97, 464] on span "New - Initial" at bounding box center [111, 463] width 49 height 11
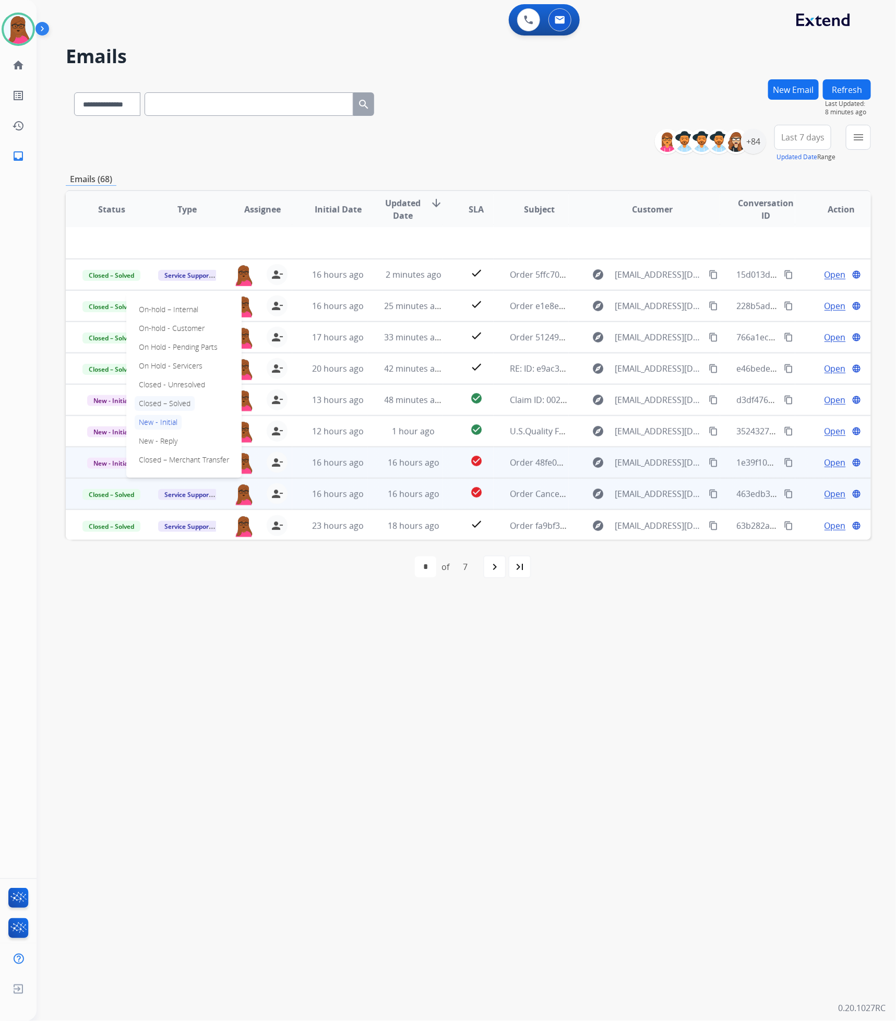
click at [147, 406] on p "Closed – Solved" at bounding box center [165, 403] width 60 height 15
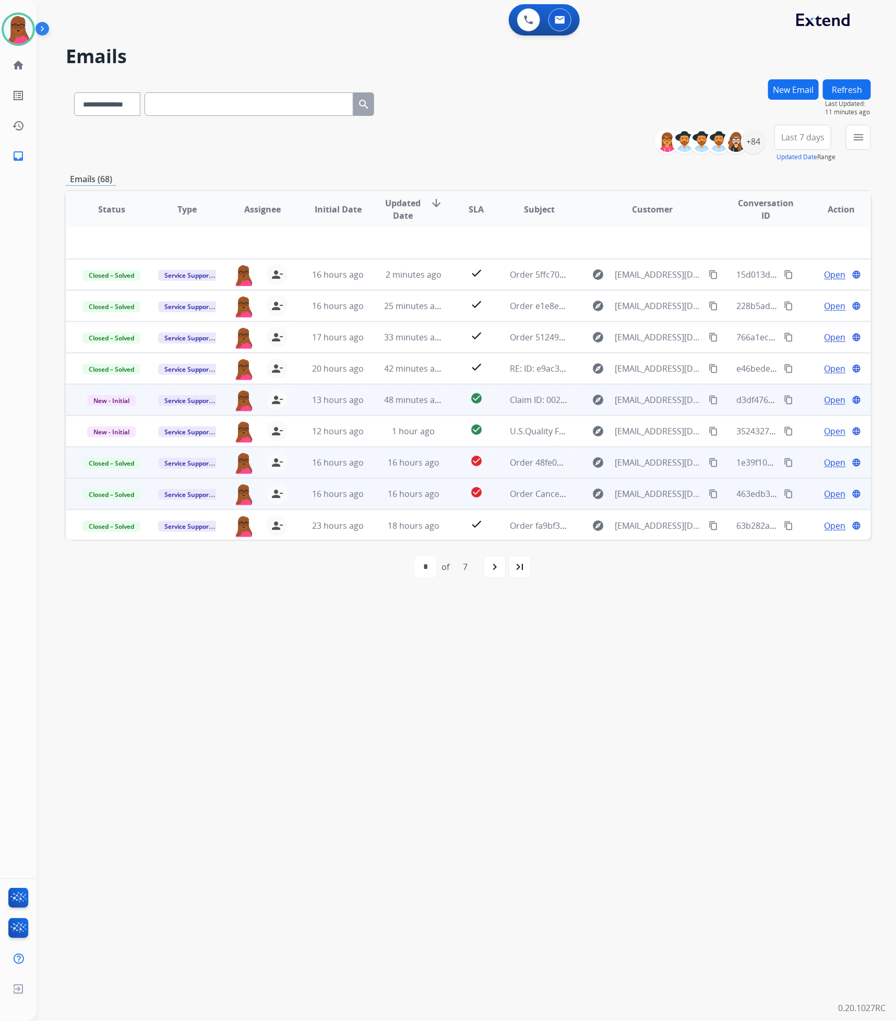
click at [825, 401] on span "Open" at bounding box center [835, 400] width 21 height 13
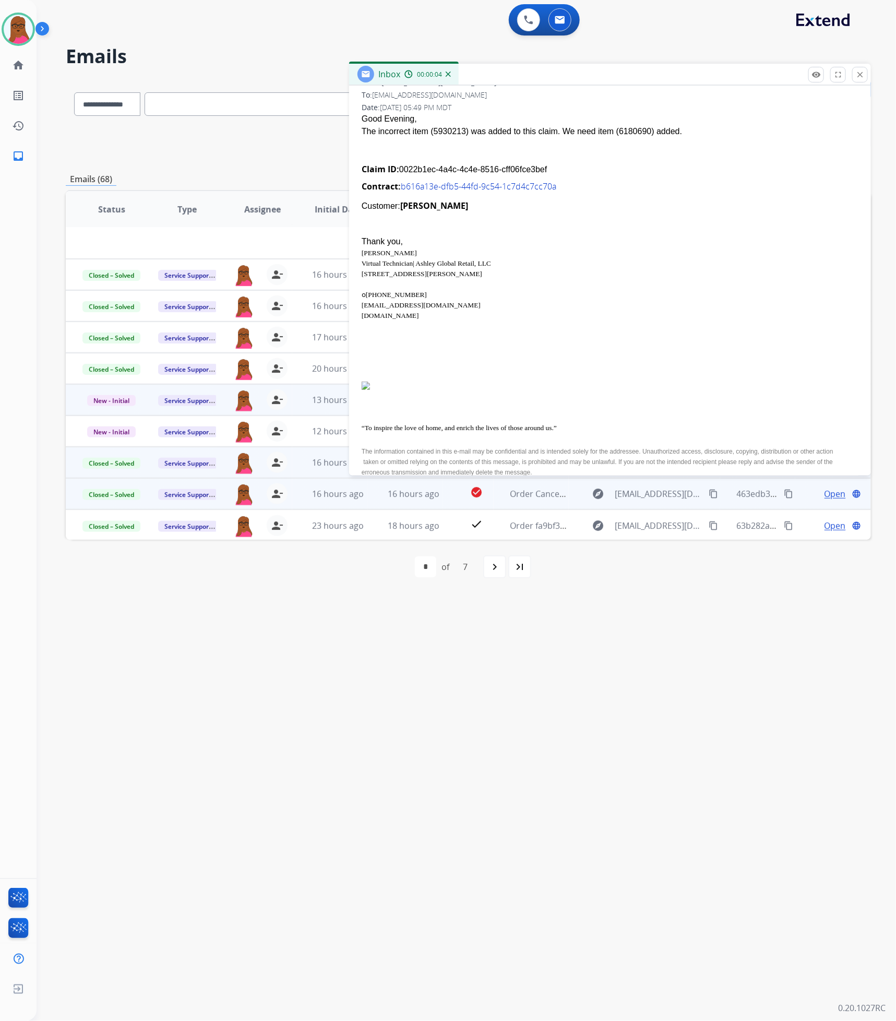
scroll to position [157, 0]
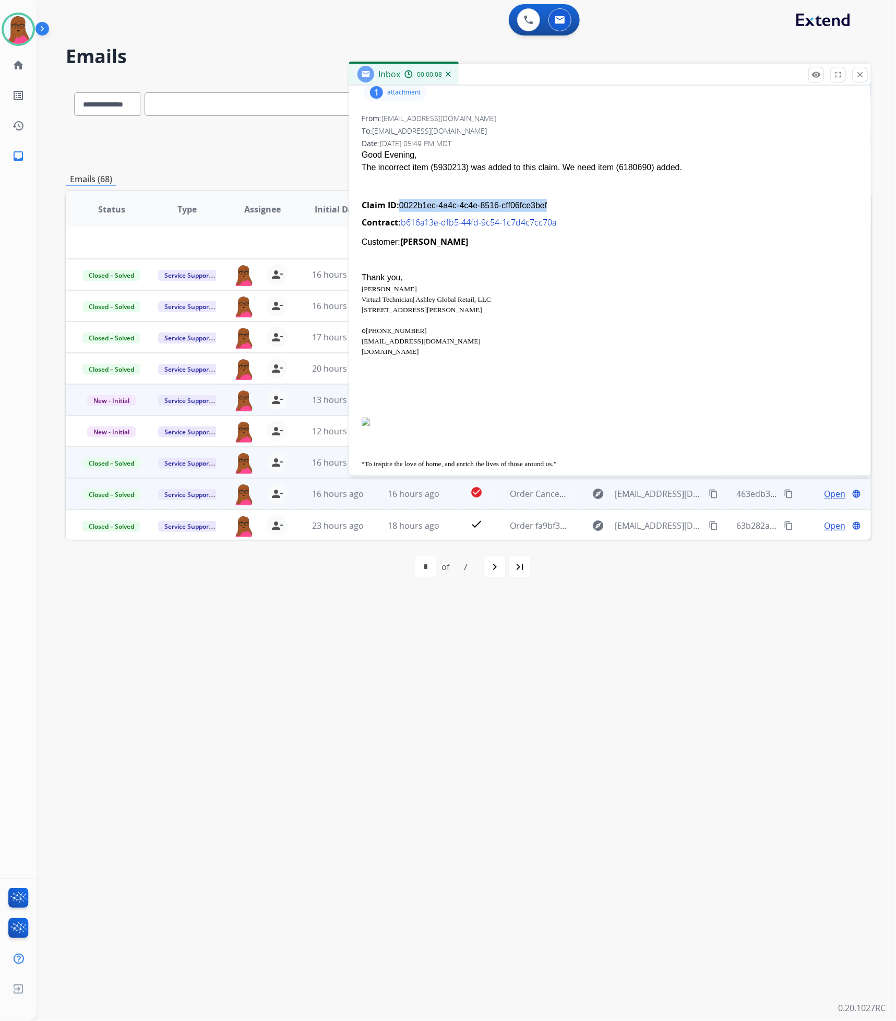
drag, startPoint x: 542, startPoint y: 204, endPoint x: 398, endPoint y: 210, distance: 144.2
click at [398, 210] on div "Claim ID: 0022b1ec-4a4c-4c4e-8516-cff06fce3bef" at bounding box center [610, 205] width 497 height 13
copy div "0022b1ec-4a4c-4c4e-8516-cff06fce3bef"
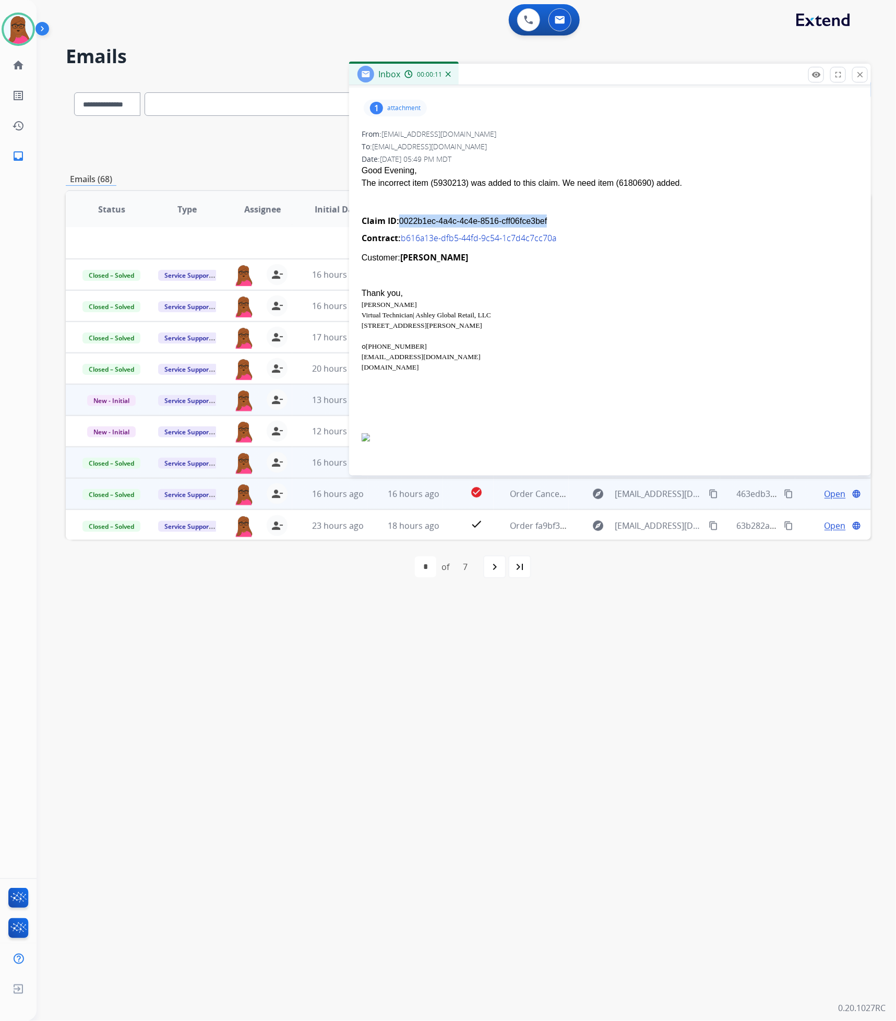
scroll to position [0, 0]
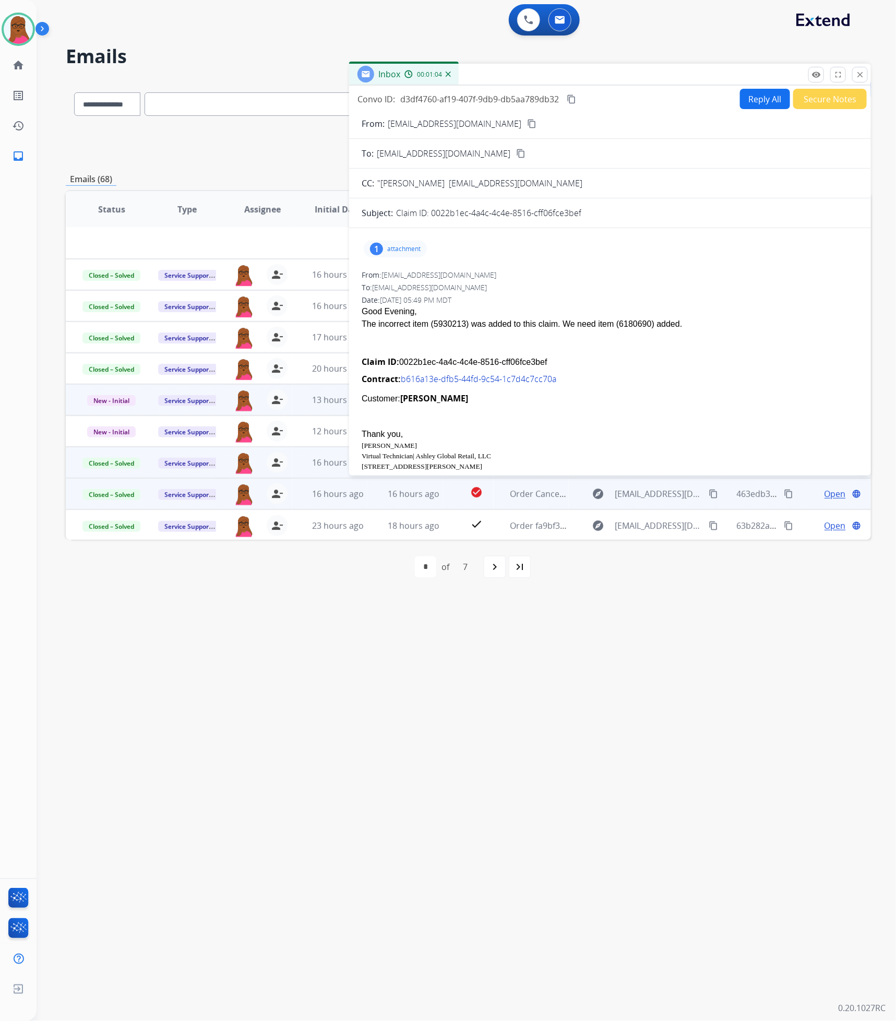
click at [655, 322] on div "The incorrect item (5930213) was added to this claim. We need item (6180690) ad…" at bounding box center [610, 324] width 497 height 13
drag, startPoint x: 633, startPoint y: 324, endPoint x: 356, endPoint y: 306, distance: 277.8
click at [356, 306] on div "1 attachment From: [EMAIL_ADDRESS][DOMAIN_NAME] To: [EMAIL_ADDRESS][DOMAIN_NAME…" at bounding box center [610, 470] width 522 height 467
drag, startPoint x: 368, startPoint y: 313, endPoint x: 627, endPoint y: 299, distance: 259.3
click at [625, 299] on div "Date: [DATE] 05:49 PM MDT" at bounding box center [610, 300] width 497 height 10
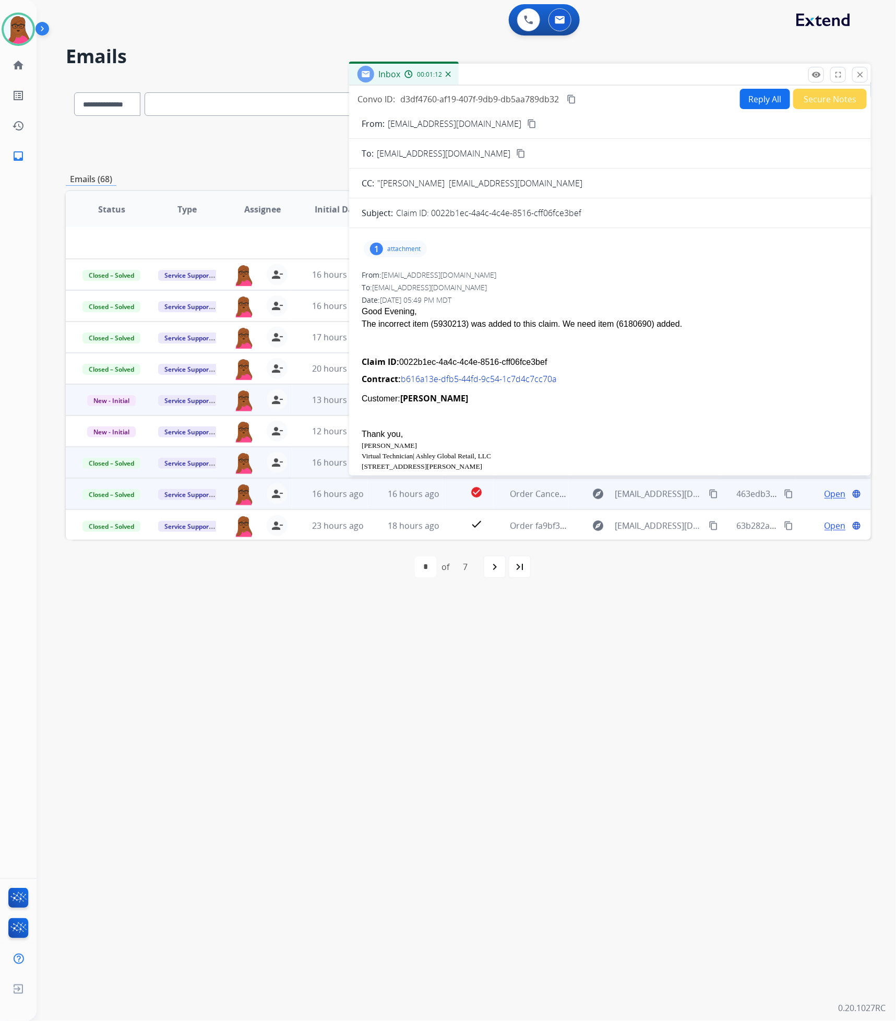
drag, startPoint x: 652, startPoint y: 326, endPoint x: 359, endPoint y: 312, distance: 293.2
click at [359, 312] on div "1 attachment From: [EMAIL_ADDRESS][DOMAIN_NAME] To: [EMAIL_ADDRESS][DOMAIN_NAME…" at bounding box center [610, 470] width 522 height 467
copy span "Good Evening, The incorrect item (5930213) was added to this claim. We need ite…"
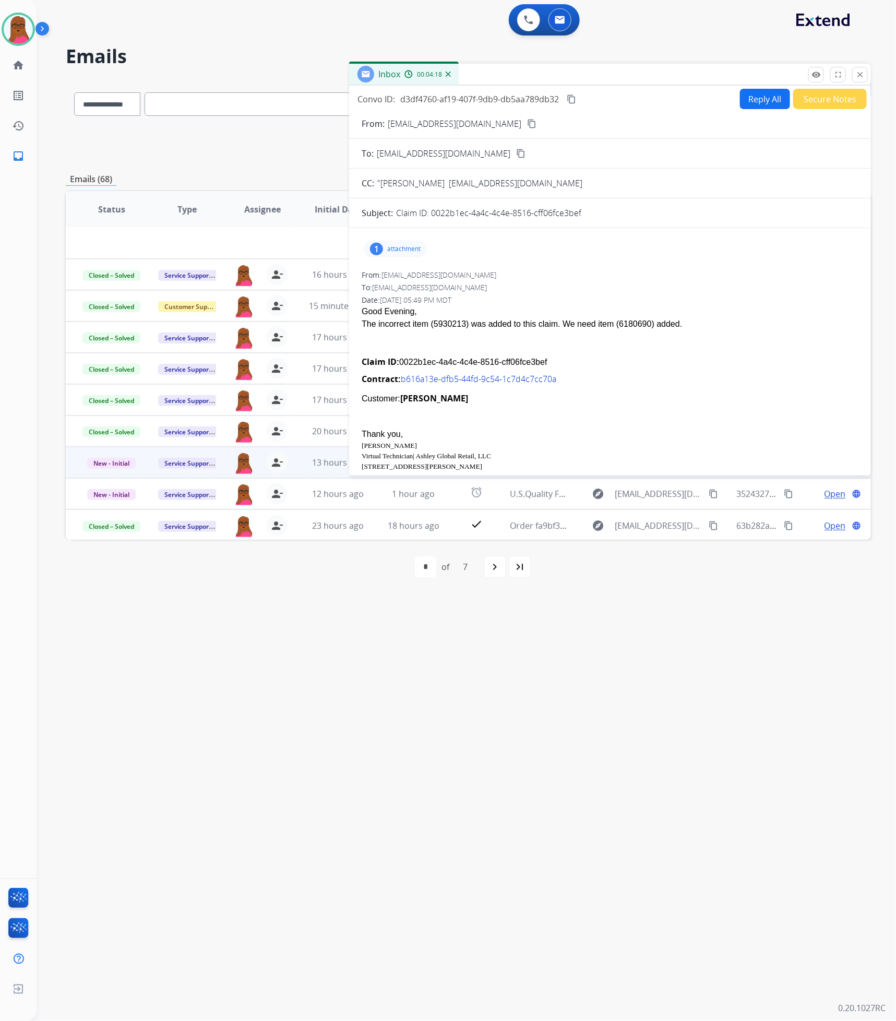
click at [766, 99] on button "Reply All" at bounding box center [765, 99] width 50 height 20
select select "**********"
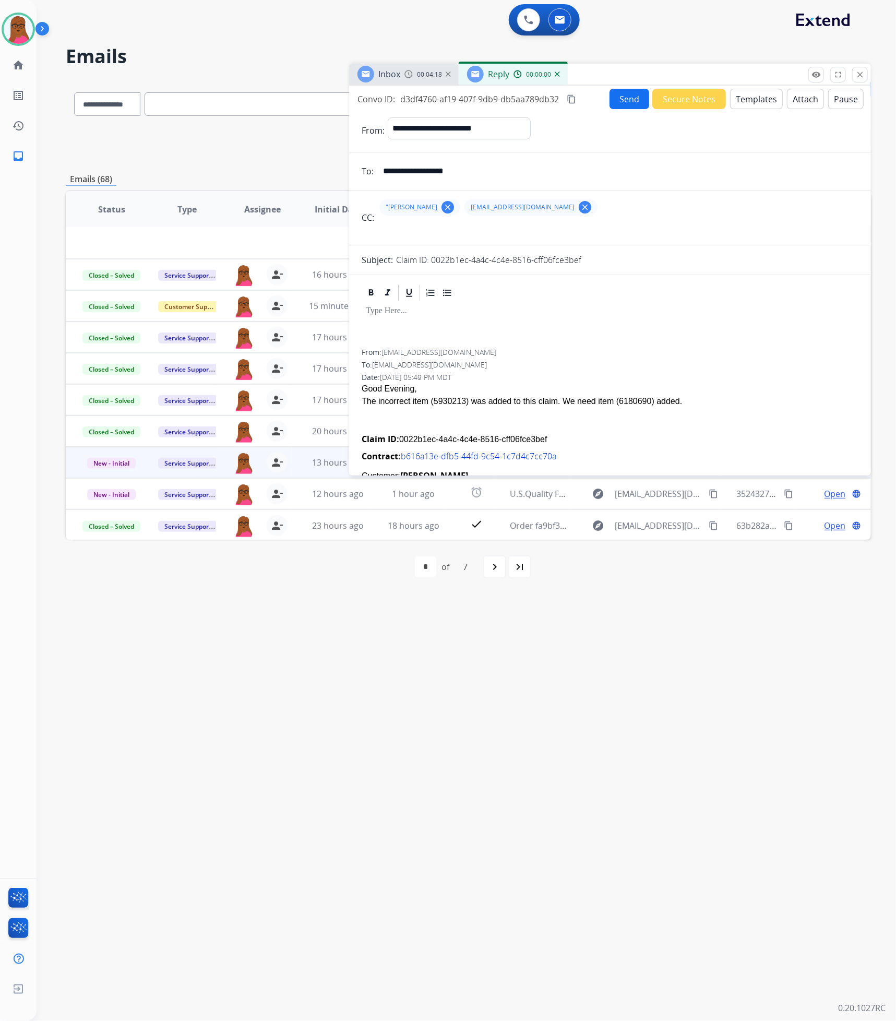
click at [438, 320] on div at bounding box center [610, 325] width 497 height 47
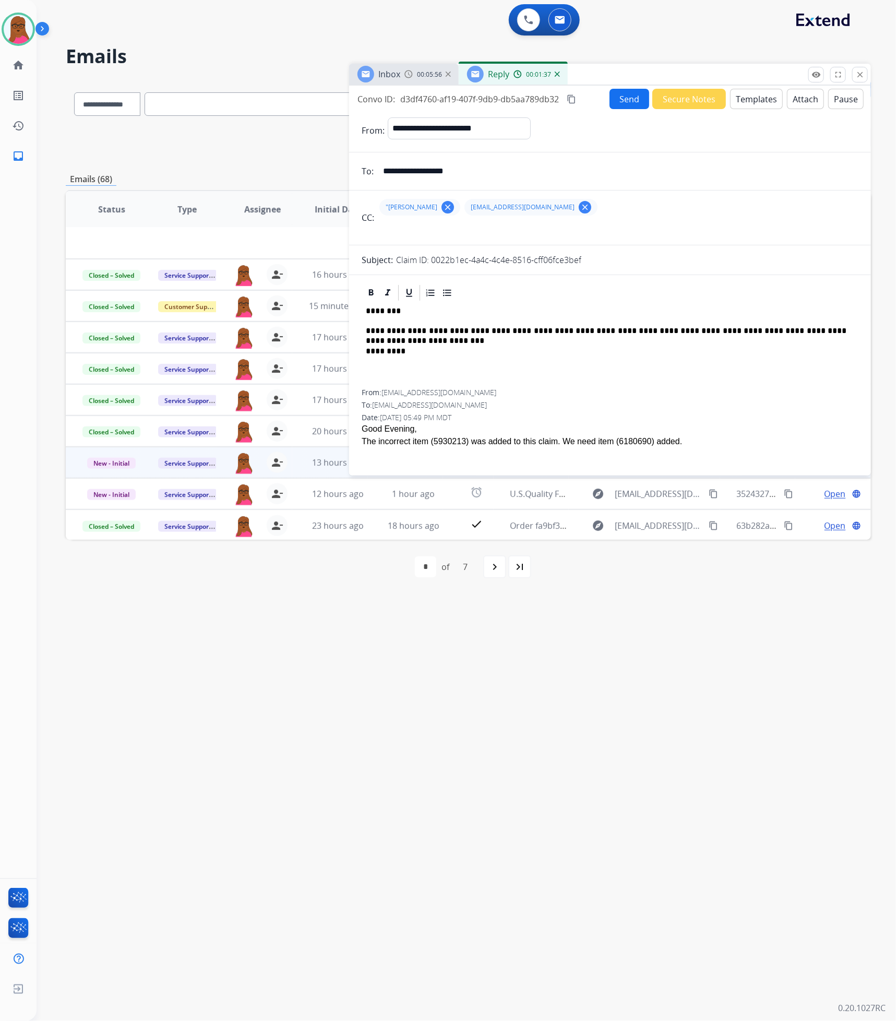
click at [622, 386] on div "**********" at bounding box center [610, 345] width 497 height 87
click at [629, 96] on button "Send" at bounding box center [630, 99] width 40 height 20
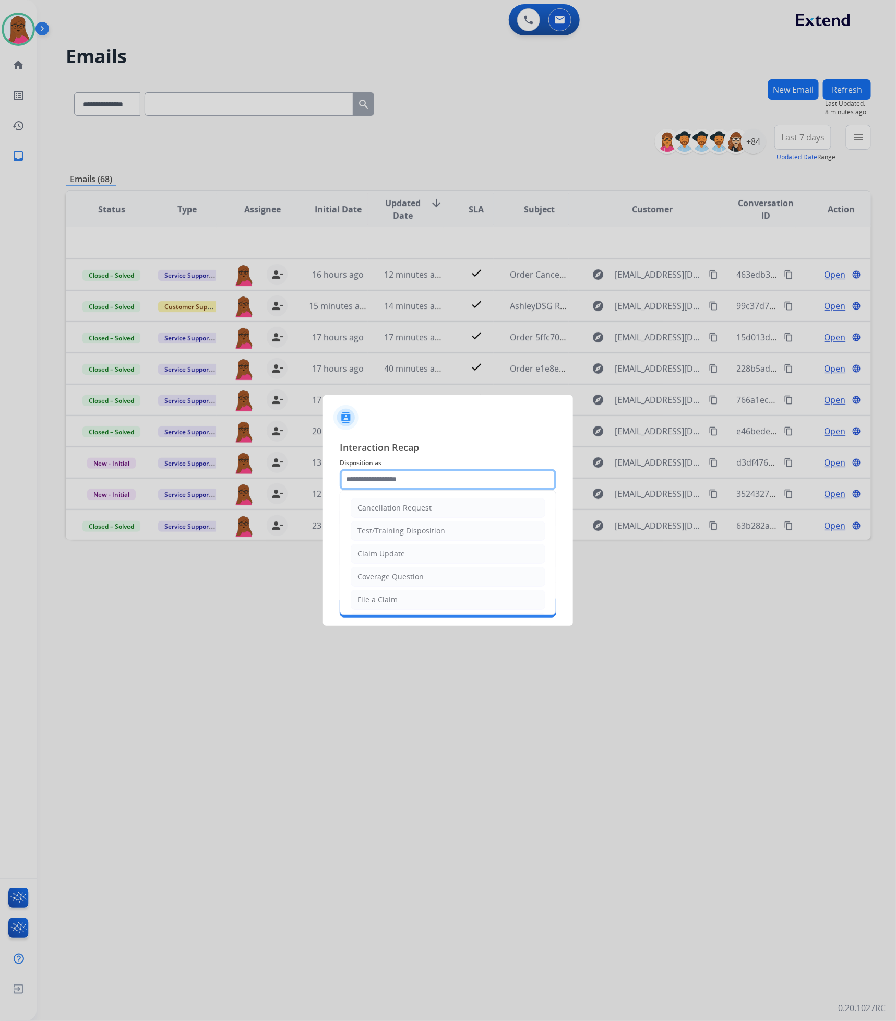
click at [495, 482] on input "text" at bounding box center [448, 479] width 217 height 21
click at [435, 551] on li "Claim Update" at bounding box center [448, 554] width 195 height 20
type input "**********"
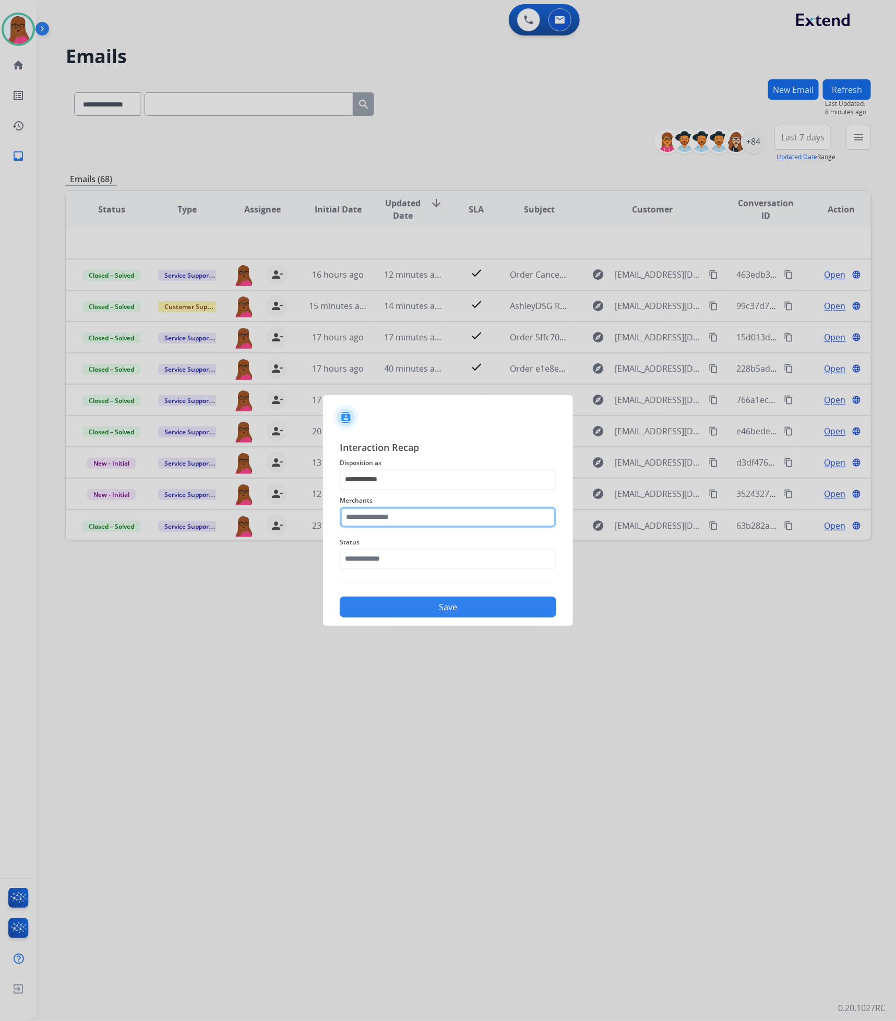
click at [436, 525] on input "text" at bounding box center [448, 517] width 217 height 21
click at [431, 546] on li "[PERSON_NAME]" at bounding box center [450, 547] width 199 height 20
type input "**********"
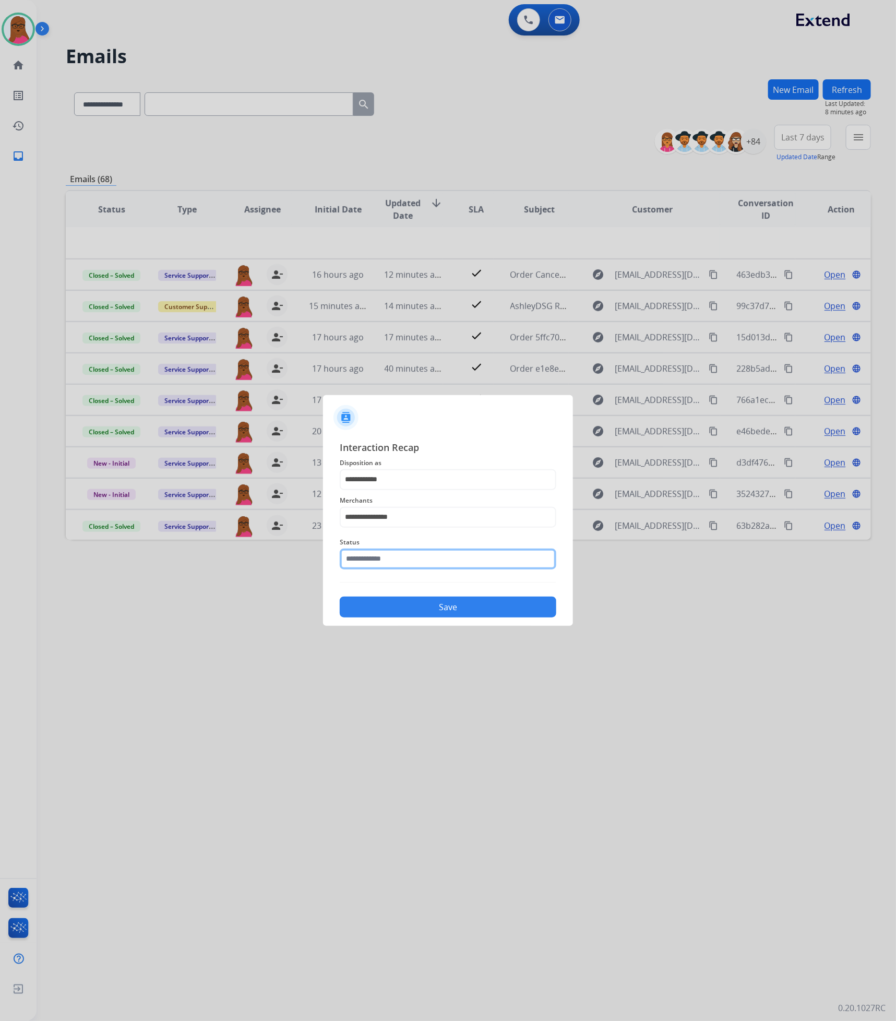
click at [436, 568] on input "text" at bounding box center [448, 559] width 217 height 21
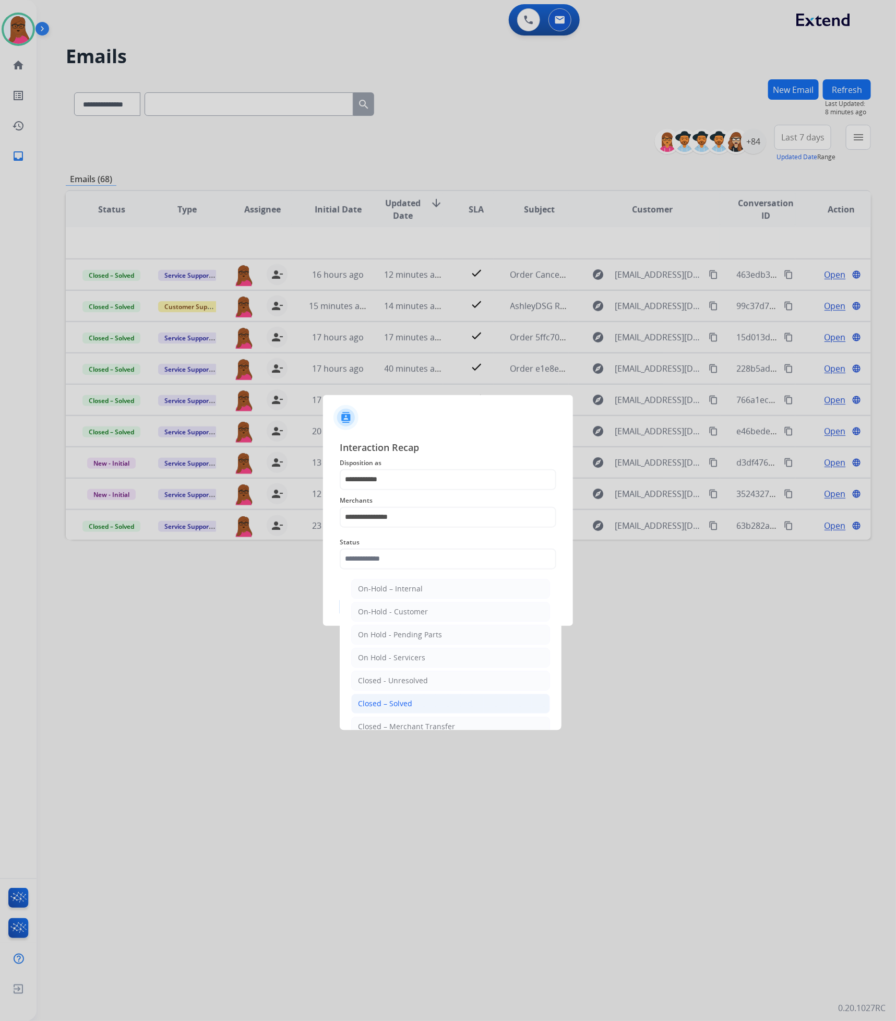
click at [430, 706] on li "Closed – Solved" at bounding box center [450, 704] width 199 height 20
type input "**********"
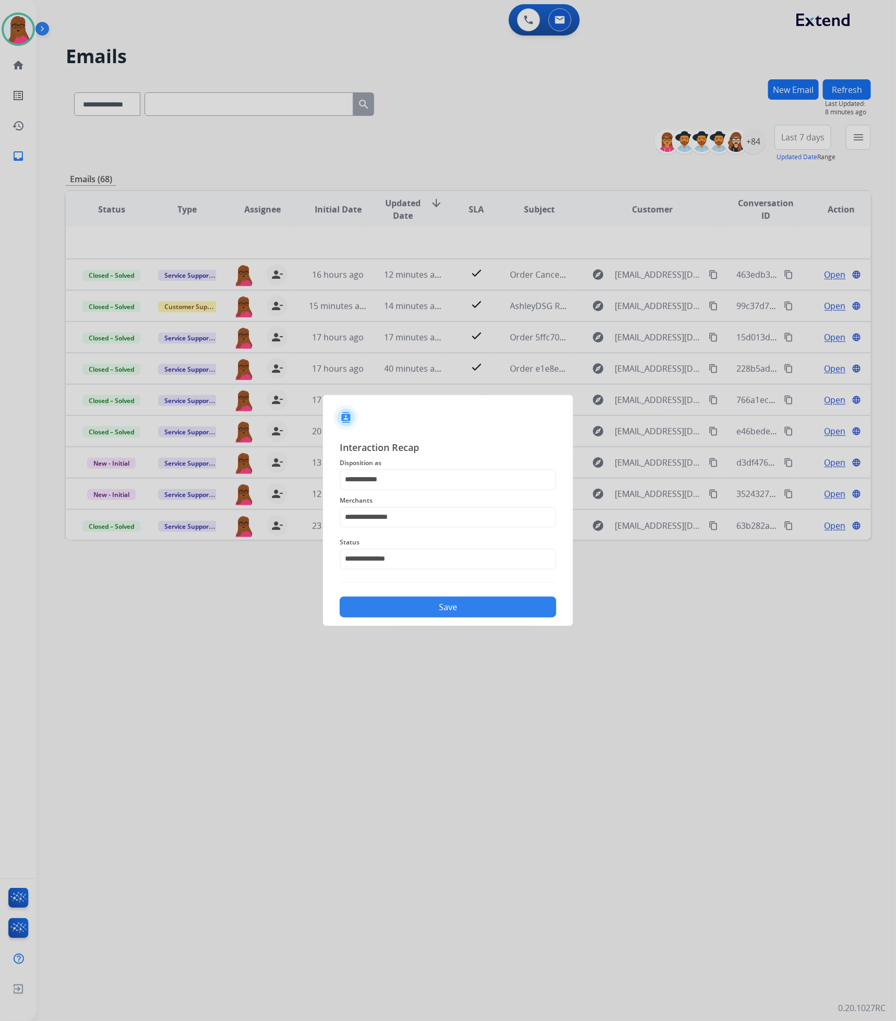
click at [469, 605] on button "Save" at bounding box center [448, 607] width 217 height 21
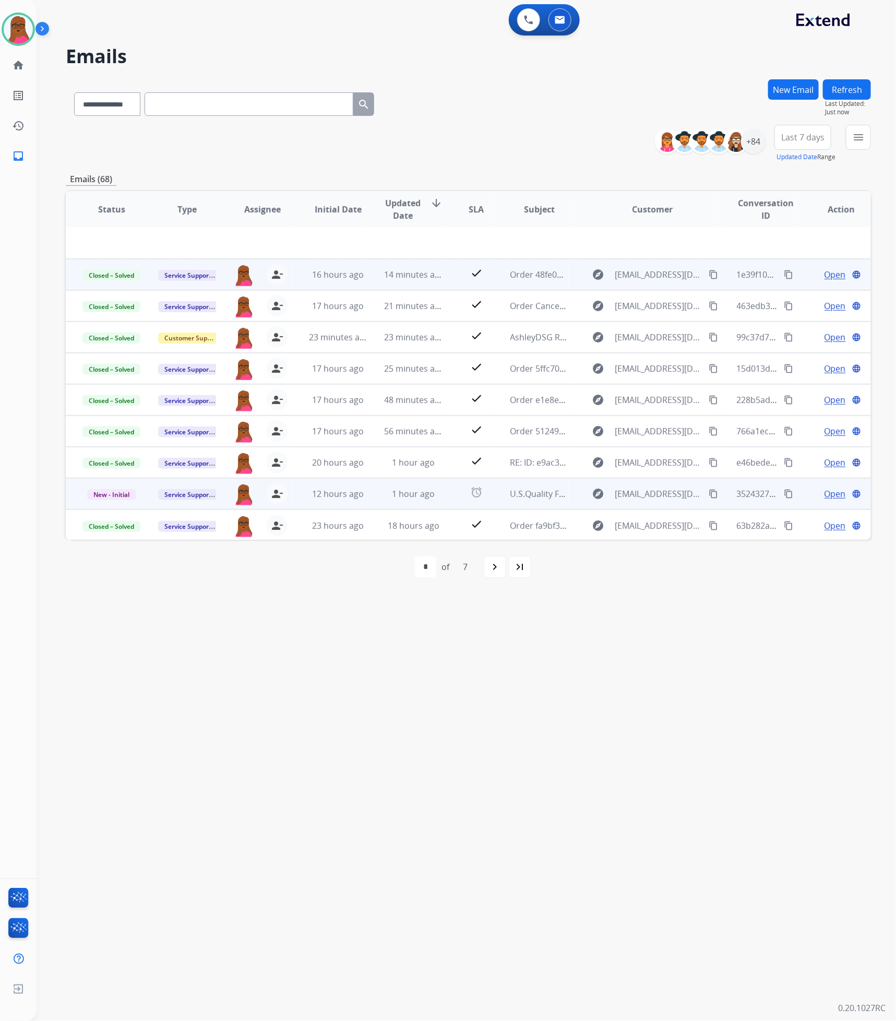
click at [831, 495] on span "Open" at bounding box center [835, 494] width 21 height 13
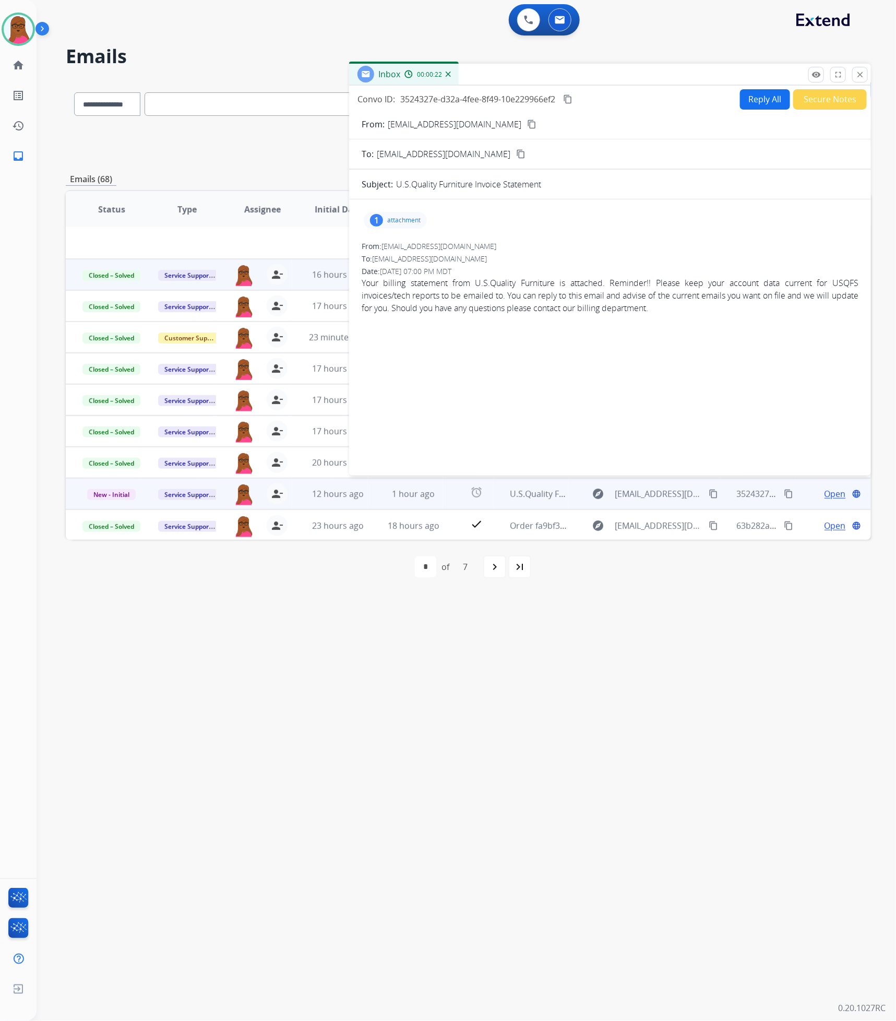
click at [408, 213] on div "1 attachment" at bounding box center [395, 220] width 63 height 17
click at [423, 242] on button "download" at bounding box center [424, 247] width 13 height 13
click at [120, 493] on span "New - Initial" at bounding box center [111, 494] width 49 height 11
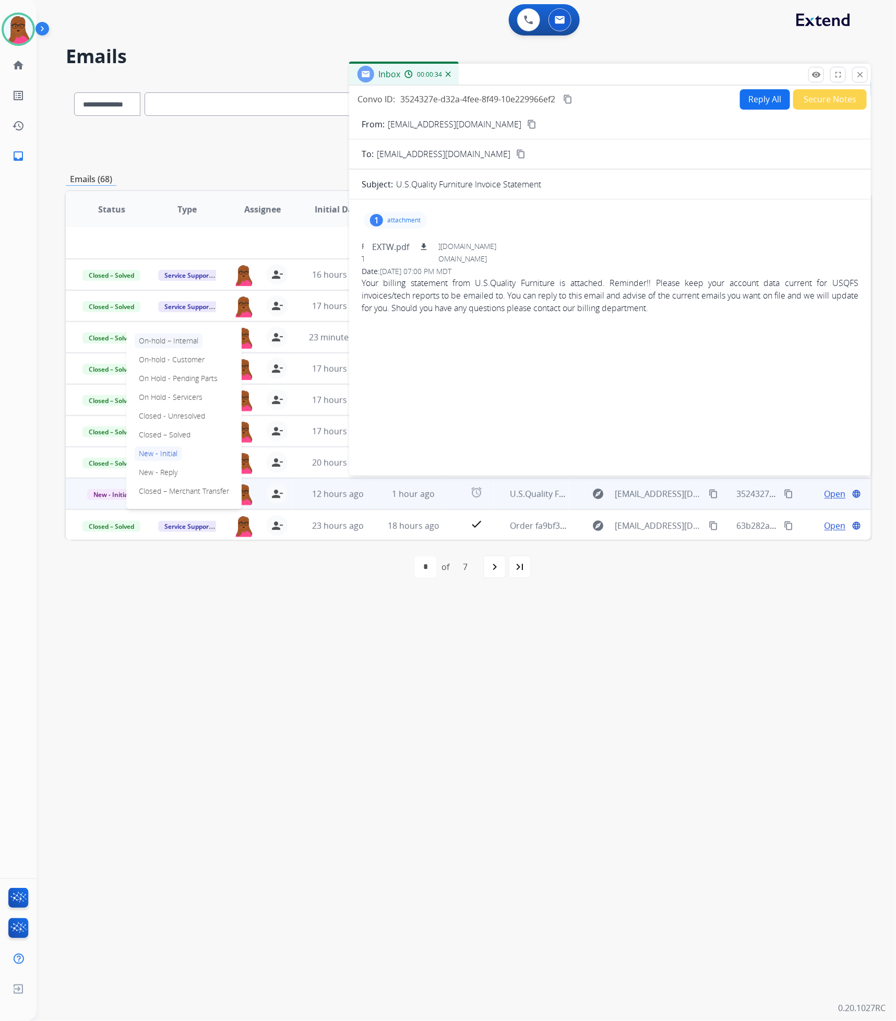
click at [195, 337] on p "On-hold – Internal" at bounding box center [169, 341] width 68 height 15
